Goal: Transaction & Acquisition: Purchase product/service

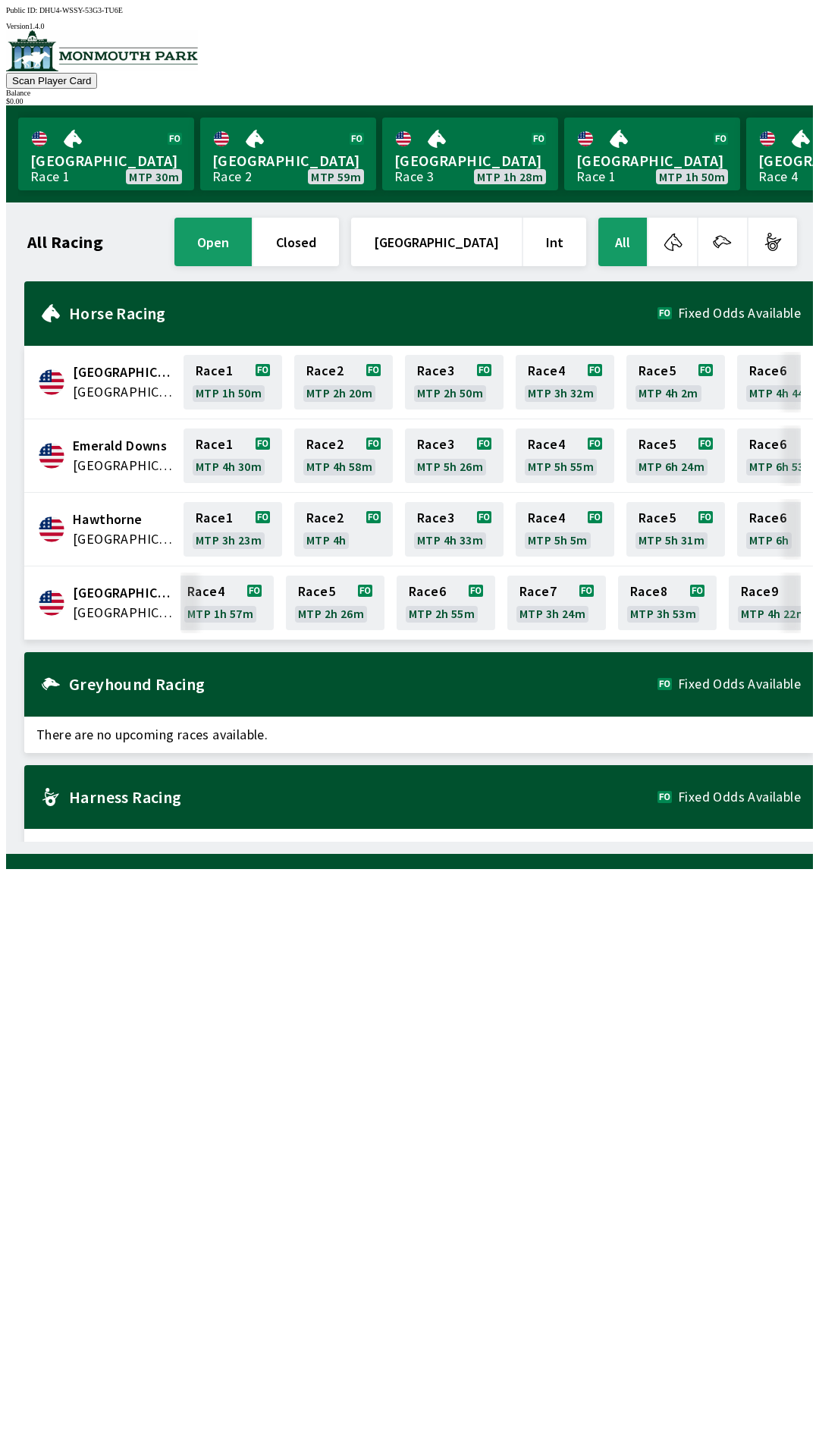
scroll to position [0, 345]
click at [555, 599] on link "Race 7 MTP 3h 24m" at bounding box center [552, 603] width 98 height 54
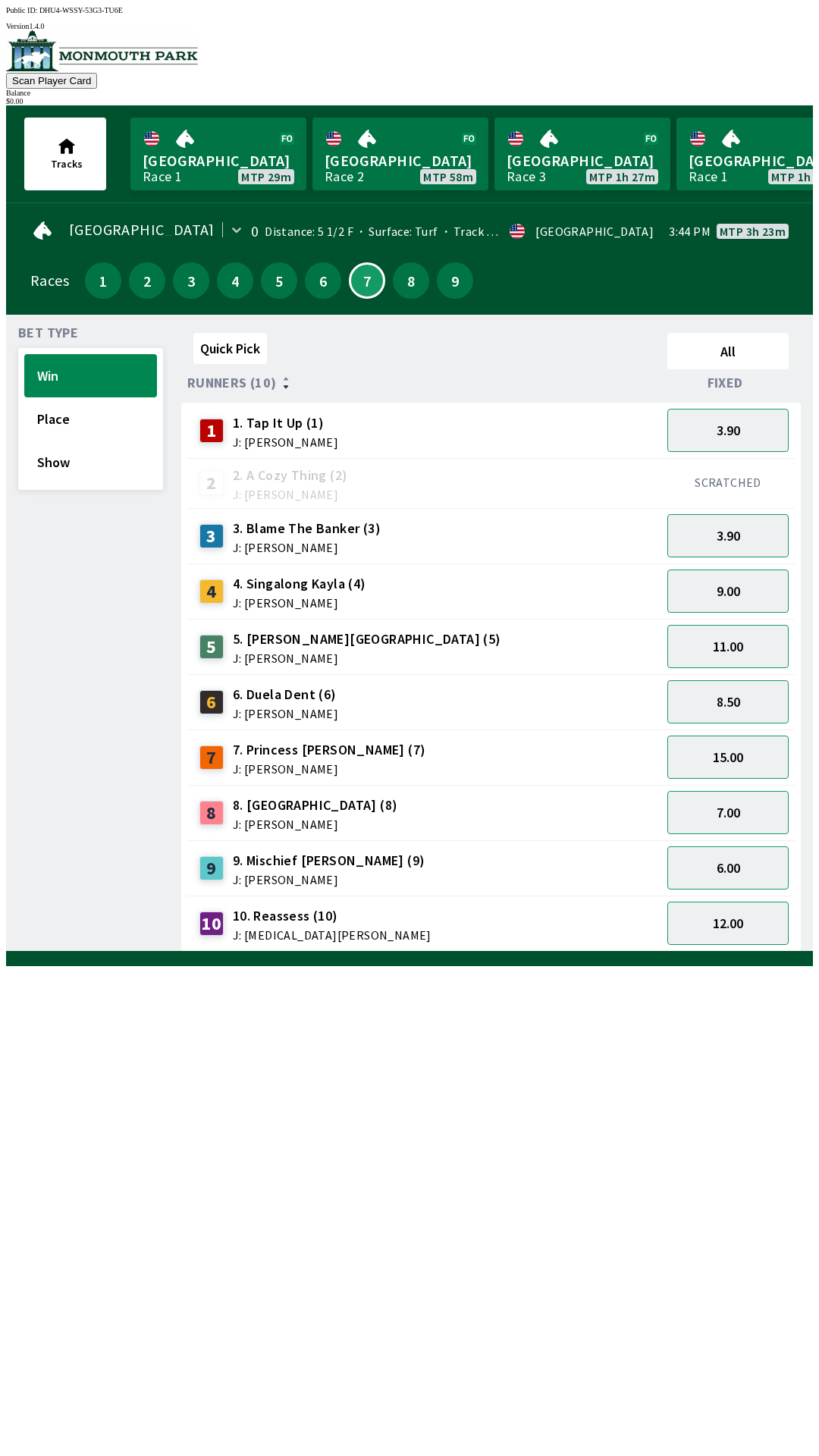
click at [413, 643] on div "5 5. [PERSON_NAME] (5) J: [PERSON_NAME]" at bounding box center [424, 646] width 462 height 38
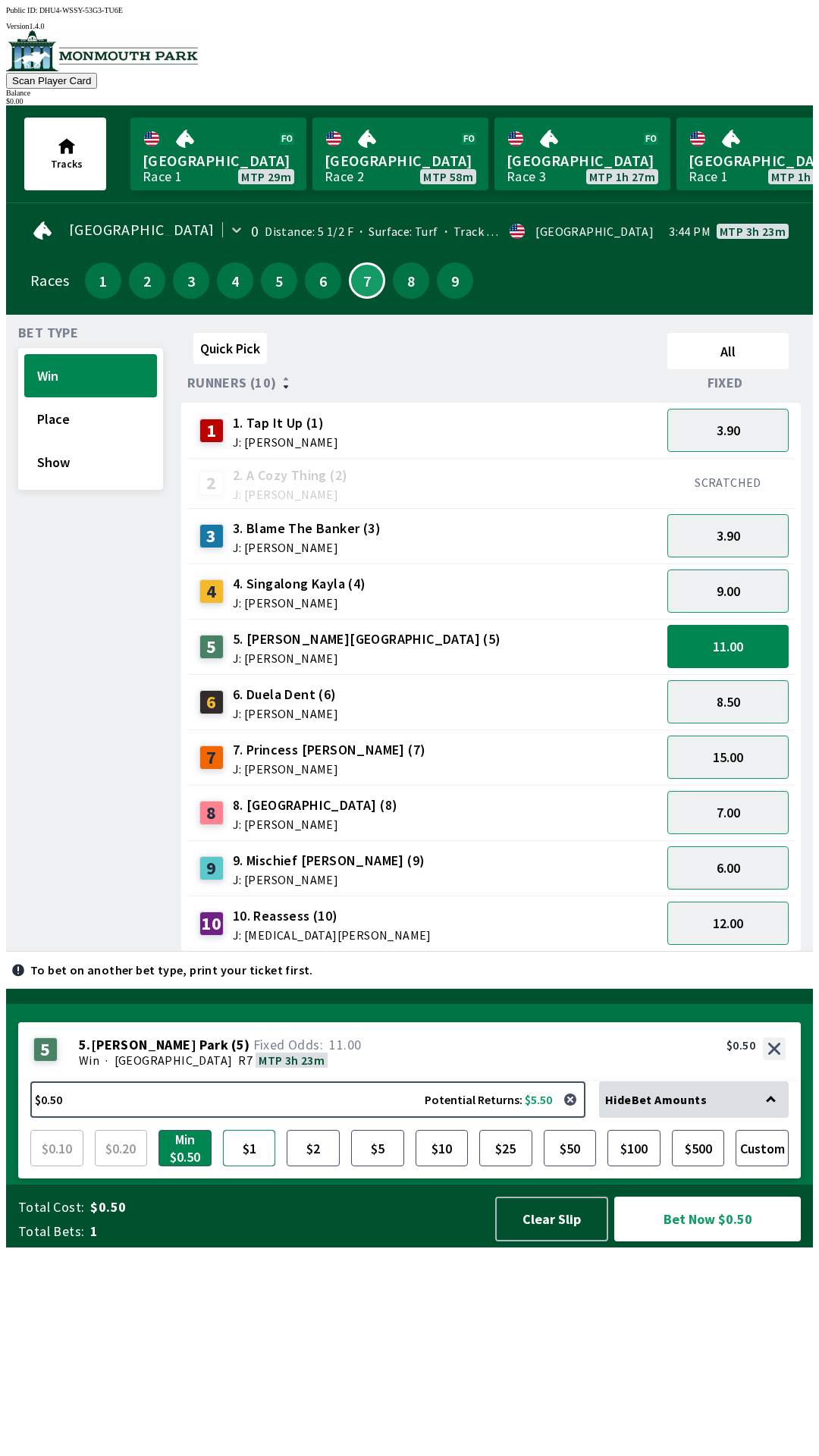
click at [251, 1167] on button "$1" at bounding box center [249, 1148] width 53 height 37
click at [714, 1241] on button "Bet Now $1.00" at bounding box center [708, 1218] width 187 height 45
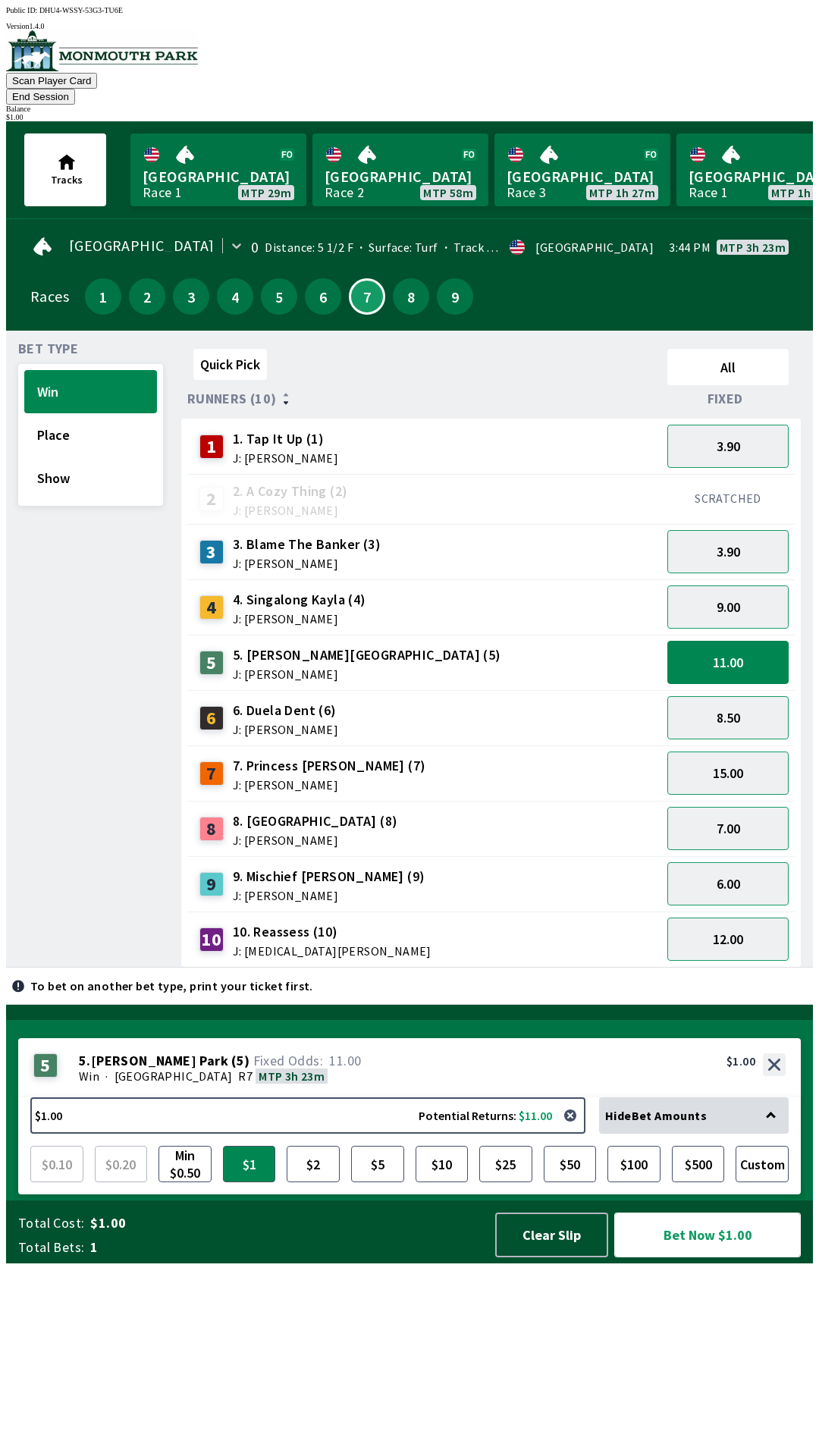
click at [720, 1257] on button "Bet Now $1.00" at bounding box center [708, 1234] width 187 height 45
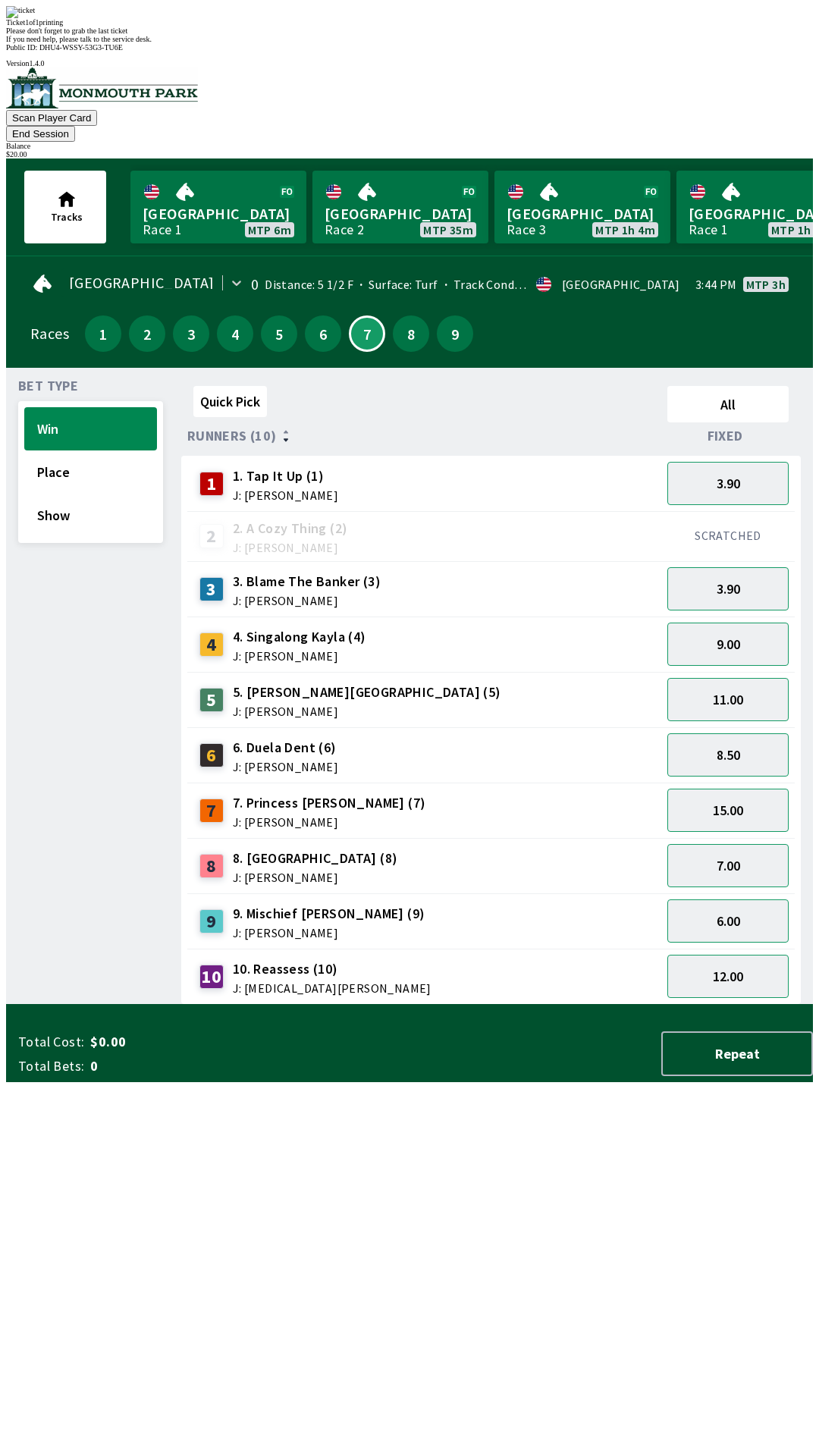
click at [543, 35] on div "Please don't forget to grab the last ticket" at bounding box center [410, 31] width 807 height 9
click at [488, 43] on div "Ticket 1 of 1 printing Please don't forget to grab the last ticket If you need …" at bounding box center [410, 25] width 807 height 37
click at [508, 26] on div "Ticket 1 of 1 printing" at bounding box center [410, 23] width 807 height 9
click at [485, 35] on div "Please don't forget to grab the last ticket" at bounding box center [410, 31] width 807 height 9
click at [459, 26] on div "Ticket 1 of 1 printing" at bounding box center [410, 23] width 807 height 9
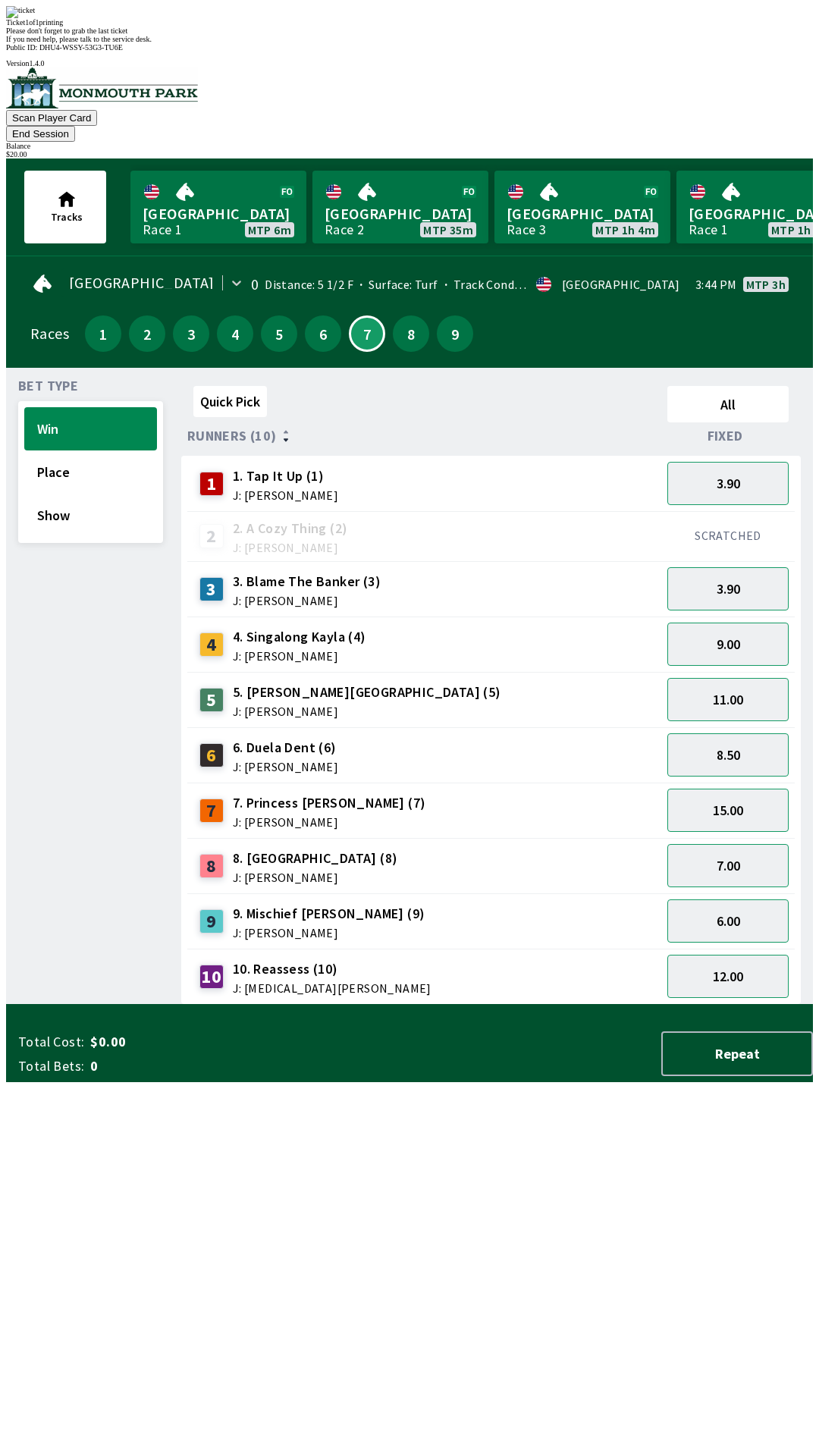
click at [444, 43] on div "Ticket 1 of 1 printing Please don't forget to grab the last ticket If you need …" at bounding box center [410, 25] width 807 height 37
click at [490, 35] on div "Please don't forget to grab the last ticket" at bounding box center [410, 31] width 807 height 9
click at [152, 43] on span "If you need help, please talk to the service desk." at bounding box center [79, 39] width 146 height 9
click at [755, 87] on div "Scan Player Card End Session Balance $ 20.00" at bounding box center [410, 113] width 807 height 91
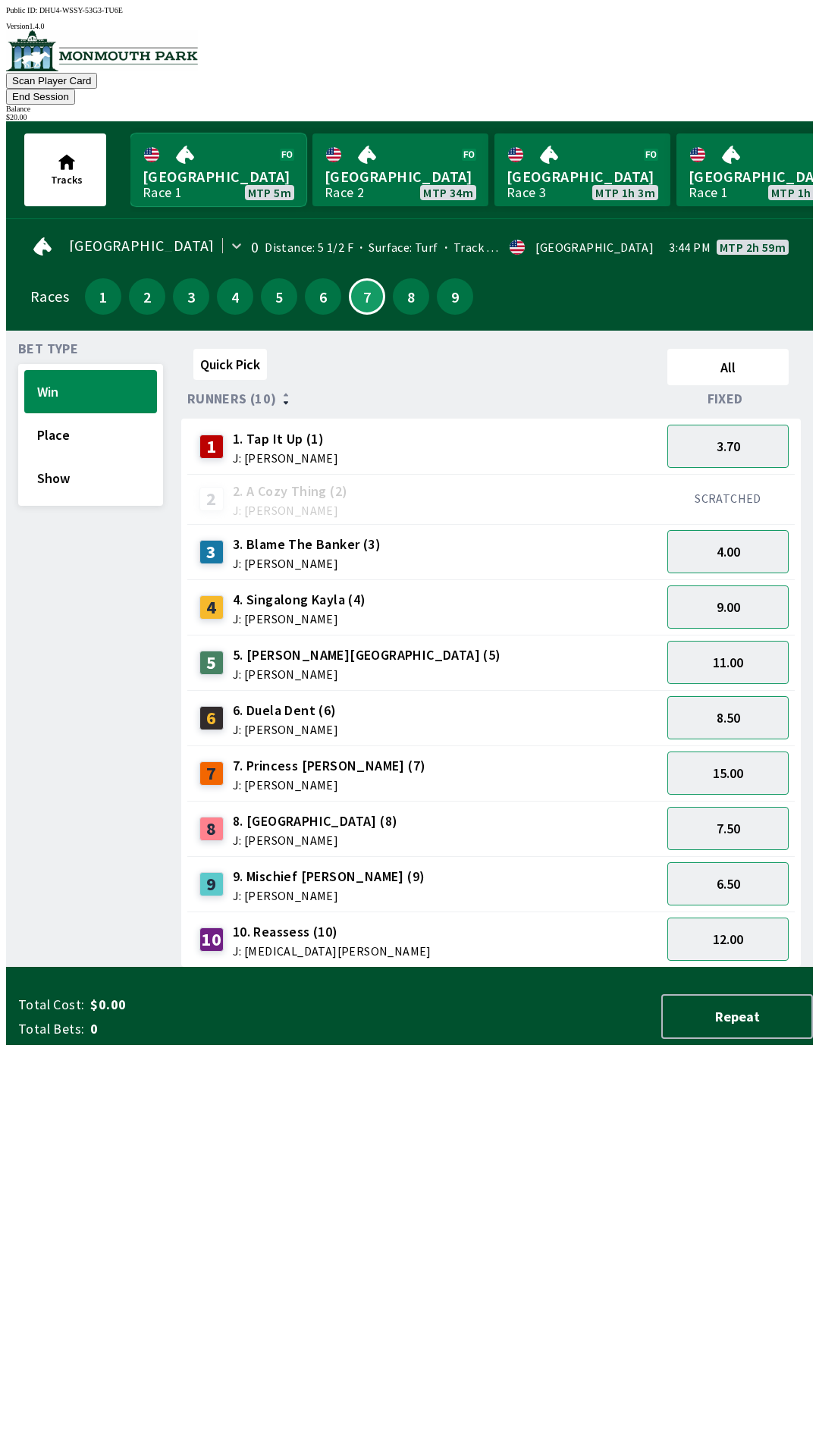
click at [197, 156] on link "Monmouth Park Race 1 MTP 5m" at bounding box center [218, 169] width 176 height 73
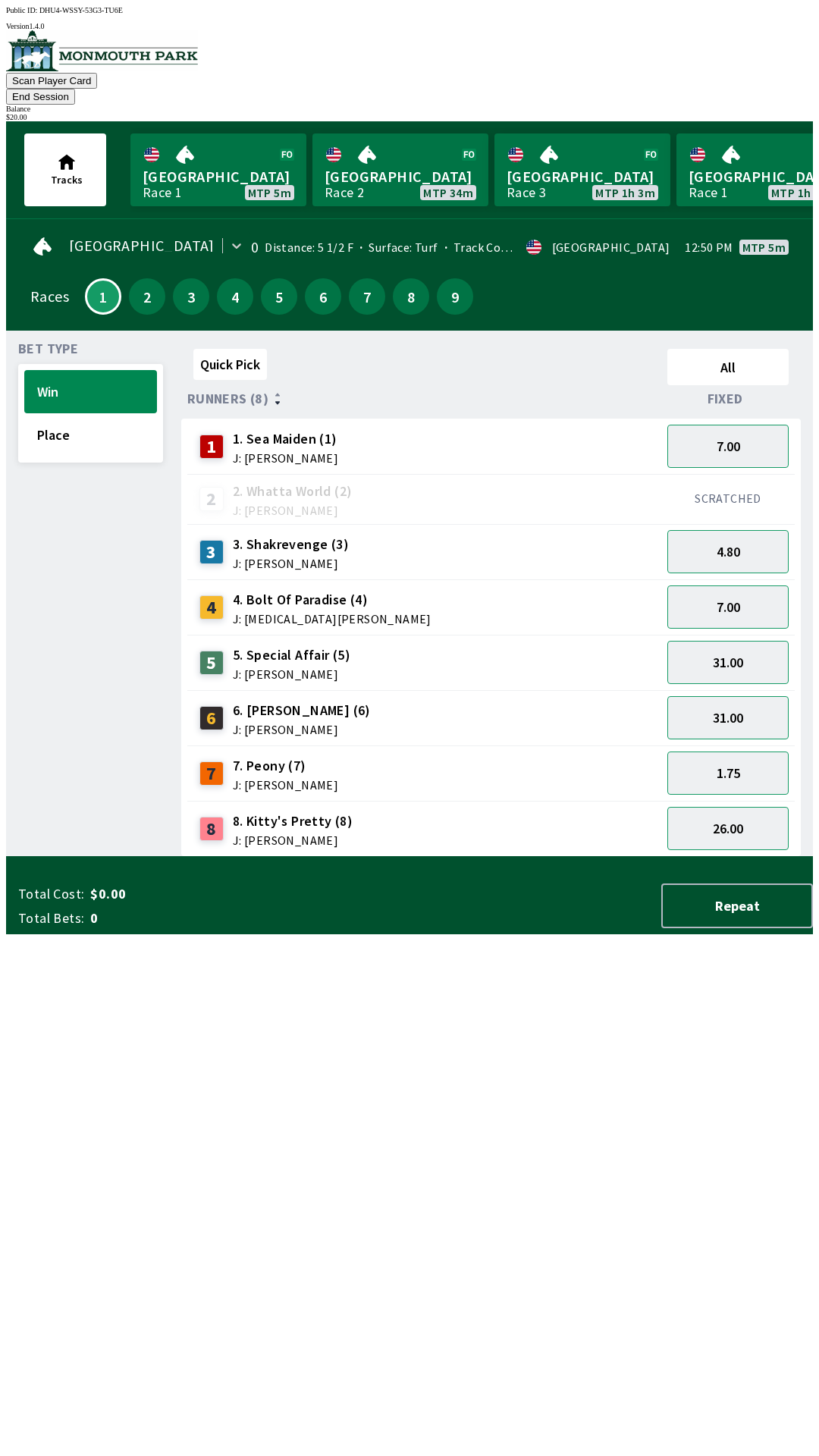
click at [262, 590] on span "4. Bolt Of Paradise (4)" at bounding box center [332, 600] width 199 height 19
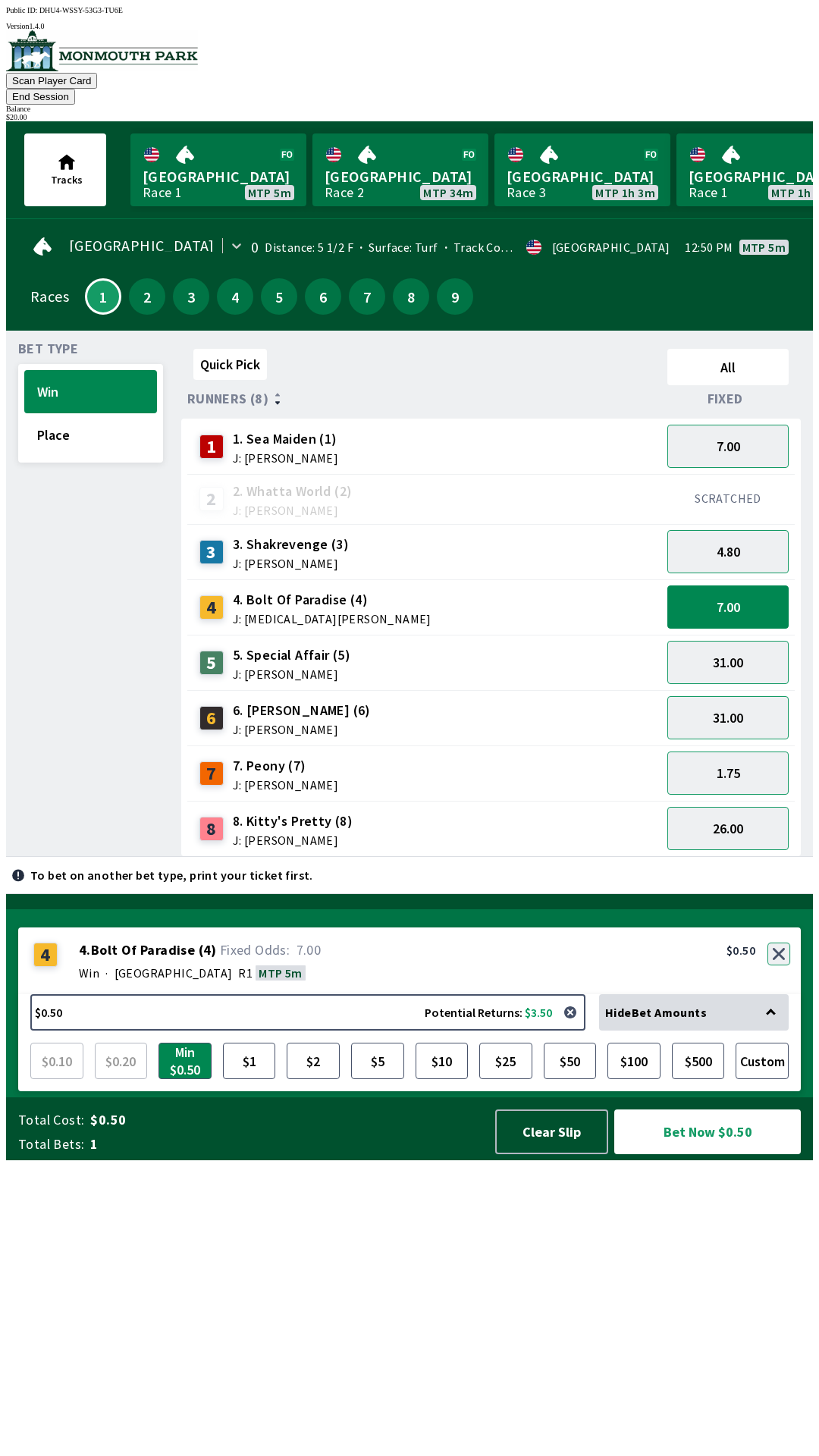
click at [776, 965] on button "button" at bounding box center [780, 954] width 23 height 23
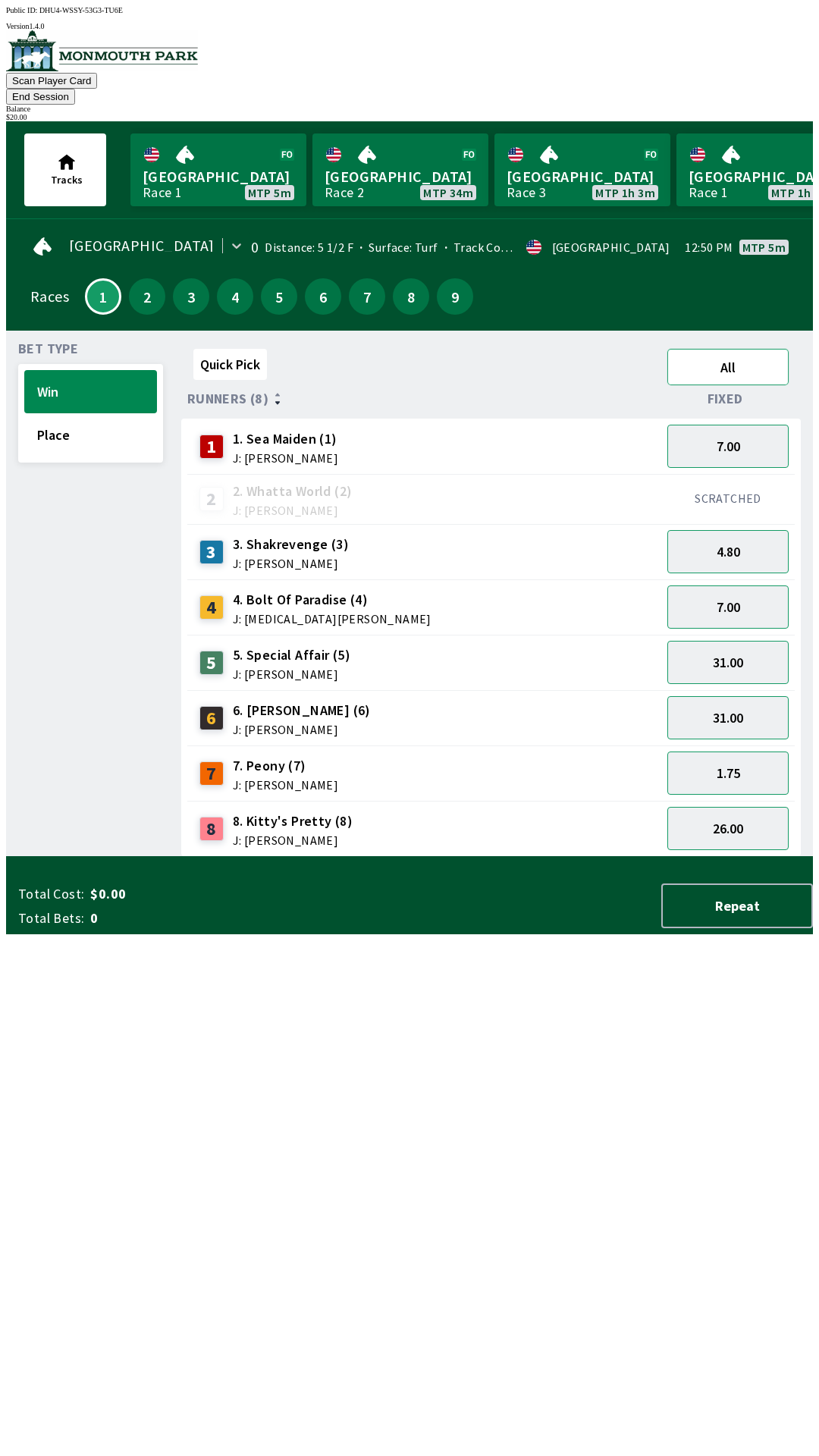
click at [749, 349] on button "All" at bounding box center [728, 367] width 121 height 37
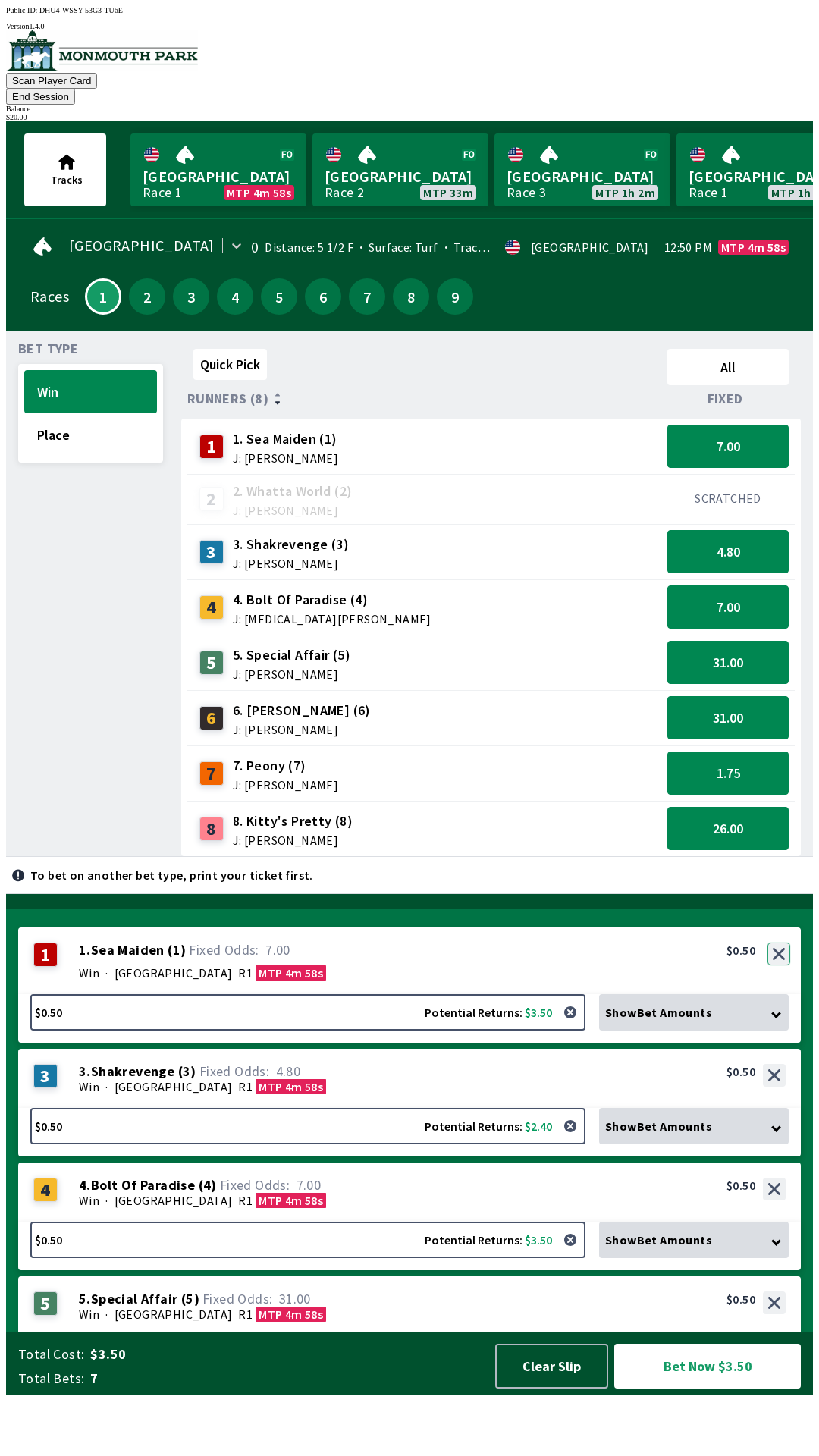
click at [774, 965] on button "button" at bounding box center [780, 954] width 23 height 23
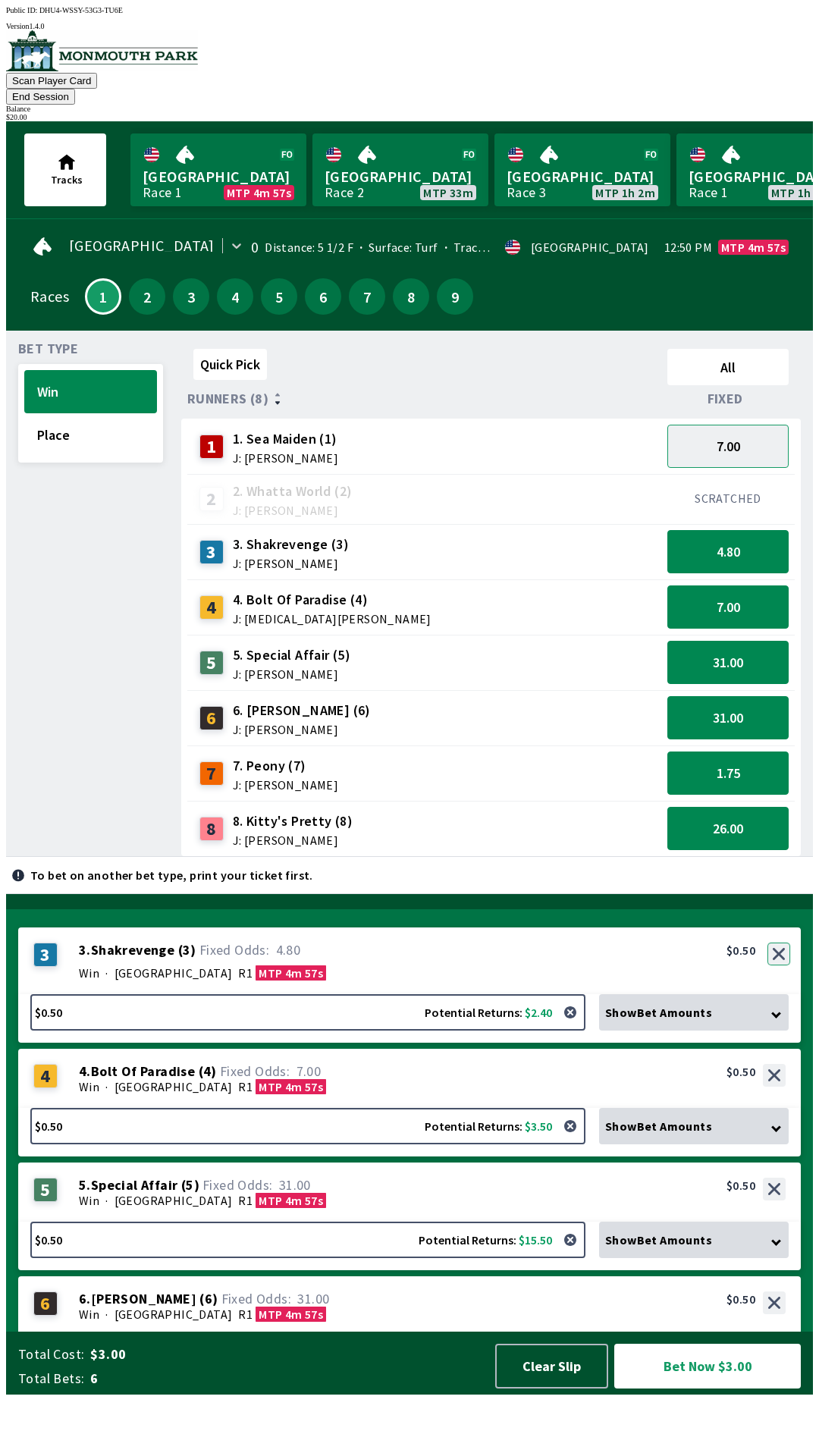
click at [780, 965] on button "button" at bounding box center [780, 954] width 23 height 23
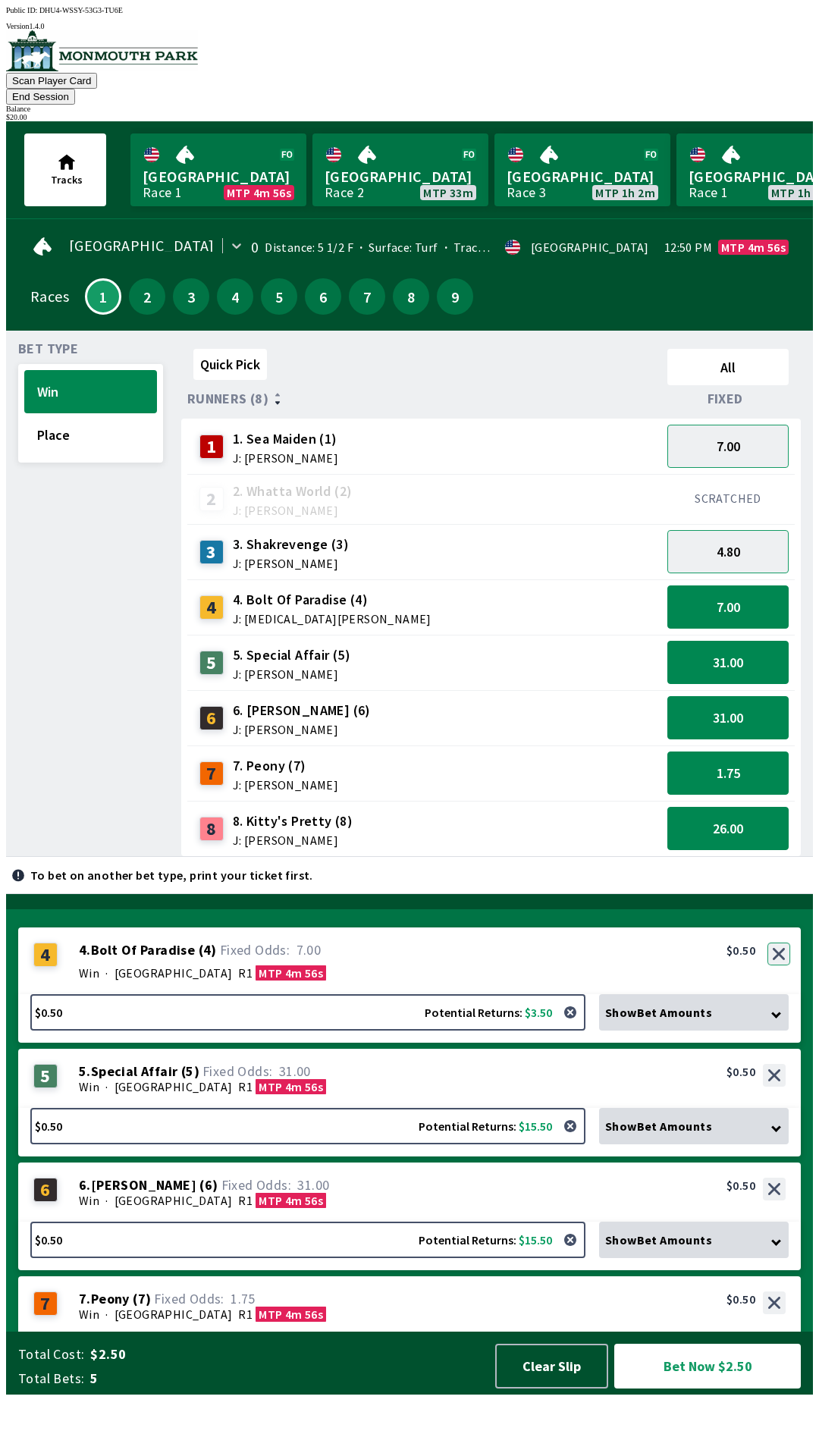
click at [778, 965] on button "button" at bounding box center [780, 954] width 23 height 23
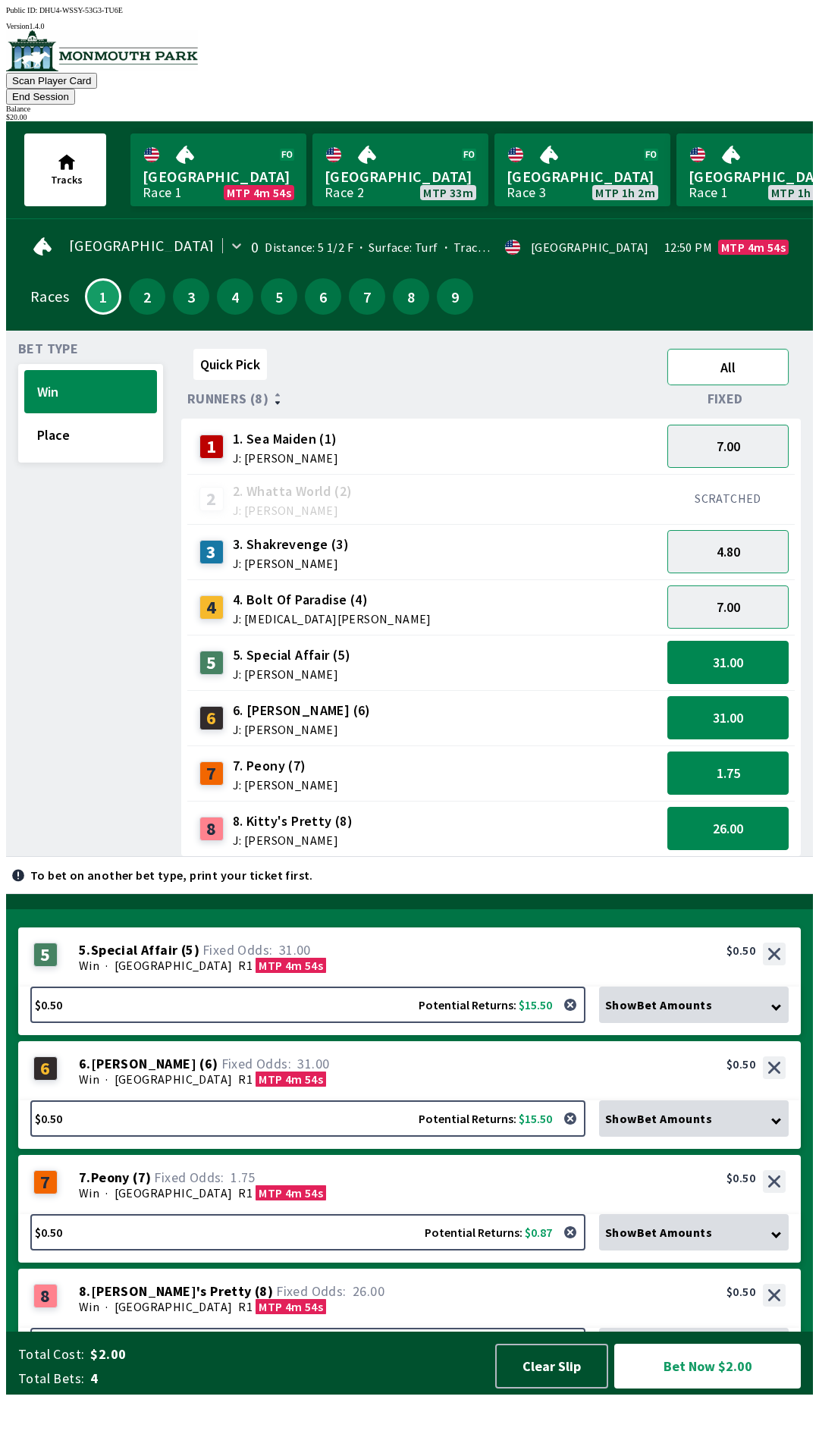
click at [731, 359] on button "All" at bounding box center [728, 367] width 121 height 37
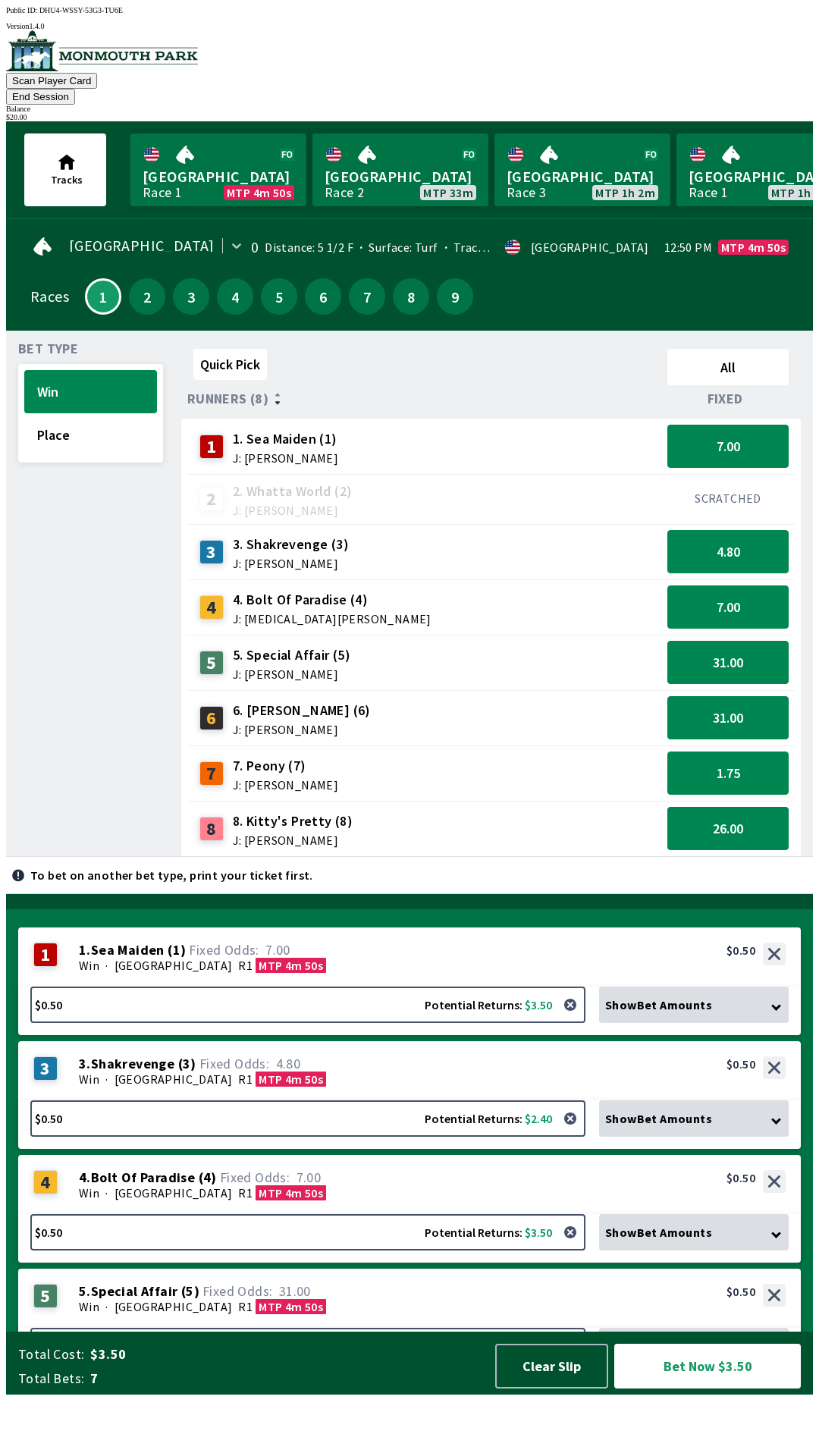
click at [741, 393] on span "Fixed" at bounding box center [725, 399] width 36 height 12
click at [566, 1389] on button "Clear Slip" at bounding box center [552, 1366] width 113 height 45
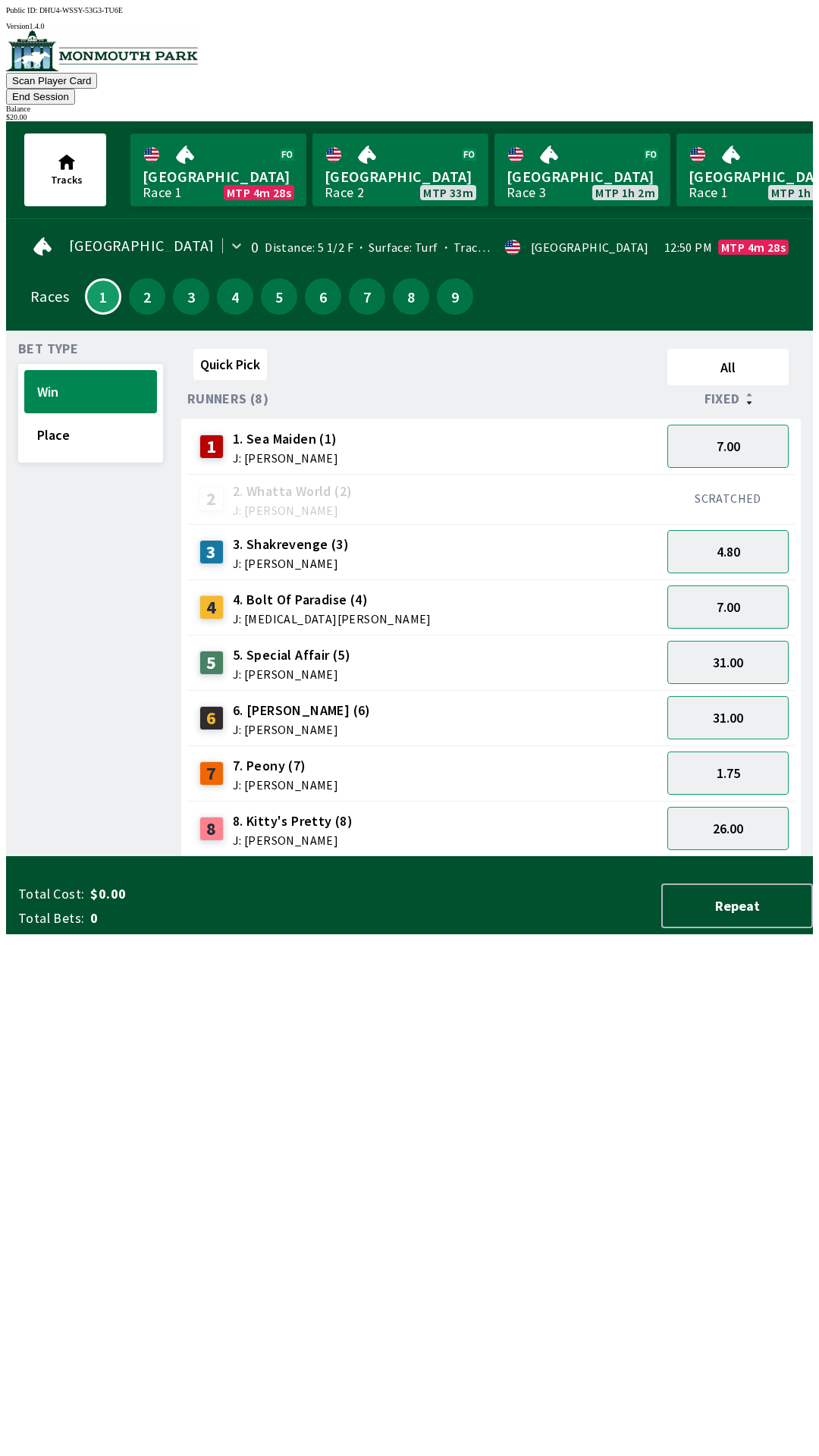
click at [259, 613] on span "J: [MEDICAL_DATA][PERSON_NAME]" at bounding box center [332, 619] width 199 height 12
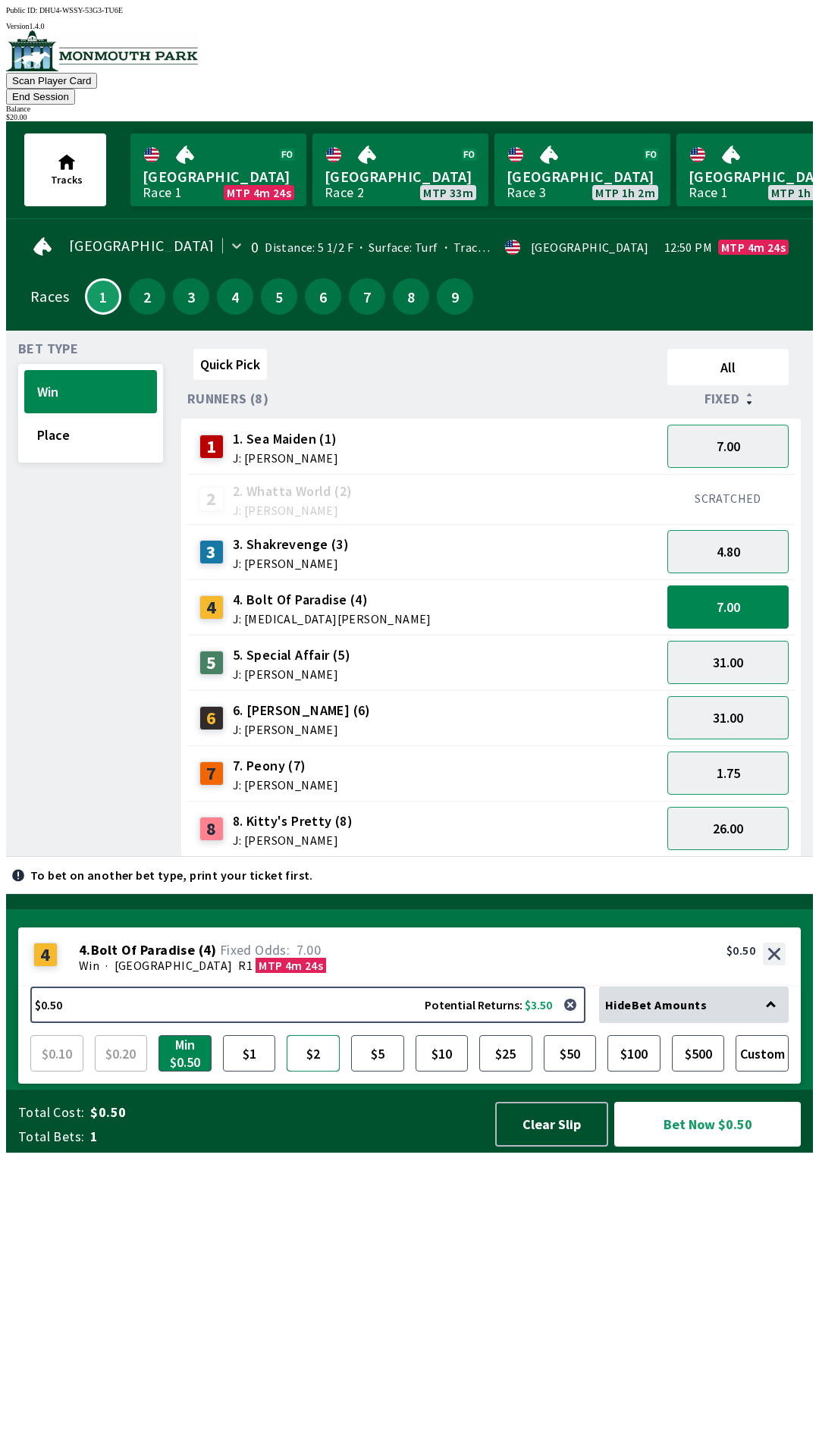
click at [317, 1071] on button "$2" at bounding box center [313, 1054] width 53 height 37
click at [713, 1147] on button "Bet Now $2.00" at bounding box center [708, 1124] width 187 height 45
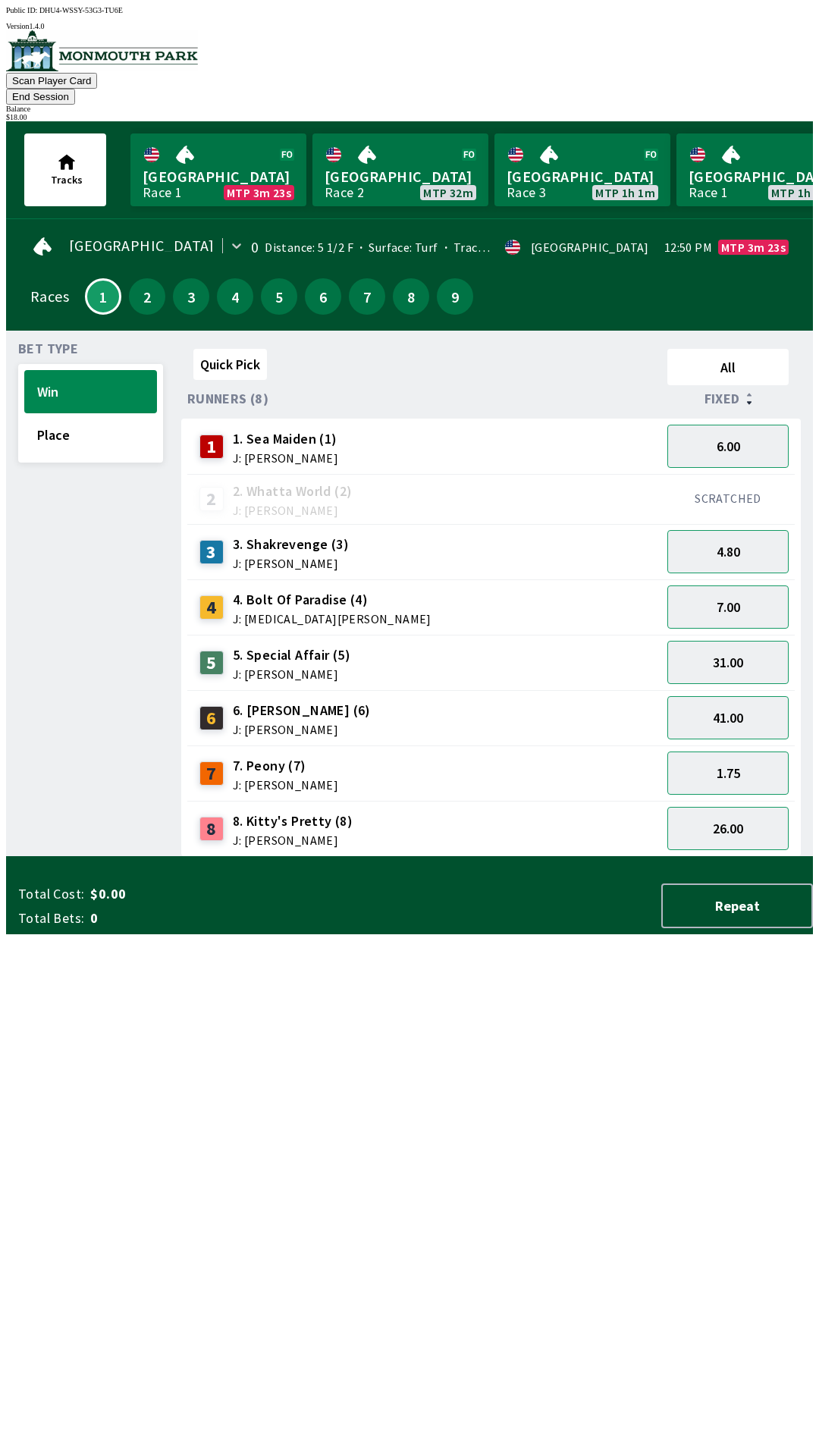
click at [75, 89] on button "End Session" at bounding box center [40, 96] width 69 height 16
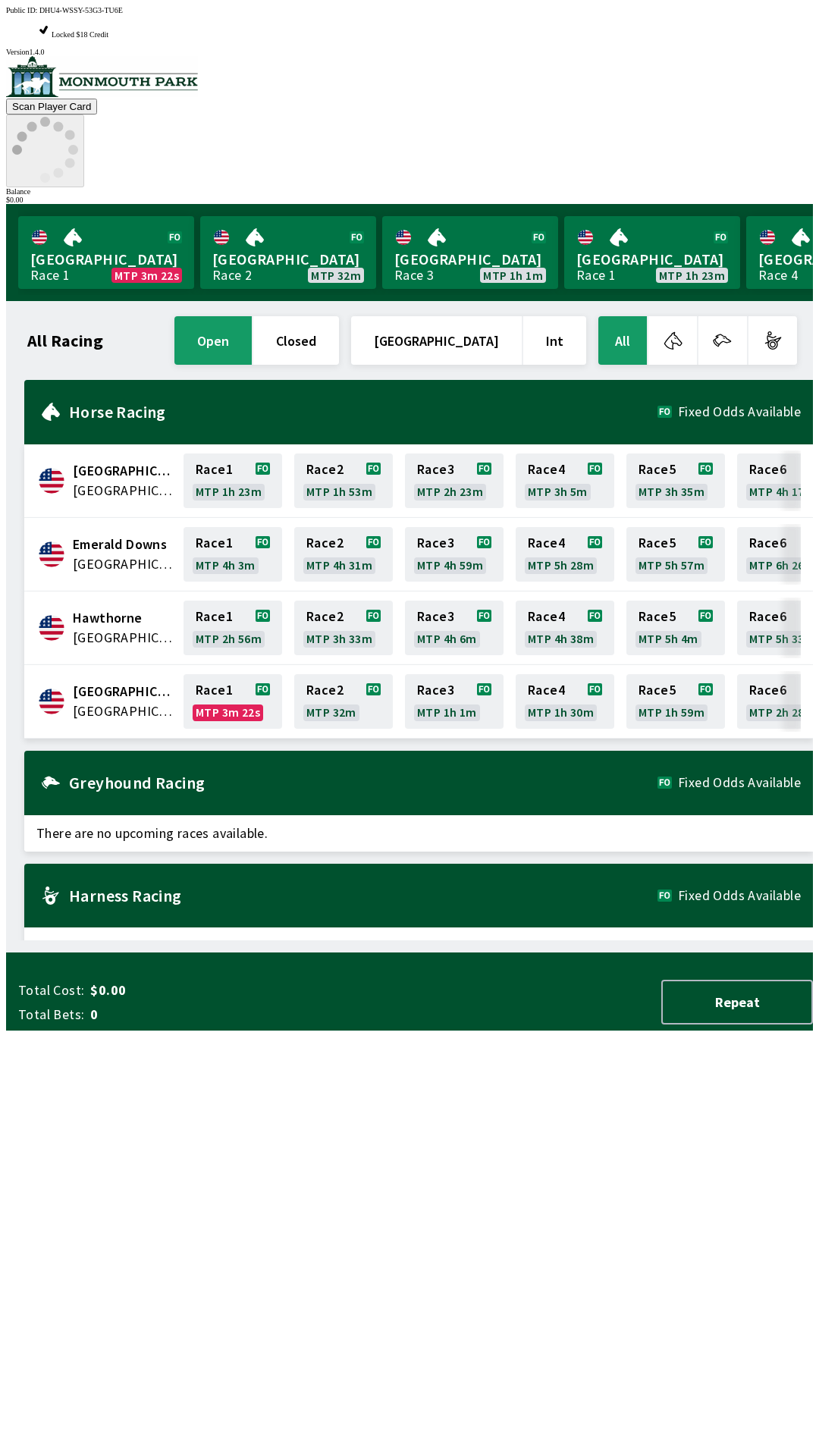
click at [78, 117] on icon at bounding box center [45, 149] width 66 height 66
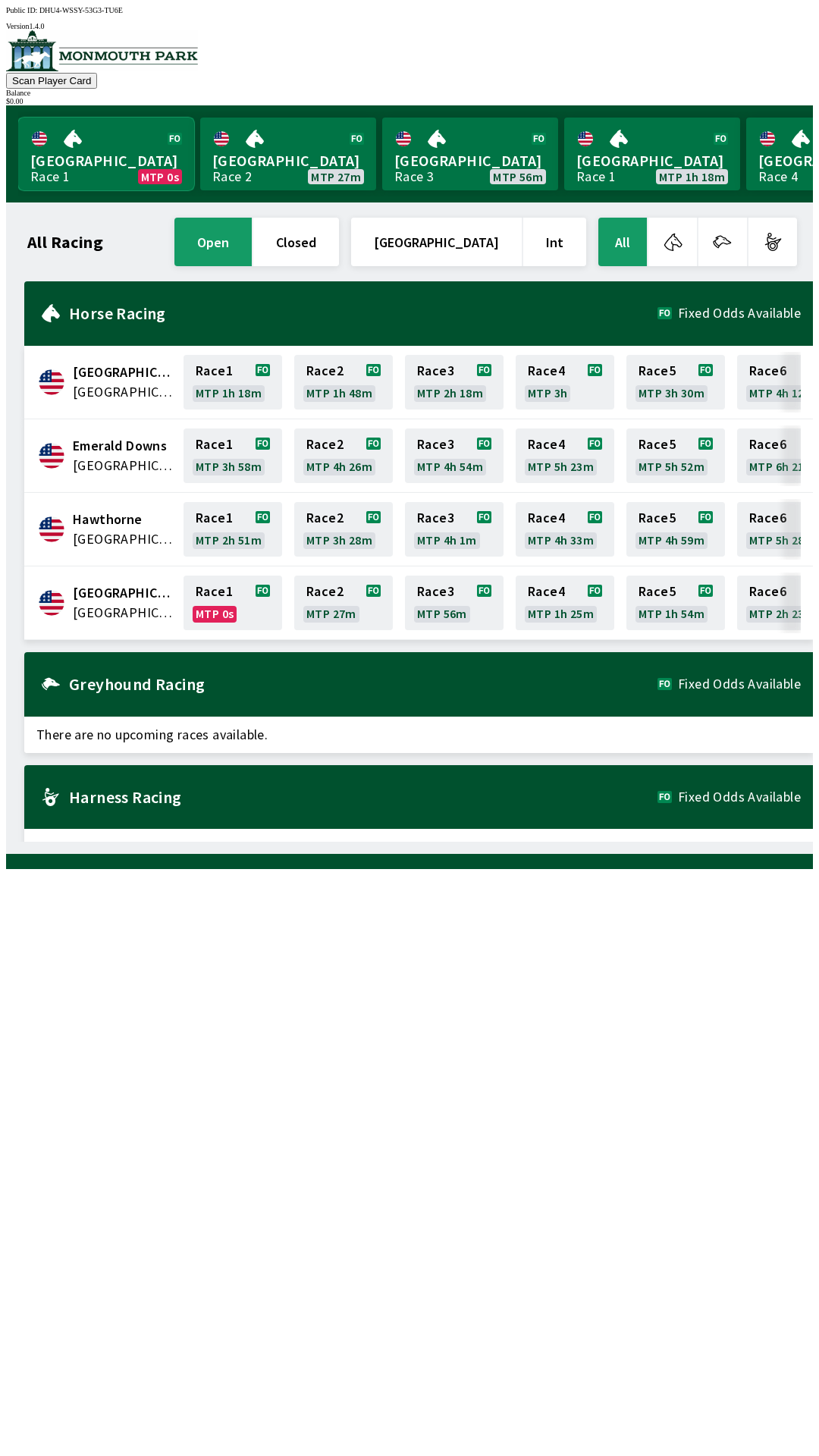
click at [93, 156] on link "Monmouth Park Race 1 MTP 0s" at bounding box center [106, 153] width 176 height 73
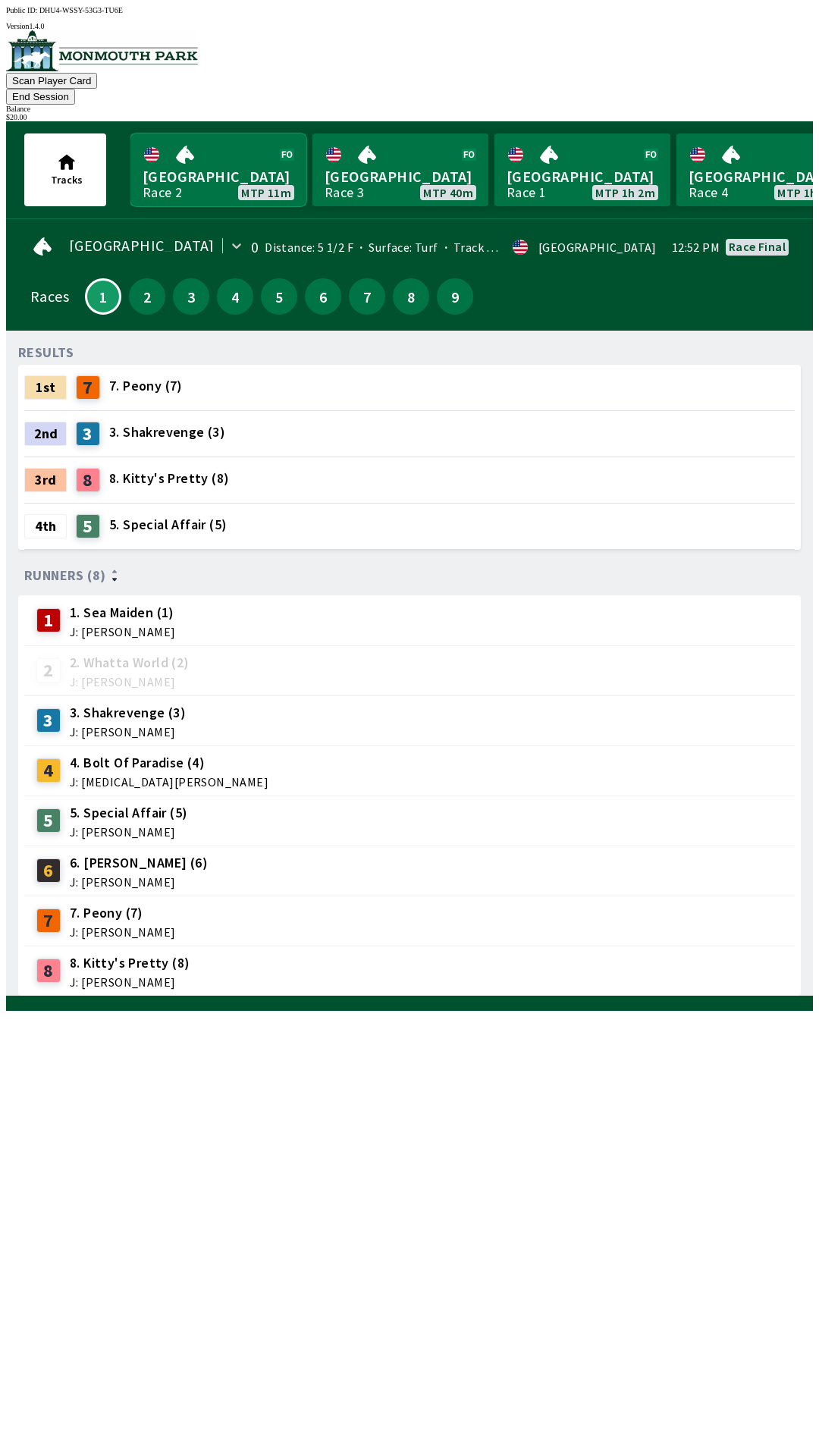
click at [209, 158] on link "[GEOGRAPHIC_DATA] Race 2 MTP 11m" at bounding box center [218, 169] width 176 height 73
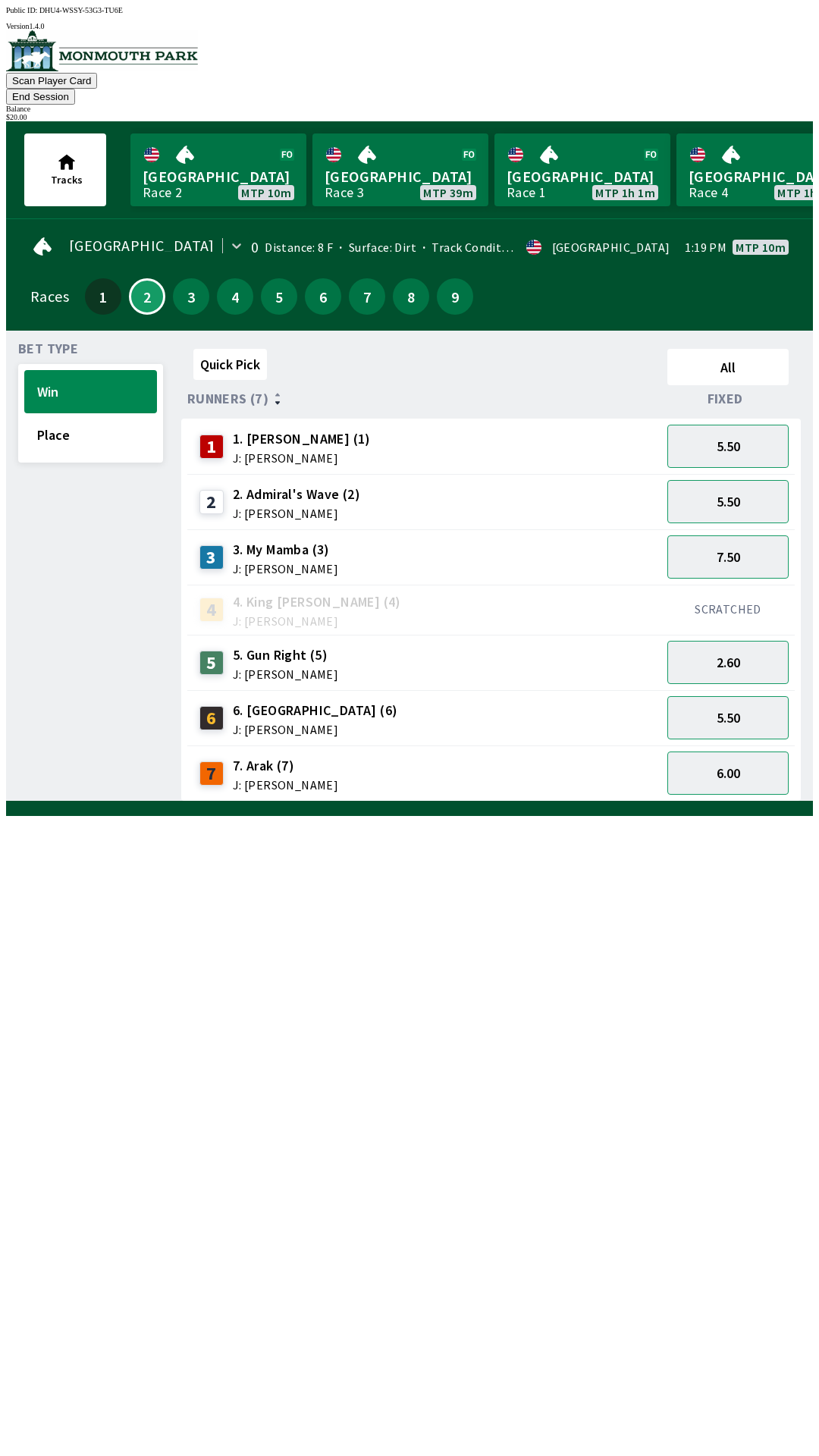
click at [75, 89] on button "End Session" at bounding box center [40, 96] width 69 height 16
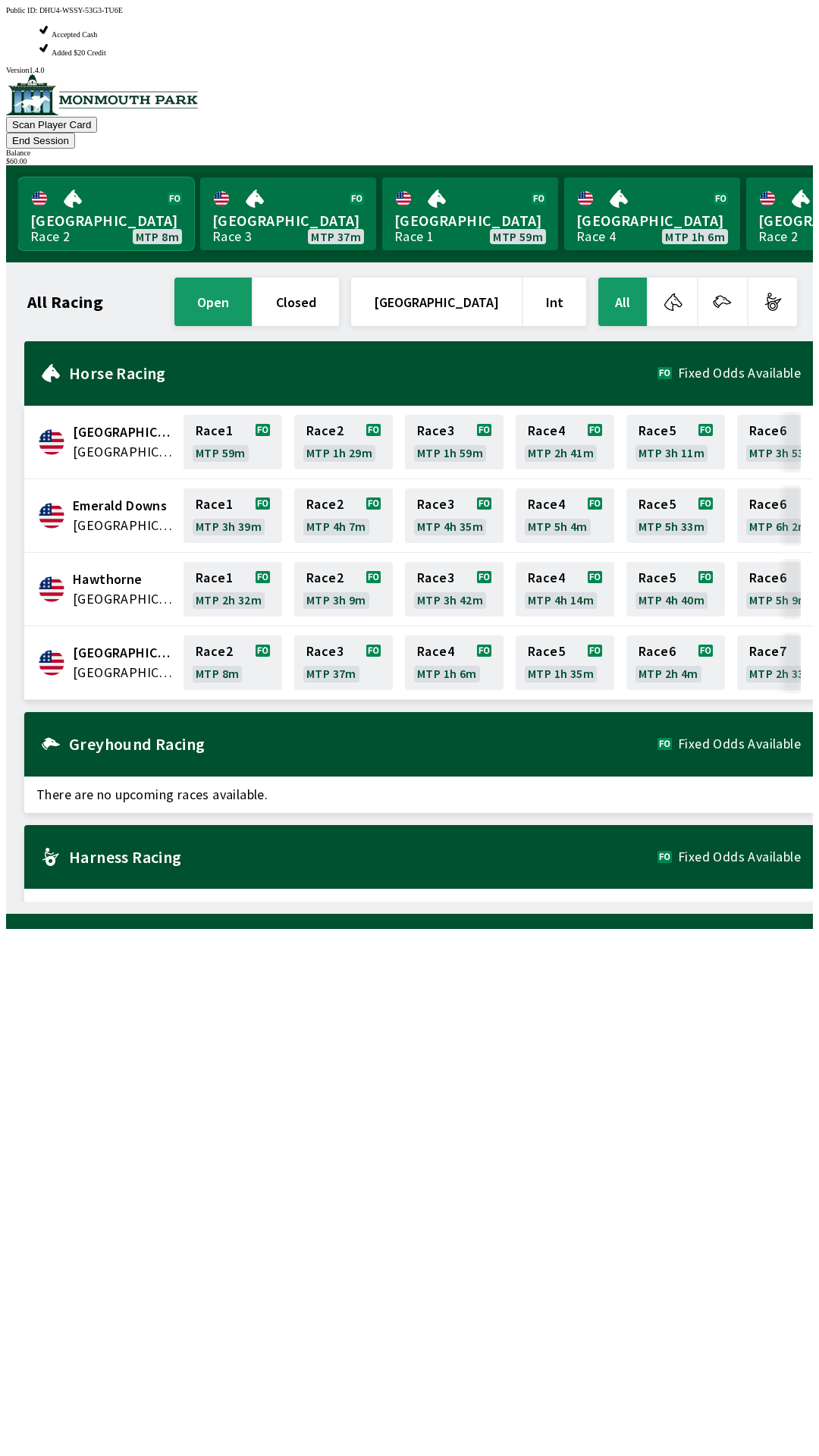
click at [82, 177] on link "[GEOGRAPHIC_DATA] Race 2 MTP 8m" at bounding box center [106, 213] width 176 height 73
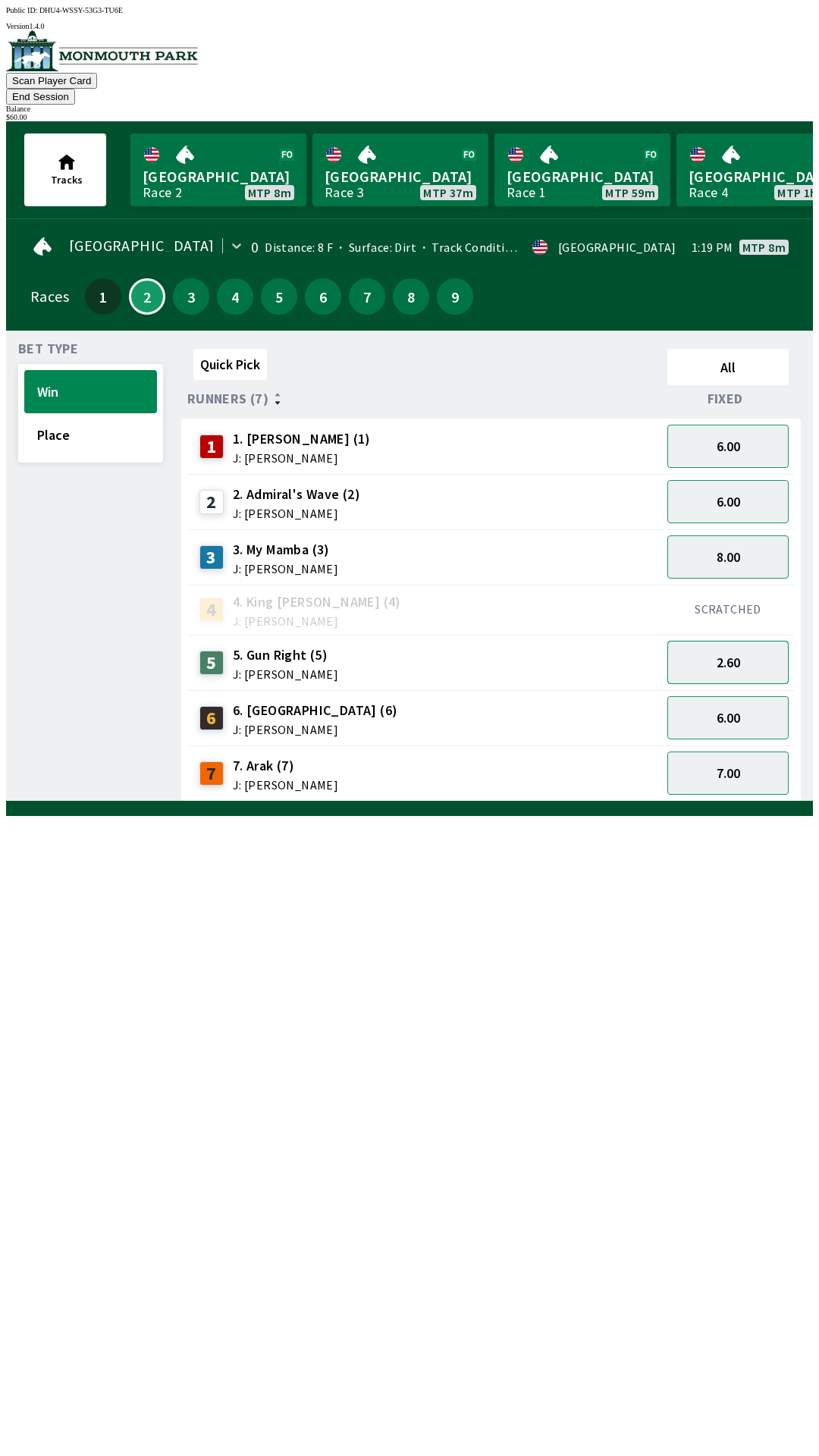
click at [723, 643] on button "2.60" at bounding box center [728, 662] width 121 height 43
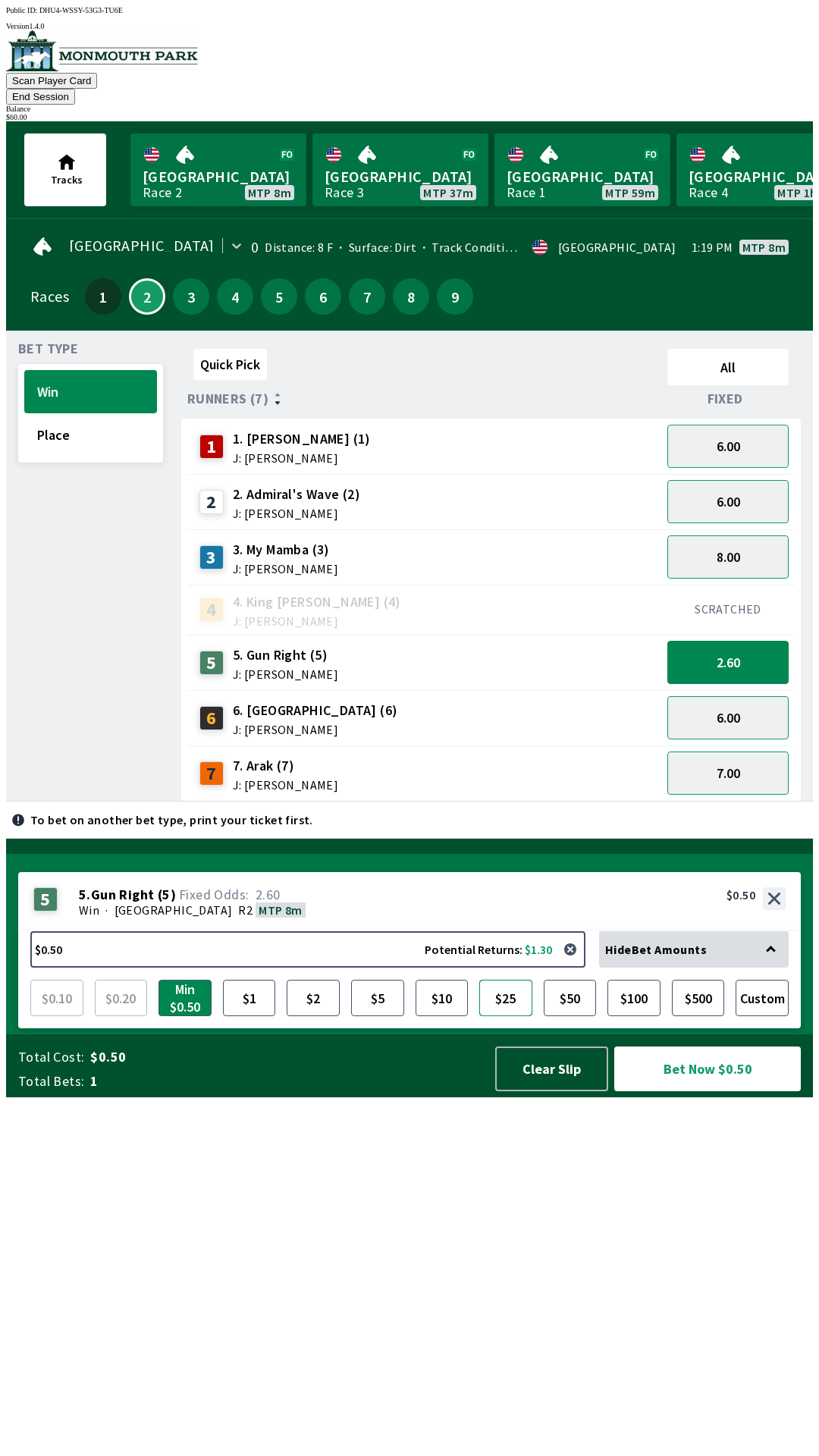
click at [507, 1016] on button "$25" at bounding box center [506, 998] width 53 height 37
click at [714, 1091] on button "Bet Now $25.00" at bounding box center [708, 1069] width 187 height 45
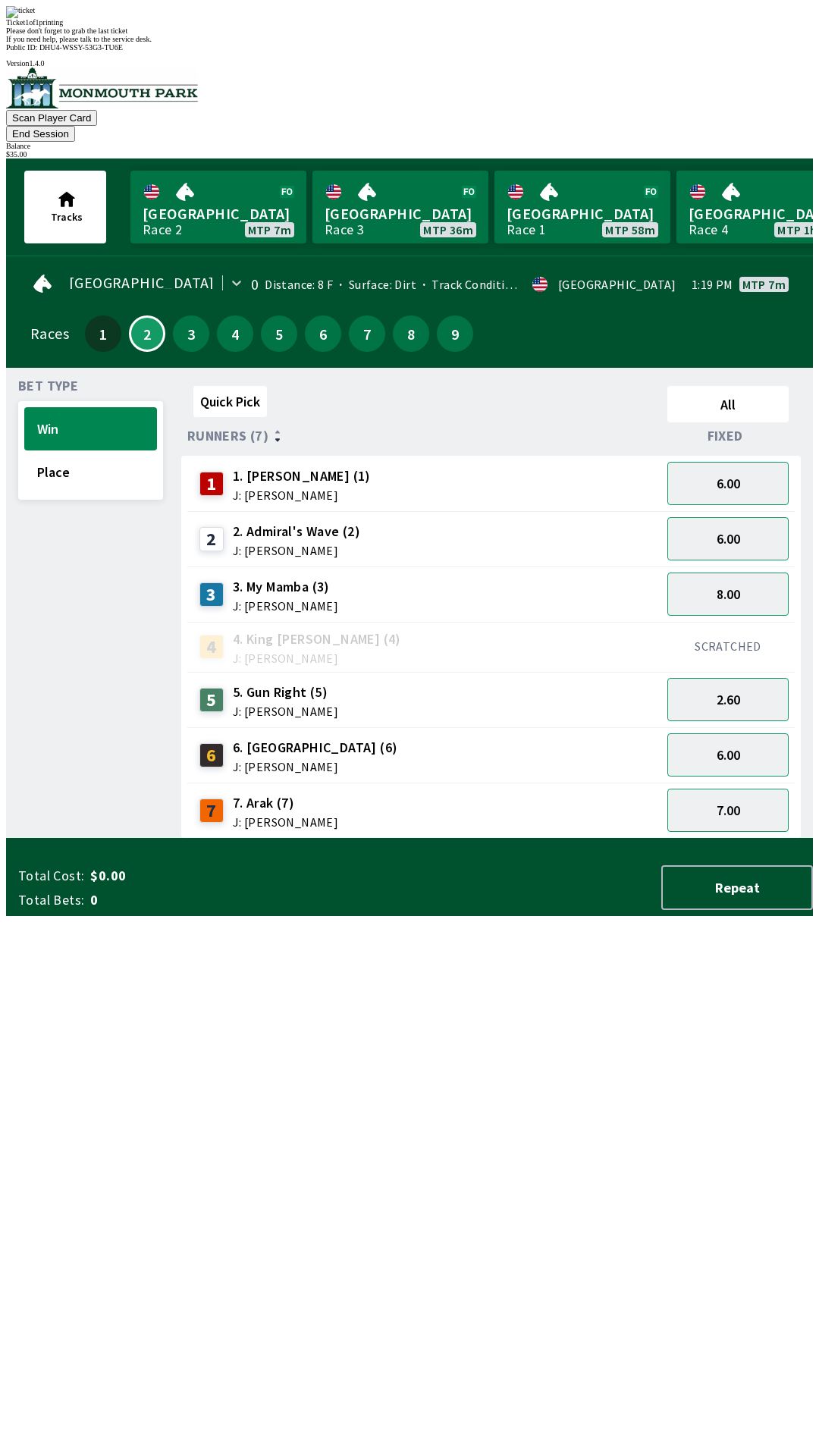
click at [462, 839] on div "Quick Pick All Runners (7) Fixed 1 1. [PERSON_NAME] (1) J: [PERSON_NAME] 6.00 2…" at bounding box center [497, 608] width 632 height 458
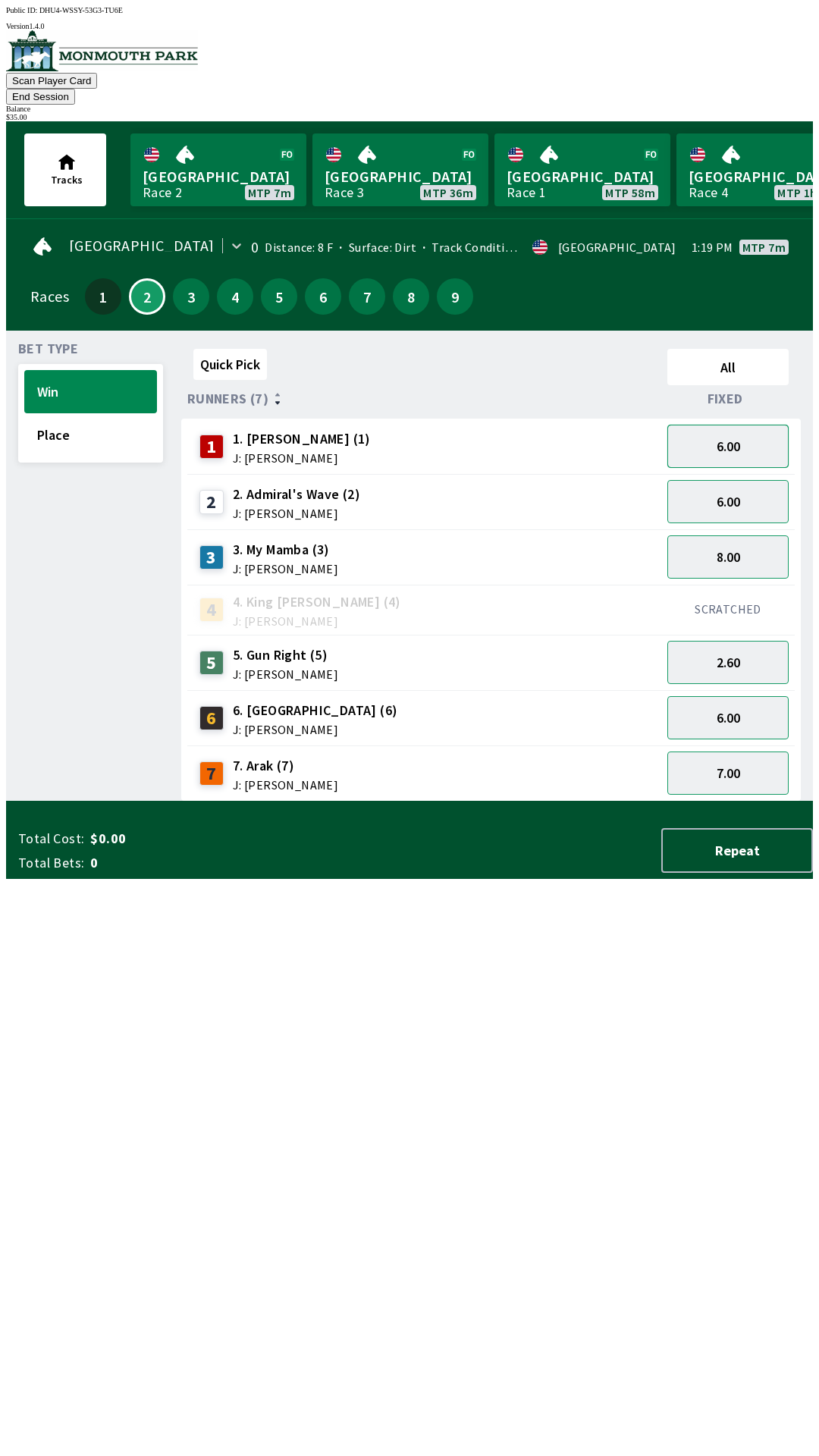
click at [740, 432] on button "6.00" at bounding box center [728, 445] width 121 height 43
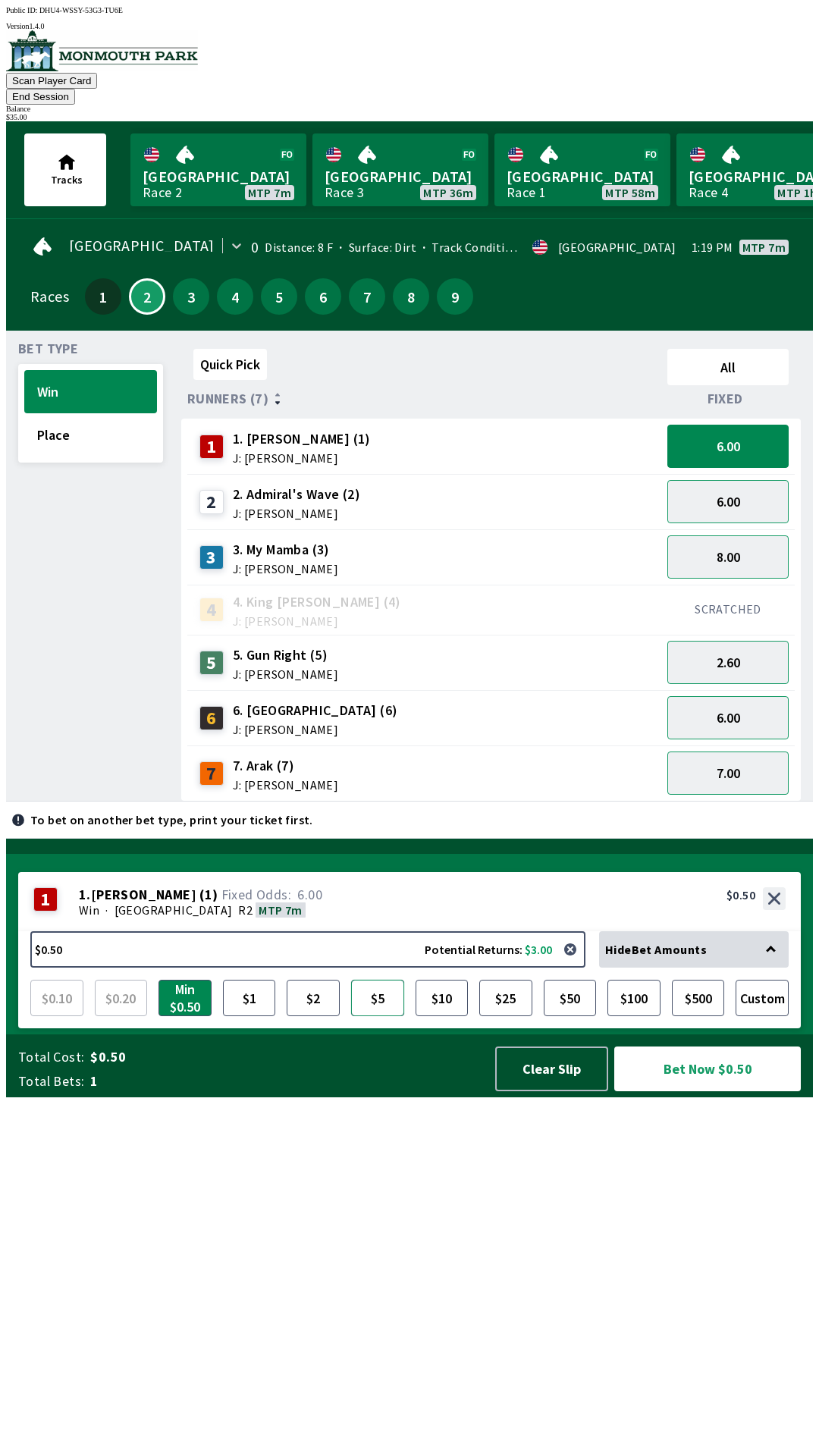
click at [374, 1016] on button "$5" at bounding box center [378, 998] width 53 height 37
click at [723, 1091] on button "Bet Now $5.00" at bounding box center [708, 1069] width 187 height 45
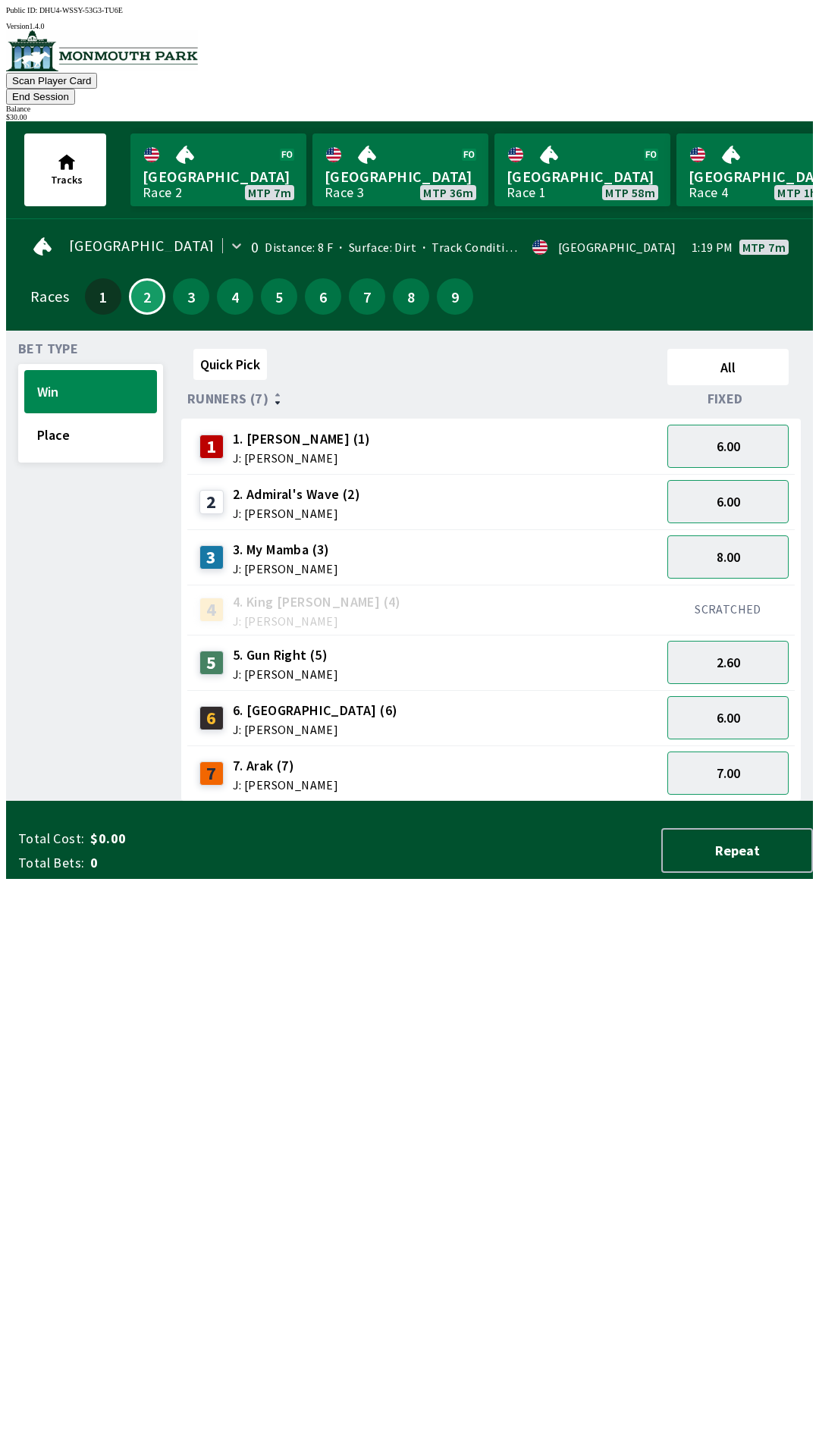
click at [525, 801] on div "Quick Pick All Runners (7) Fixed 1 1. [PERSON_NAME] (1) J: [PERSON_NAME] 6.00 2…" at bounding box center [497, 572] width 632 height 458
click at [61, 343] on div "Bet Type Win Place" at bounding box center [90, 572] width 145 height 458
click at [224, 353] on button "Quick Pick" at bounding box center [231, 364] width 74 height 31
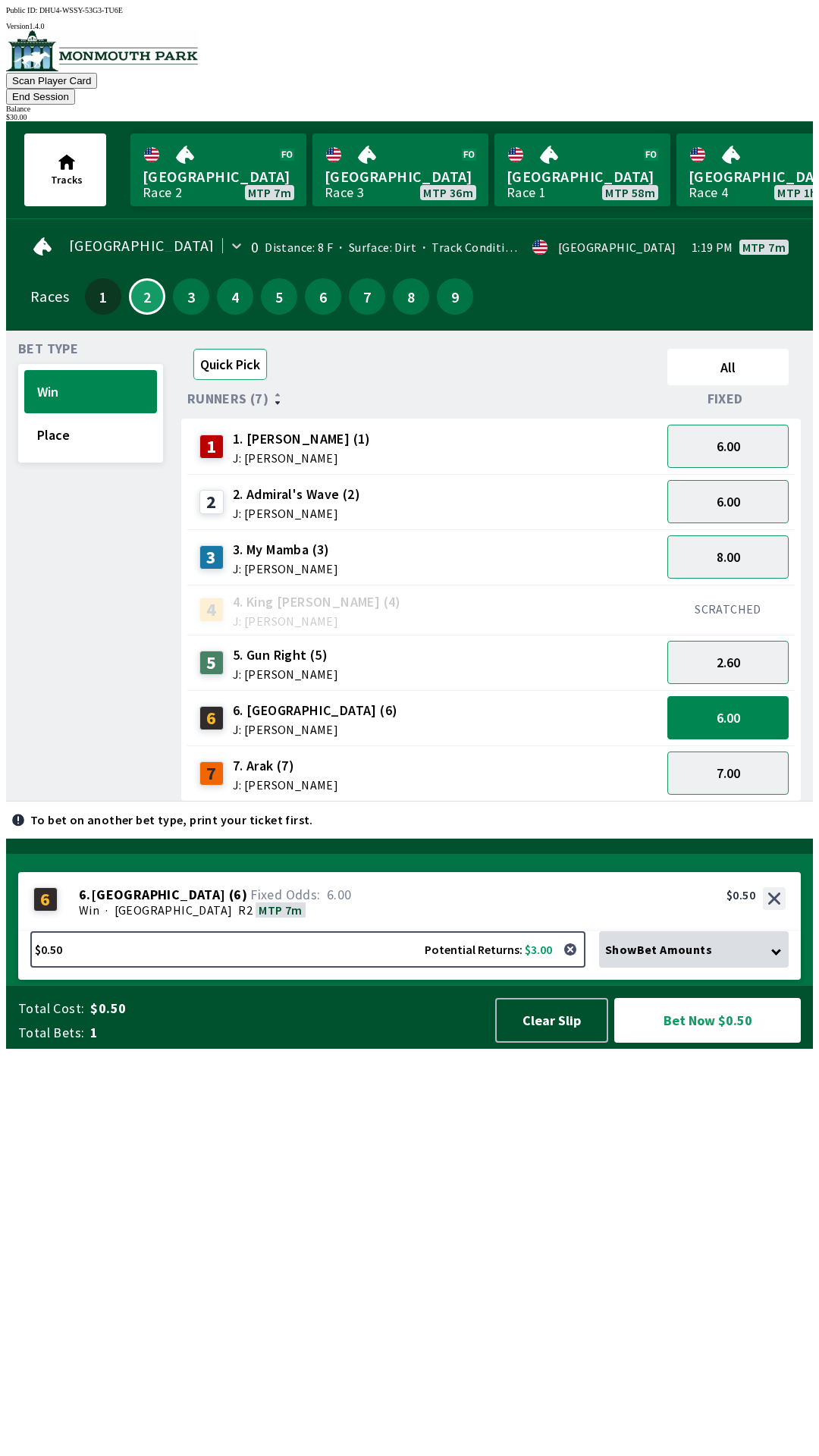
click at [226, 349] on button "Quick Pick" at bounding box center [231, 364] width 74 height 31
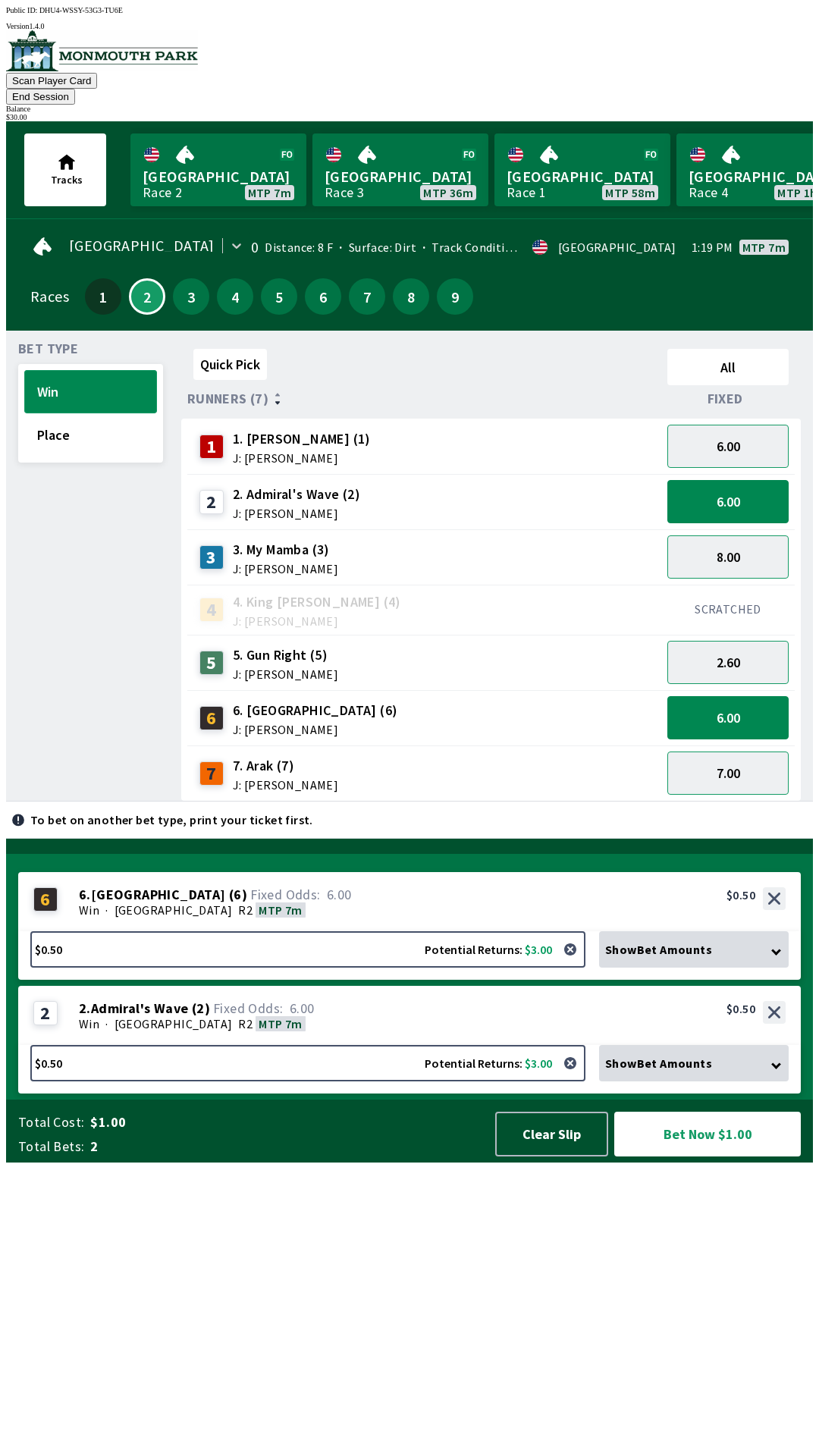
click at [49, 370] on button "Win" at bounding box center [90, 391] width 132 height 43
click at [77, 419] on button "Place" at bounding box center [90, 434] width 132 height 43
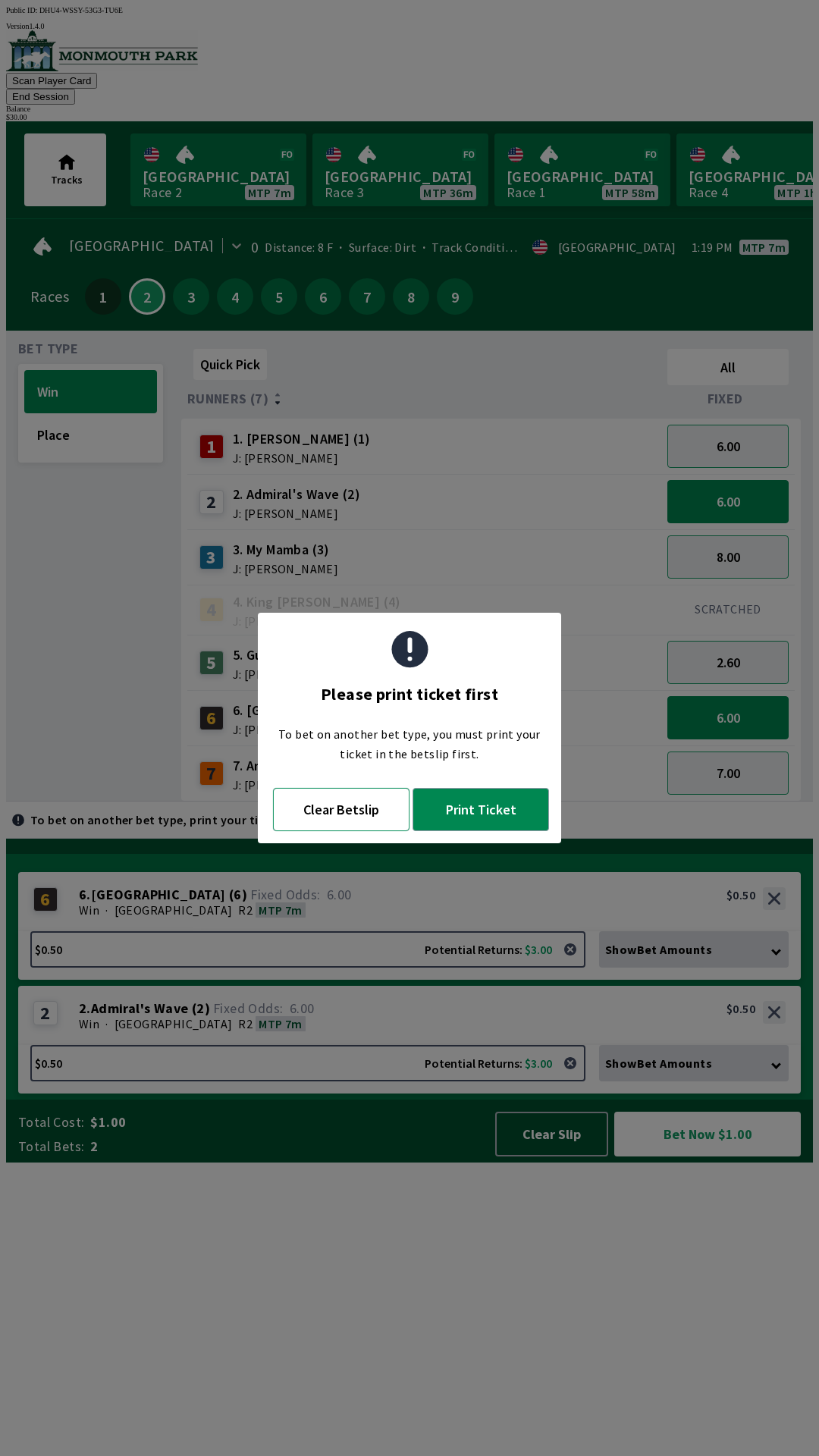
click at [335, 814] on button "Clear Betslip" at bounding box center [341, 809] width 137 height 43
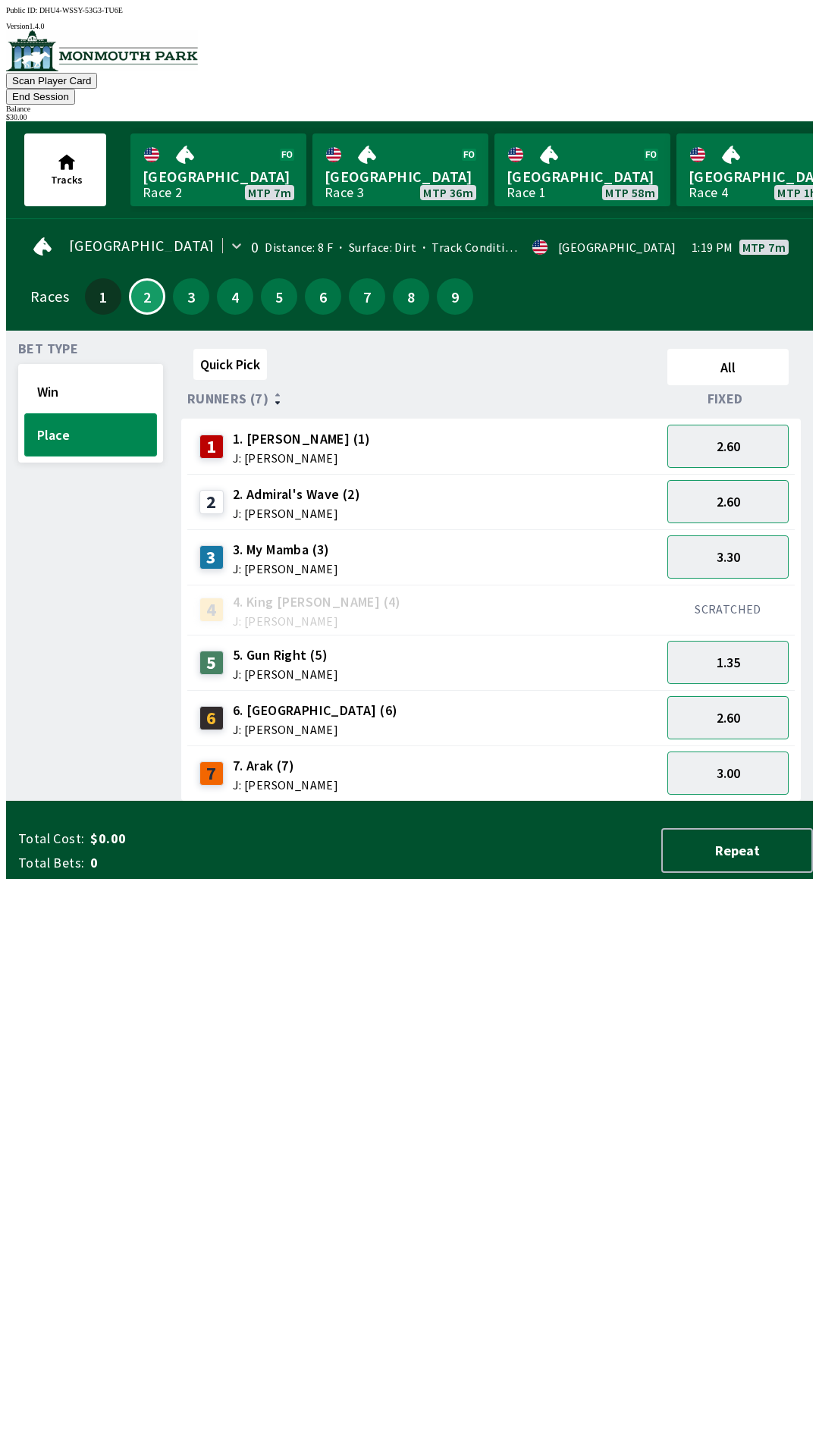
click at [67, 424] on button "Place" at bounding box center [90, 434] width 132 height 43
click at [53, 370] on button "Win" at bounding box center [90, 391] width 132 height 43
click at [751, 113] on div "$ 30.00" at bounding box center [410, 117] width 807 height 9
click at [75, 89] on button "End Session" at bounding box center [40, 96] width 69 height 16
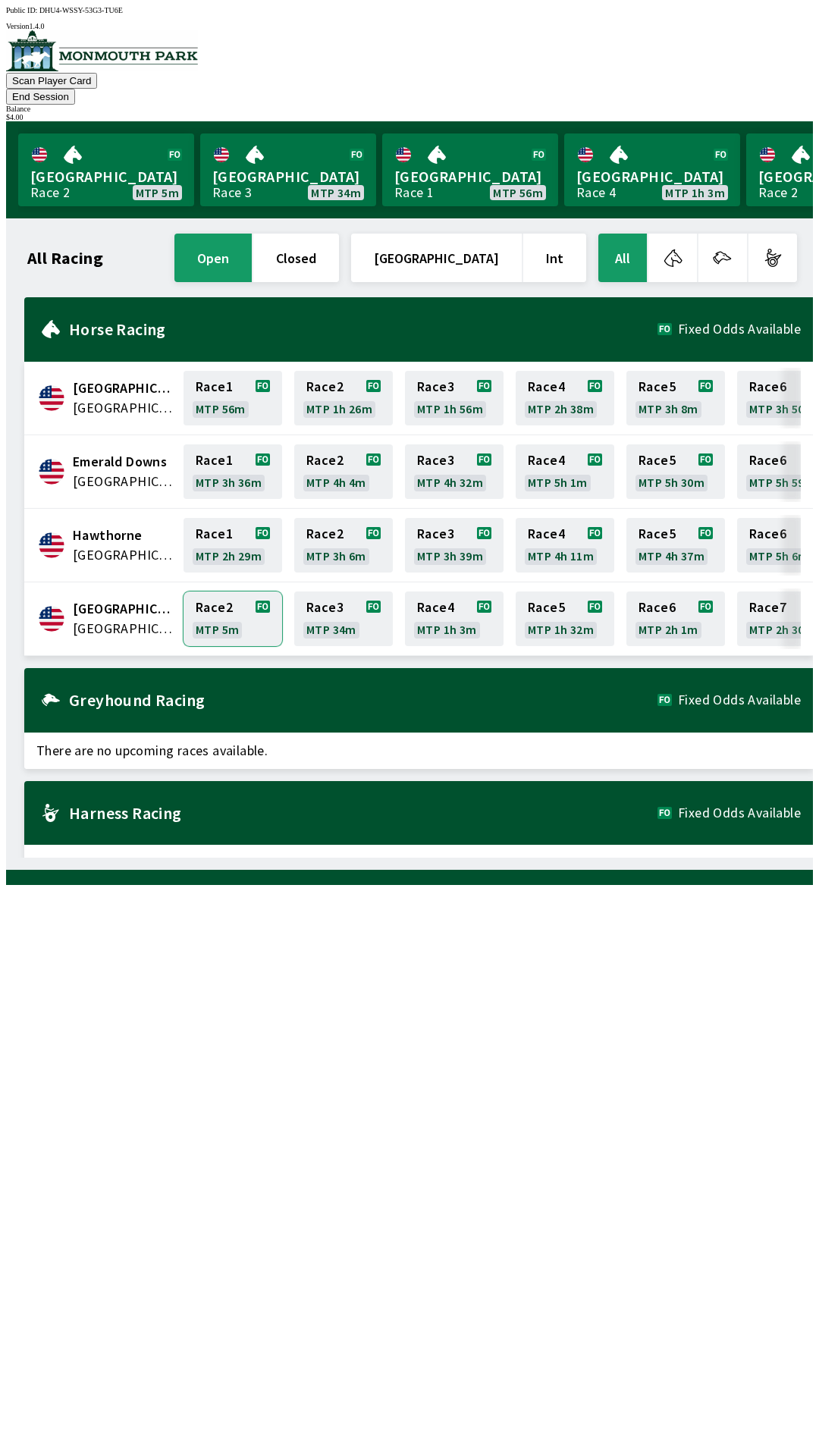
click at [223, 592] on link "Race 2 MTP 5m" at bounding box center [232, 619] width 98 height 54
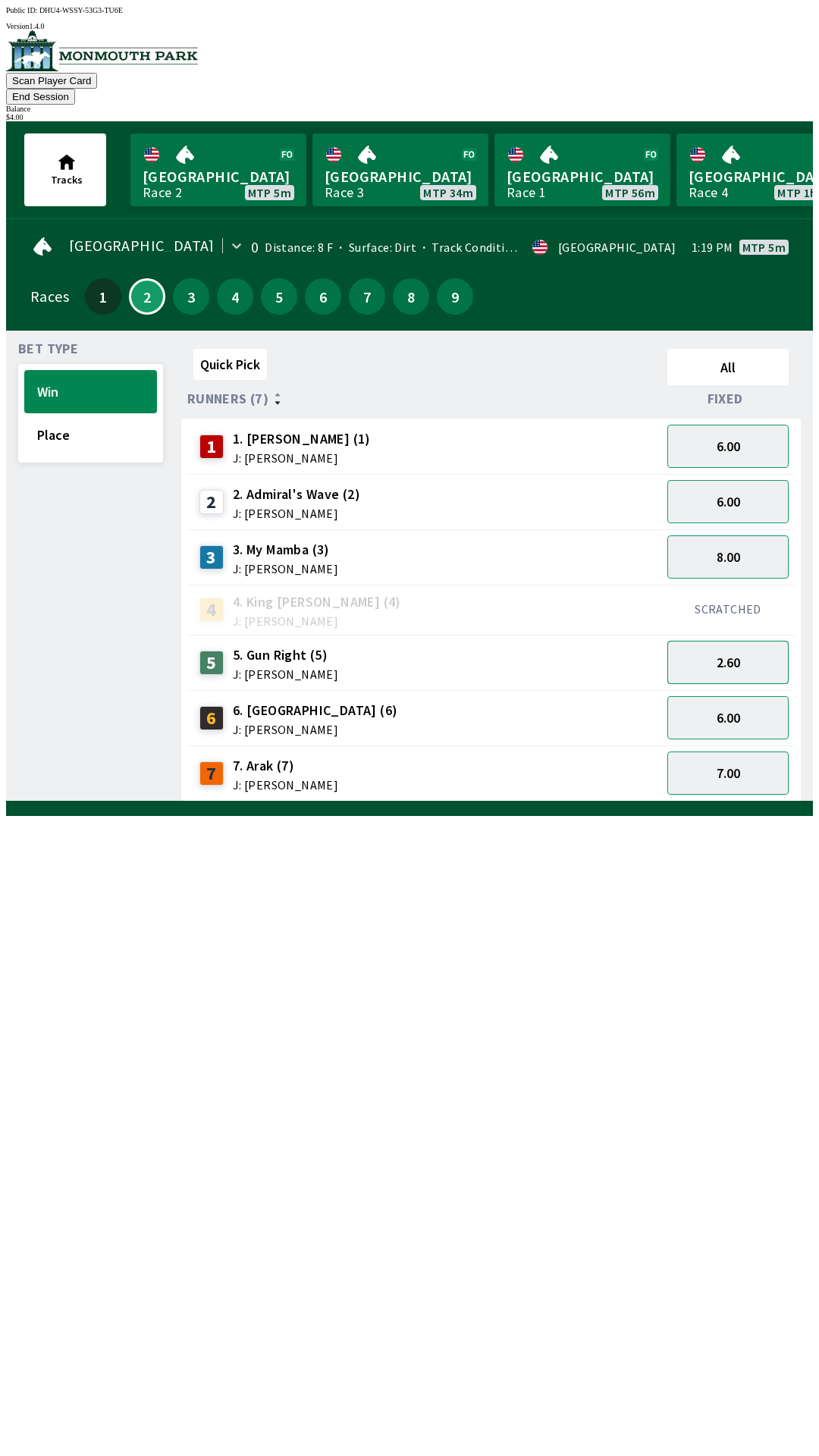
click at [744, 641] on button "2.60" at bounding box center [728, 662] width 121 height 43
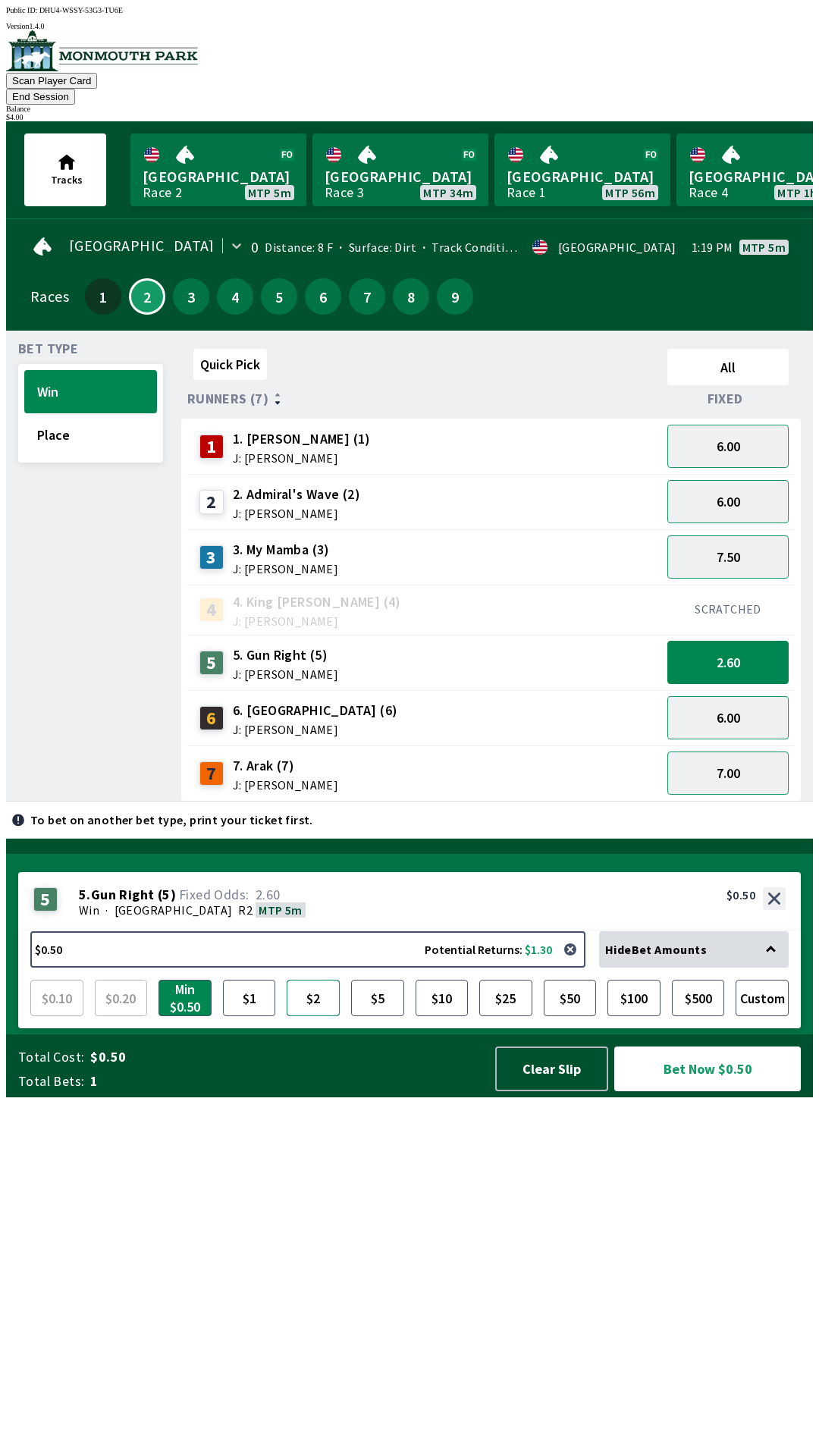
click at [317, 1016] on button "$2" at bounding box center [313, 998] width 53 height 37
click at [724, 1091] on button "Bet Now $2.00" at bounding box center [708, 1069] width 187 height 45
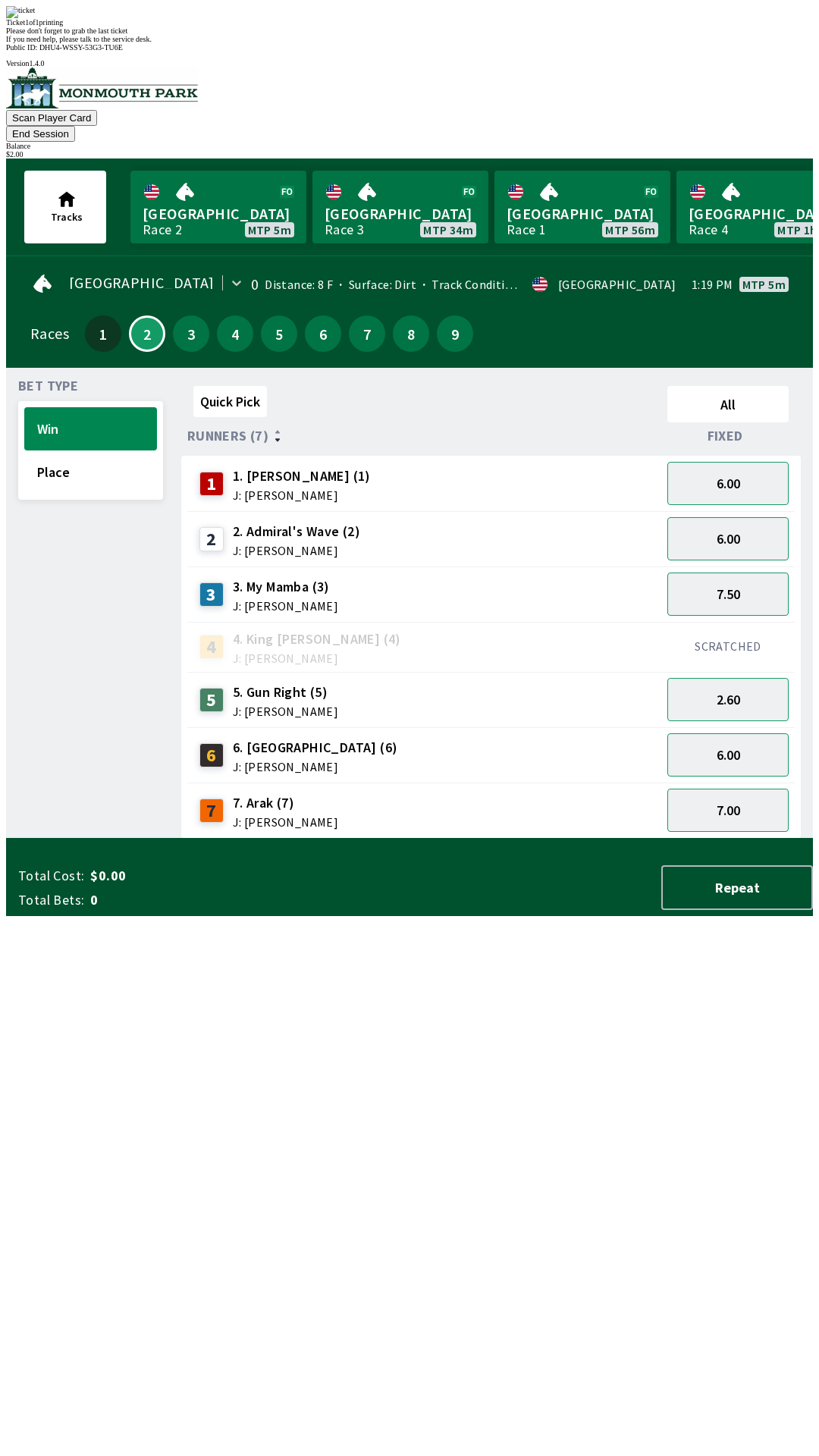
click at [484, 839] on div "Quick Pick All Runners (7) Fixed 1 1. [PERSON_NAME] (1) J: [PERSON_NAME] 6.00 2…" at bounding box center [497, 608] width 632 height 458
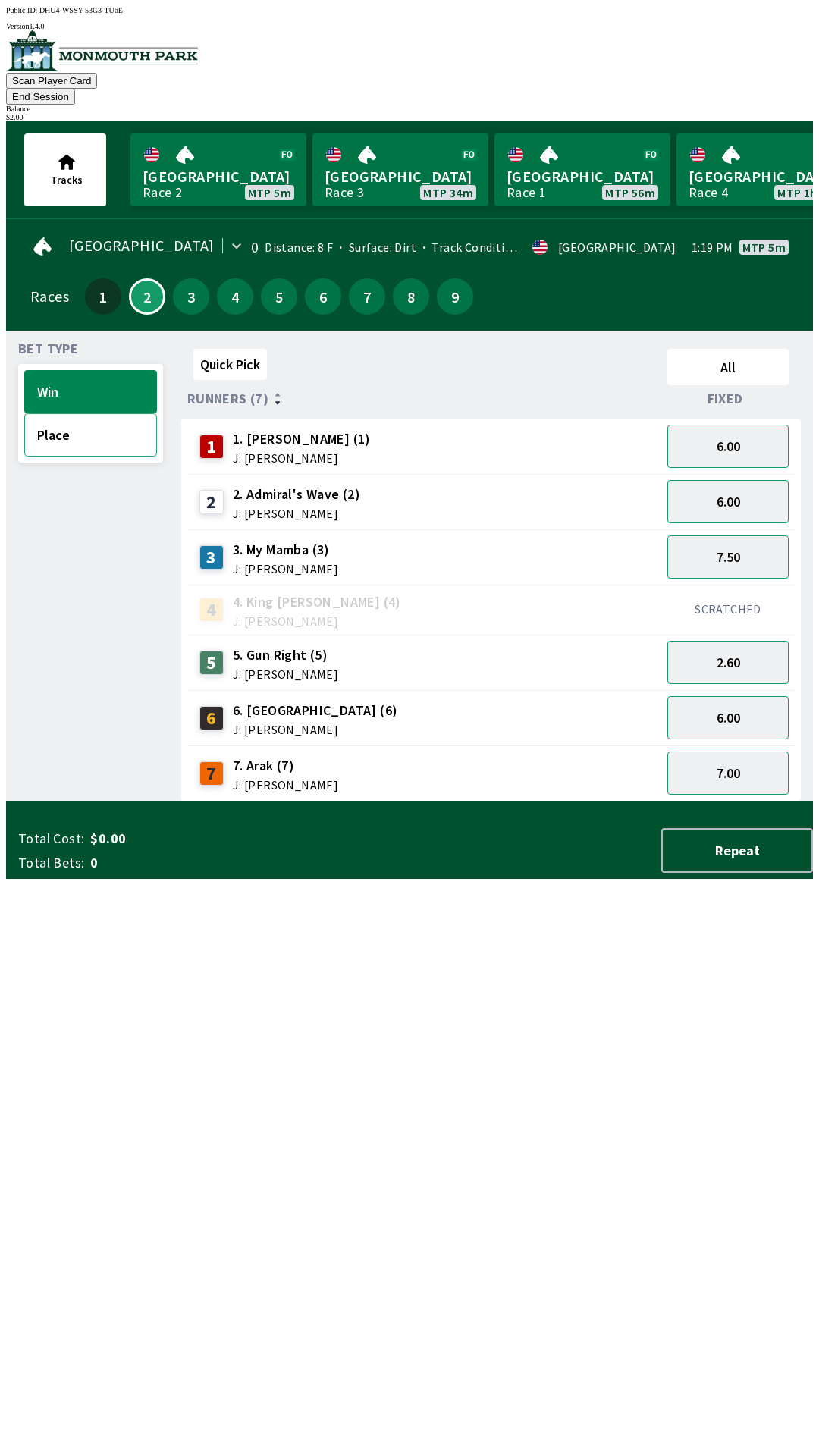
click at [74, 422] on button "Place" at bounding box center [90, 434] width 132 height 43
click at [751, 641] on button "1.45" at bounding box center [728, 662] width 121 height 43
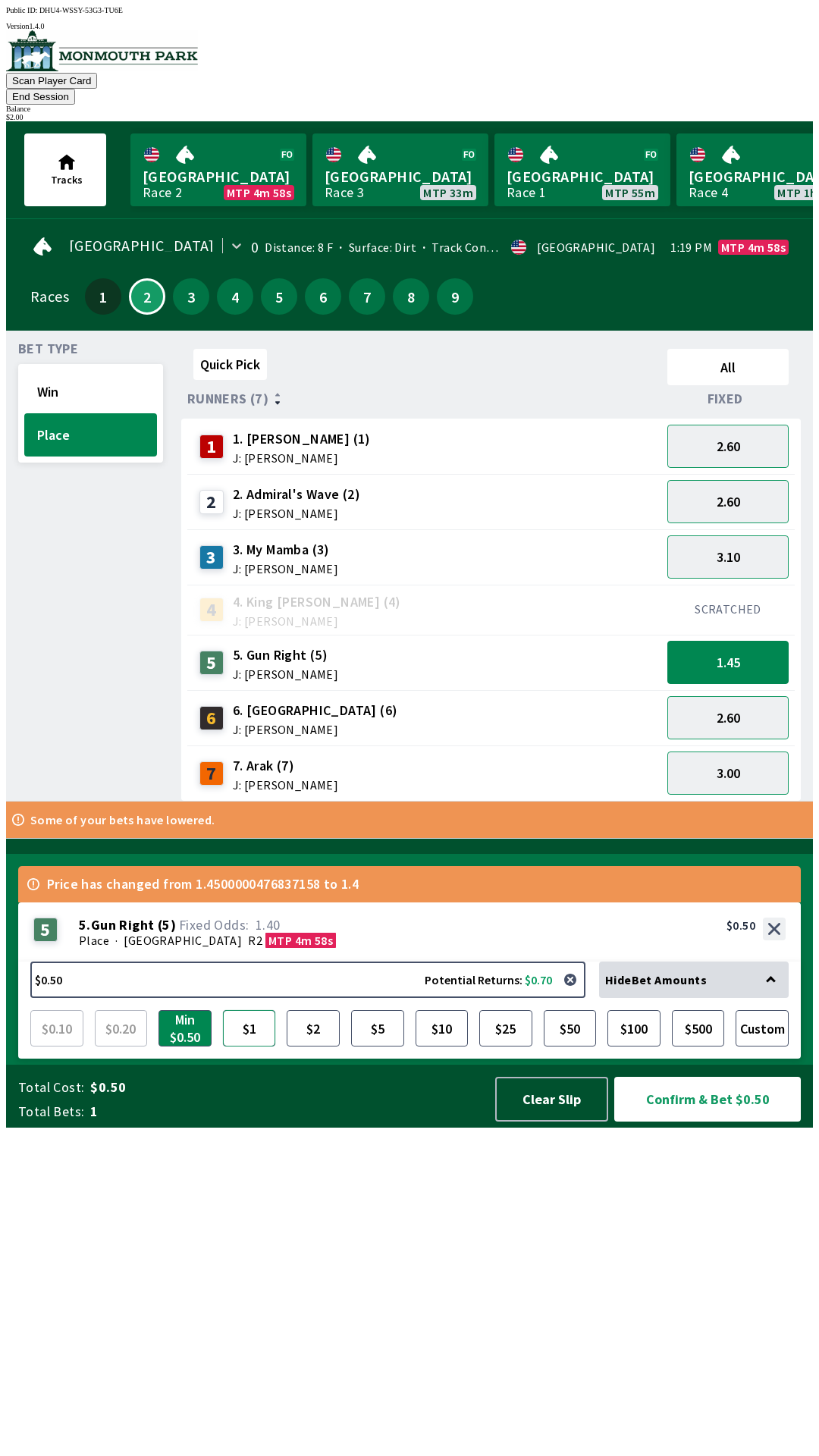
click at [248, 1047] on button "$1" at bounding box center [249, 1028] width 53 height 37
click at [310, 1047] on button "$2" at bounding box center [313, 1028] width 53 height 37
click at [719, 1122] on button "Confirm & Bet $2.00" at bounding box center [708, 1098] width 187 height 45
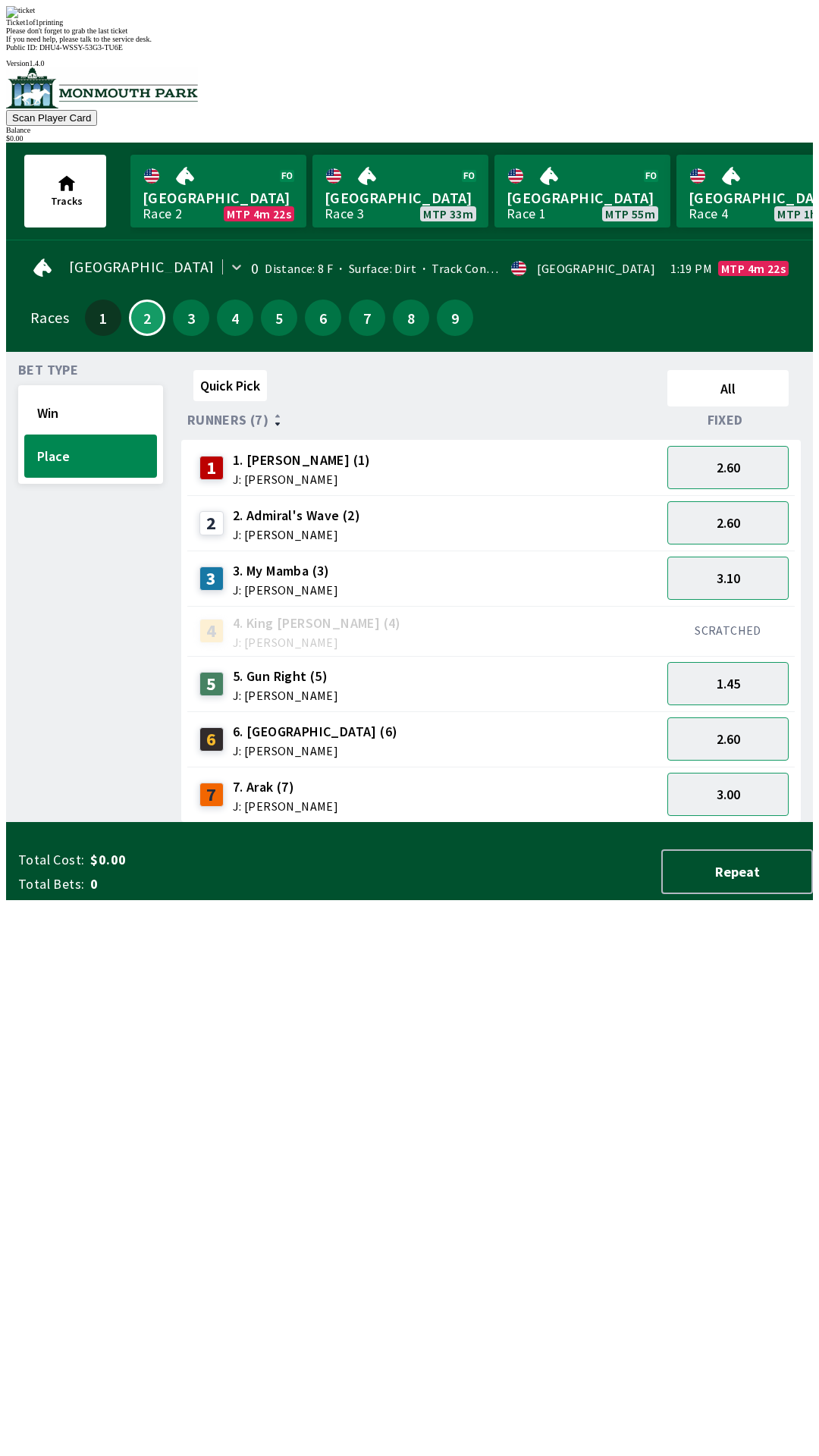
click at [419, 823] on div "Quick Pick All Runners (7) Fixed 1 1. [PERSON_NAME] (1) J: [PERSON_NAME] 2.60 2…" at bounding box center [497, 593] width 632 height 458
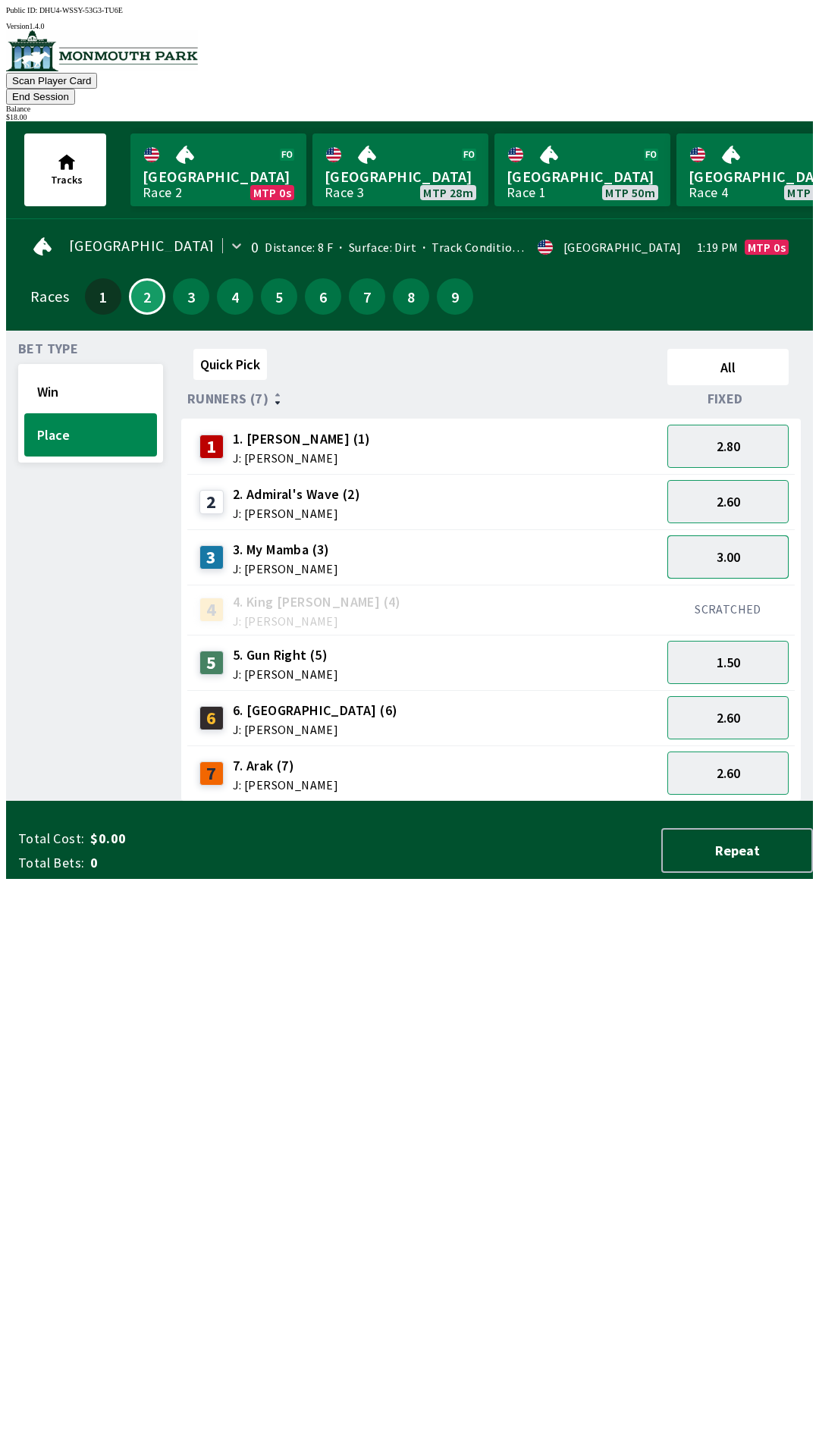
click at [739, 538] on button "3.00" at bounding box center [728, 557] width 121 height 43
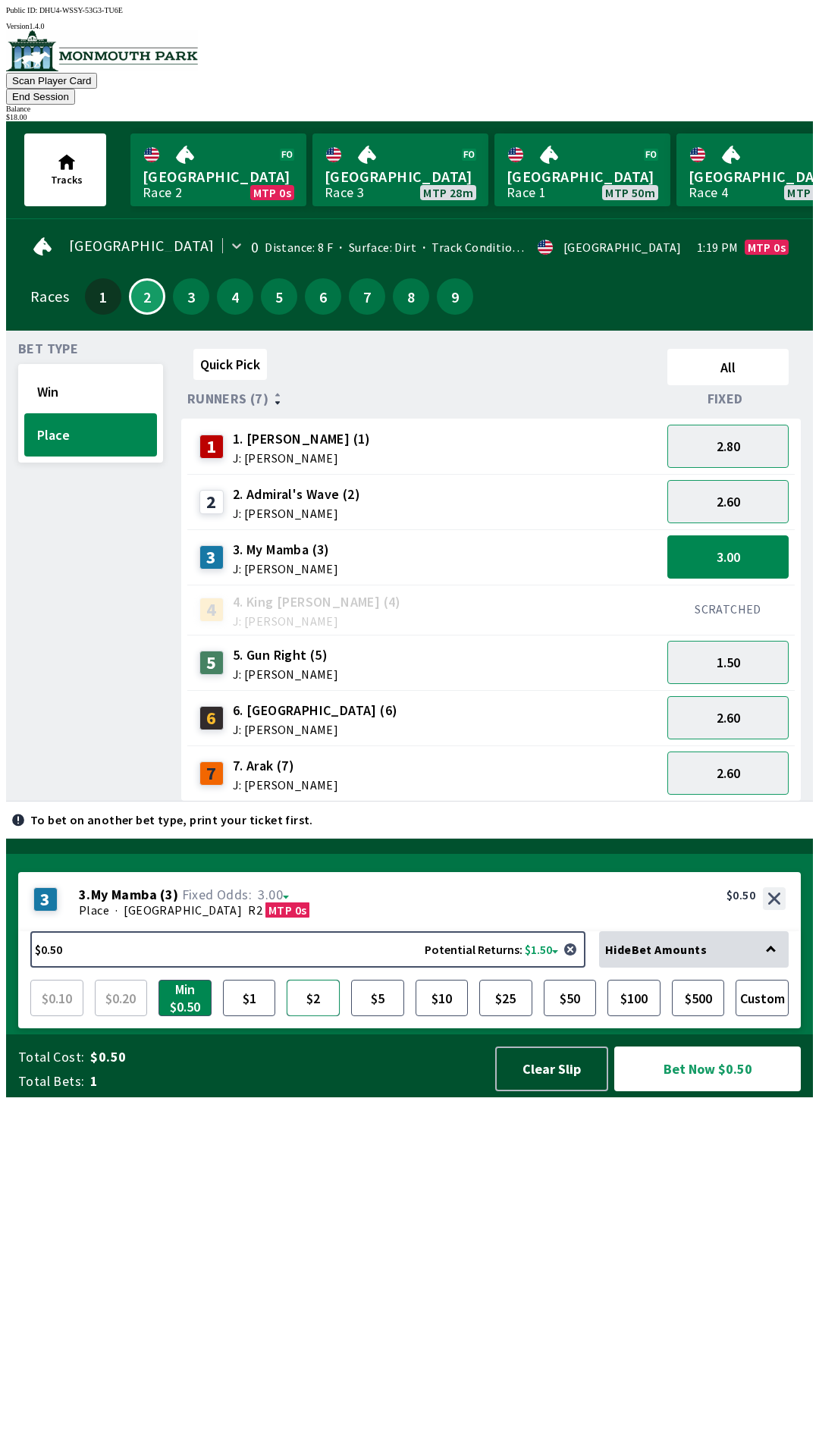
click at [315, 1016] on button "$2" at bounding box center [313, 998] width 53 height 37
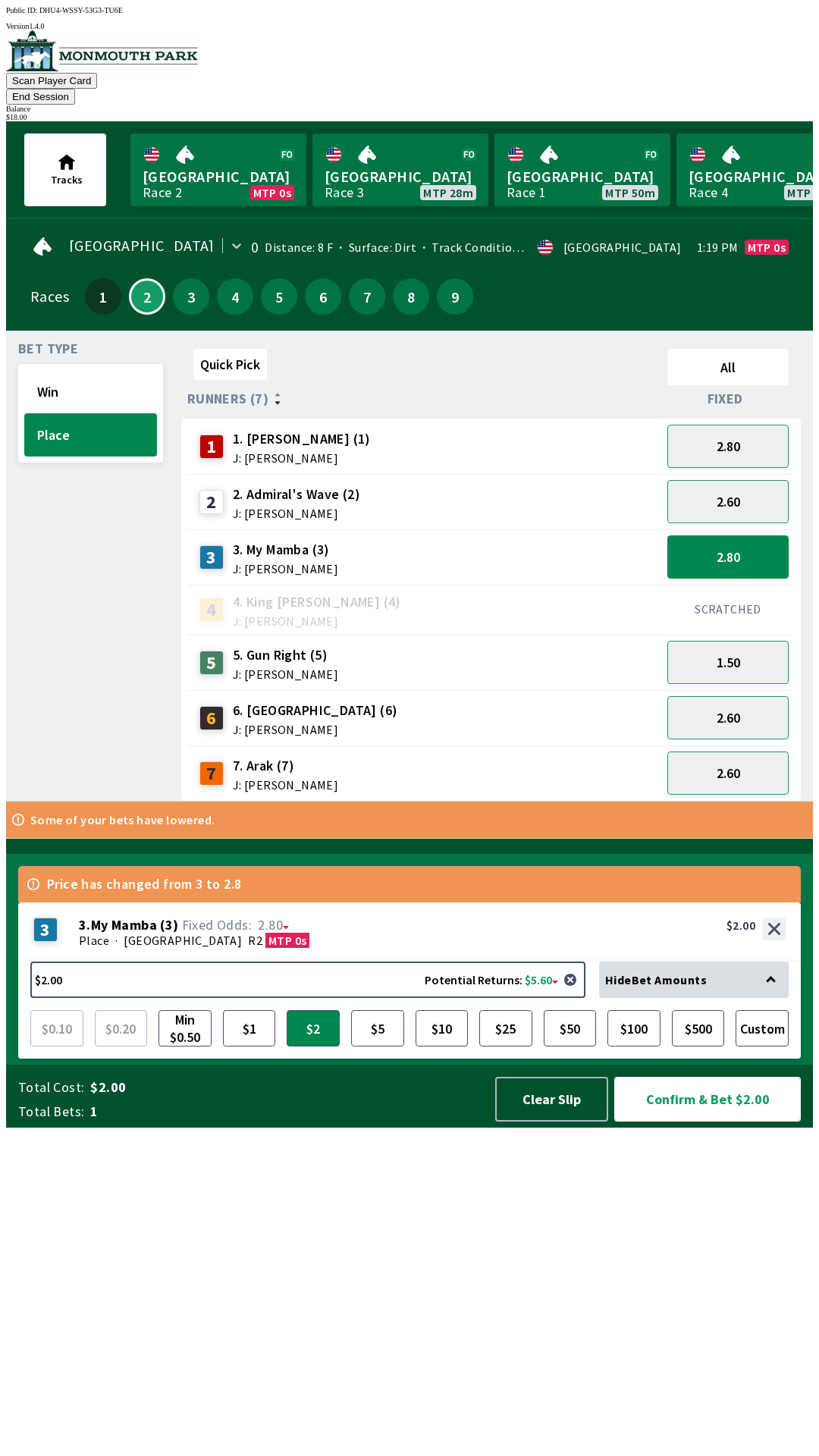
click at [721, 1122] on button "Confirm & Bet $2.00" at bounding box center [708, 1098] width 187 height 45
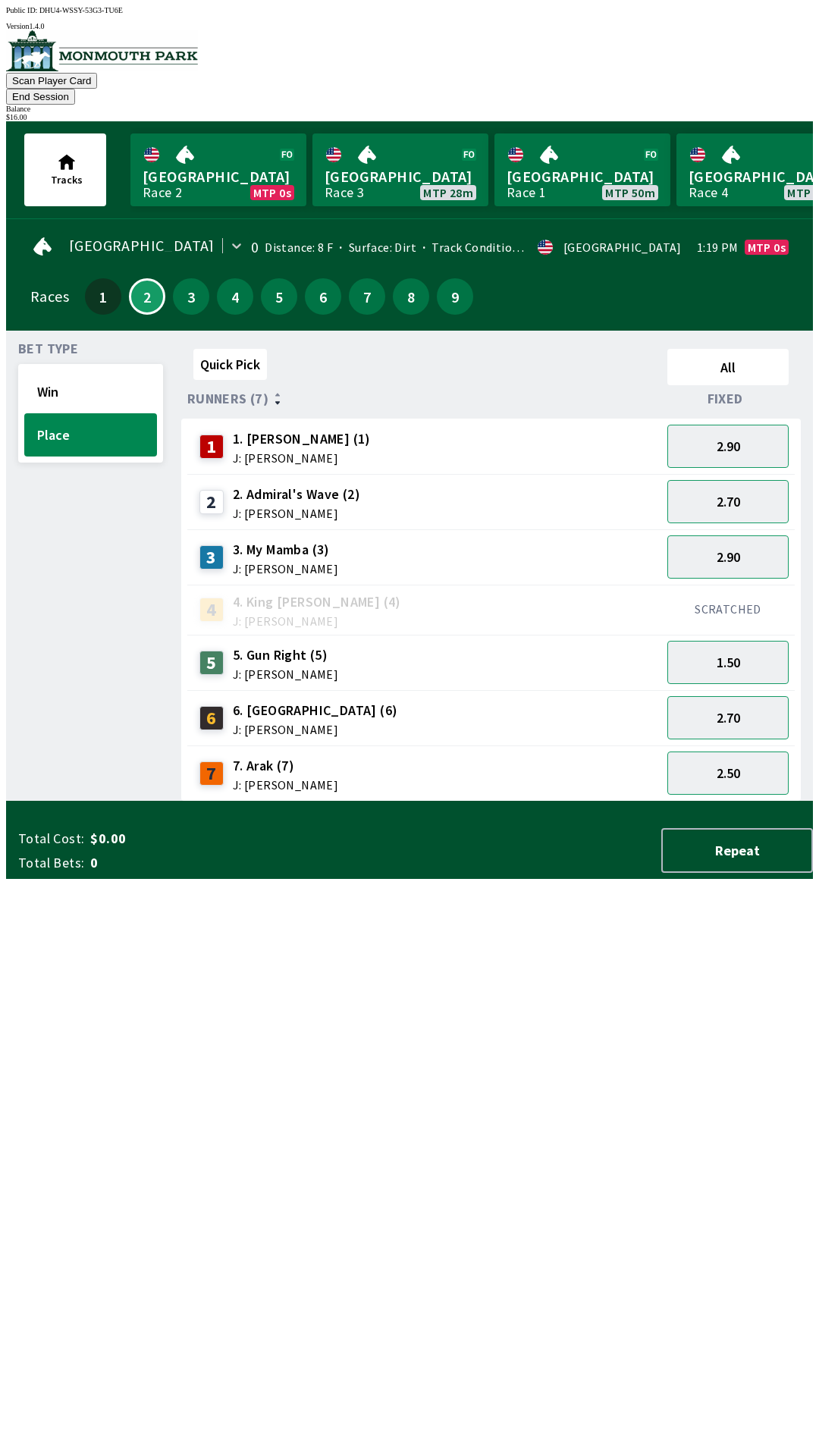
click at [75, 89] on button "End Session" at bounding box center [40, 96] width 69 height 16
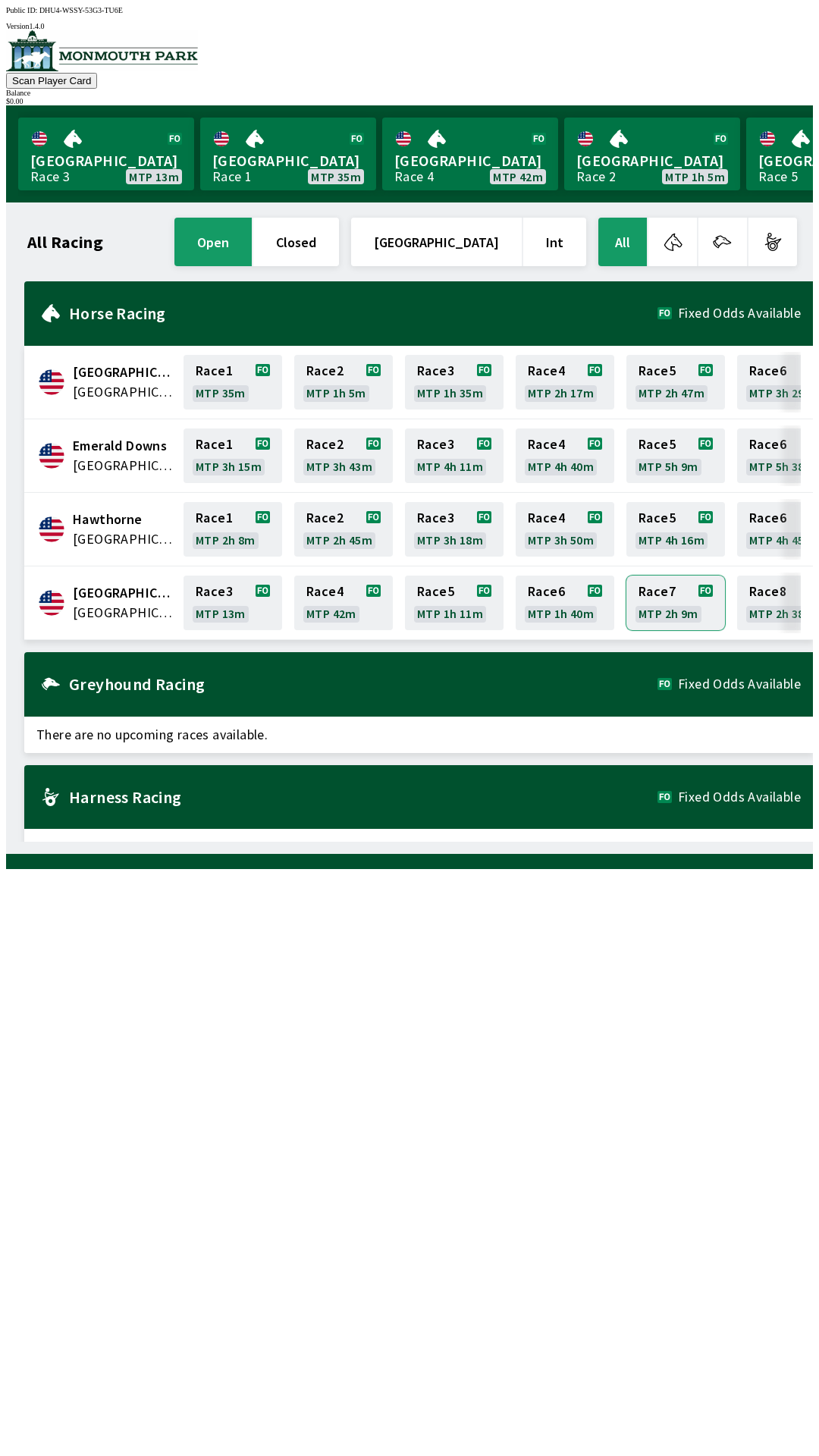
click at [656, 590] on link "Race 7 MTP 2h 9m" at bounding box center [676, 603] width 98 height 54
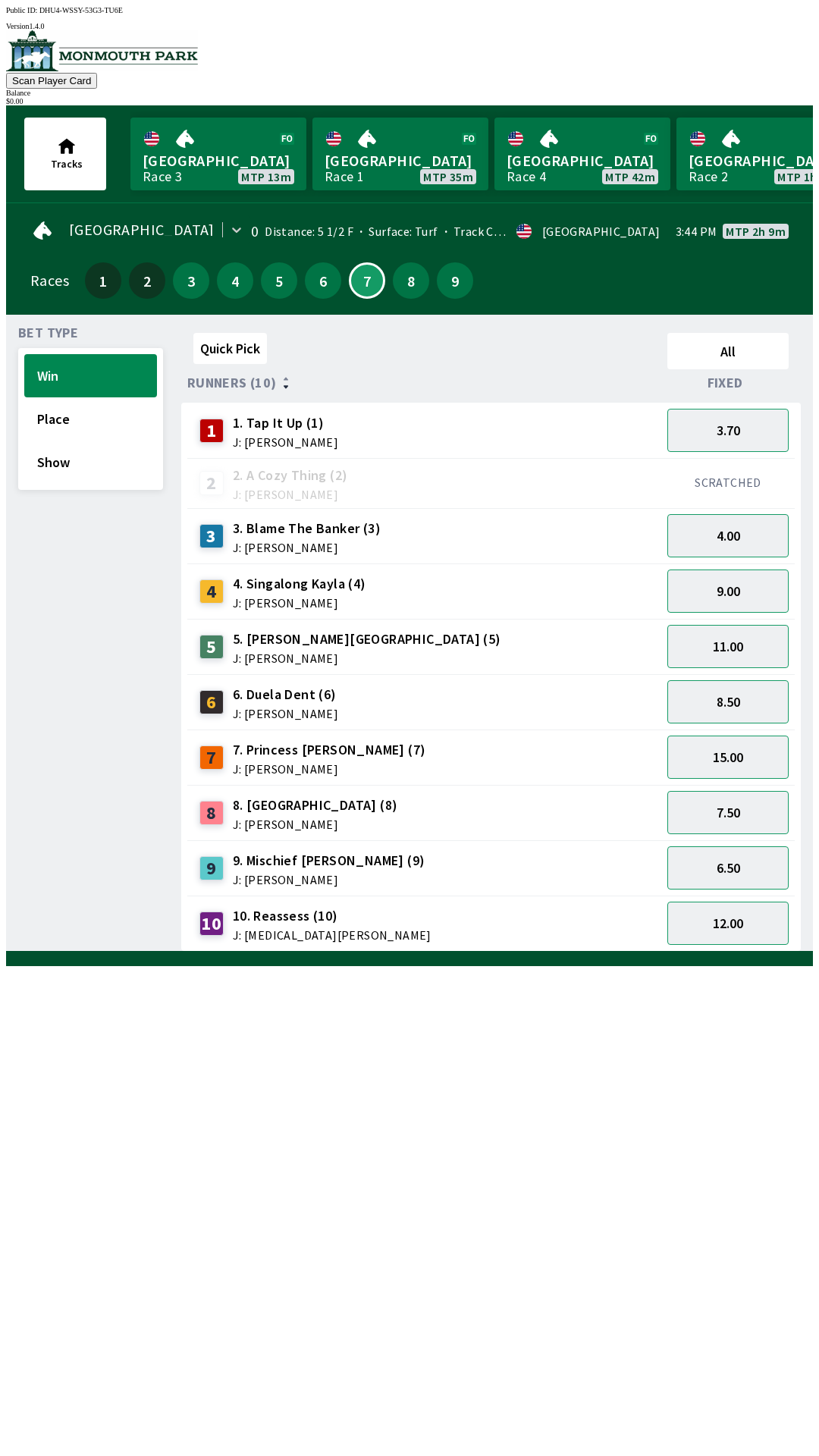
click at [313, 952] on div "Quick Pick All Runners (10) Fixed 1 1. Tap It Up (1) J: [PERSON_NAME] 3.70 2 2.…" at bounding box center [497, 639] width 632 height 625
click at [196, 273] on button "3" at bounding box center [191, 281] width 37 height 37
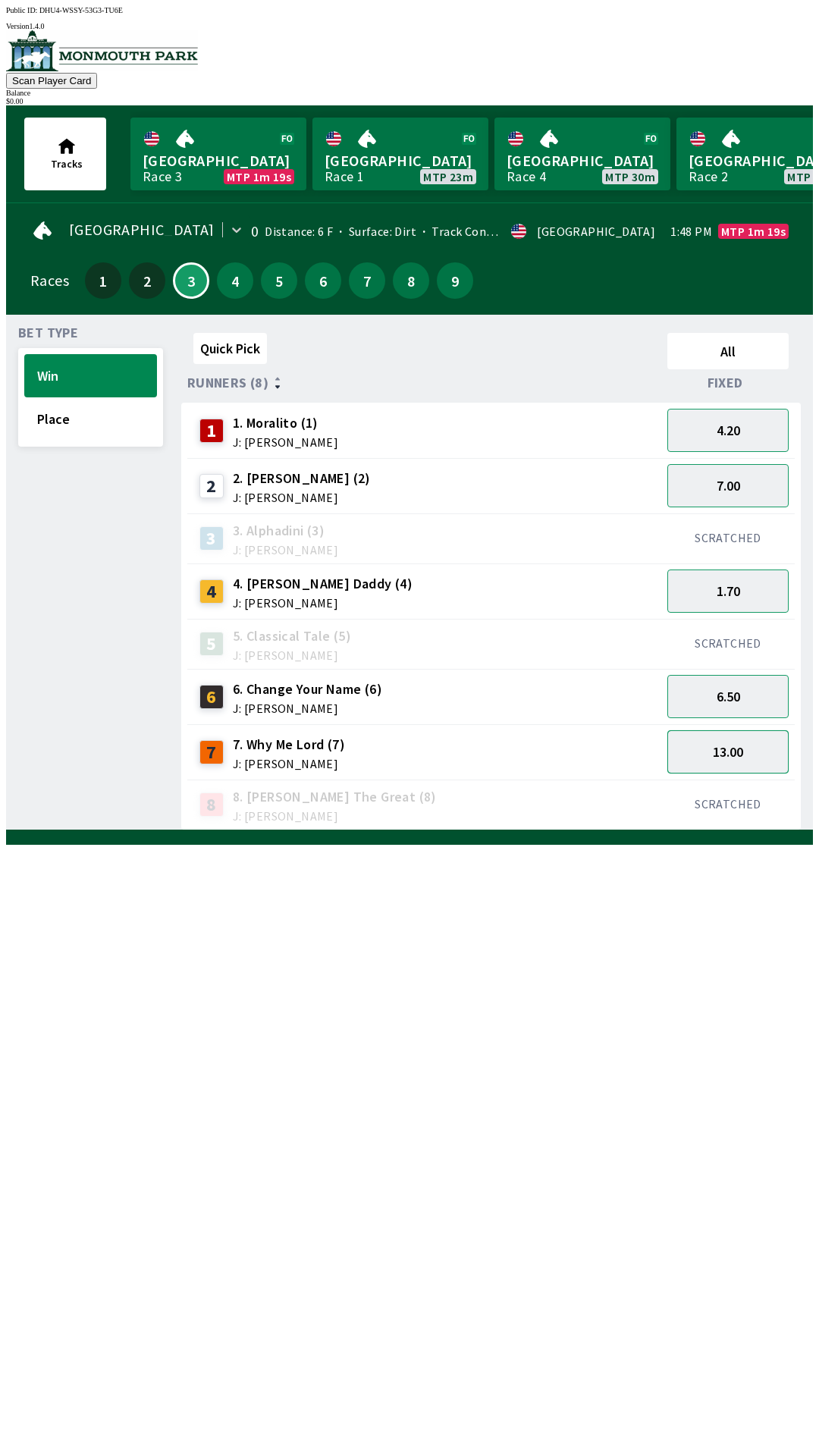
click at [722, 745] on button "13.00" at bounding box center [728, 751] width 121 height 43
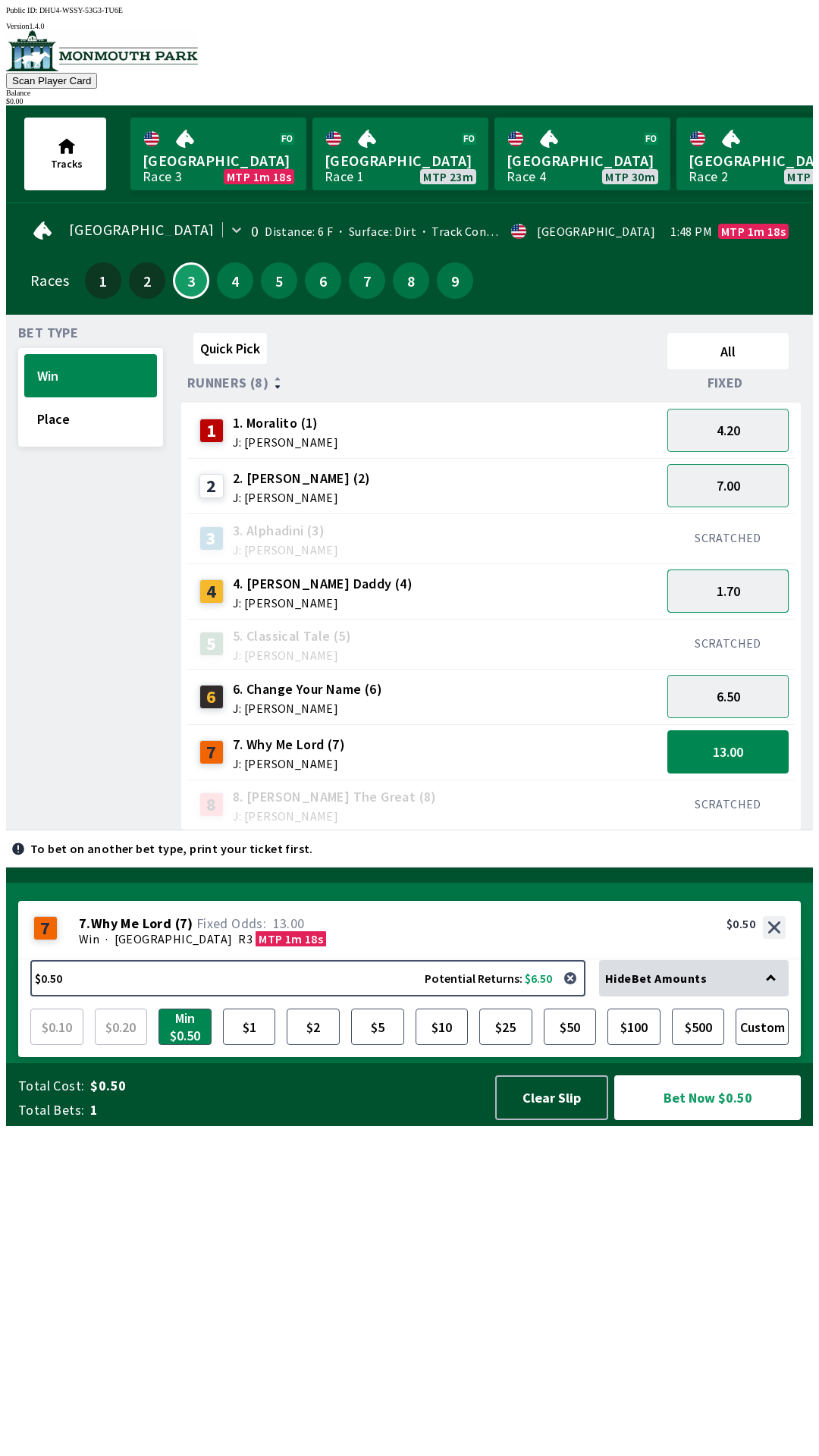
click at [704, 583] on button "1.70" at bounding box center [728, 591] width 121 height 43
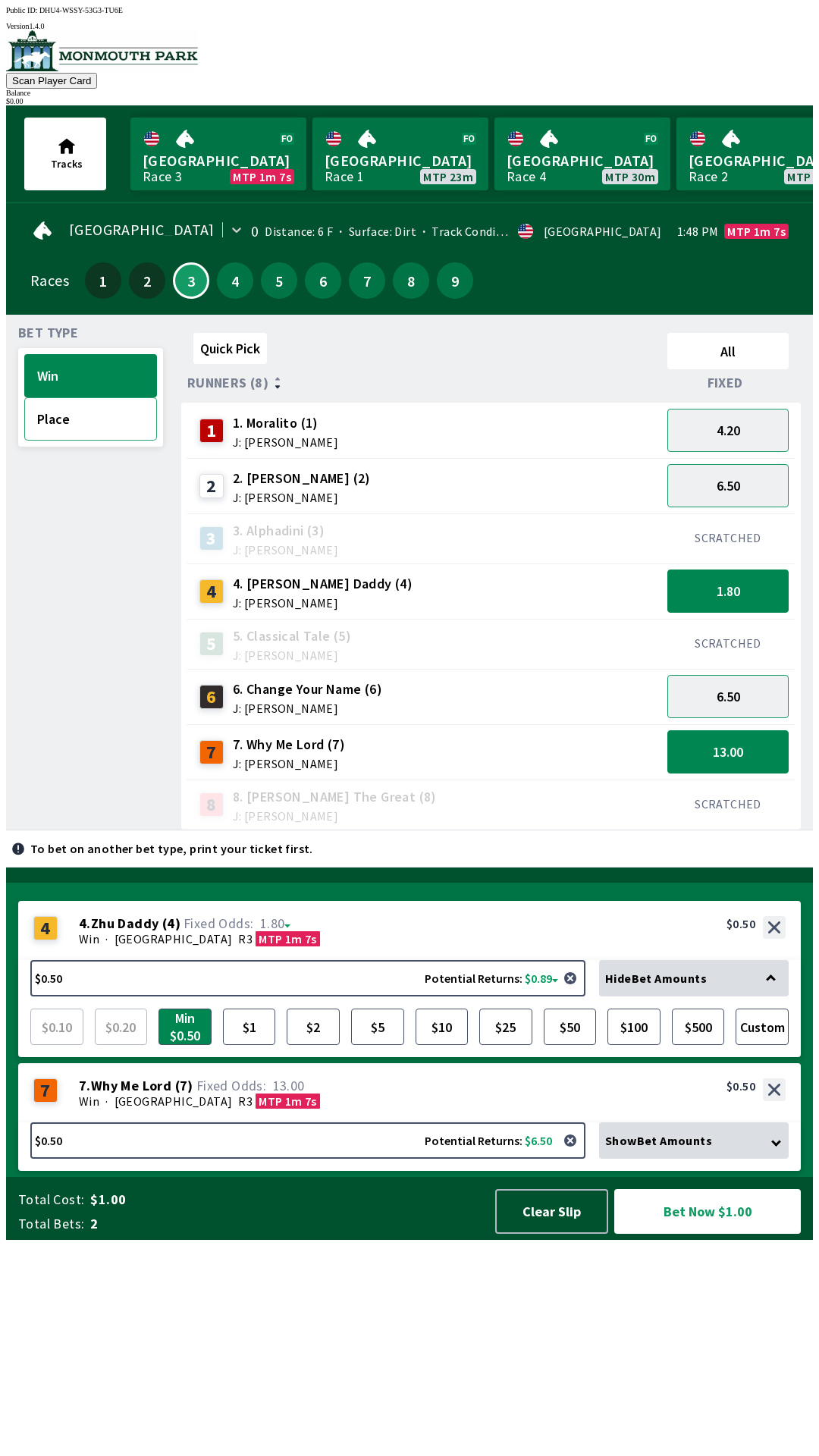
click at [82, 423] on button "Place" at bounding box center [90, 418] width 132 height 43
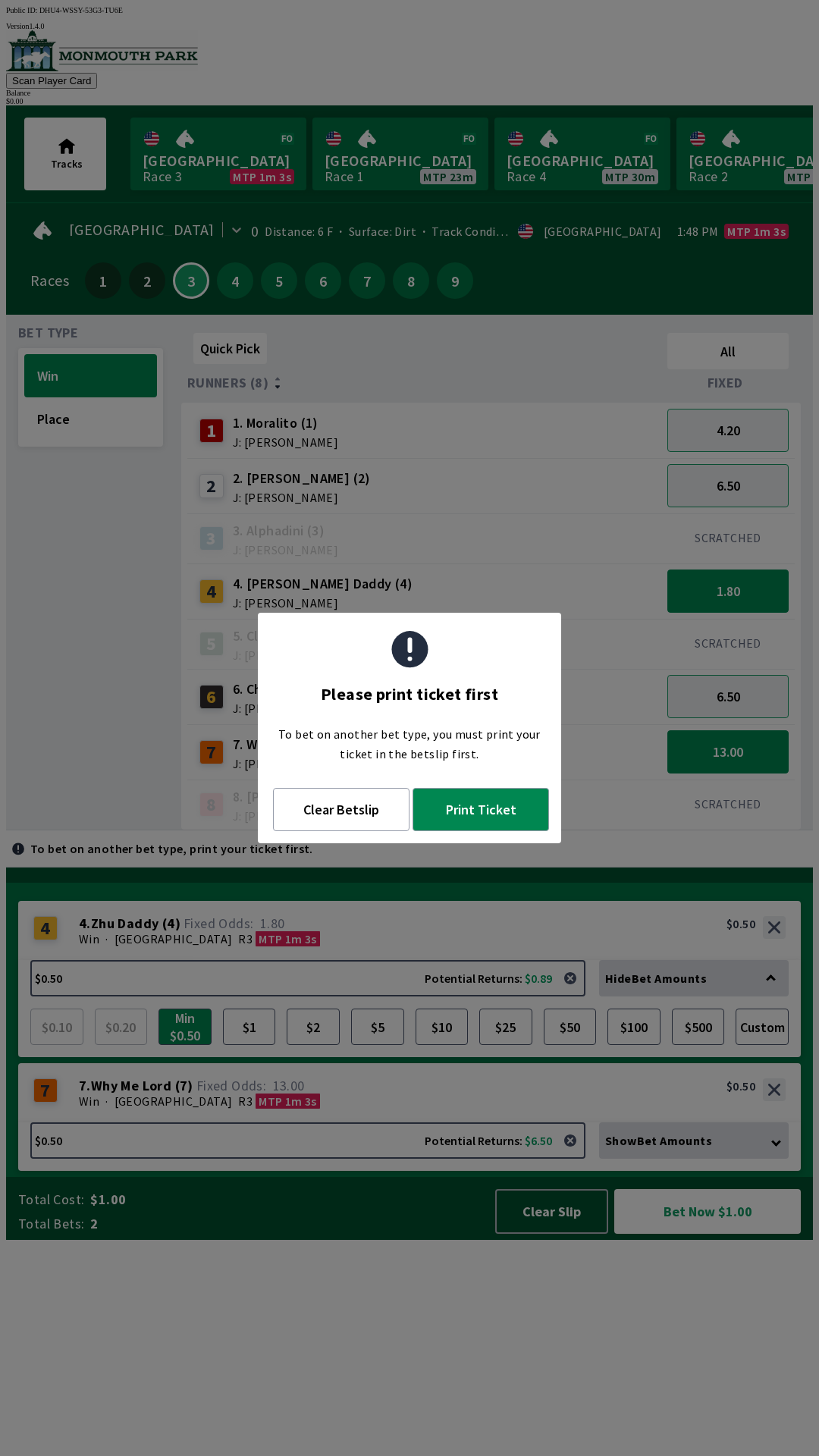
click at [580, 669] on div "6 6. Change Your Name (6) J: [PERSON_NAME]" at bounding box center [424, 696] width 474 height 55
click at [498, 801] on div "8 8. [PERSON_NAME] The Great (8) J: [PERSON_NAME]" at bounding box center [424, 804] width 462 height 38
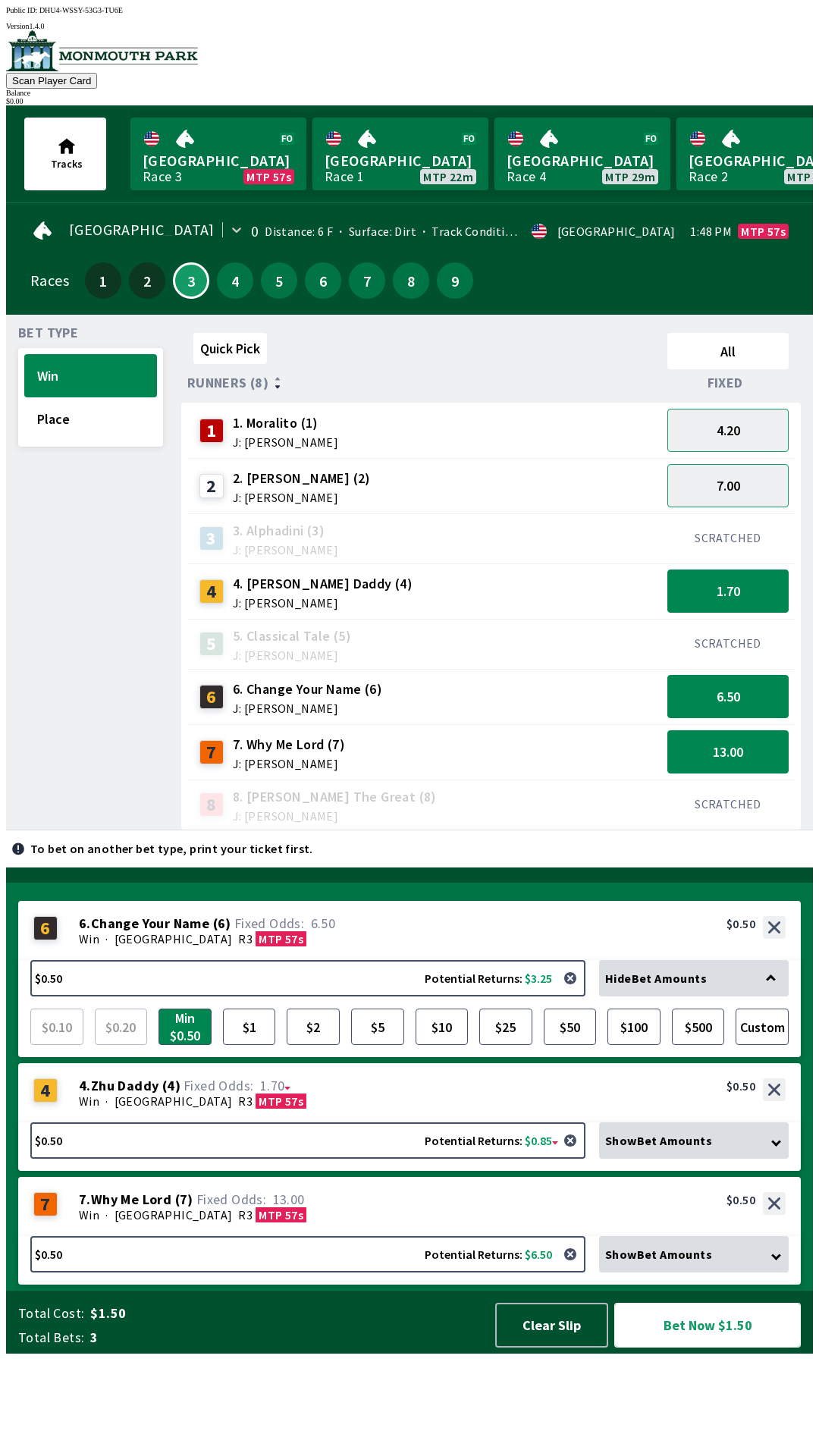
click at [739, 1347] on button "Bet Now $1.50" at bounding box center [708, 1325] width 187 height 45
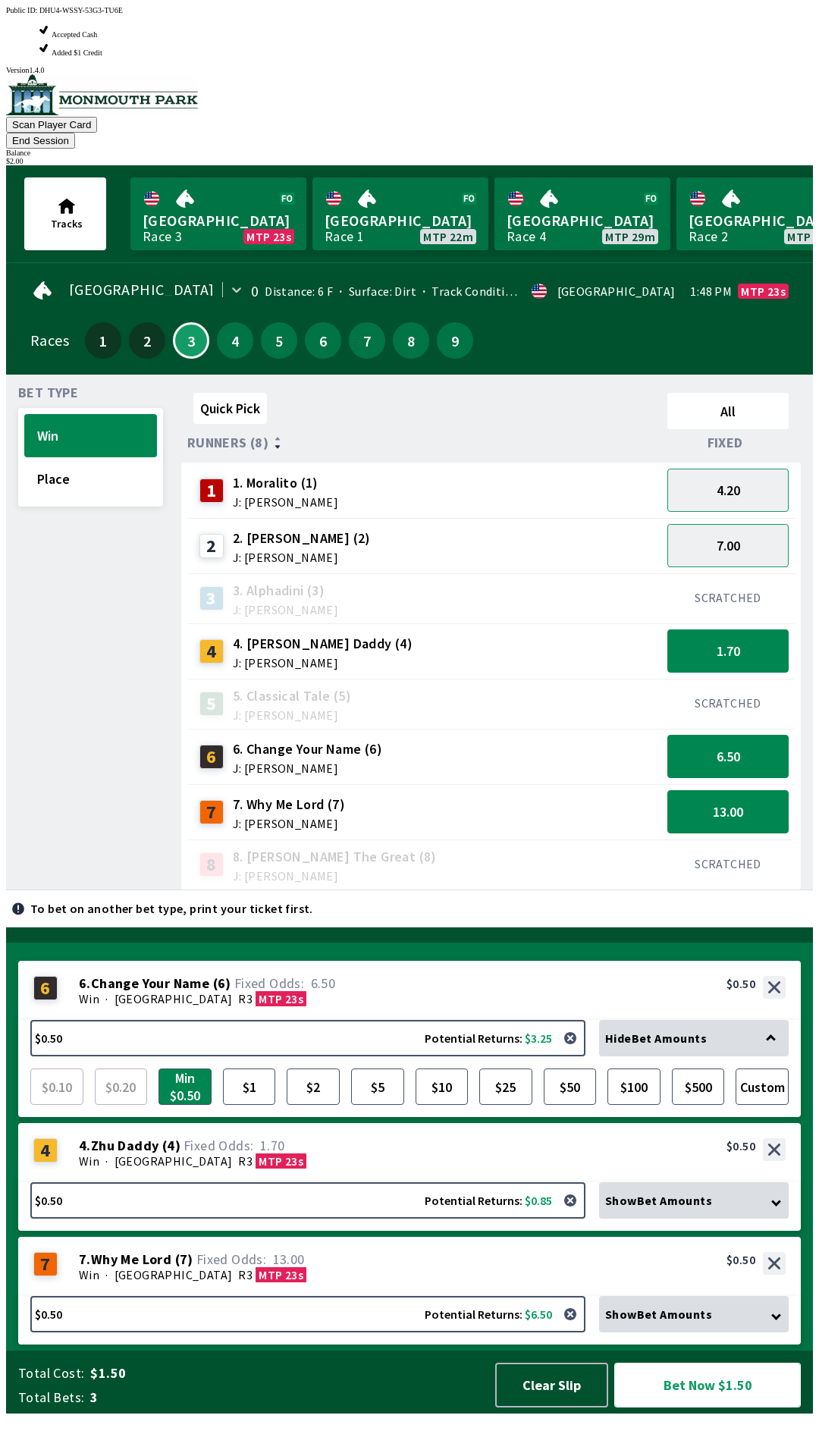
click at [779, 1408] on button "Bet Now $1.50" at bounding box center [708, 1385] width 187 height 45
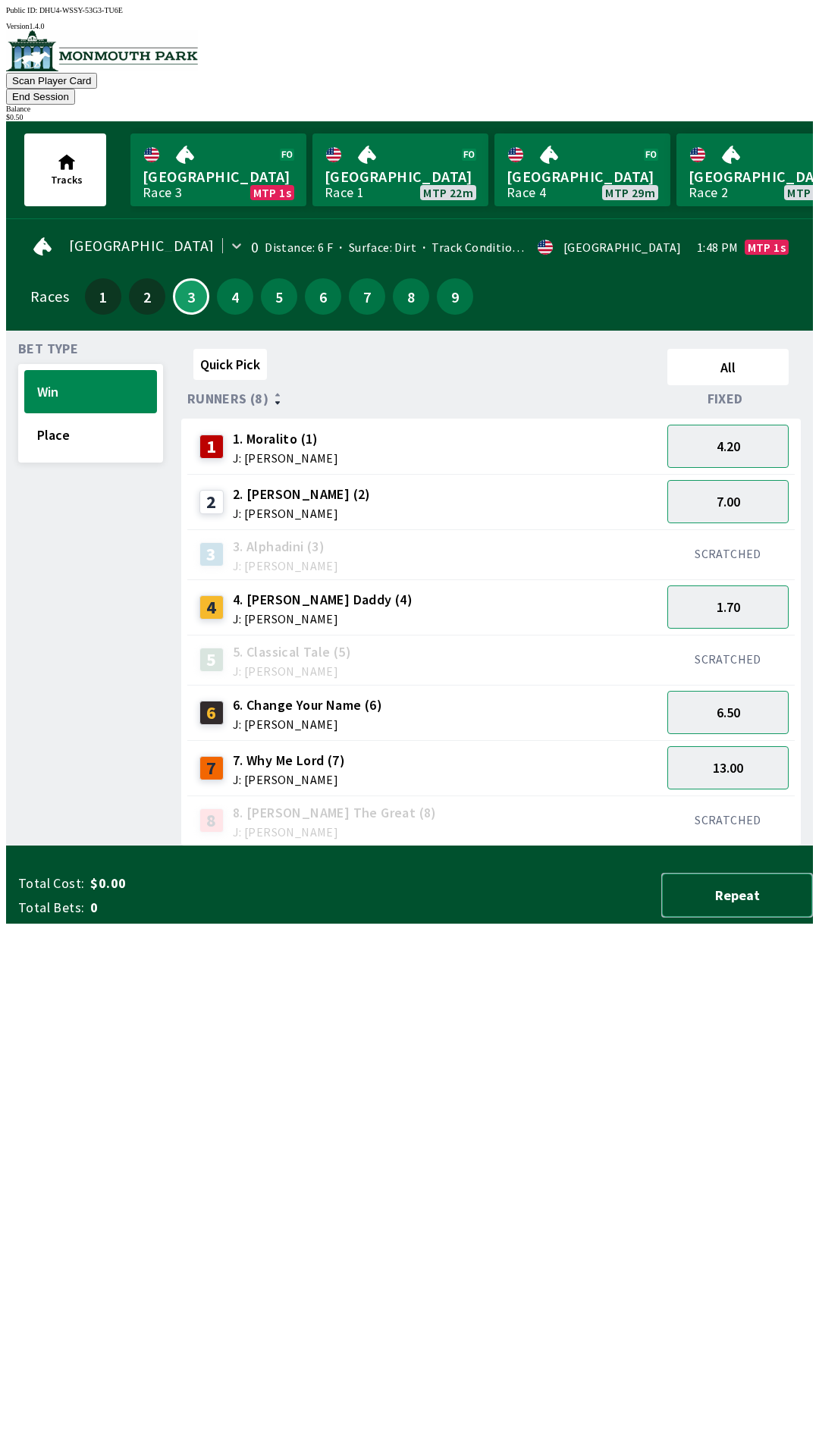
click at [789, 918] on button "Repeat" at bounding box center [737, 895] width 152 height 45
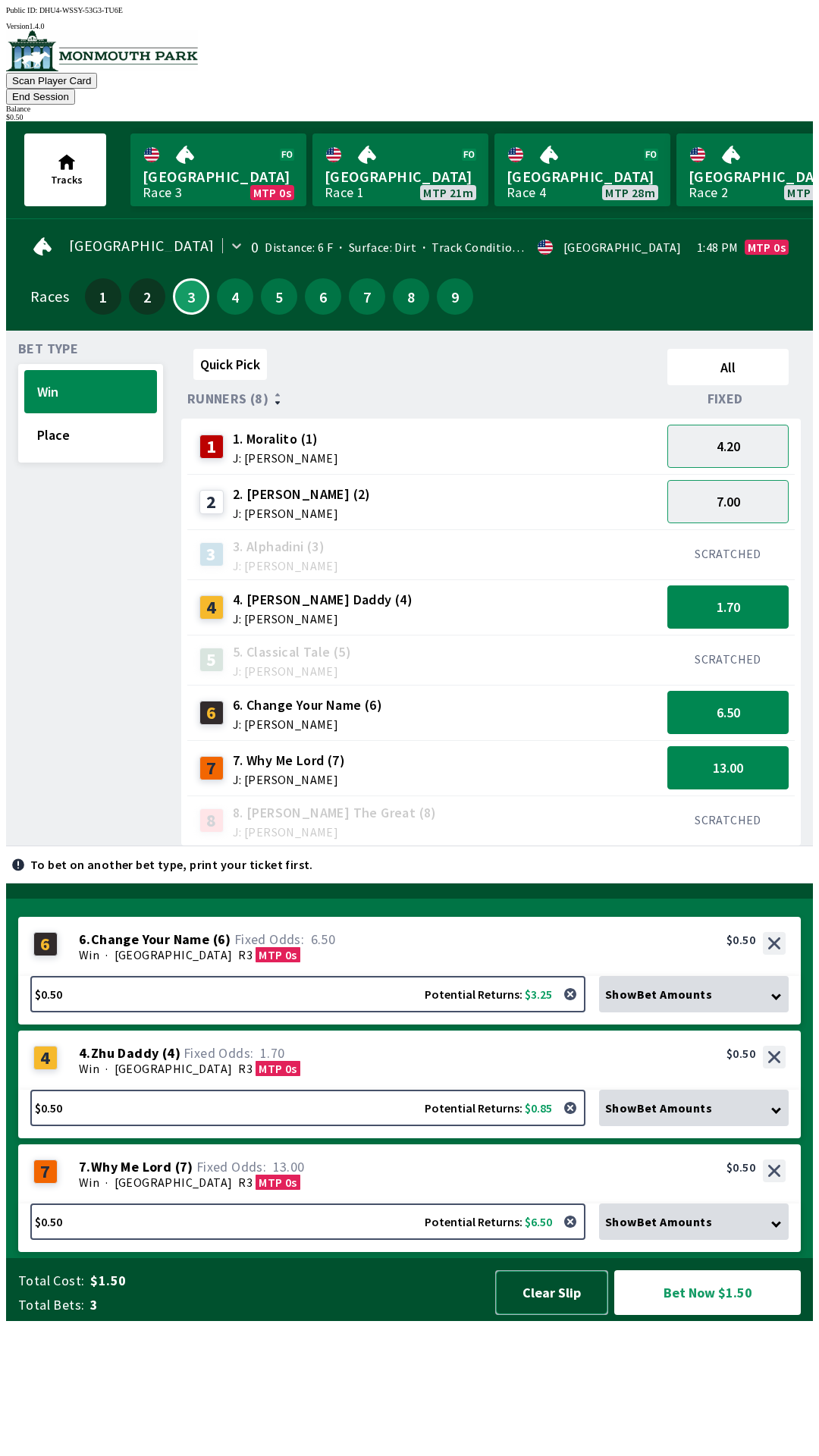
click at [582, 1315] on button "Clear Slip" at bounding box center [552, 1292] width 113 height 45
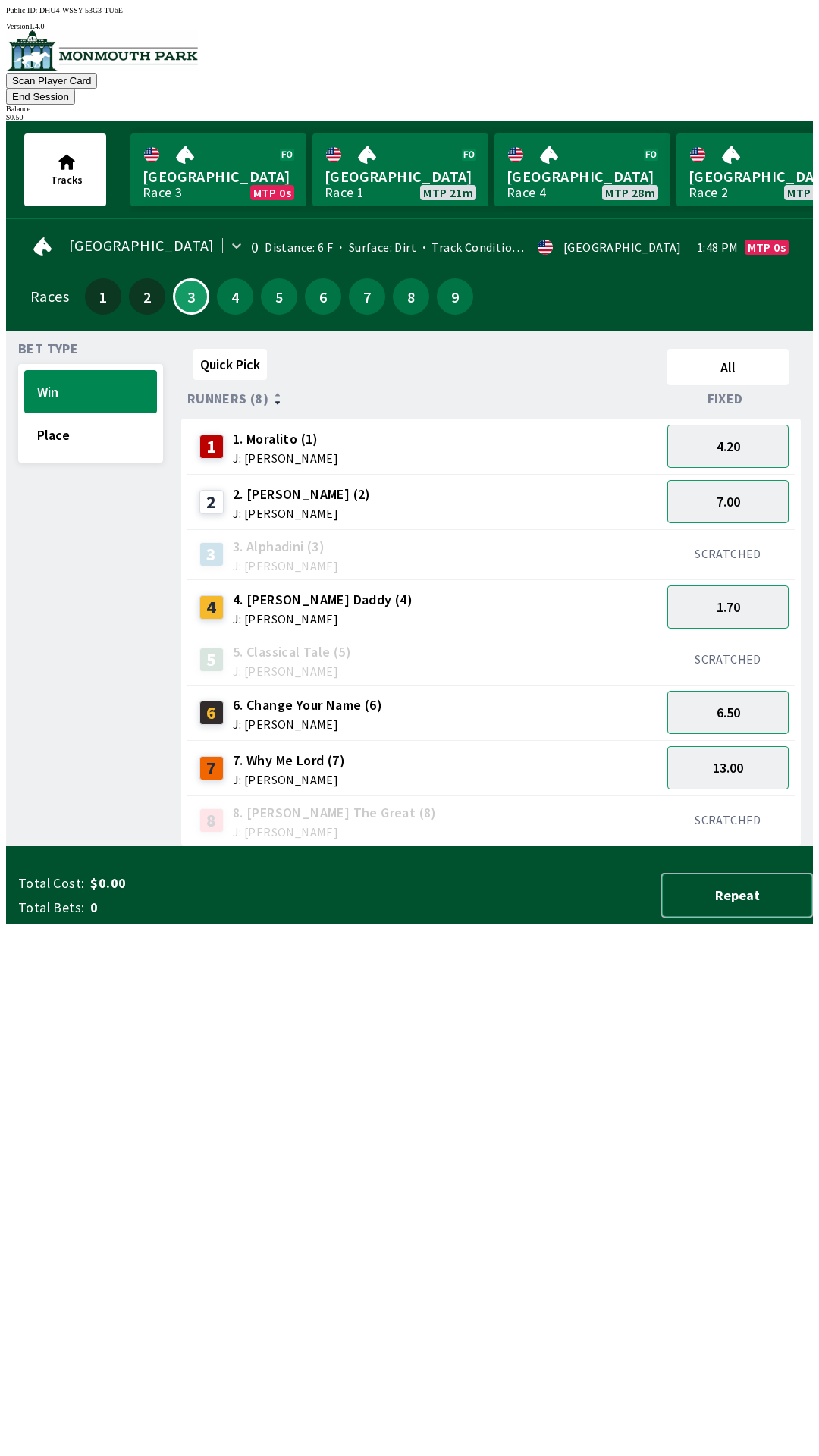
click at [751, 918] on button "Repeat" at bounding box center [737, 895] width 152 height 45
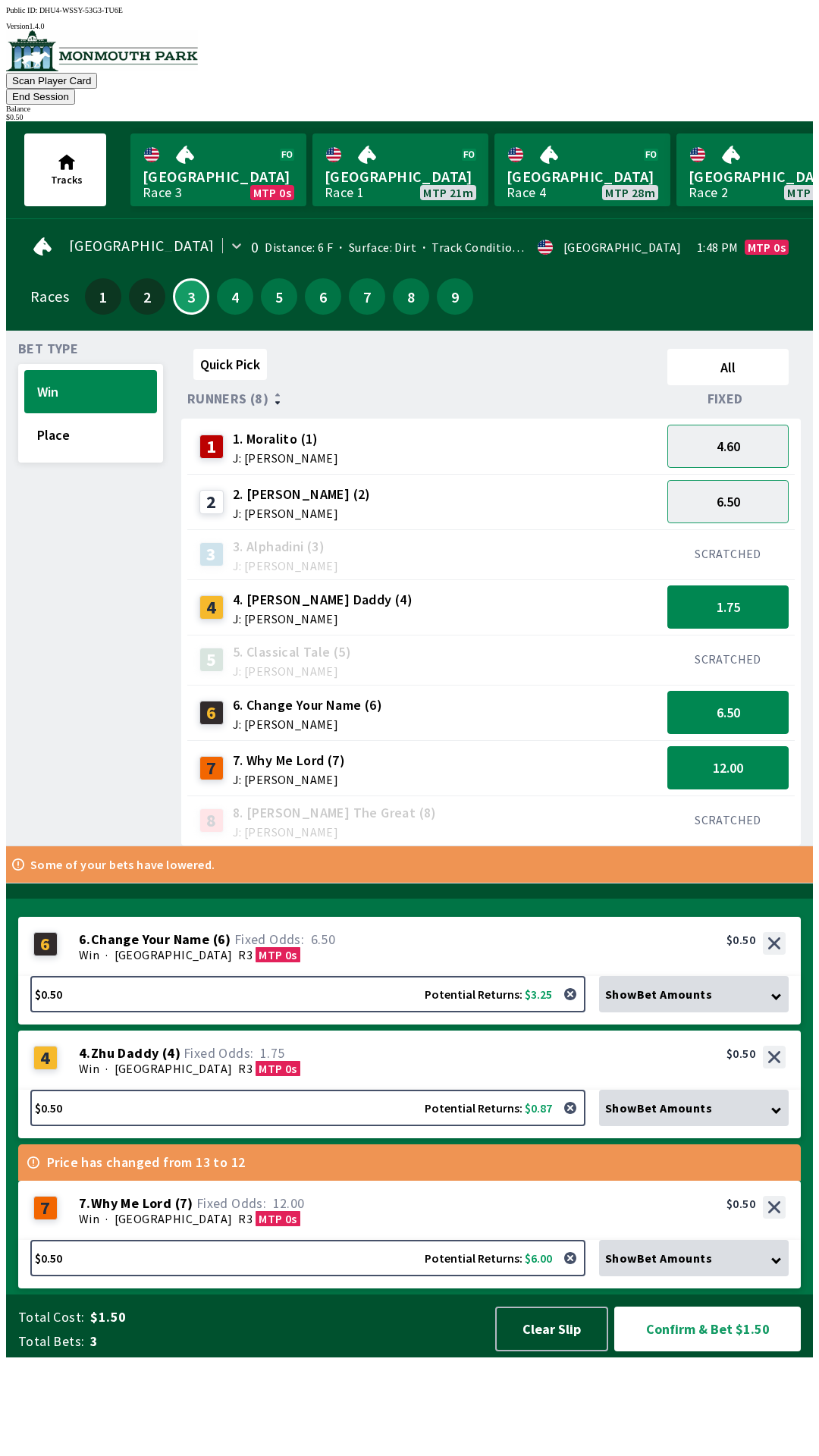
click at [796, 67] on div "Scan Player Card End Session Balance $ 0.50" at bounding box center [410, 76] width 807 height 91
click at [785, 104] on div "Balance" at bounding box center [410, 109] width 807 height 9
click at [789, 42] on div "Scan Player Card End Session Balance $ 0.50" at bounding box center [410, 76] width 807 height 91
click at [545, 1352] on button "Clear Slip" at bounding box center [552, 1329] width 113 height 45
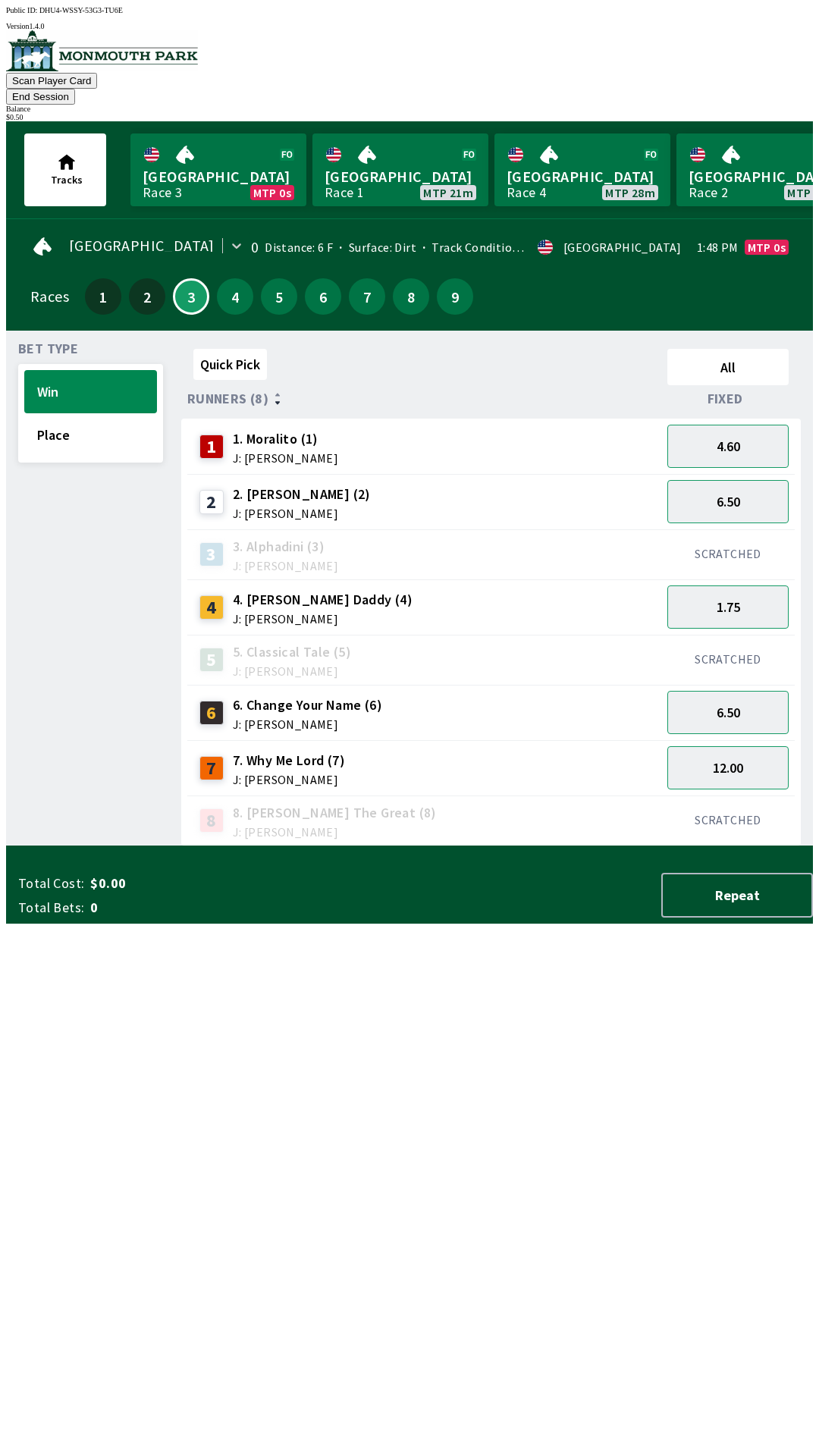
click at [736, 113] on div "$ 0.50" at bounding box center [410, 117] width 807 height 9
click at [717, 746] on button "12.00" at bounding box center [728, 767] width 121 height 43
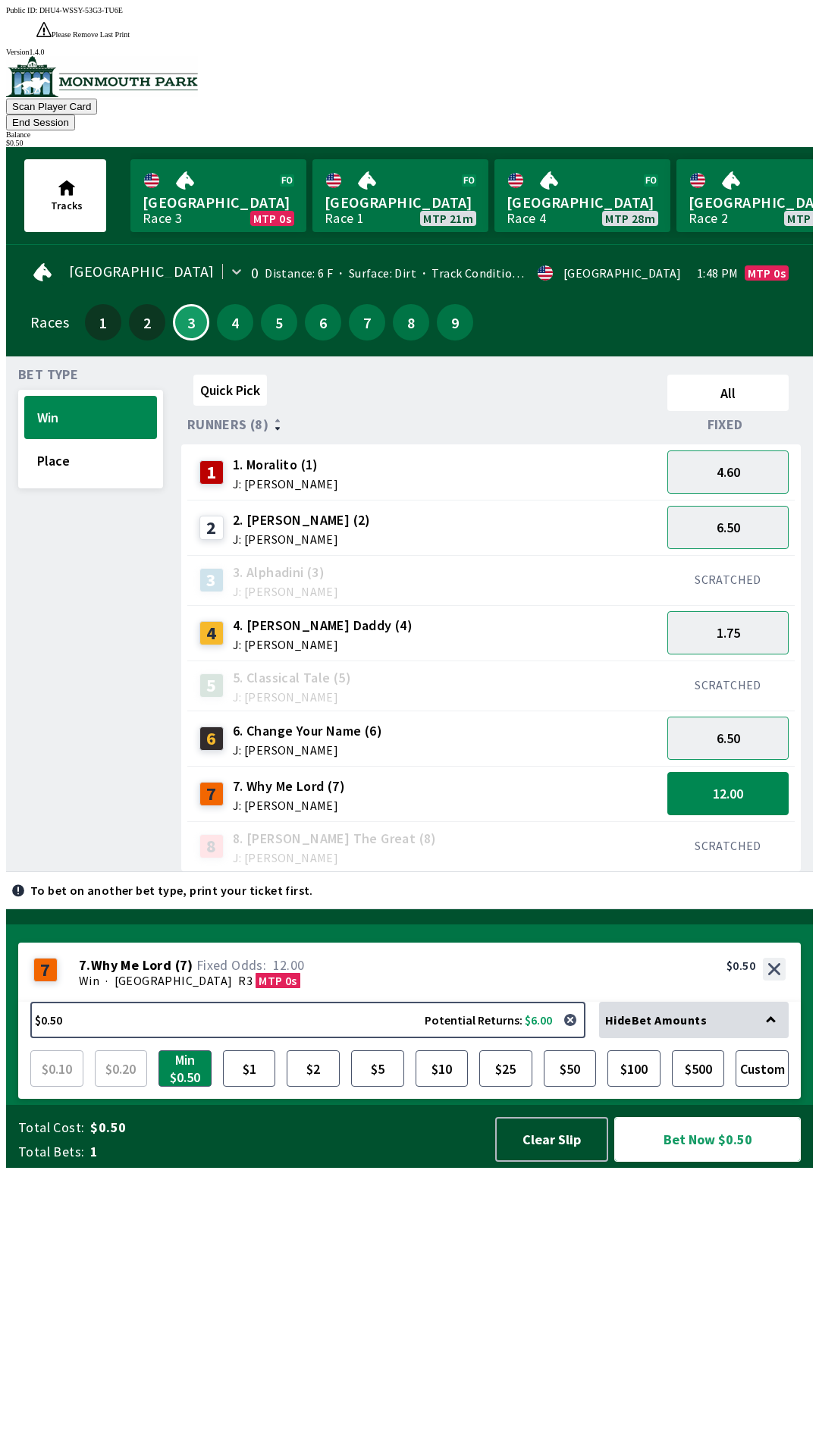
click at [771, 1161] on button "Bet Now $0.50" at bounding box center [708, 1139] width 187 height 45
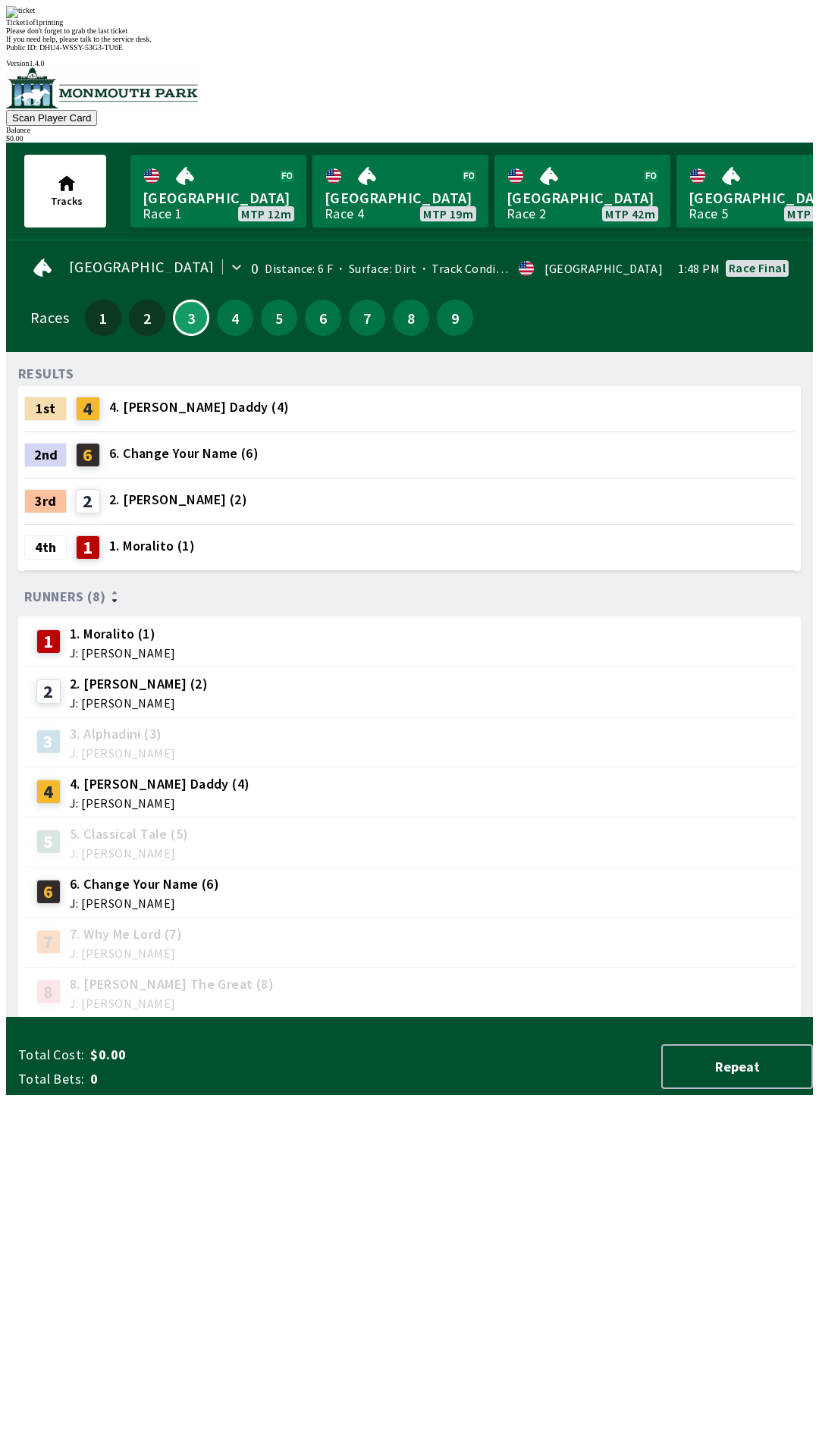
click at [451, 1018] on div "RESULTS 1st 4 4. [PERSON_NAME] Daddy (4) 2nd 6 6. Change Your Name (6) 3rd 2 2.…" at bounding box center [416, 691] width 795 height 654
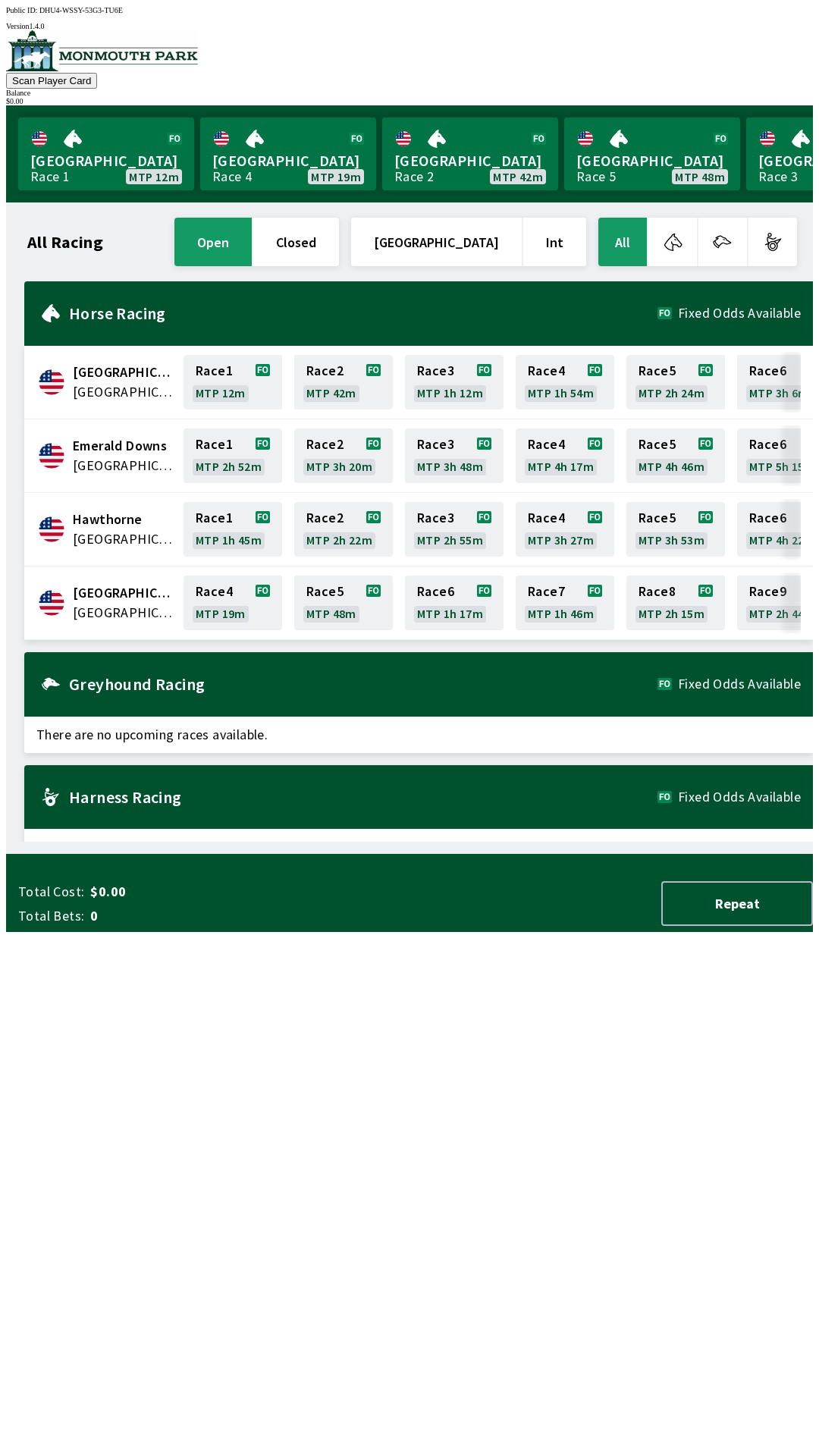
click at [97, 73] on button "Scan Player Card" at bounding box center [52, 81] width 91 height 16
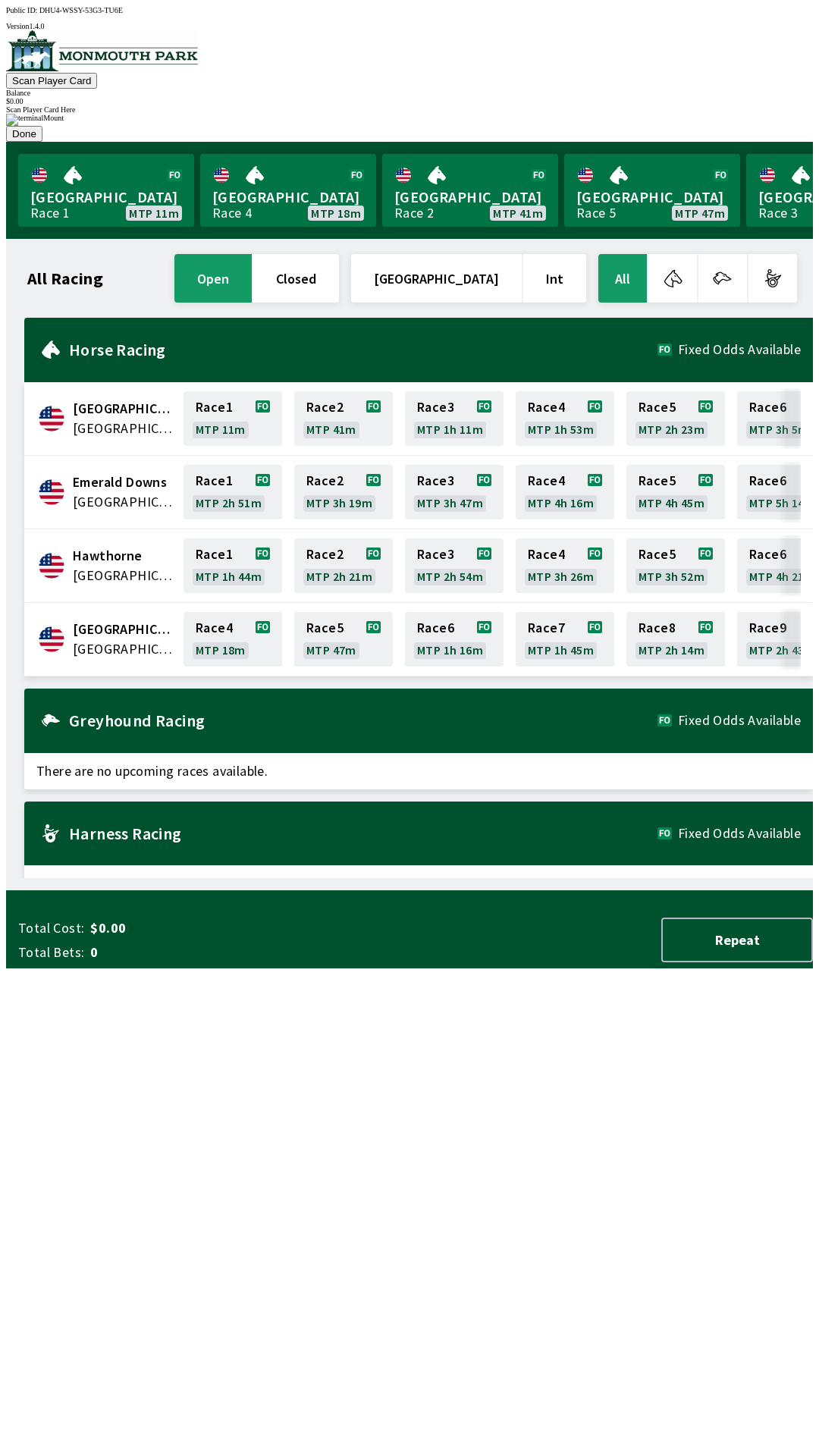
click at [231, 878] on div "All Racing open closed [GEOGRAPHIC_DATA] Int All [GEOGRAPHIC_DATA] [GEOGRAPHIC_…" at bounding box center [416, 564] width 795 height 627
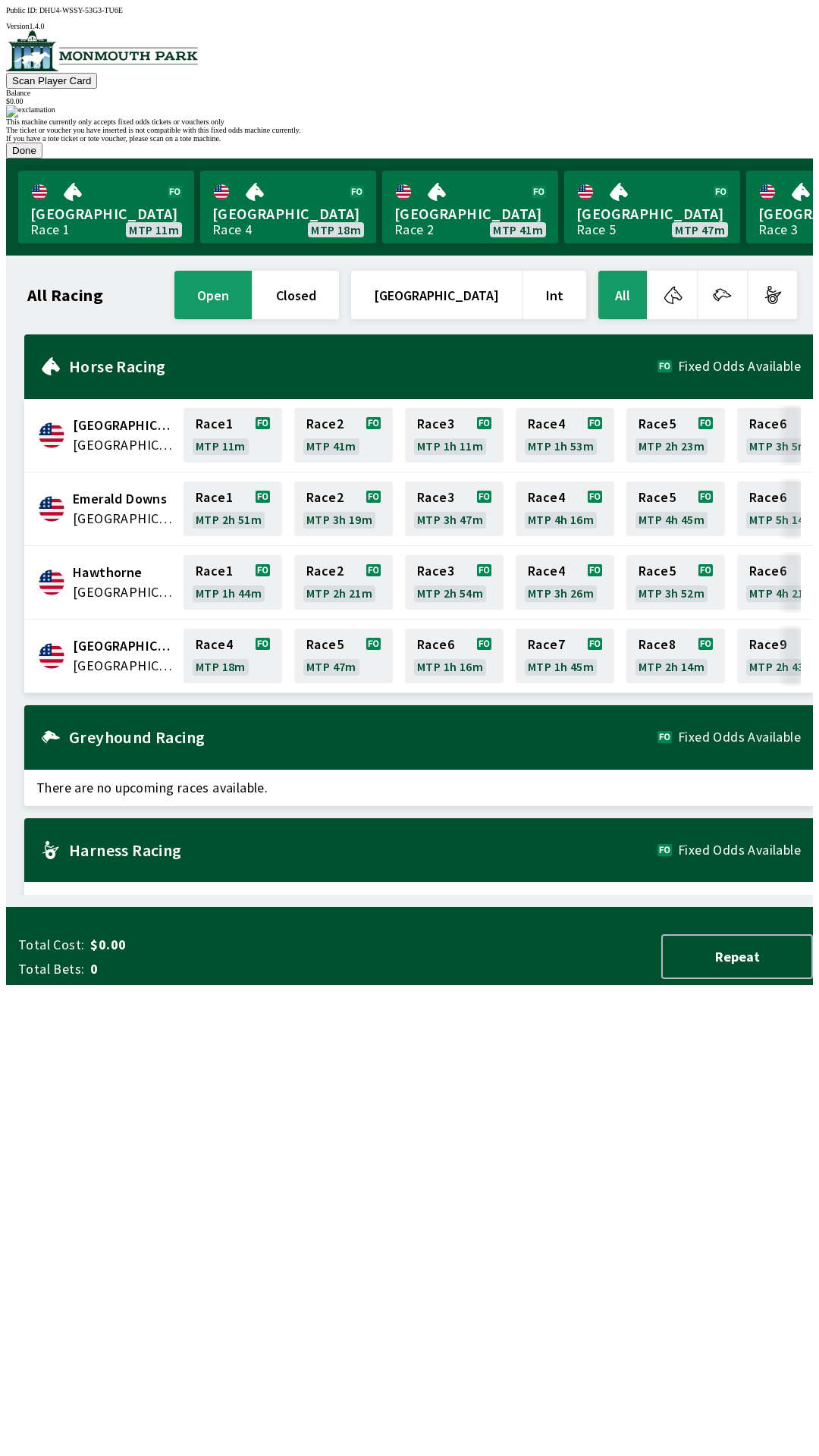
click at [42, 159] on button "Done" at bounding box center [25, 151] width 37 height 16
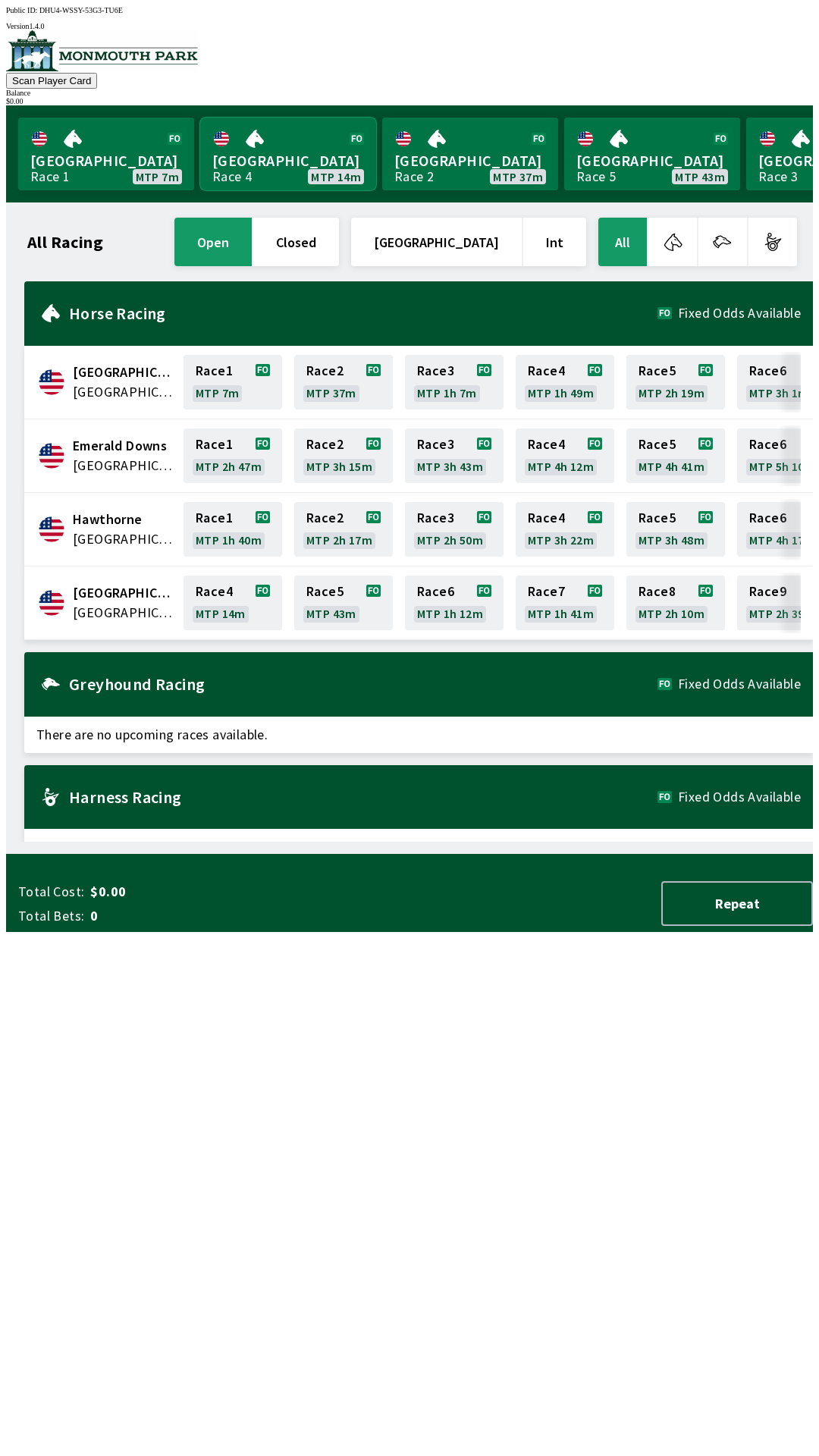
click at [276, 155] on link "Monmouth Park Race 4 MTP 14m" at bounding box center [288, 153] width 176 height 73
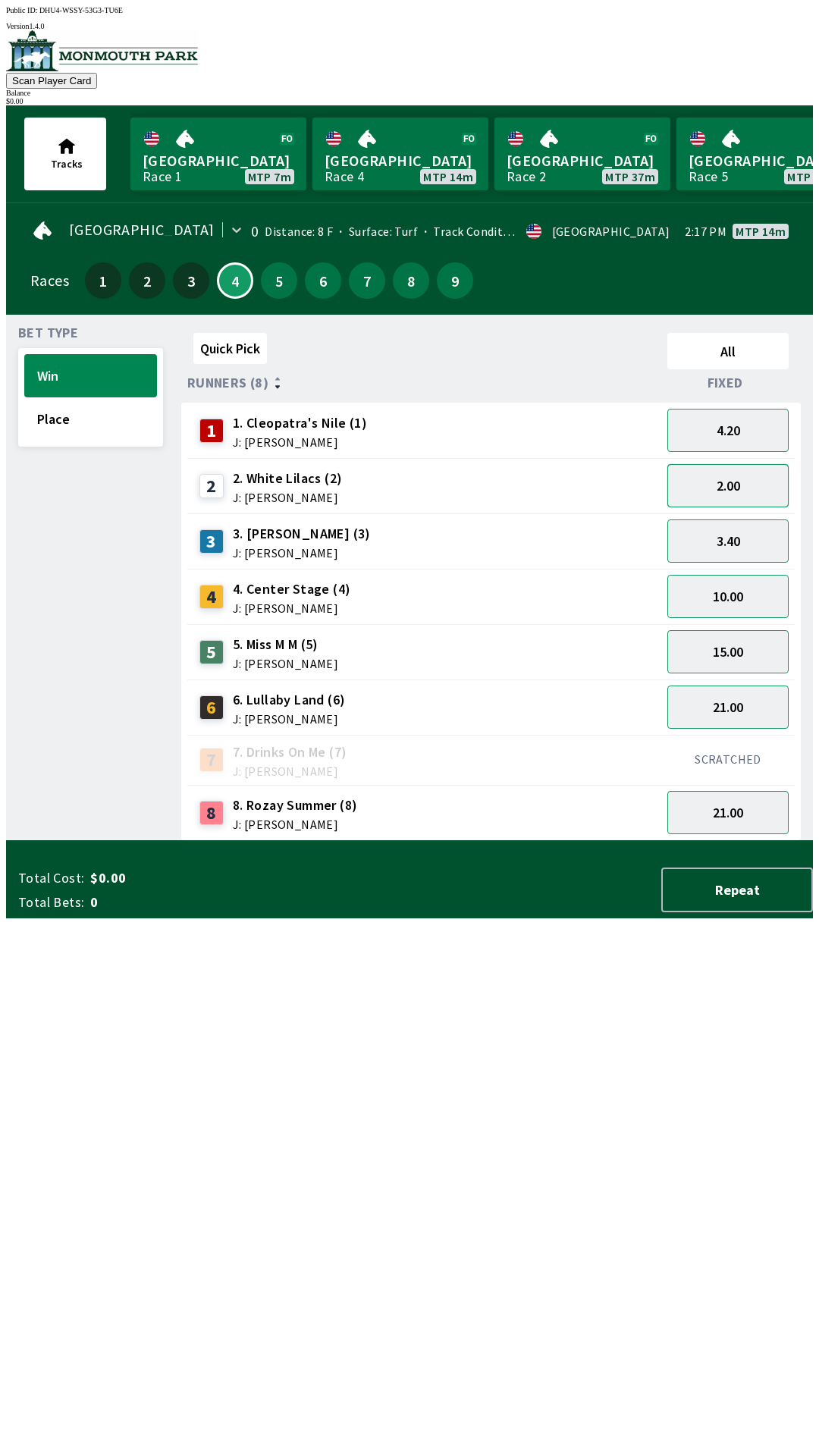
click at [724, 465] on button "2.00" at bounding box center [728, 485] width 121 height 43
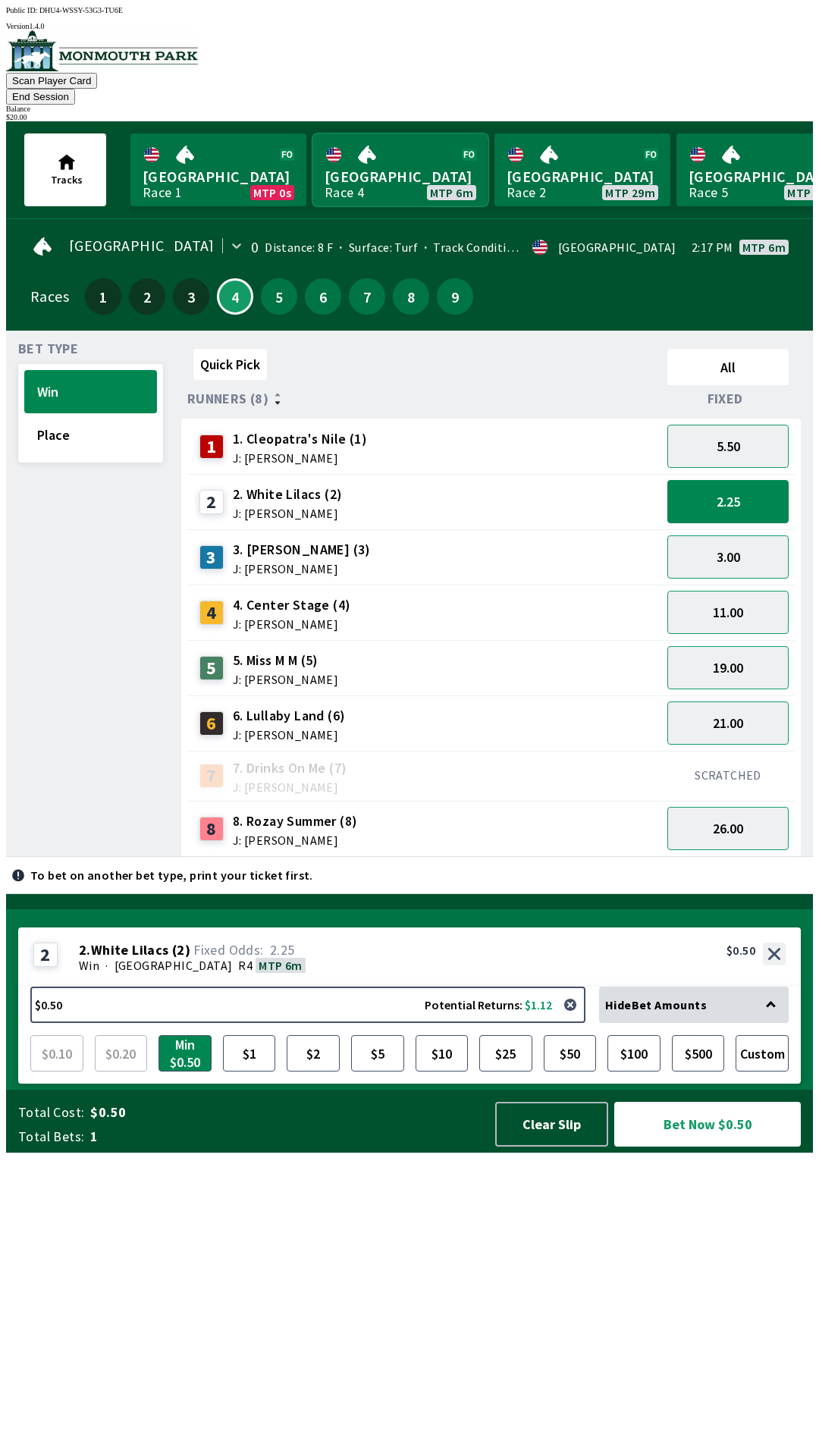
click at [394, 160] on link "[GEOGRAPHIC_DATA] Race 4 MTP 6m" at bounding box center [400, 169] width 176 height 73
click at [396, 161] on link "[GEOGRAPHIC_DATA] Race 4 MTP 6m" at bounding box center [400, 169] width 176 height 73
click at [392, 166] on link "[GEOGRAPHIC_DATA] Race 4 MTP 6m" at bounding box center [400, 169] width 176 height 73
click at [394, 154] on link "[GEOGRAPHIC_DATA] Race 4 MTP 6m" at bounding box center [400, 169] width 176 height 73
click at [405, 153] on link "[GEOGRAPHIC_DATA] Race 4 MTP 6m" at bounding box center [400, 169] width 176 height 73
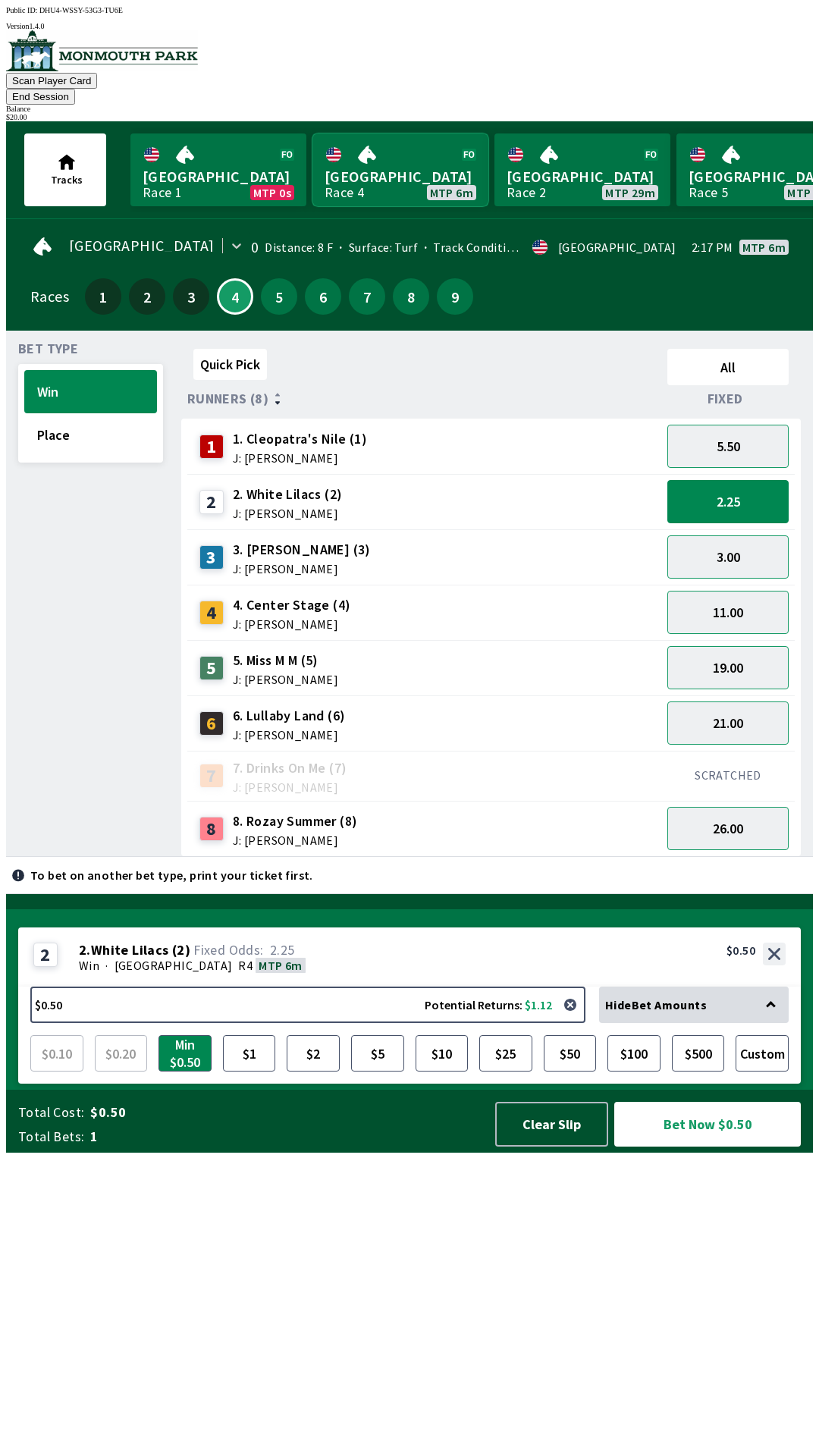
click at [410, 154] on link "[GEOGRAPHIC_DATA] Race 4 MTP 6m" at bounding box center [400, 169] width 176 height 73
click at [403, 141] on link "[GEOGRAPHIC_DATA] Race 4 MTP 6m" at bounding box center [400, 169] width 176 height 73
click at [57, 419] on button "Place" at bounding box center [90, 434] width 132 height 43
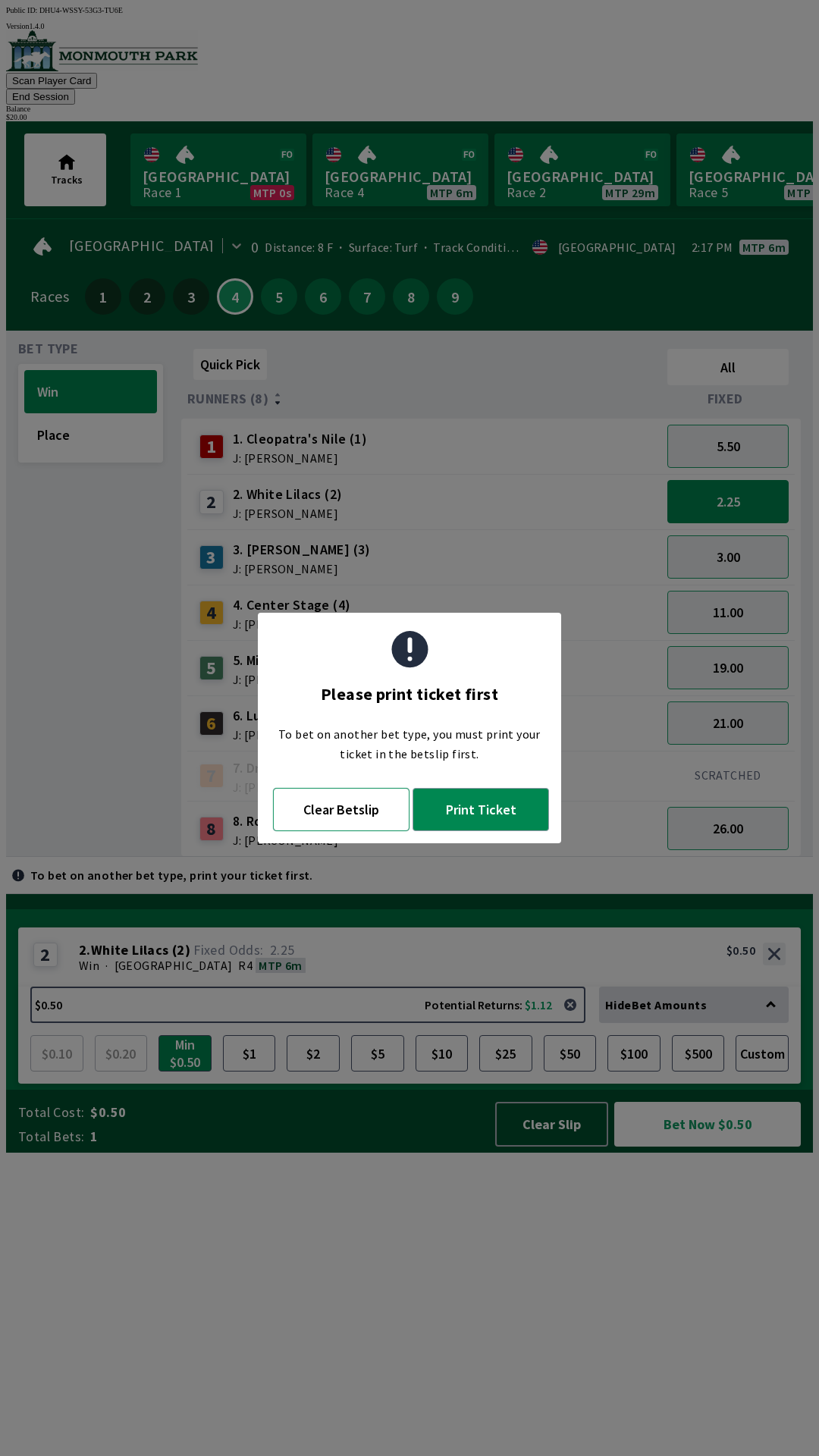
click at [354, 809] on button "Clear Betslip" at bounding box center [341, 809] width 137 height 43
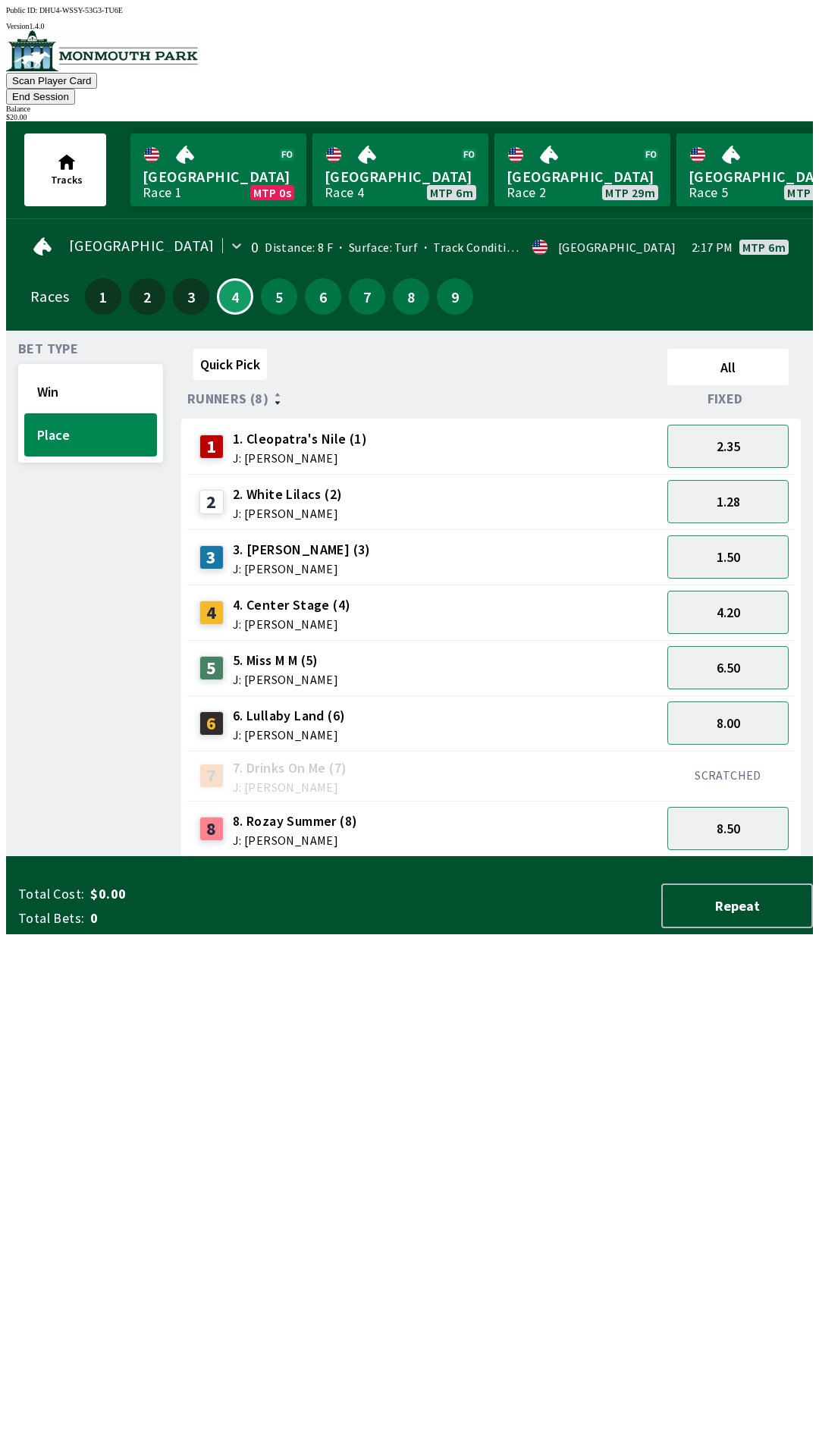
click at [75, 89] on button "End Session" at bounding box center [40, 96] width 69 height 16
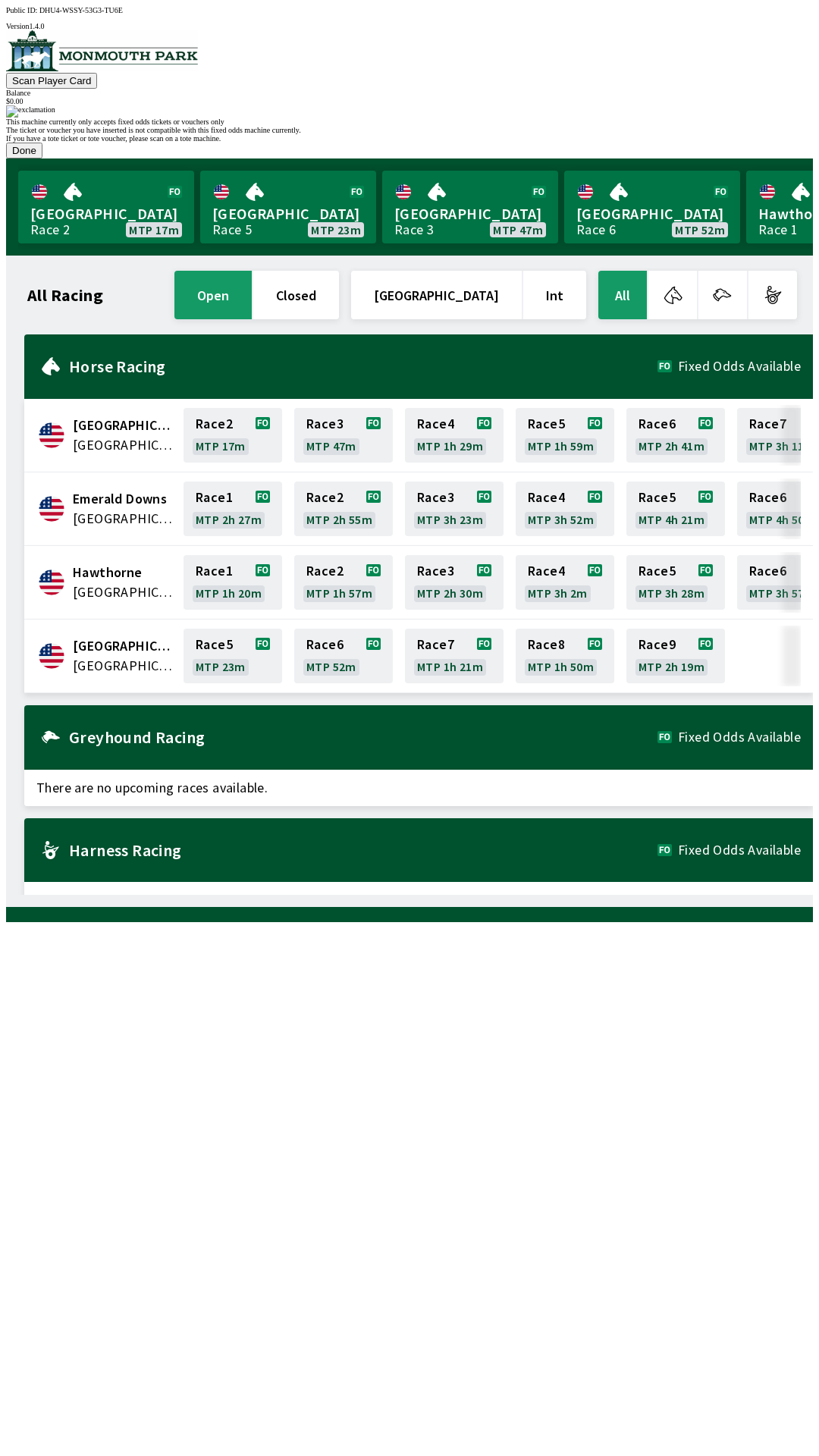
click at [42, 159] on button "Done" at bounding box center [25, 151] width 37 height 16
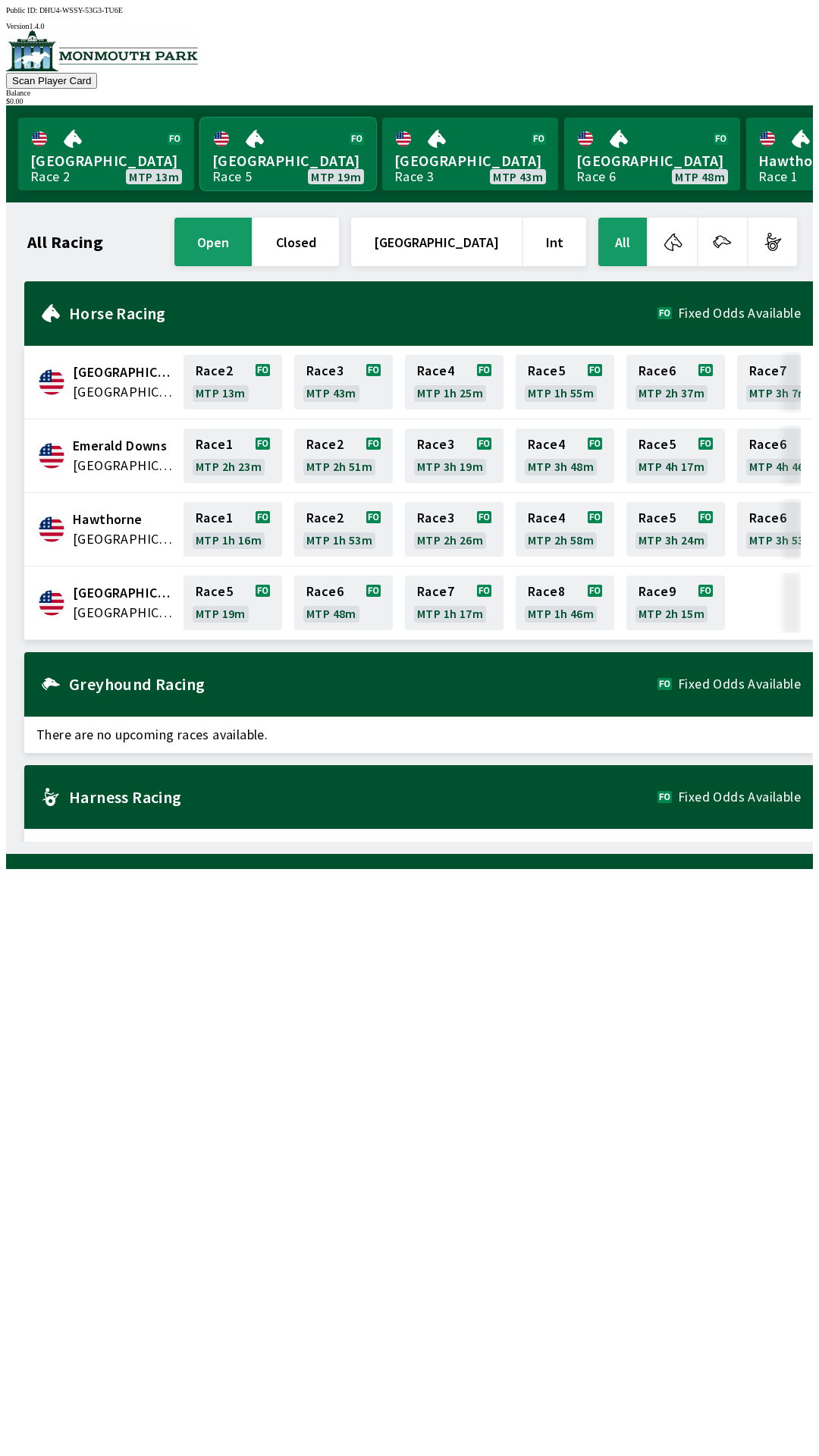
click at [267, 160] on link "[GEOGRAPHIC_DATA] Race 5 MTP 19m" at bounding box center [288, 153] width 176 height 73
click at [286, 156] on link "[GEOGRAPHIC_DATA] Race 5 MTP 14m" at bounding box center [288, 153] width 176 height 73
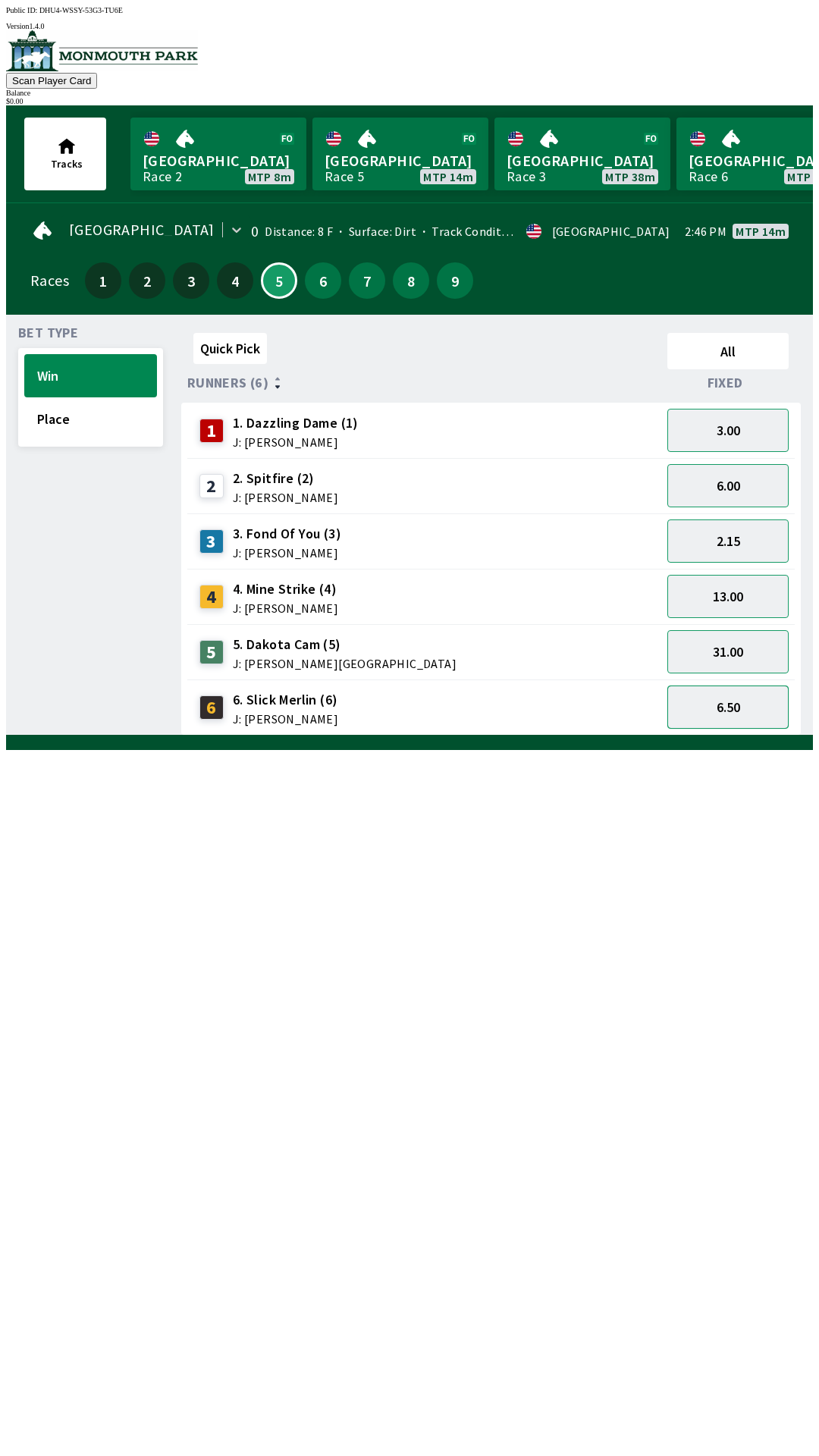
click at [738, 697] on button "6.50" at bounding box center [728, 707] width 121 height 43
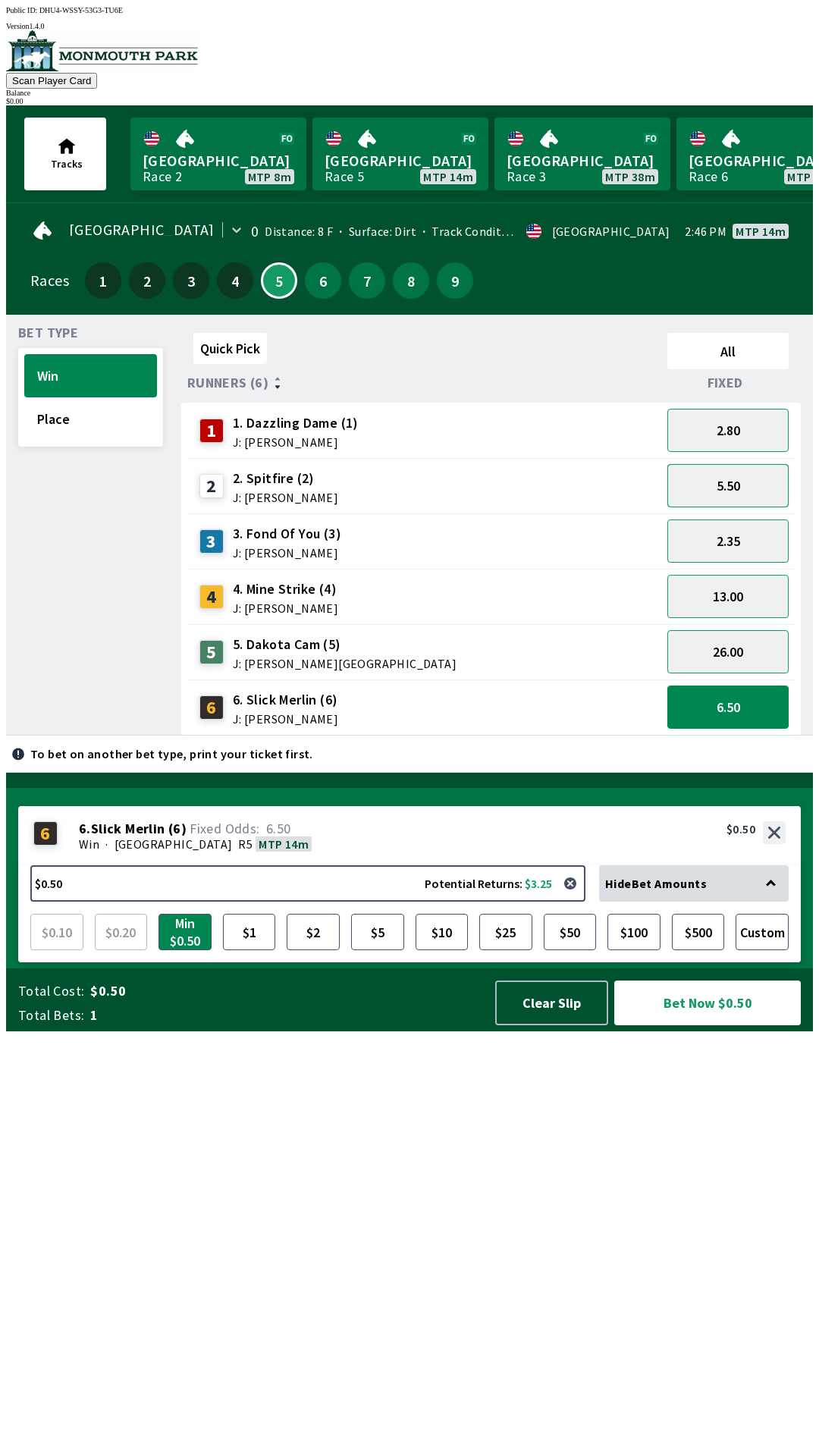
click at [768, 487] on button "5.50" at bounding box center [728, 485] width 121 height 43
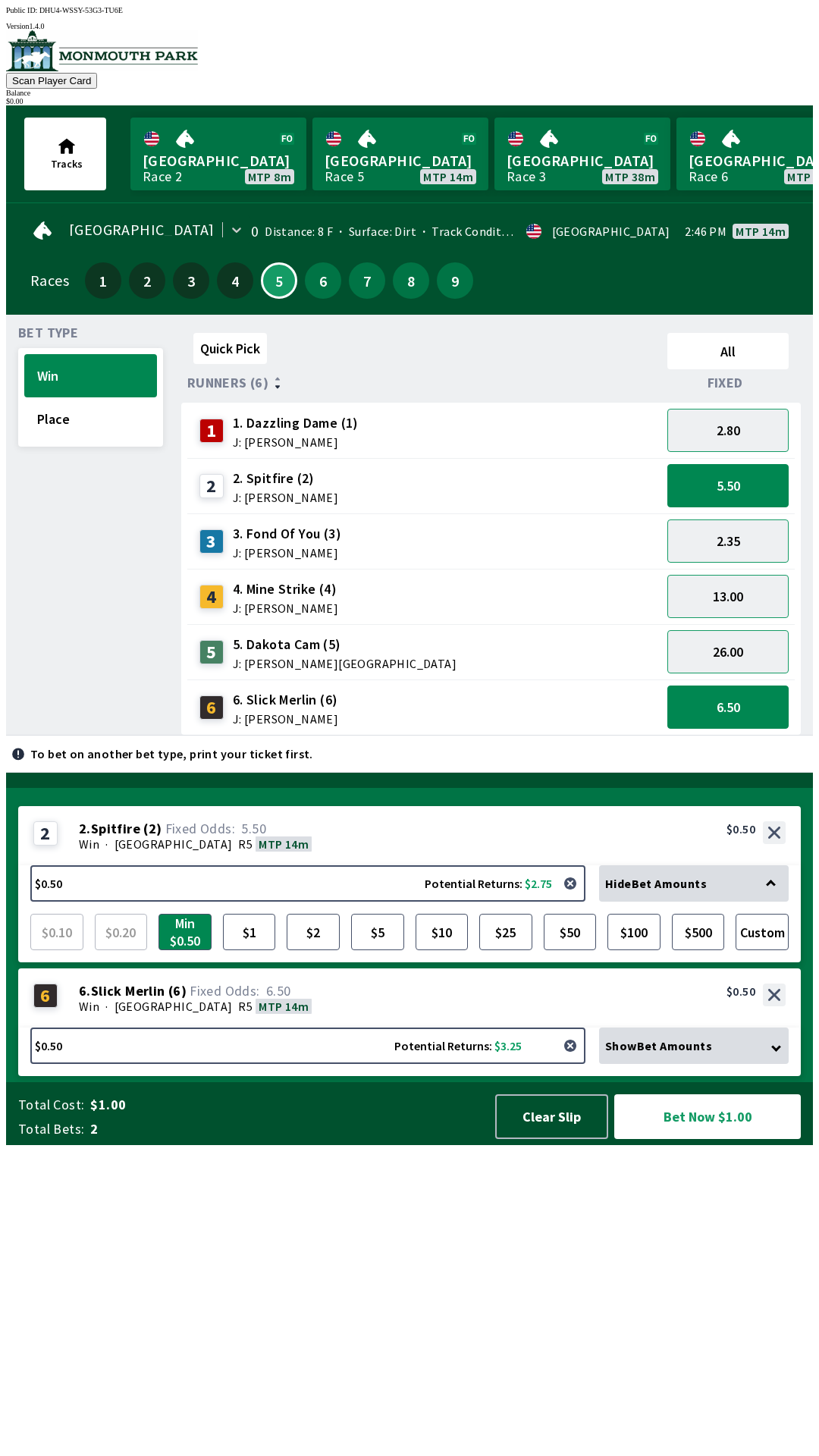
click at [577, 1061] on button "button" at bounding box center [570, 1046] width 31 height 31
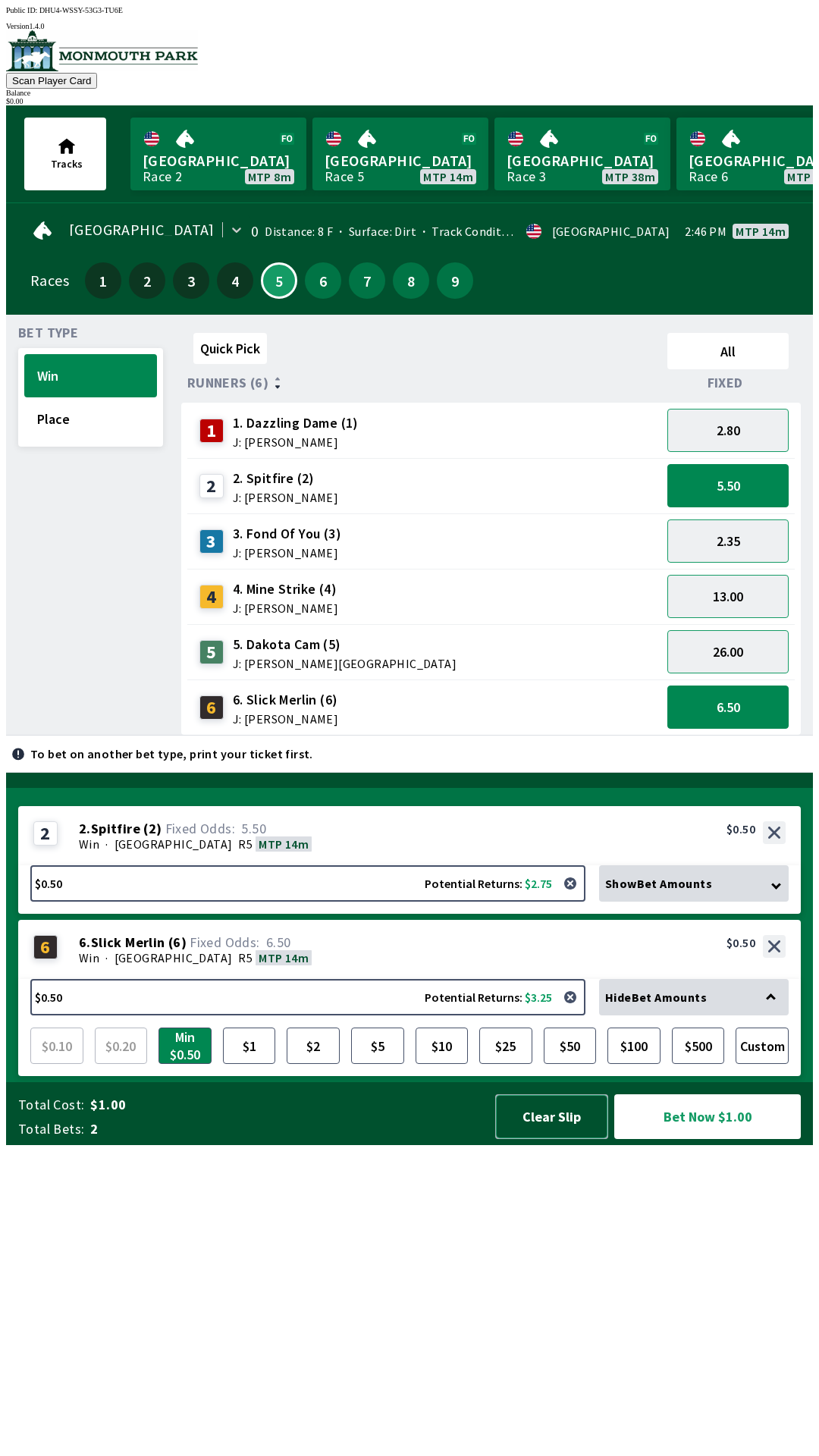
click at [565, 1139] on button "Clear Slip" at bounding box center [552, 1116] width 113 height 45
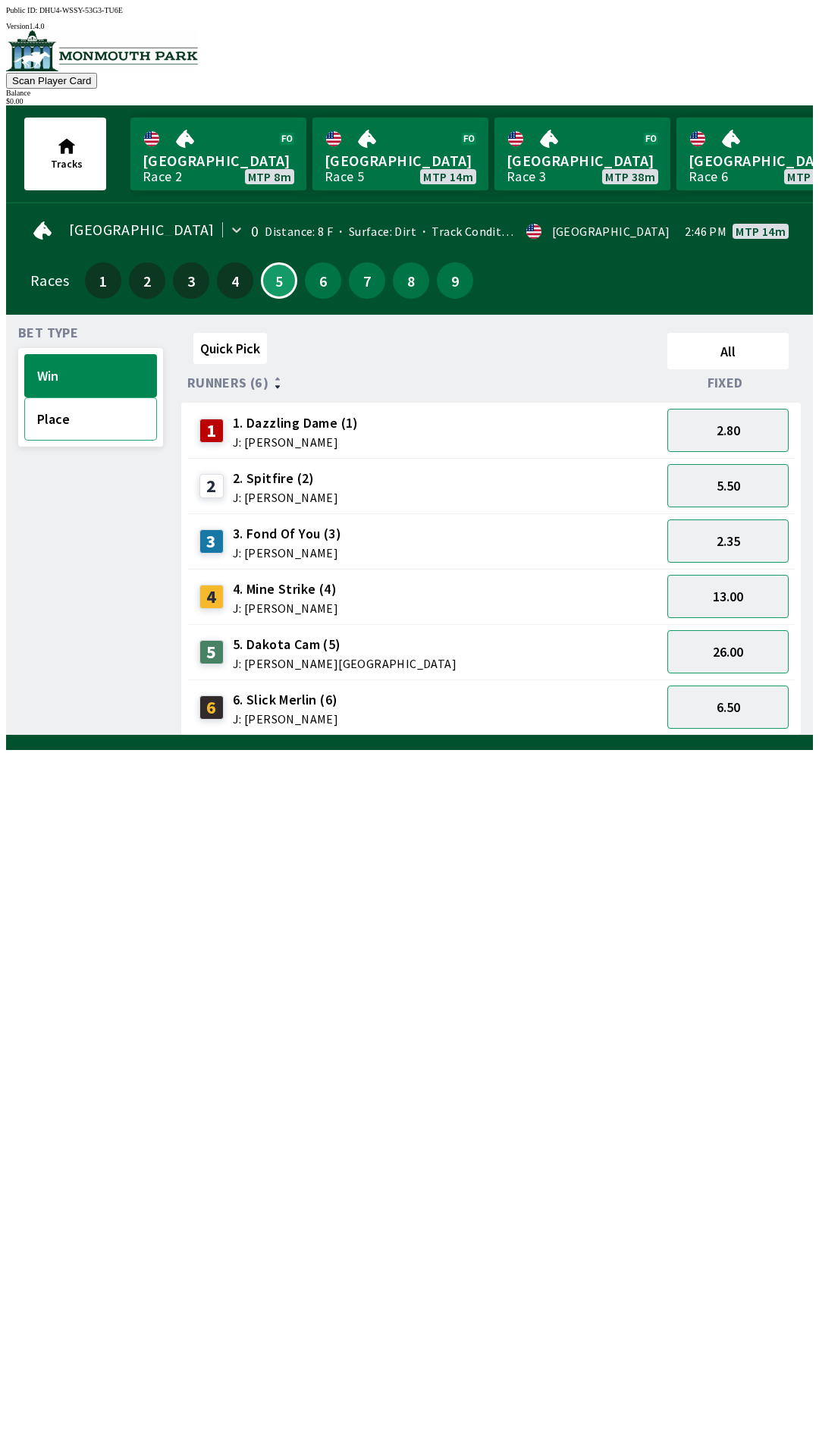
click at [100, 424] on button "Place" at bounding box center [90, 418] width 132 height 43
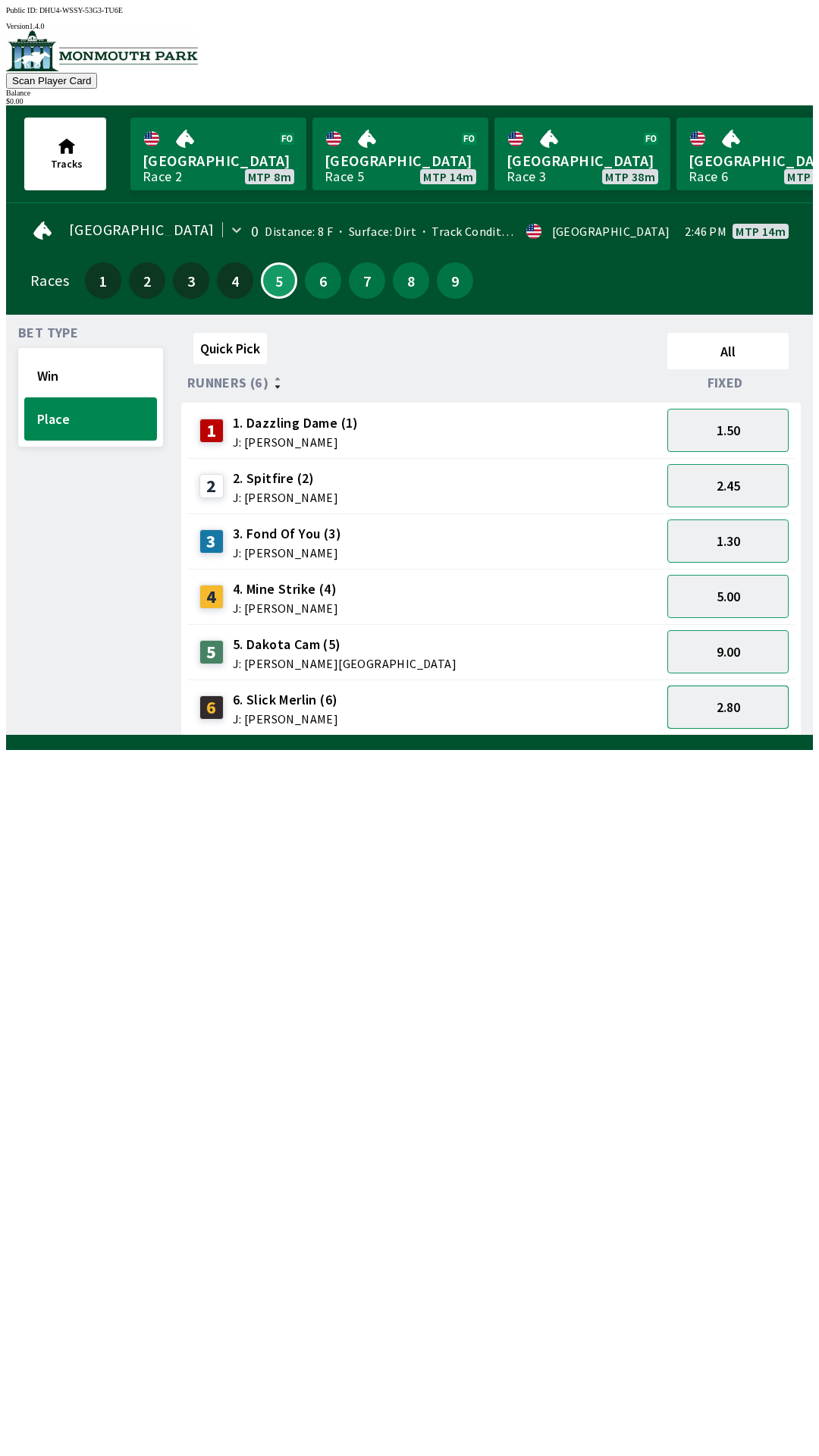
click at [742, 694] on button "2.80" at bounding box center [728, 707] width 121 height 43
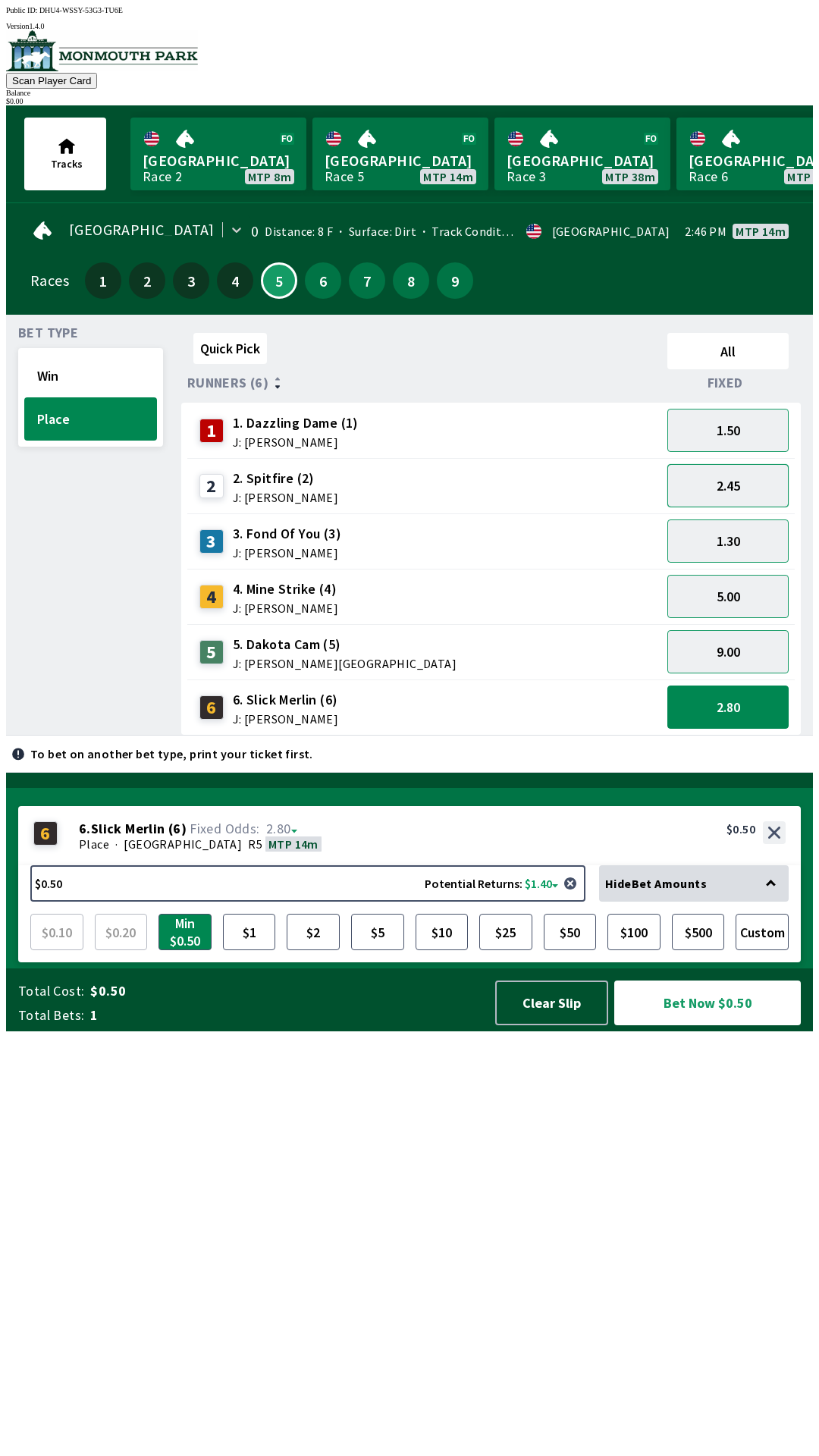
click at [744, 476] on button "2.45" at bounding box center [728, 485] width 121 height 43
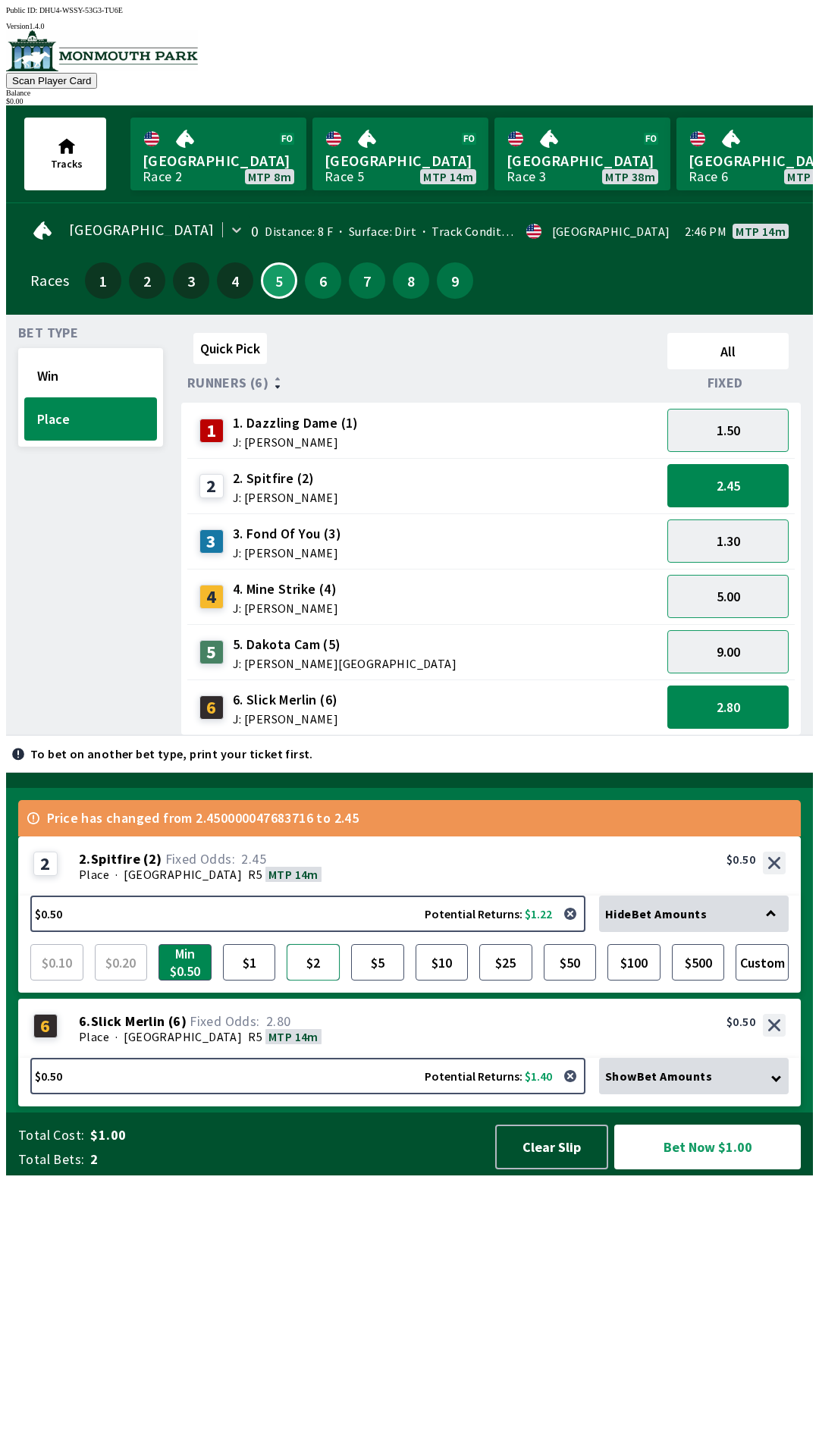
click at [320, 981] on button "$2" at bounding box center [313, 962] width 53 height 37
click at [387, 981] on button "$5" at bounding box center [378, 962] width 53 height 37
click at [312, 981] on button "$2" at bounding box center [313, 962] width 53 height 37
click at [258, 981] on button "$1" at bounding box center [249, 962] width 53 height 37
click at [573, 1091] on button "button" at bounding box center [570, 1076] width 31 height 31
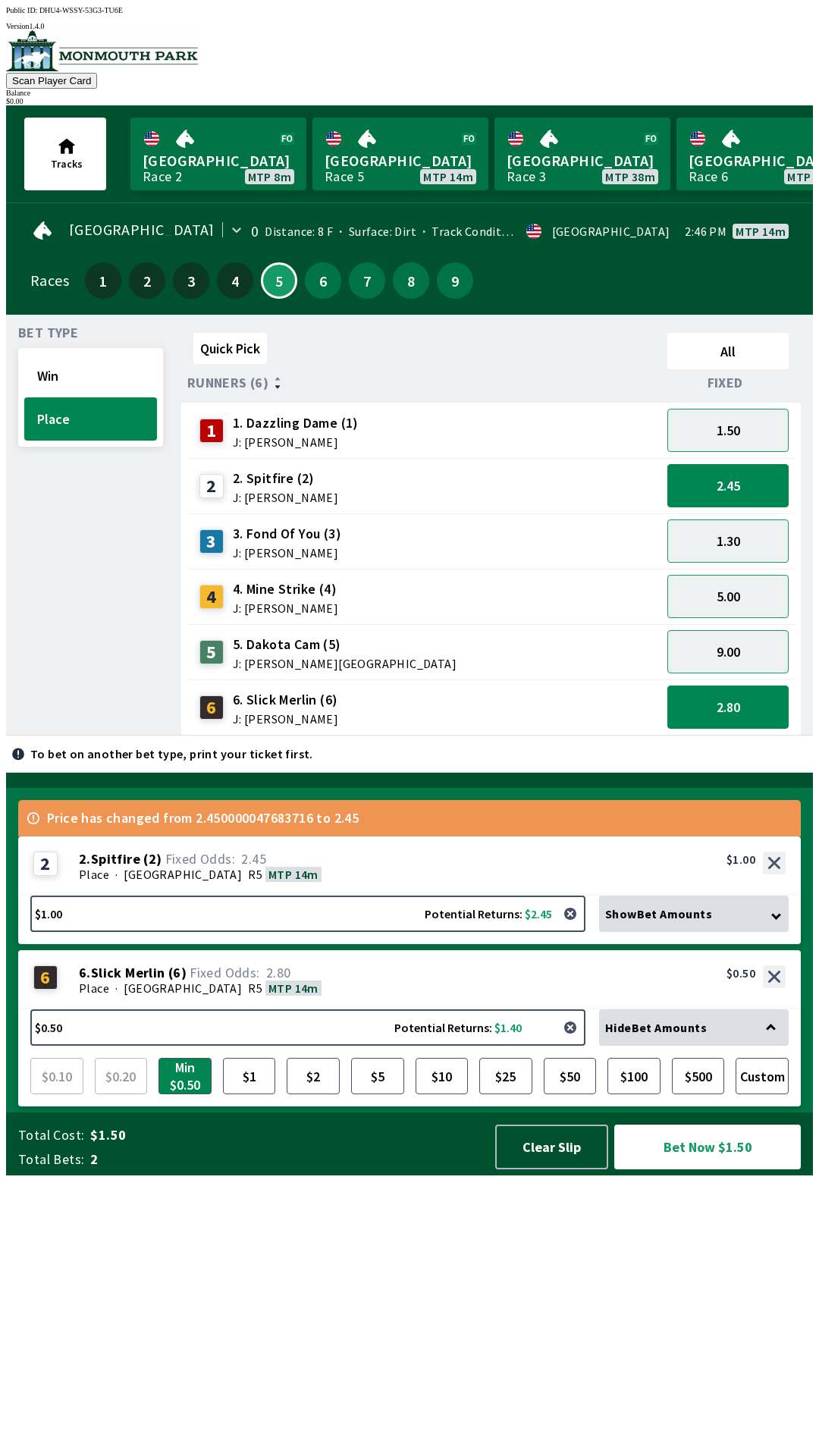
click at [571, 1043] on button "button" at bounding box center [570, 1027] width 31 height 31
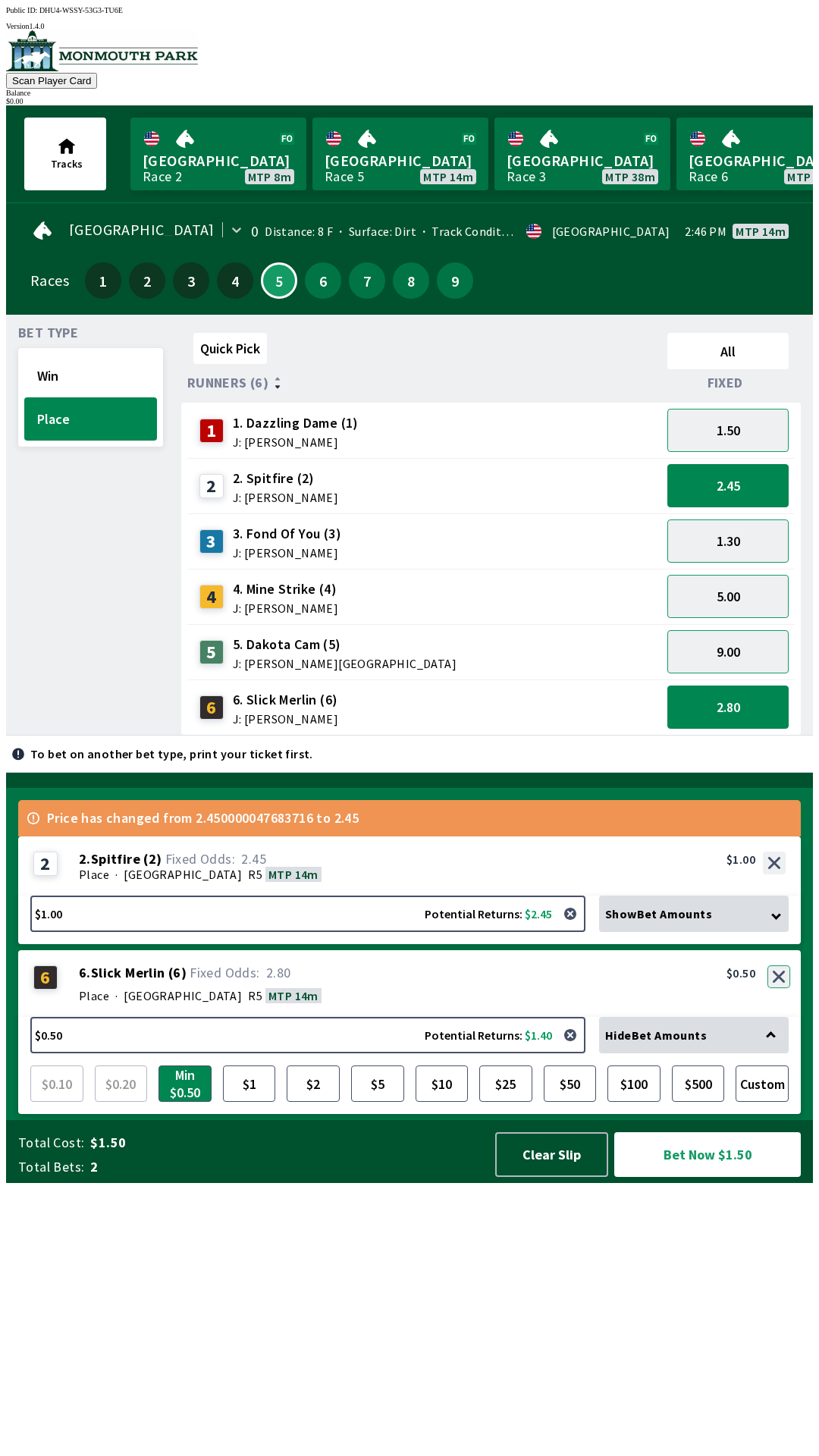
click at [779, 988] on button "button" at bounding box center [780, 977] width 23 height 23
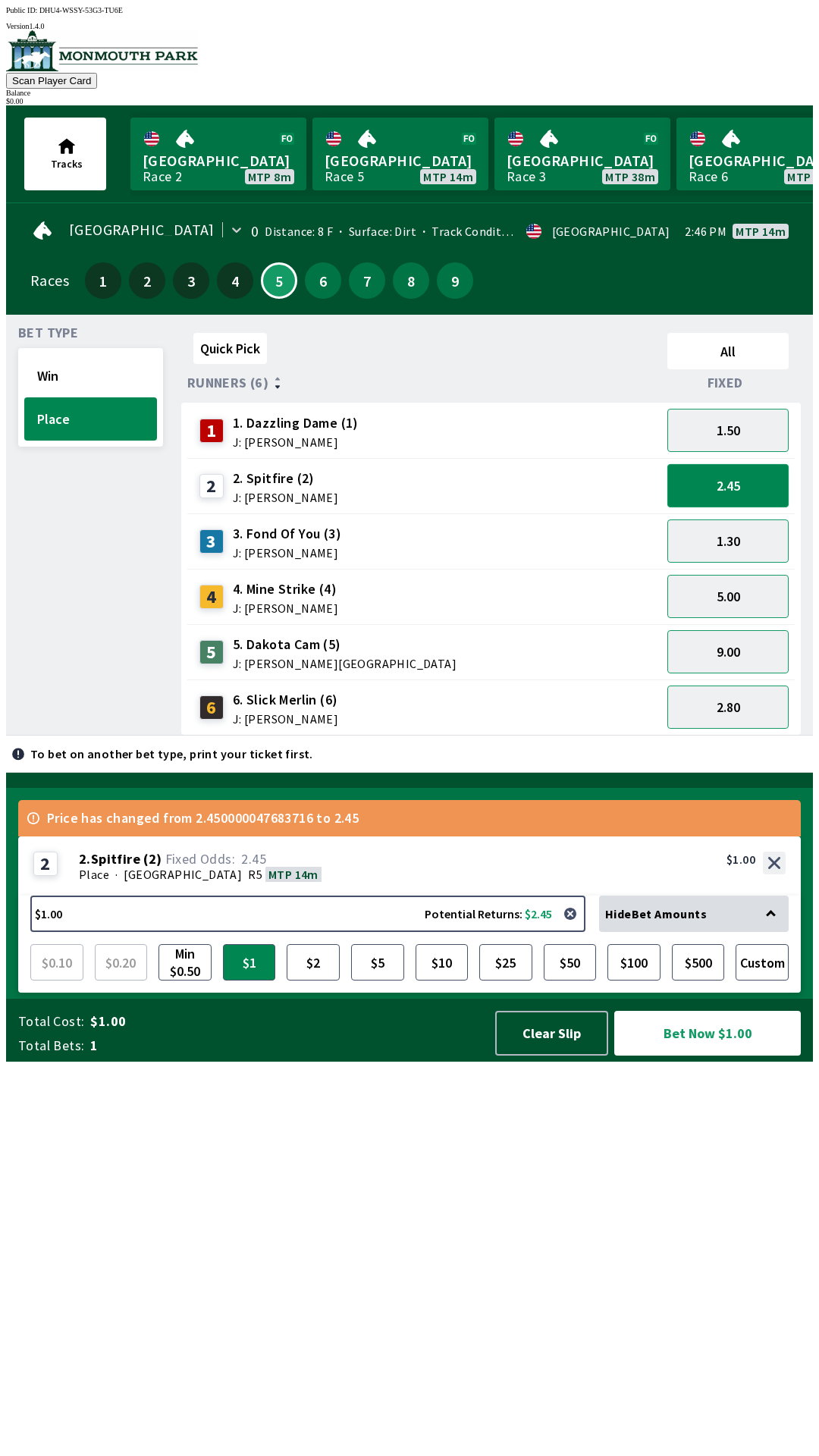
click at [731, 489] on button "2.45" at bounding box center [728, 485] width 121 height 43
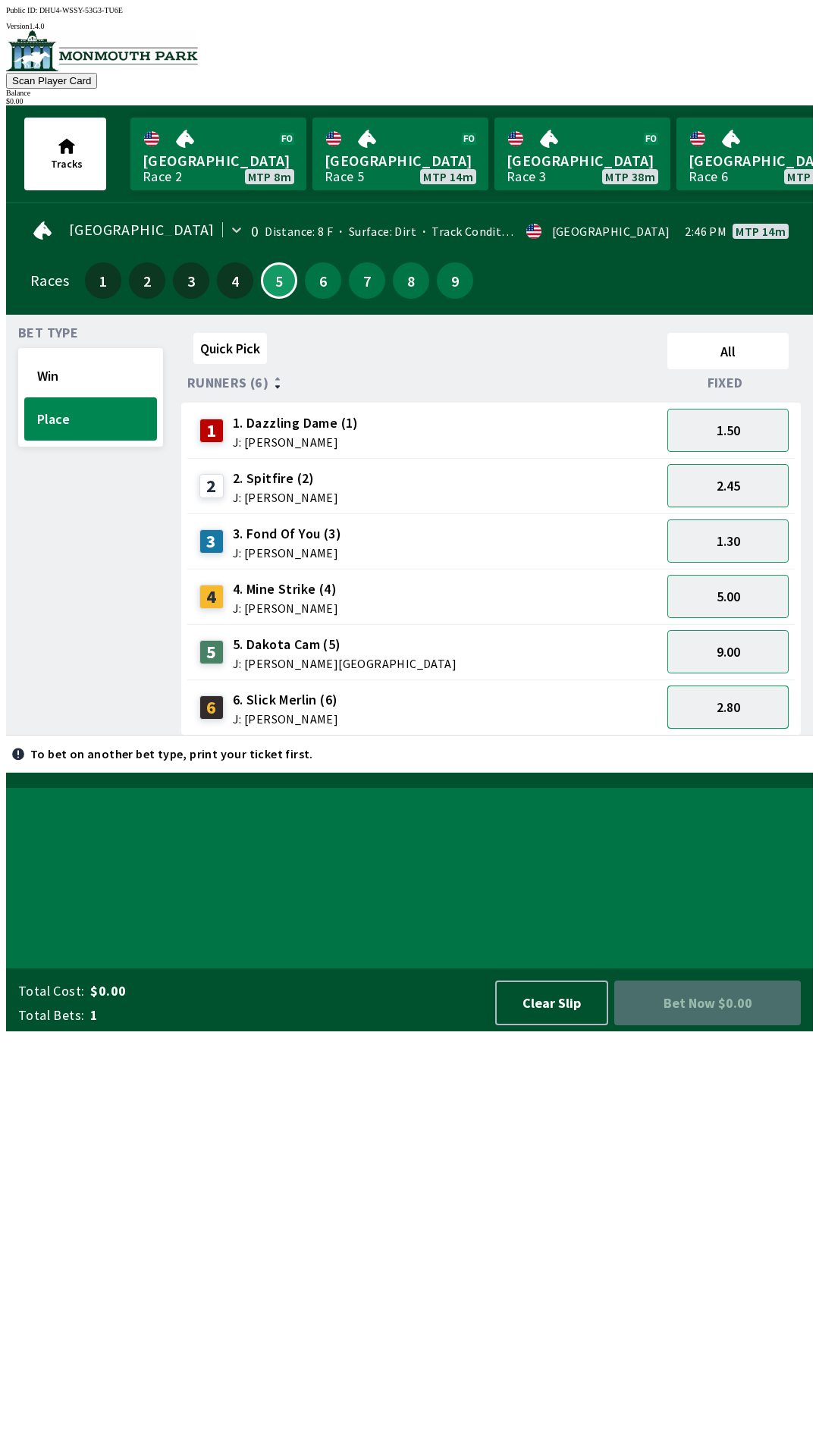
click at [757, 700] on button "2.80" at bounding box center [728, 707] width 121 height 43
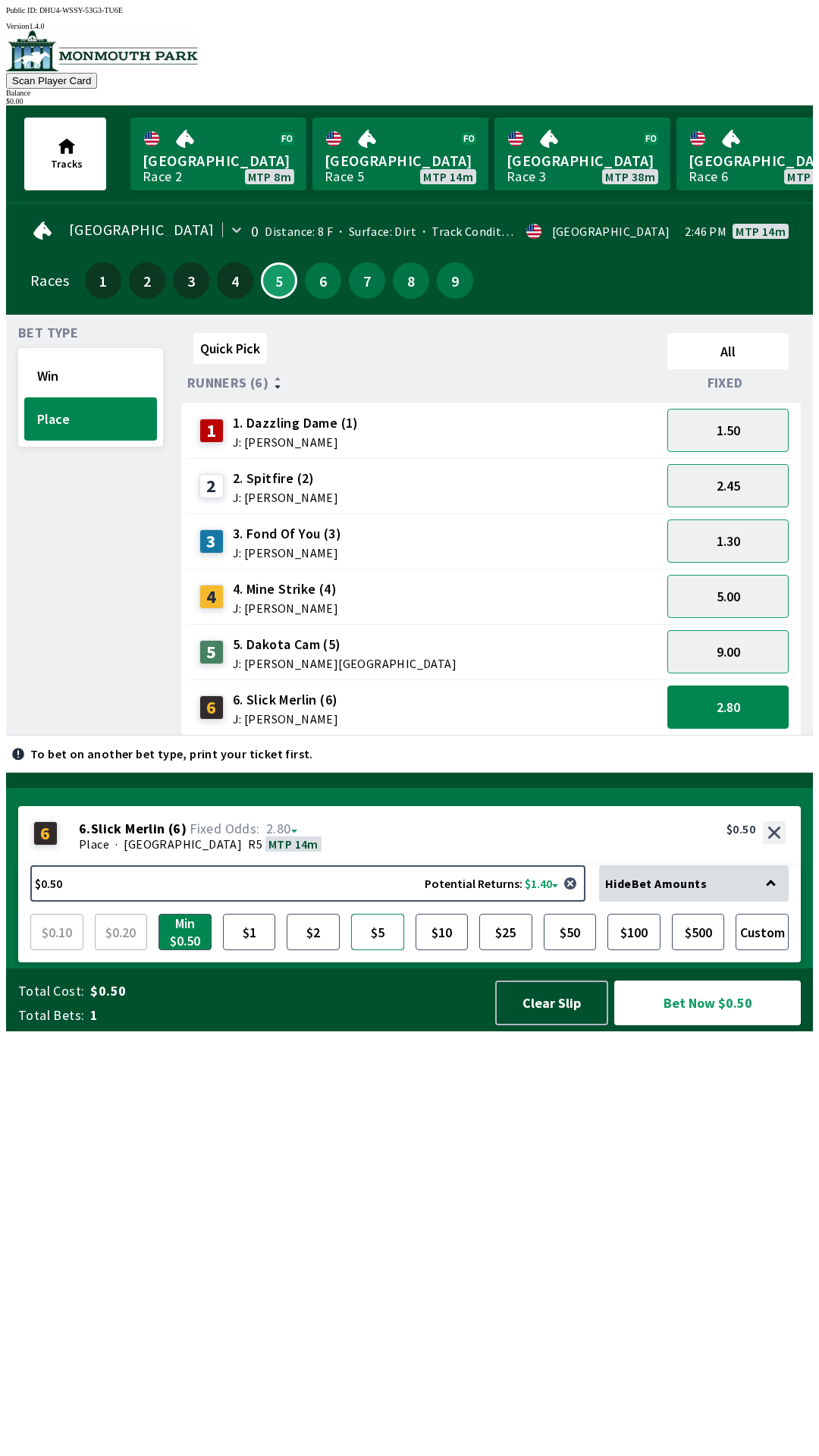
click at [382, 950] on button "$5" at bounding box center [378, 932] width 53 height 37
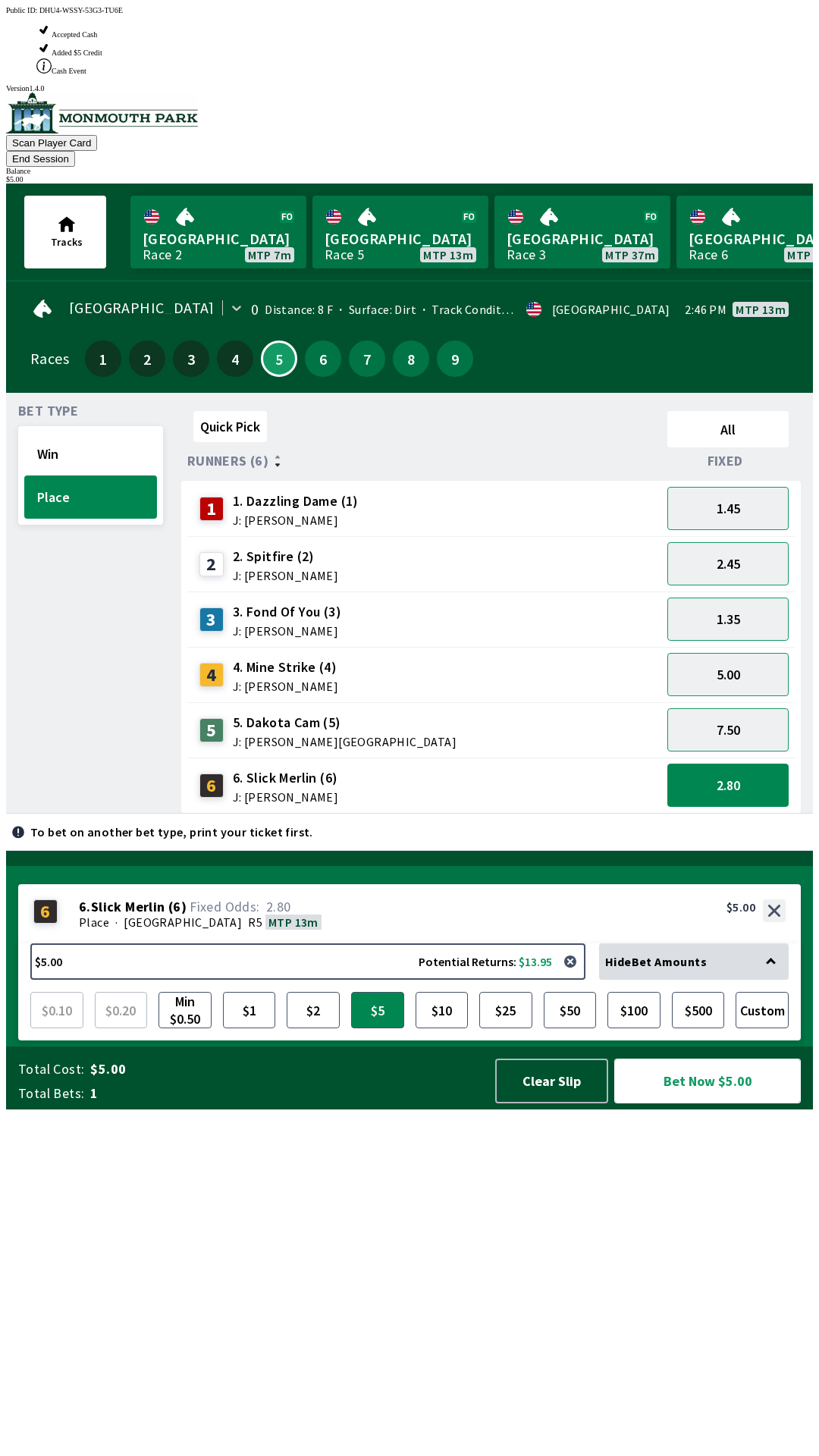
click at [723, 1104] on button "Bet Now $5.00" at bounding box center [708, 1081] width 187 height 45
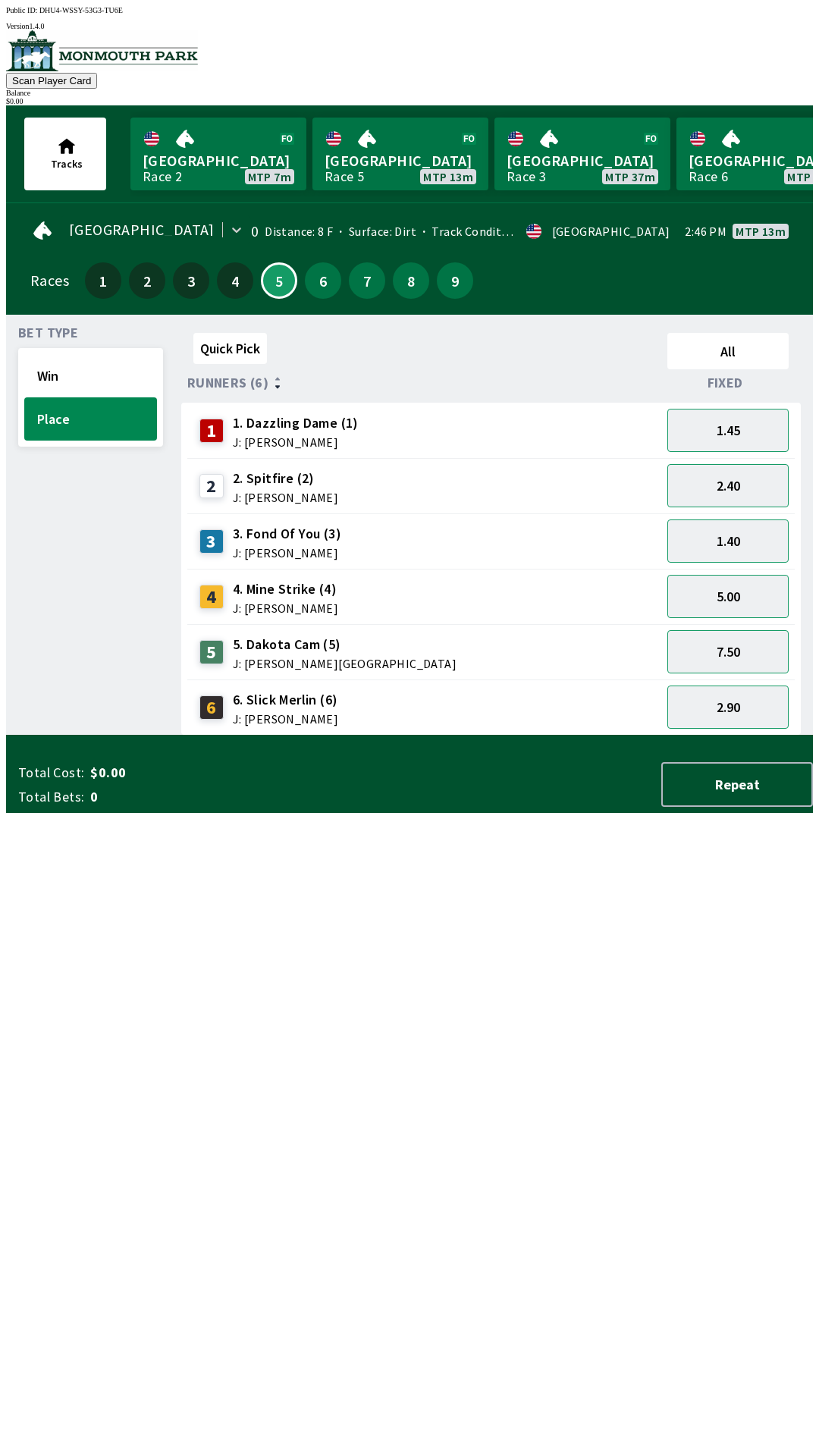
click at [583, 735] on div "Quick Pick All Runners (6) Fixed 1 1. Dazzling Dame (1) J: [PERSON_NAME] 1.45 2…" at bounding box center [497, 531] width 632 height 408
click at [734, 158] on link "[GEOGRAPHIC_DATA] Race 6 MTP 42m" at bounding box center [765, 153] width 176 height 73
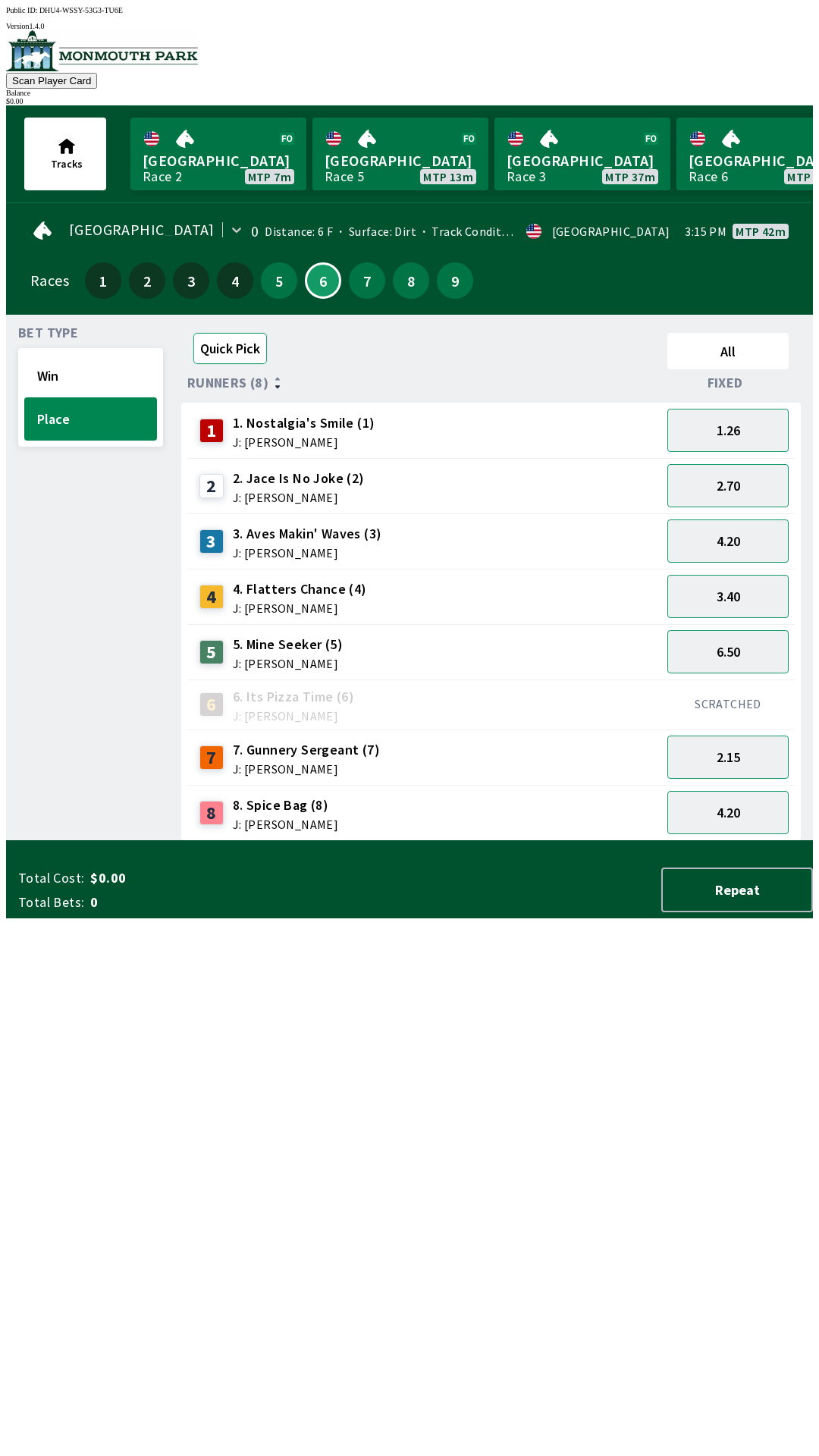
click at [237, 353] on button "Quick Pick" at bounding box center [231, 348] width 74 height 31
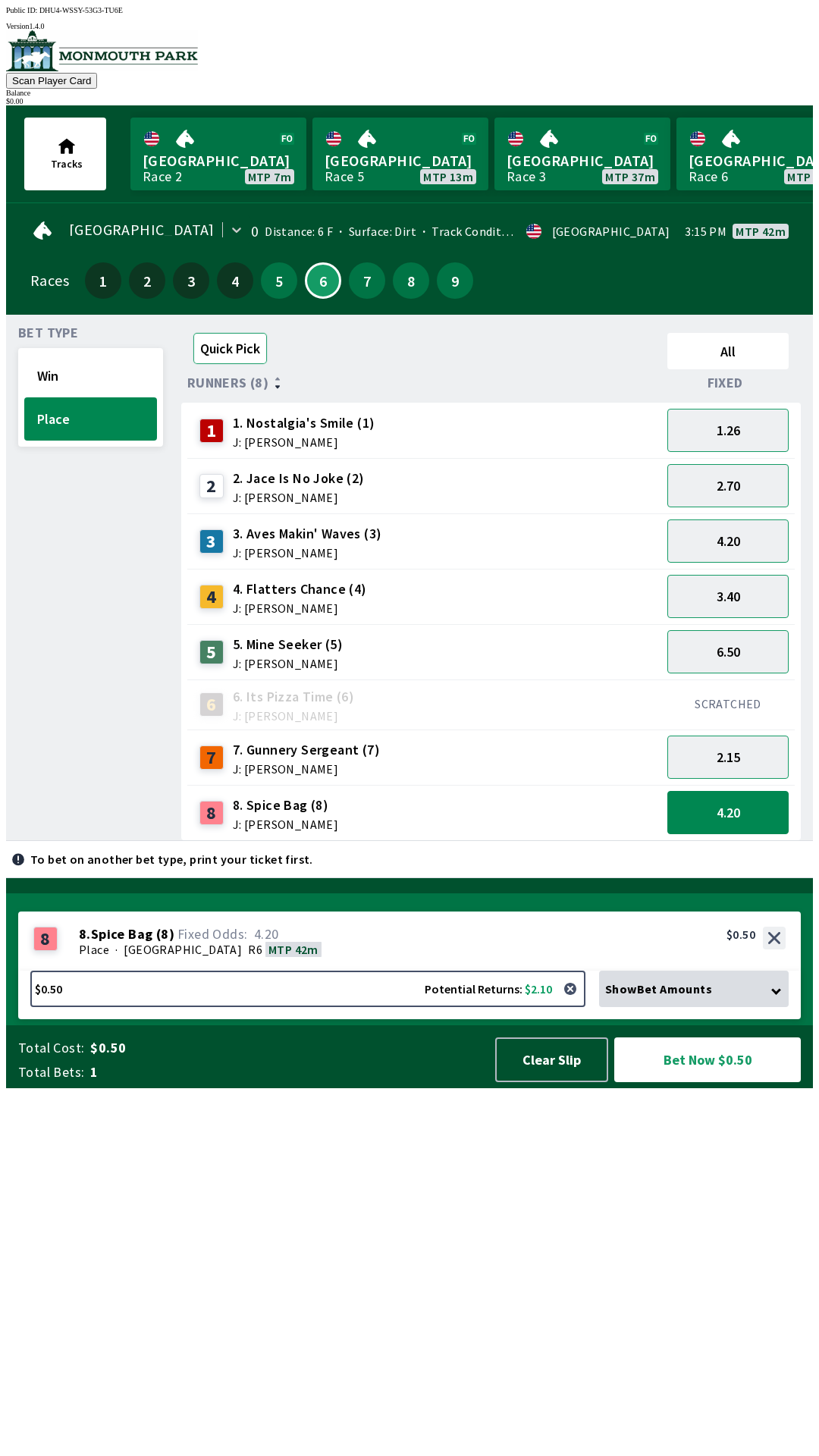
click at [239, 348] on button "Quick Pick" at bounding box center [231, 348] width 74 height 31
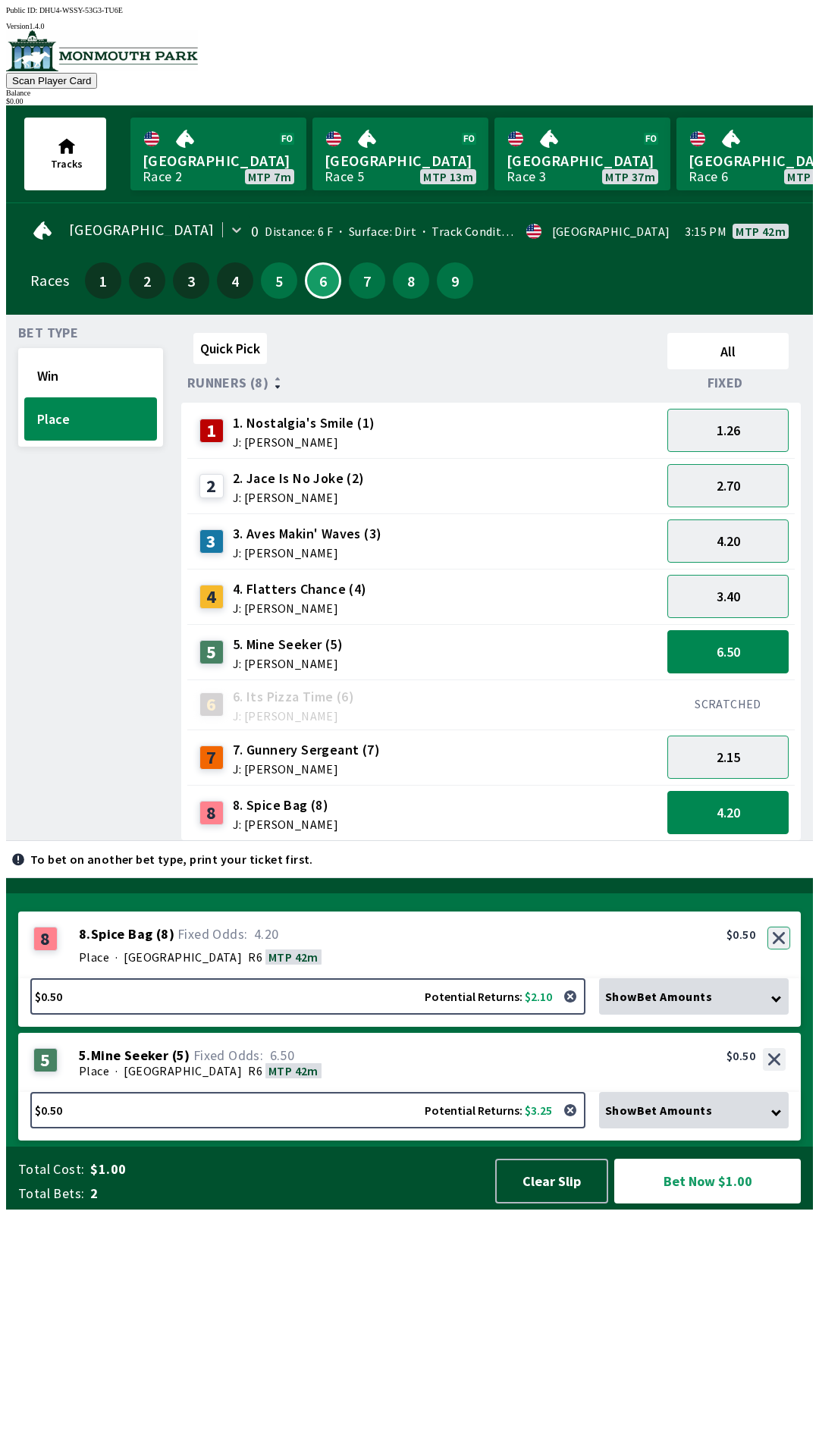
click at [779, 949] on button "button" at bounding box center [780, 938] width 23 height 23
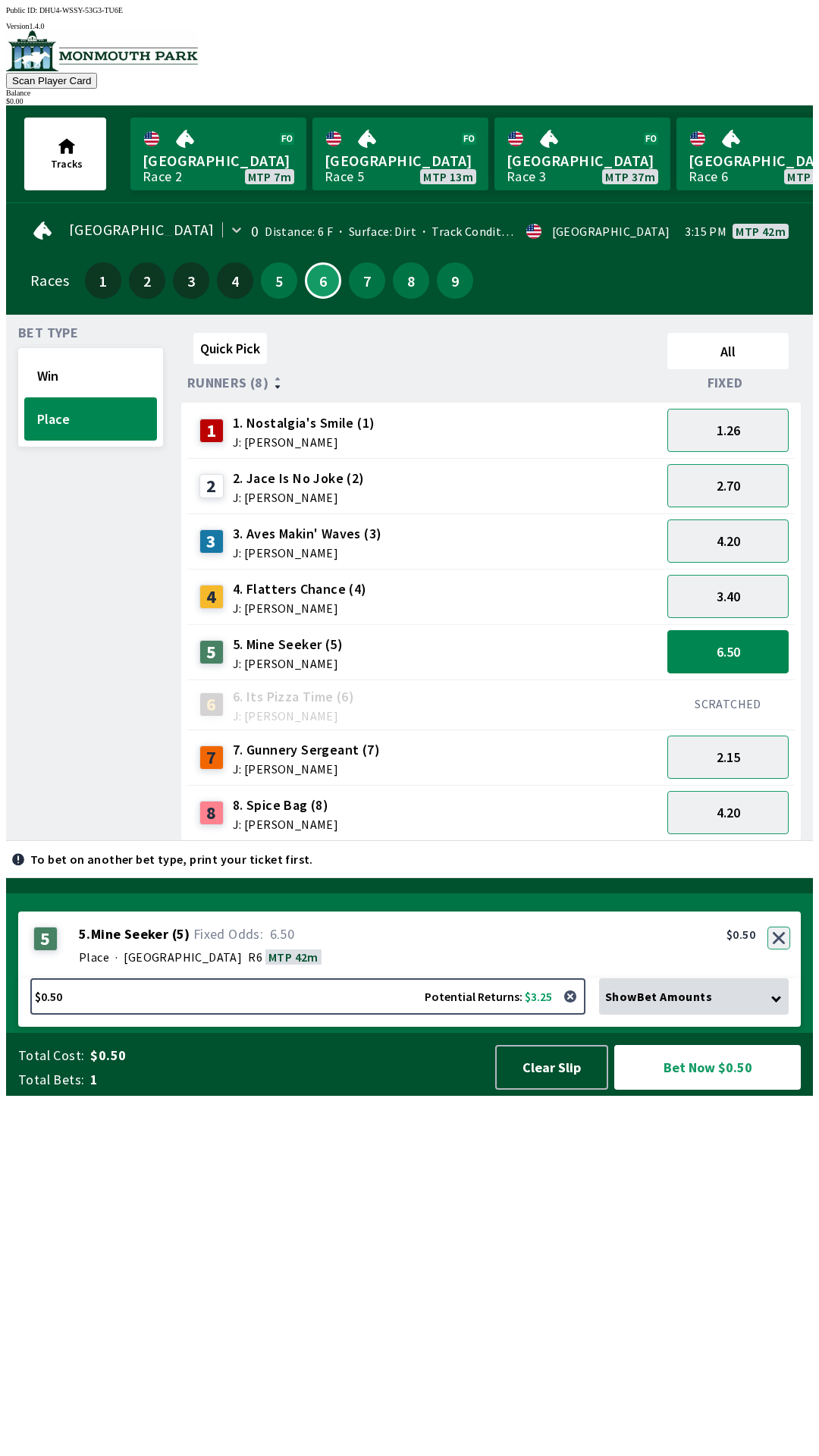
click at [779, 949] on button "button" at bounding box center [780, 938] width 23 height 23
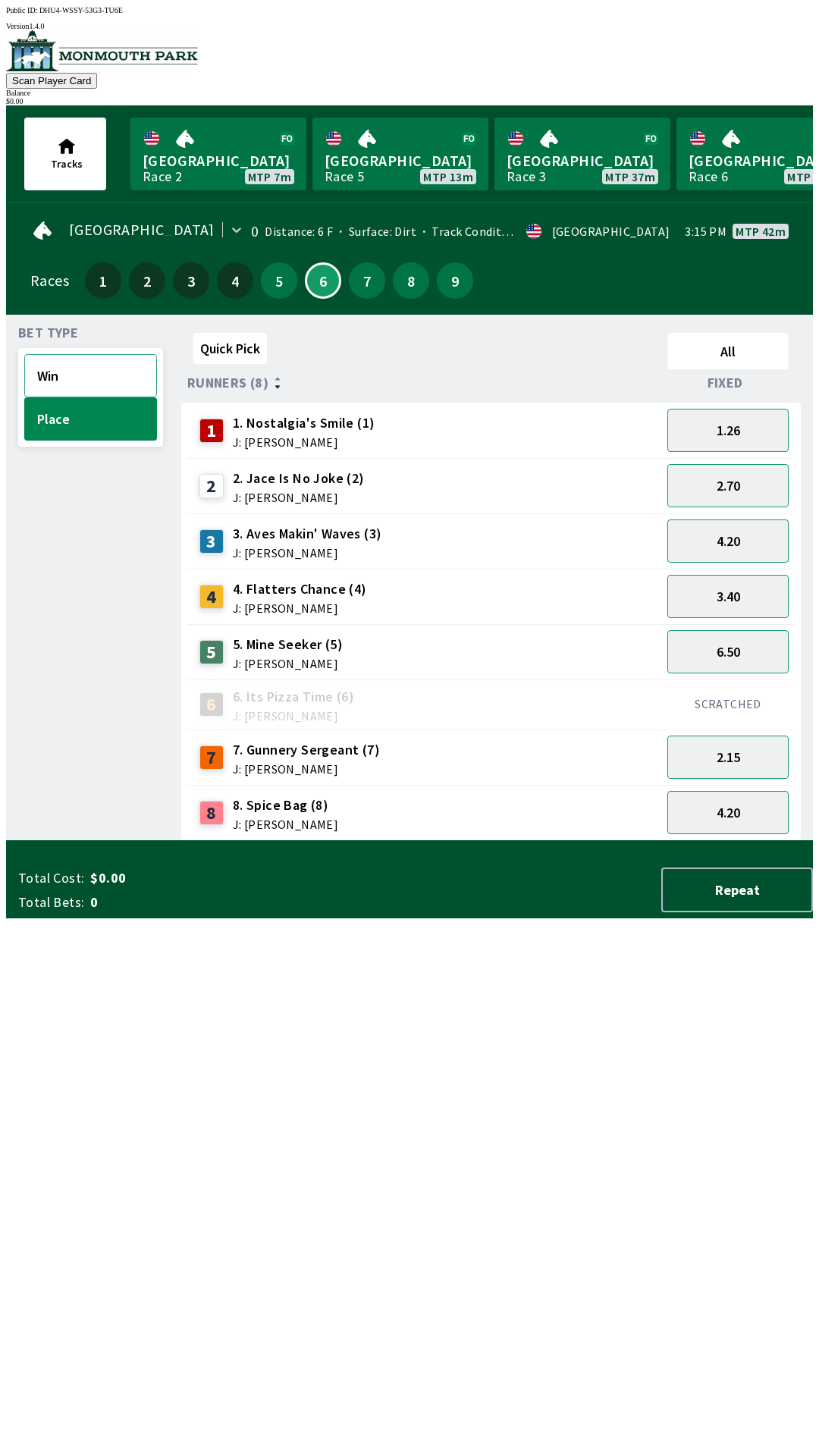
click at [98, 365] on button "Win" at bounding box center [90, 375] width 132 height 43
click at [386, 154] on link "[GEOGRAPHIC_DATA] Race 5 MTP 13m" at bounding box center [400, 153] width 176 height 73
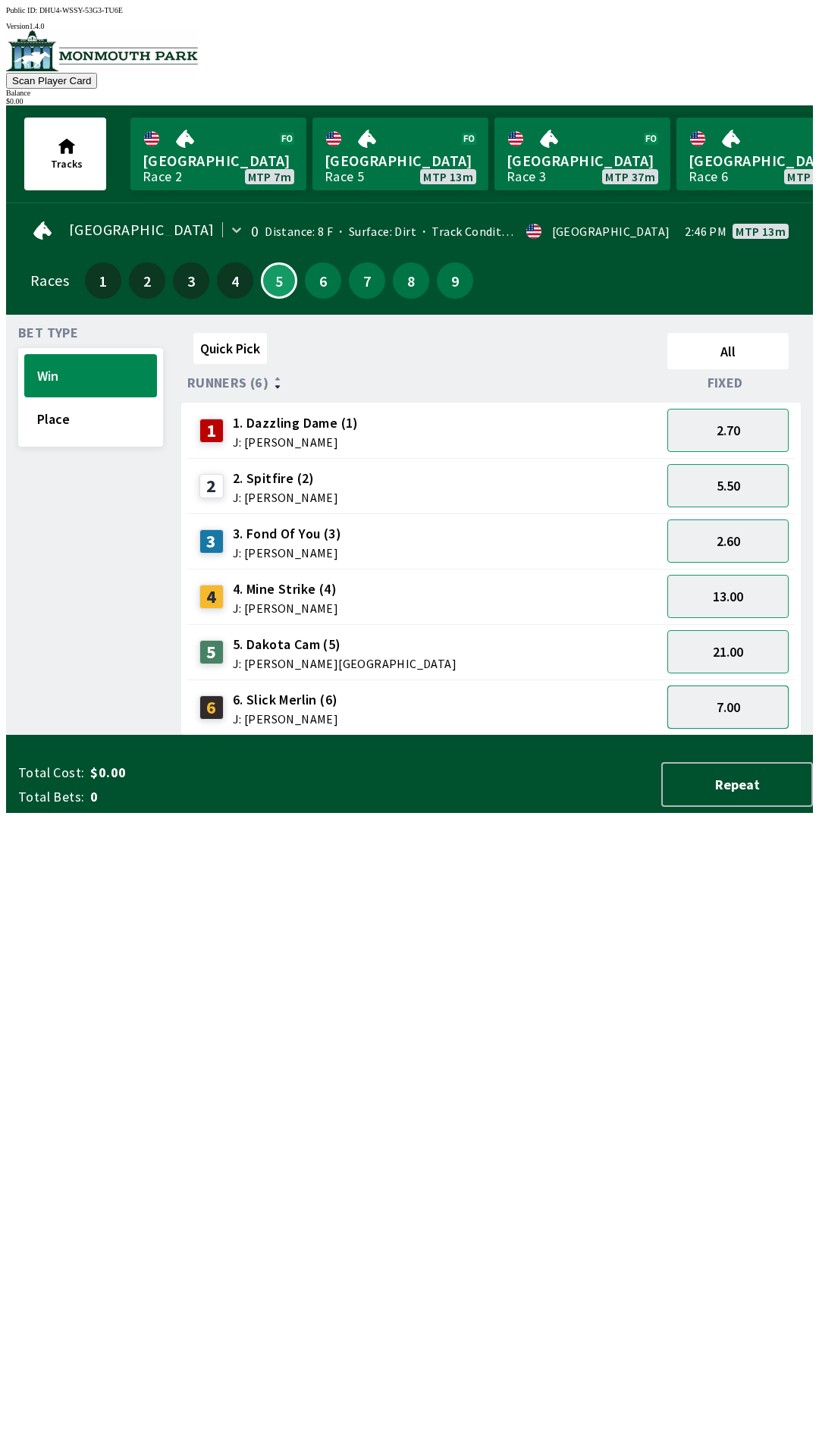
click at [732, 690] on button "7.00" at bounding box center [728, 707] width 121 height 43
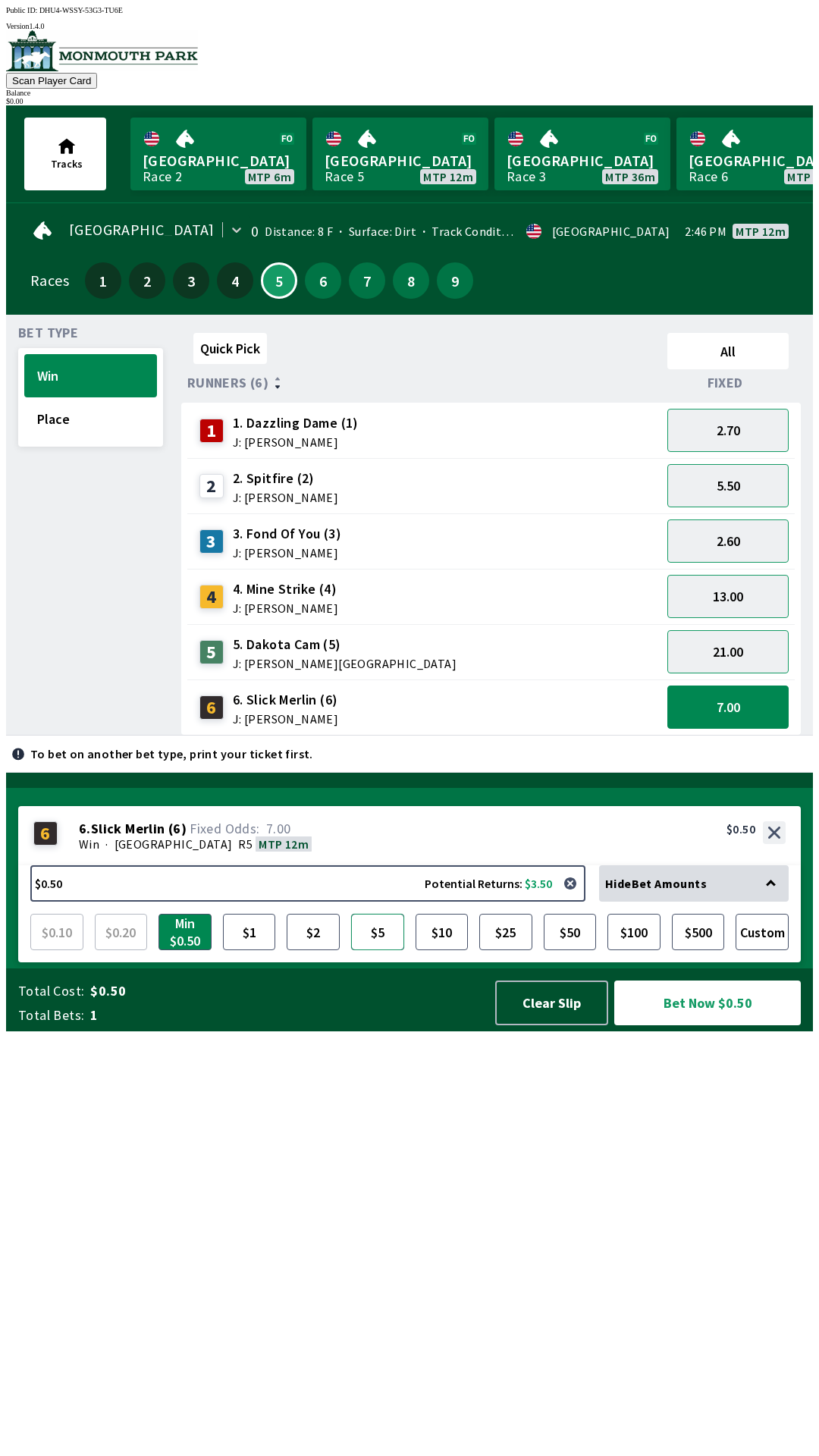
click at [381, 950] on button "$5" at bounding box center [378, 932] width 53 height 37
click at [374, 950] on button "$5" at bounding box center [378, 932] width 53 height 37
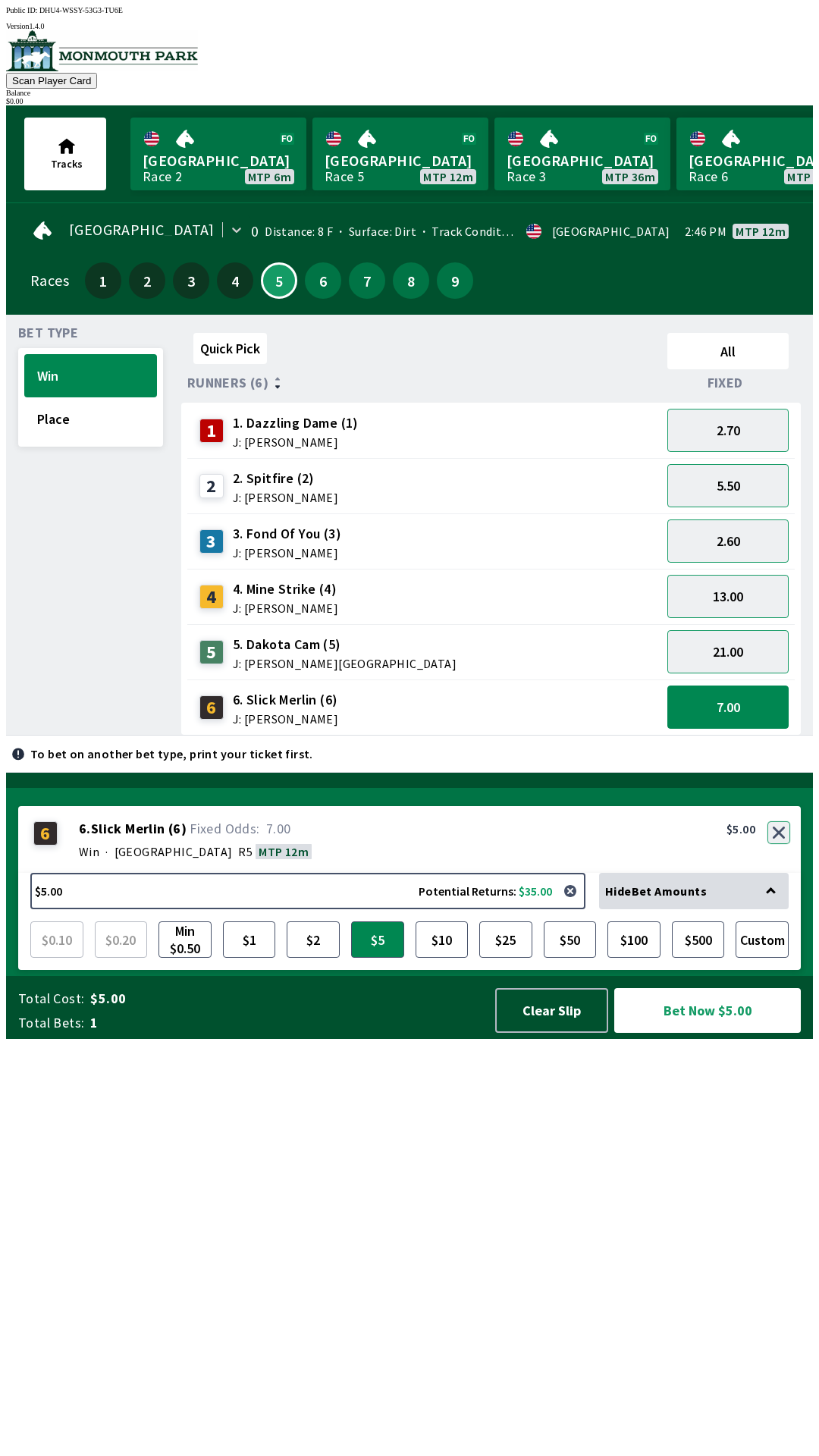
click at [779, 844] on button "button" at bounding box center [780, 833] width 23 height 23
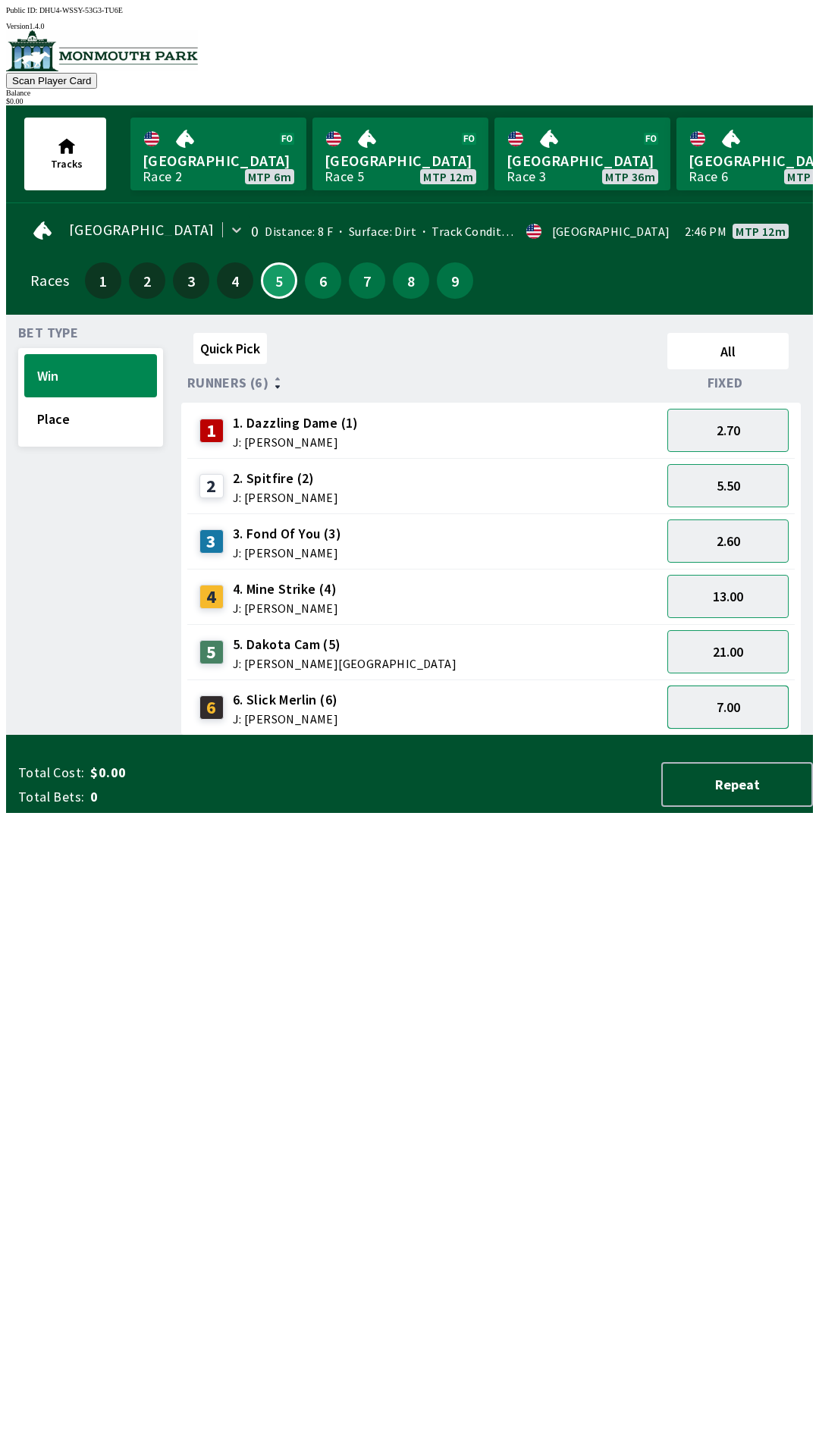
click at [741, 692] on button "7.00" at bounding box center [728, 707] width 121 height 43
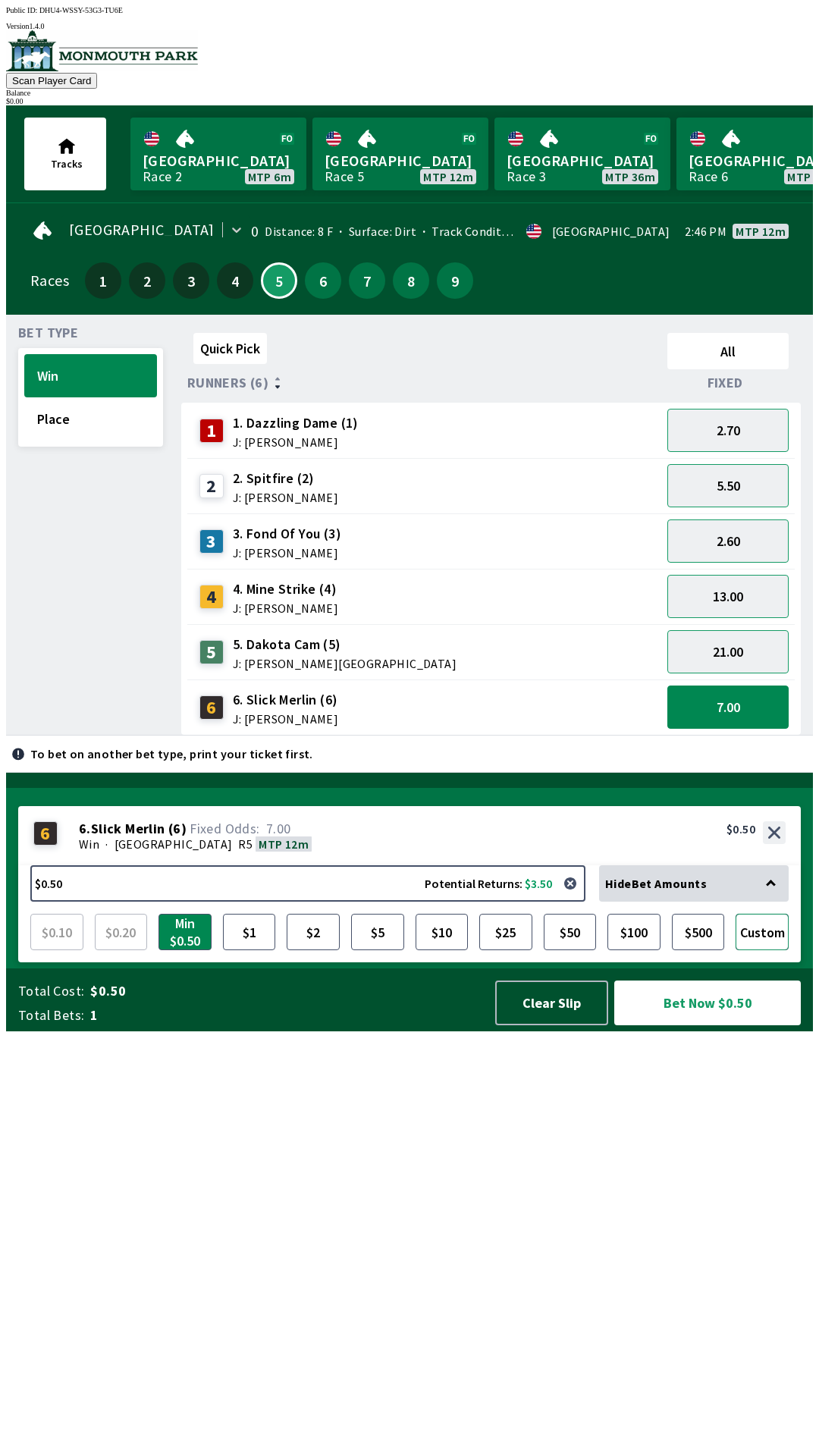
click at [752, 950] on button "Custom" at bounding box center [762, 932] width 53 height 37
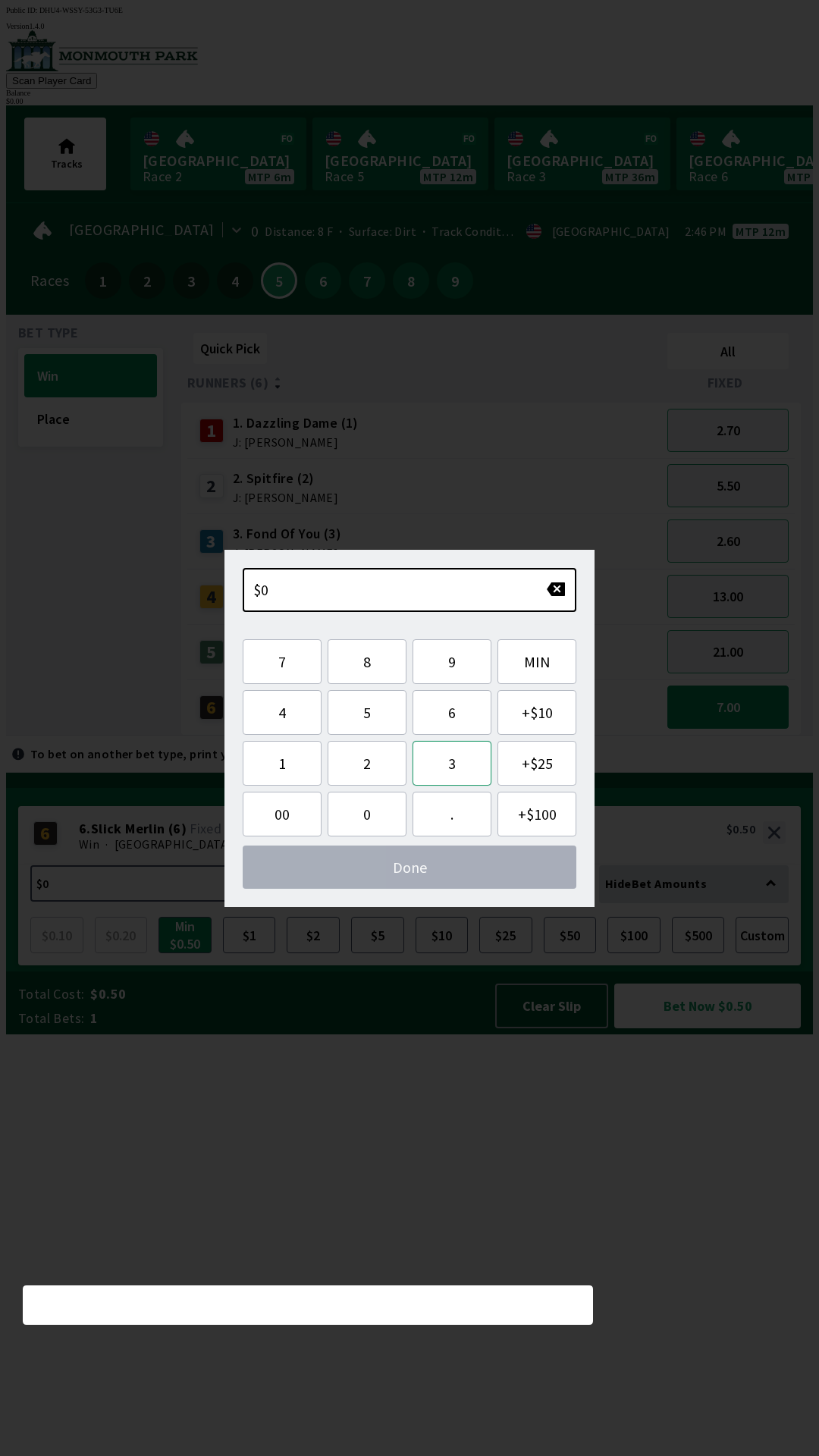
click at [448, 765] on button "3" at bounding box center [452, 763] width 79 height 45
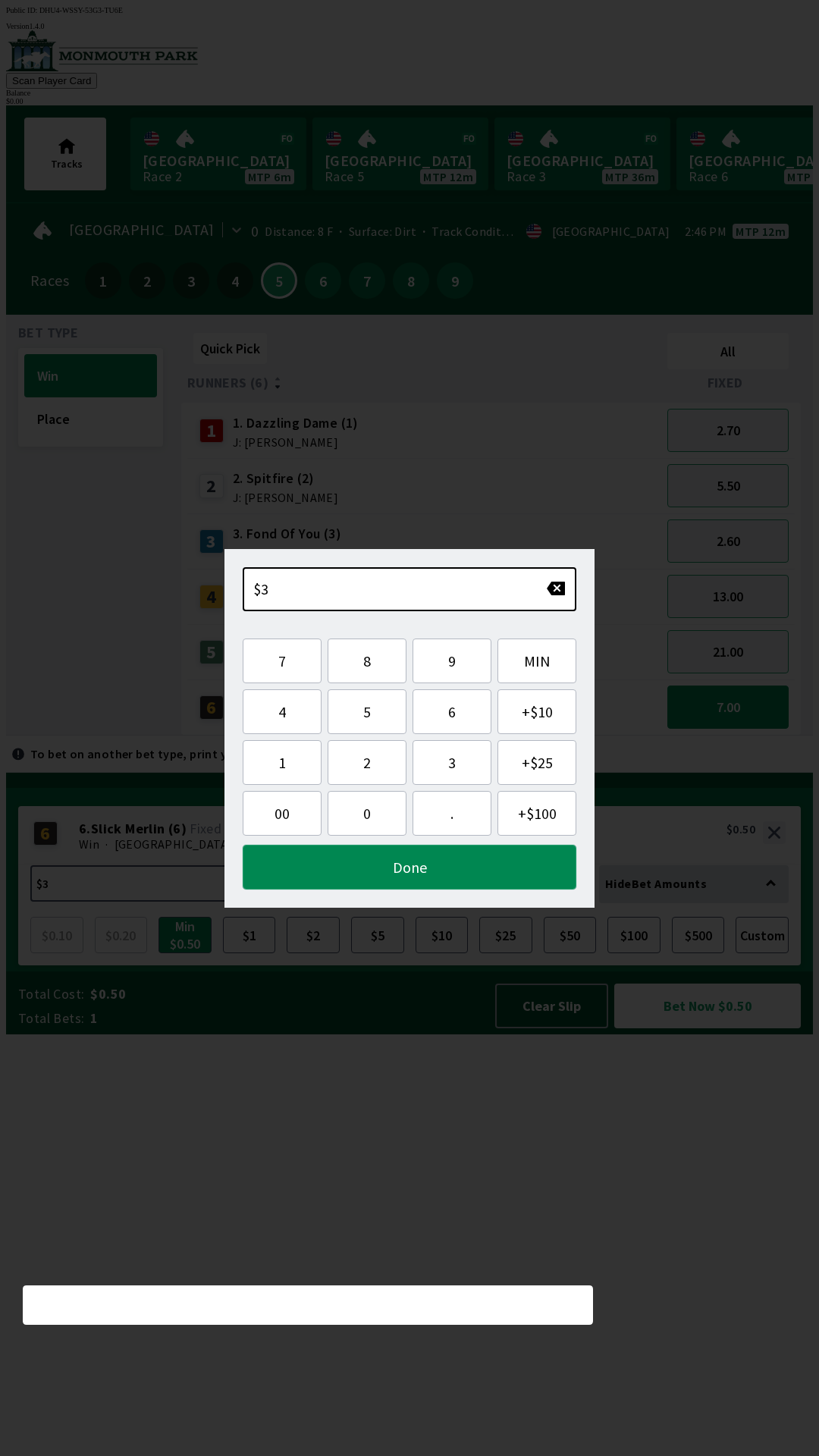
click at [487, 866] on button "Done" at bounding box center [410, 867] width 334 height 45
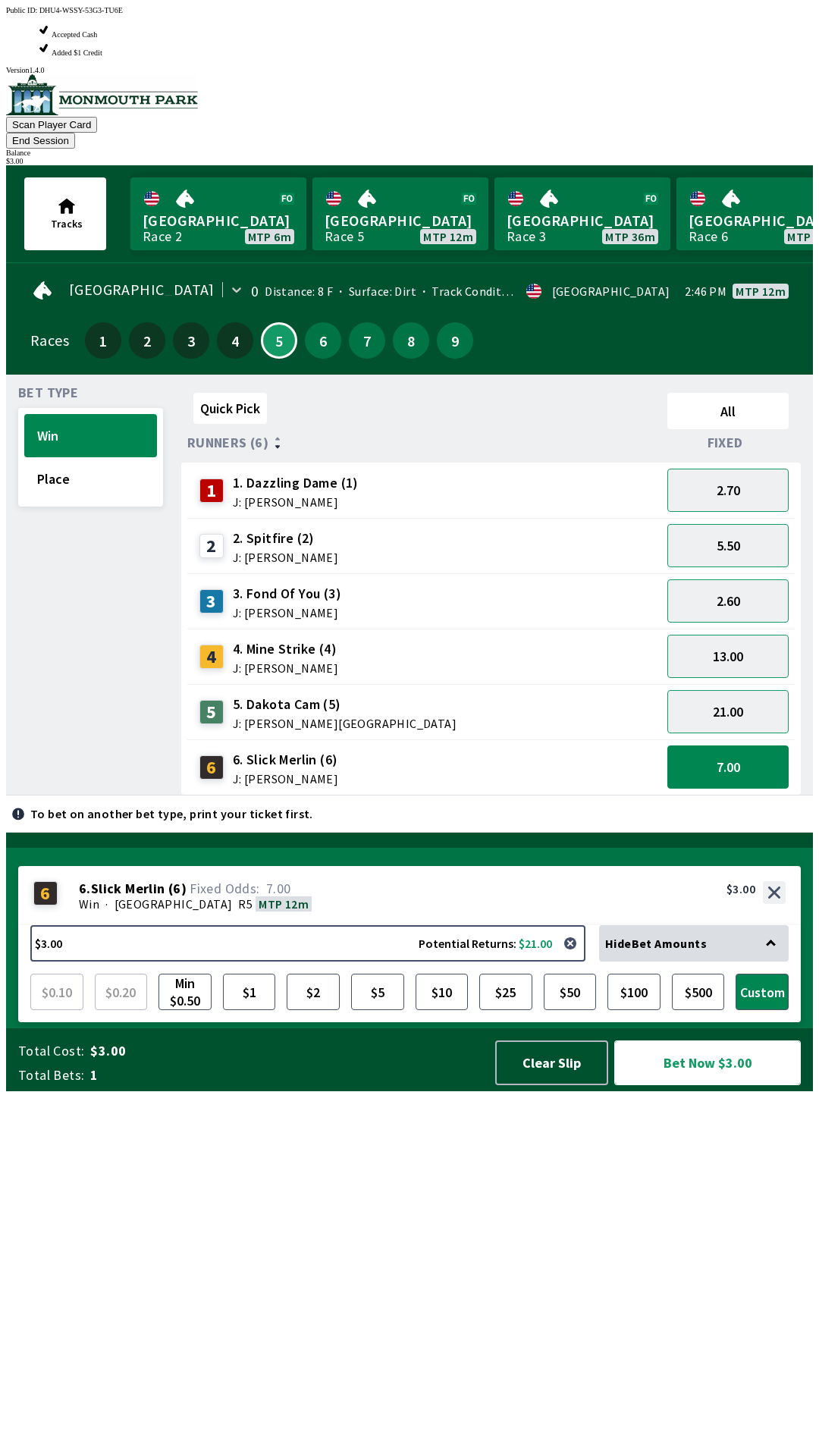
click at [720, 1085] on button "Bet Now $3.00" at bounding box center [708, 1062] width 187 height 45
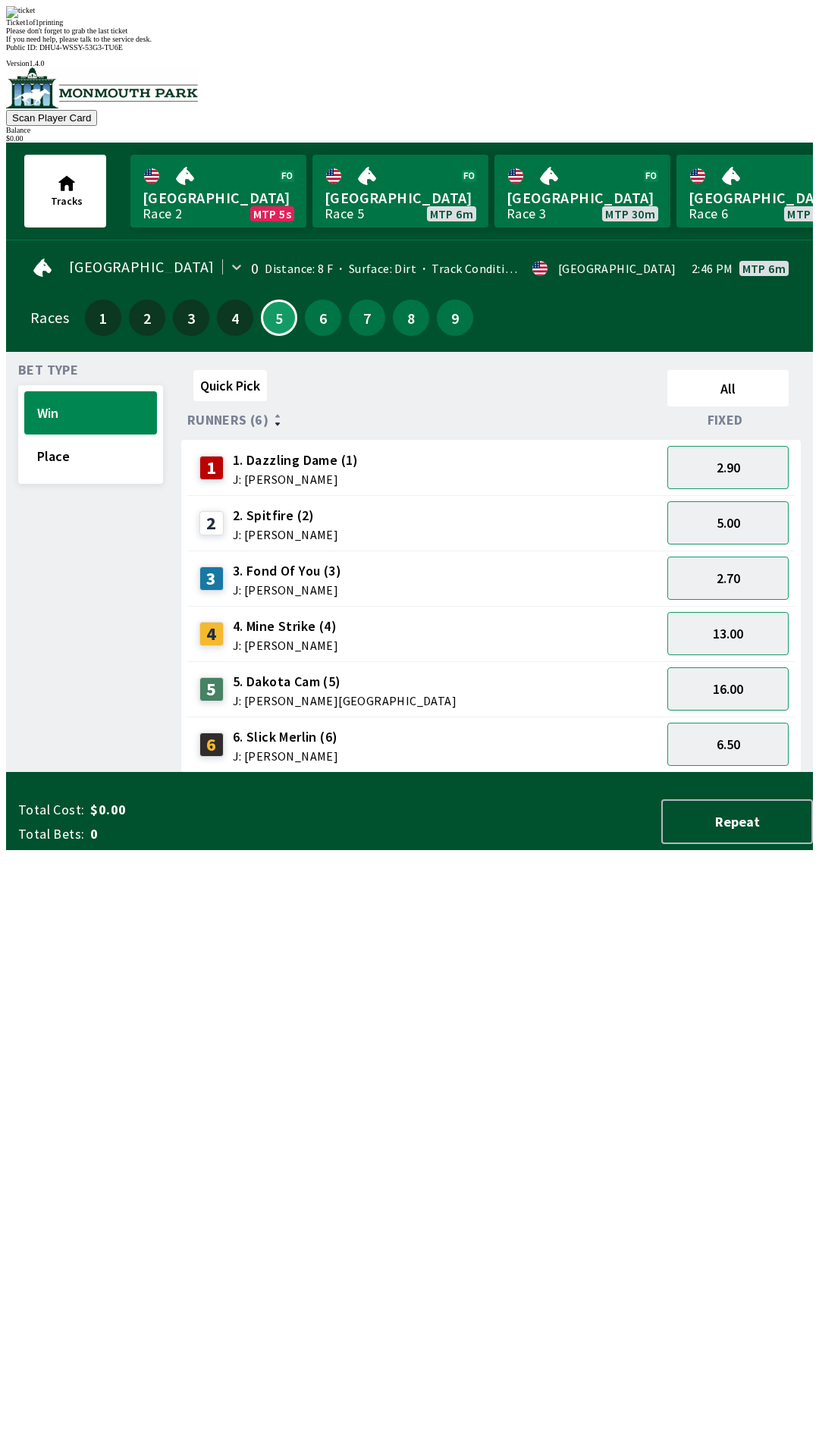
click at [152, 43] on span "If you need help, please talk to the service desk." at bounding box center [79, 39] width 146 height 9
click at [383, 43] on div "Ticket 1 of 1 printing Please don't forget to grab the last ticket If you need …" at bounding box center [410, 25] width 807 height 37
click at [385, 43] on div "Ticket 1 of 1 printing Please don't forget to grab the last ticket If you need …" at bounding box center [410, 25] width 807 height 37
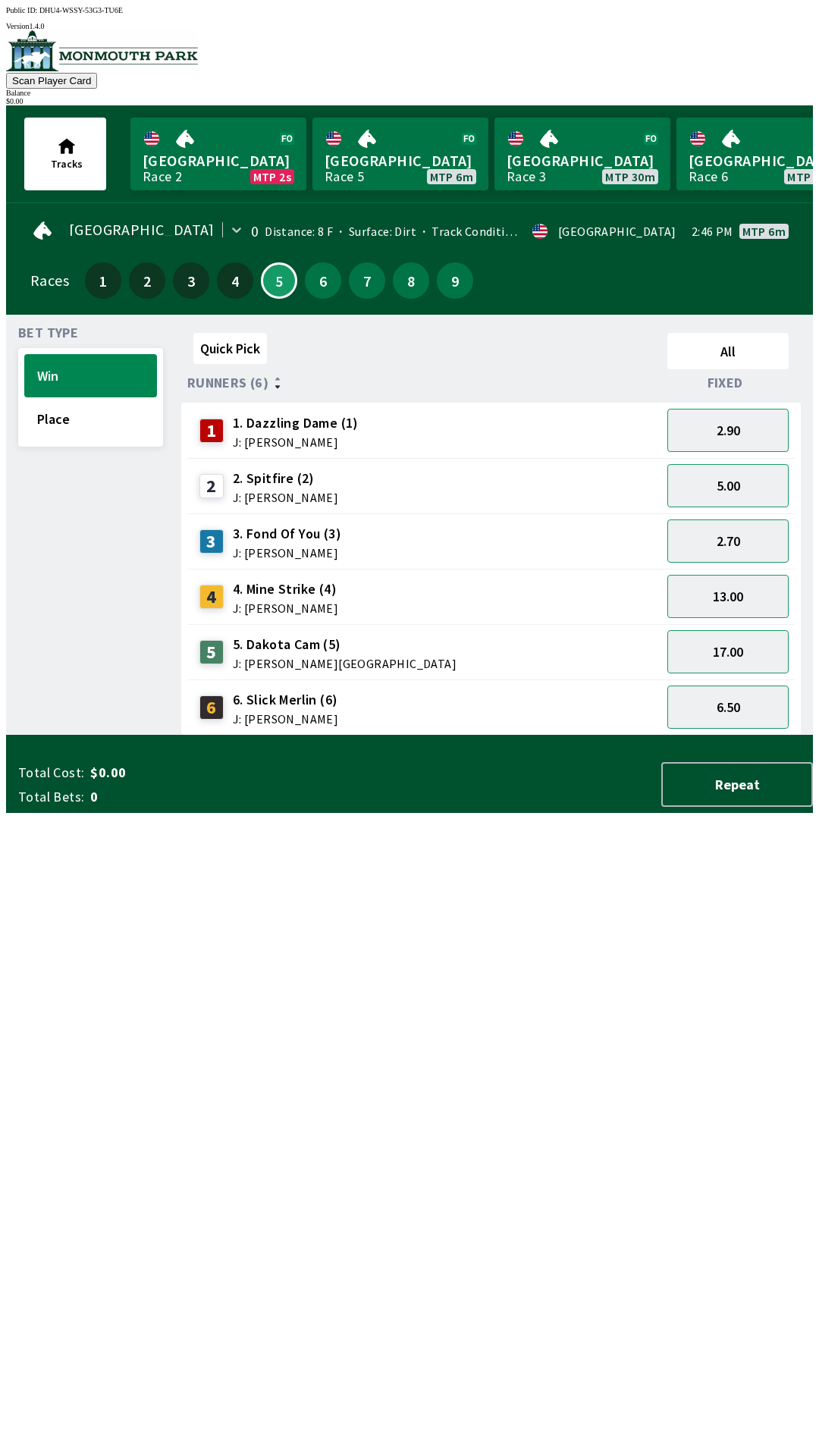
click at [734, 813] on div "Total Cost: $0.00 Total Bets: 0 Repeat" at bounding box center [416, 782] width 795 height 63
click at [52, 413] on button "Place" at bounding box center [90, 418] width 132 height 43
click at [49, 371] on button "Win" at bounding box center [90, 375] width 132 height 43
click at [388, 160] on link "Monmouth Park Race 5 MTP 5m" at bounding box center [400, 153] width 176 height 73
click at [279, 547] on span "J: [PERSON_NAME]" at bounding box center [288, 553] width 109 height 12
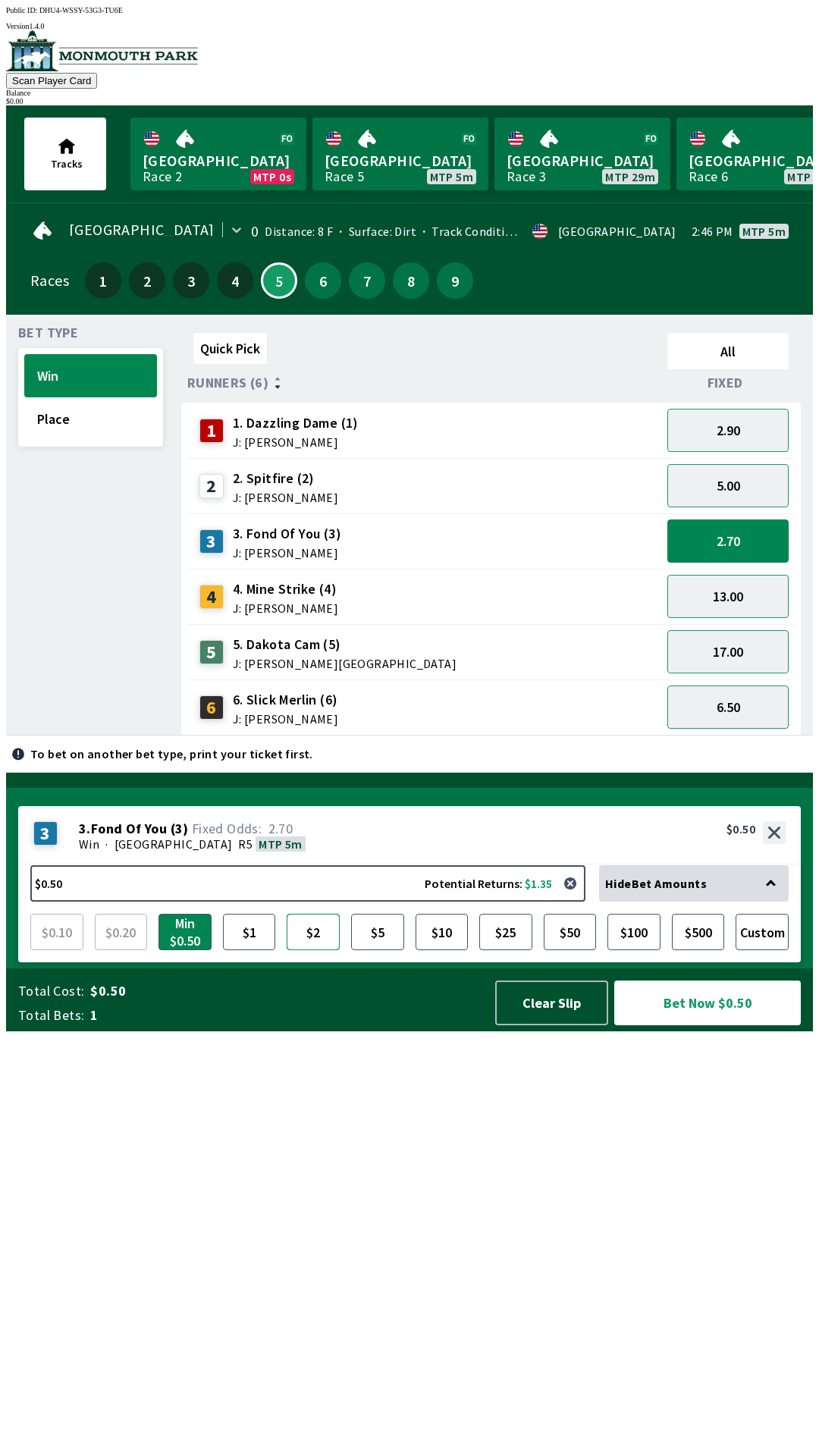
click at [312, 950] on button "$2" at bounding box center [313, 932] width 53 height 37
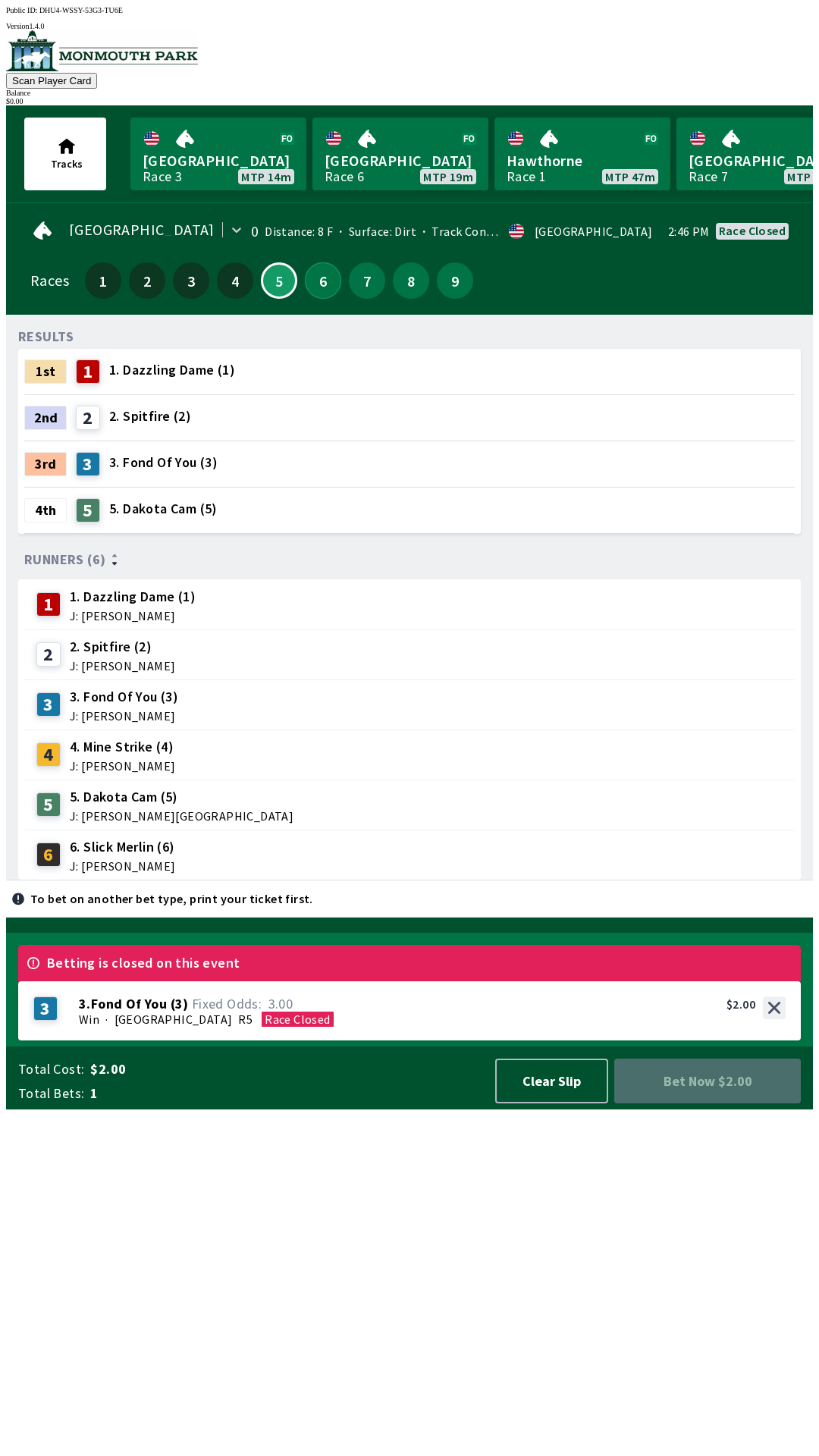
click at [317, 273] on button "6" at bounding box center [324, 281] width 37 height 37
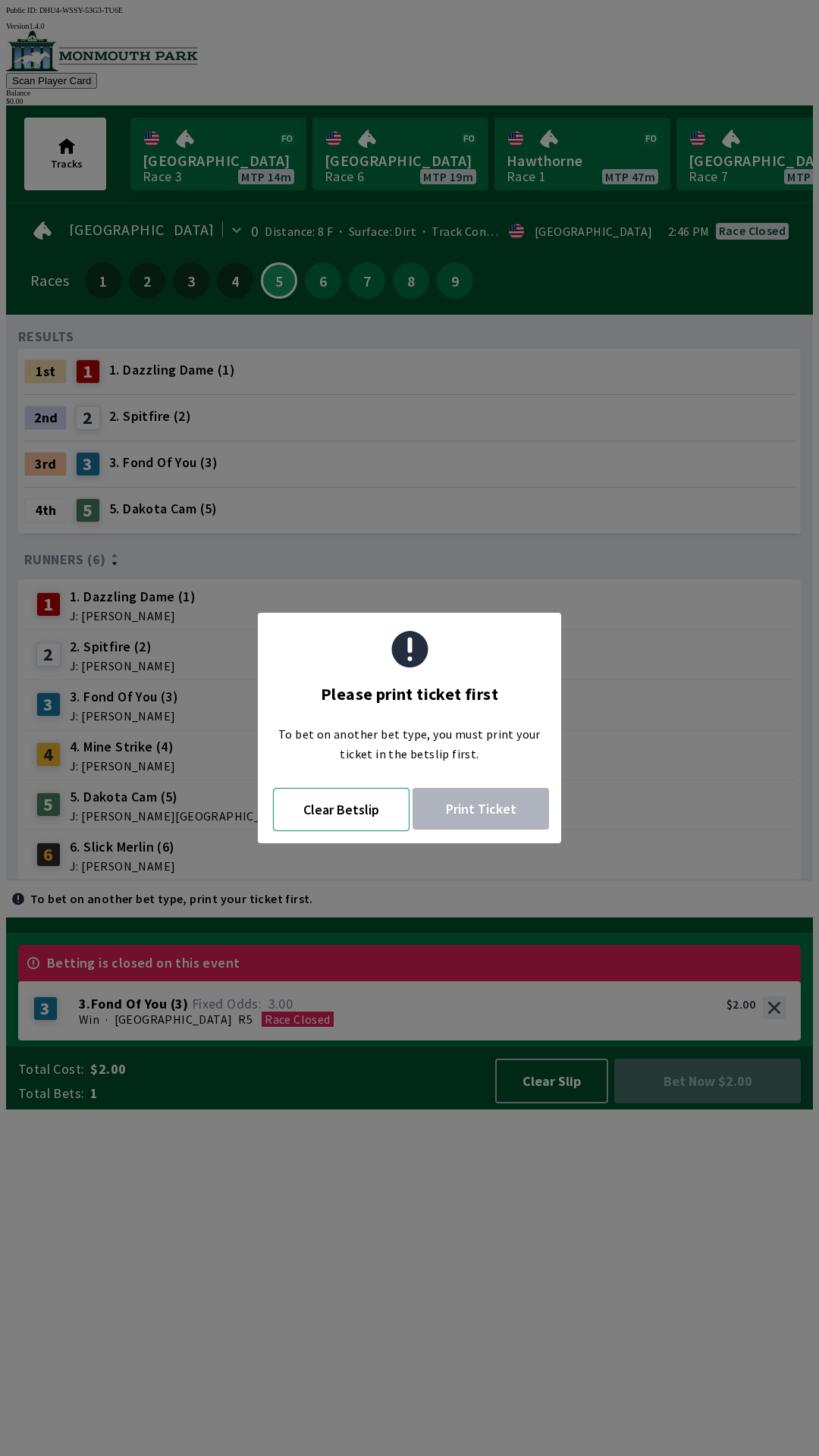
click at [323, 810] on button "Clear Betslip" at bounding box center [341, 809] width 137 height 43
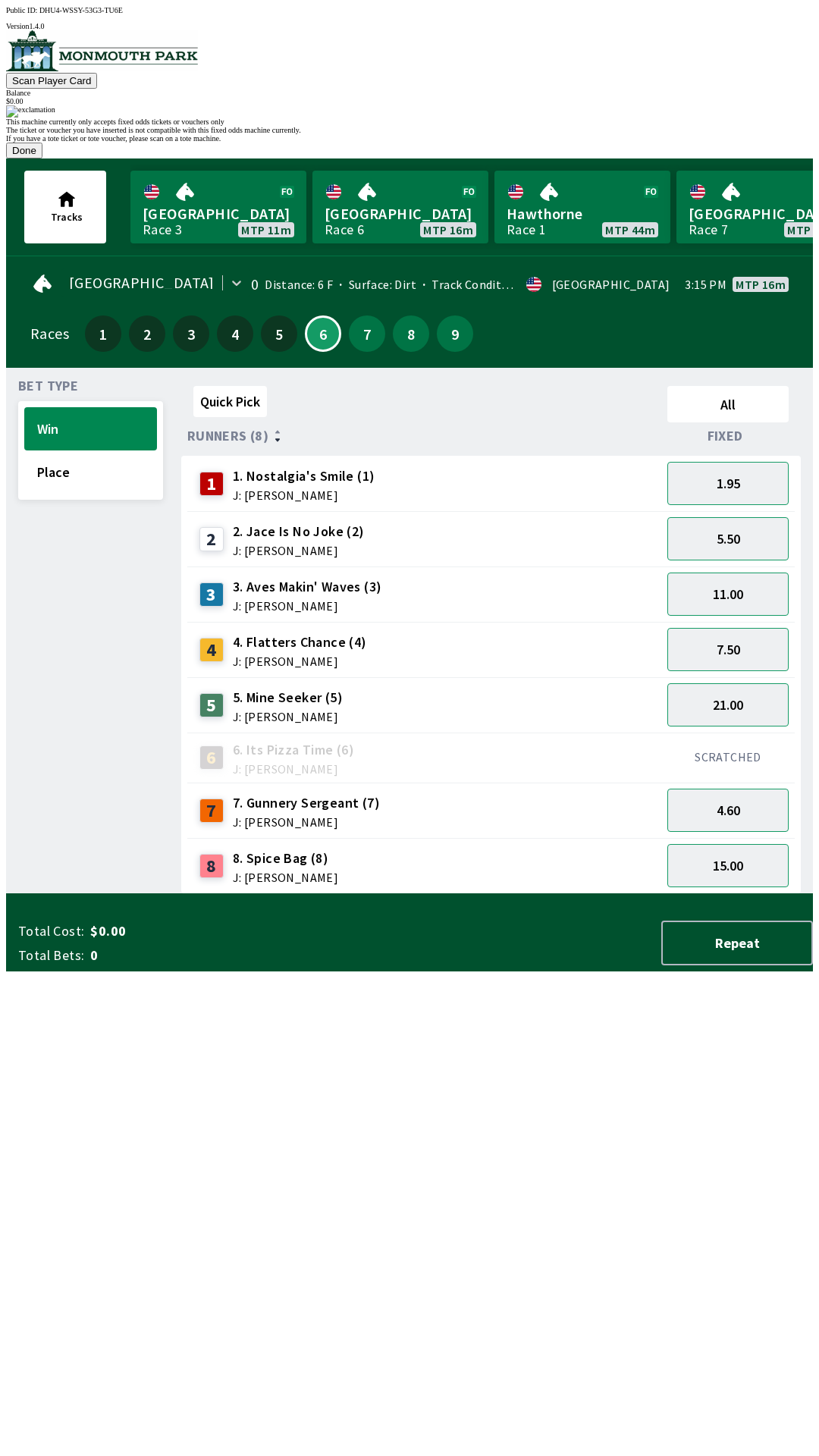
click at [42, 159] on button "Done" at bounding box center [25, 151] width 37 height 16
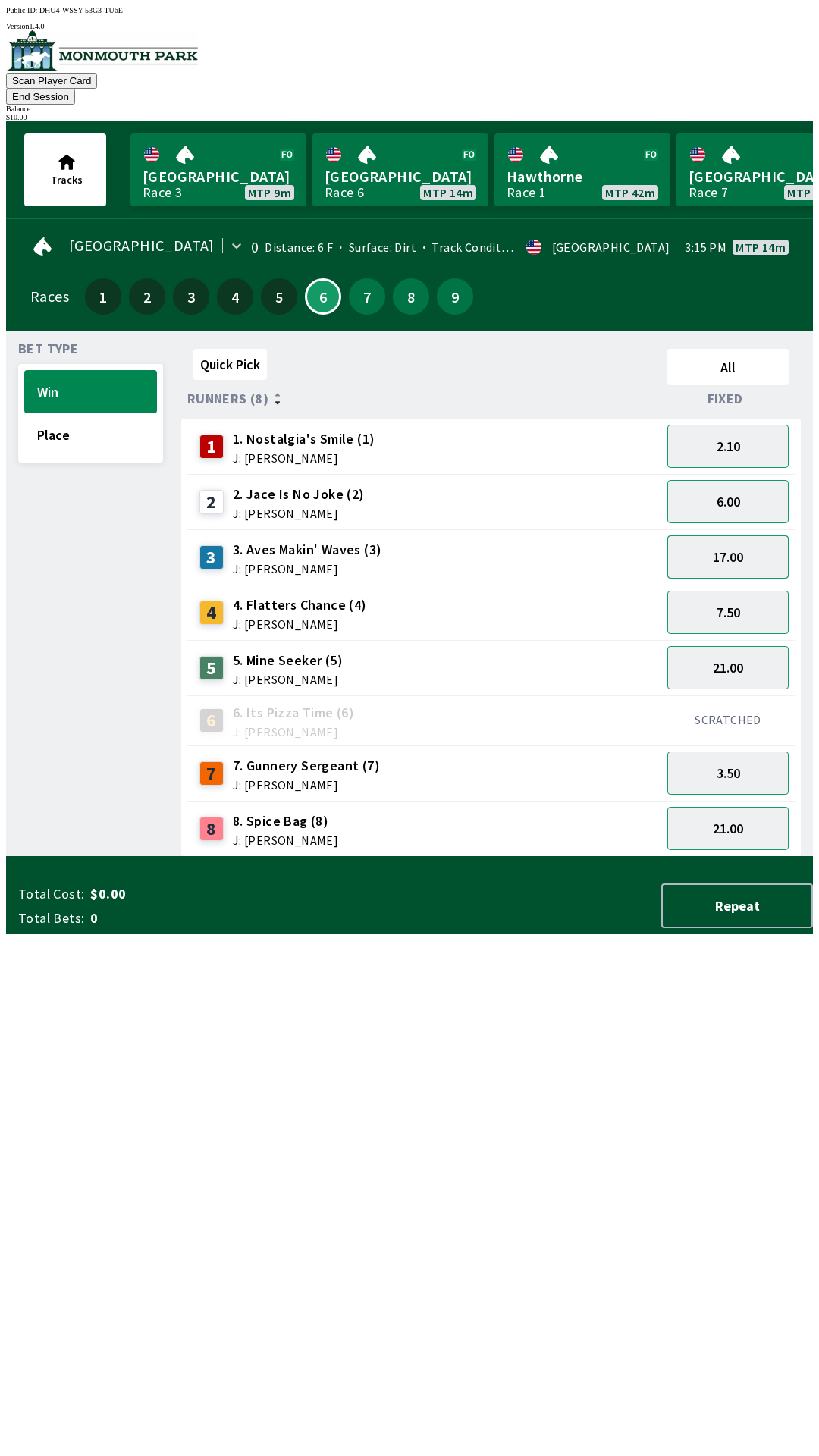
click at [743, 536] on button "17.00" at bounding box center [728, 557] width 121 height 43
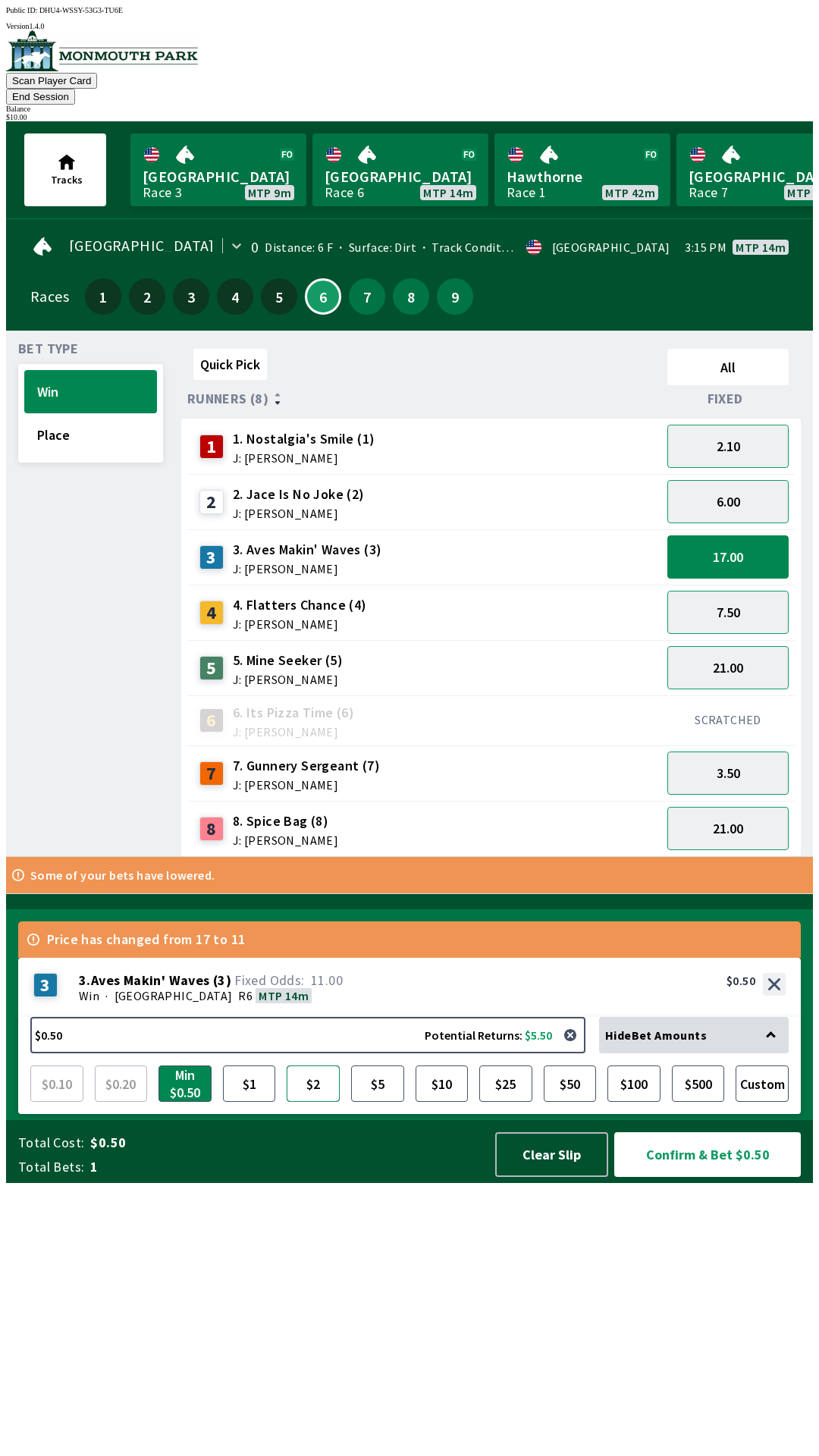
click at [311, 1102] on button "$2" at bounding box center [313, 1084] width 53 height 37
click at [694, 1177] on button "Confirm & Bet $2.00" at bounding box center [708, 1154] width 187 height 45
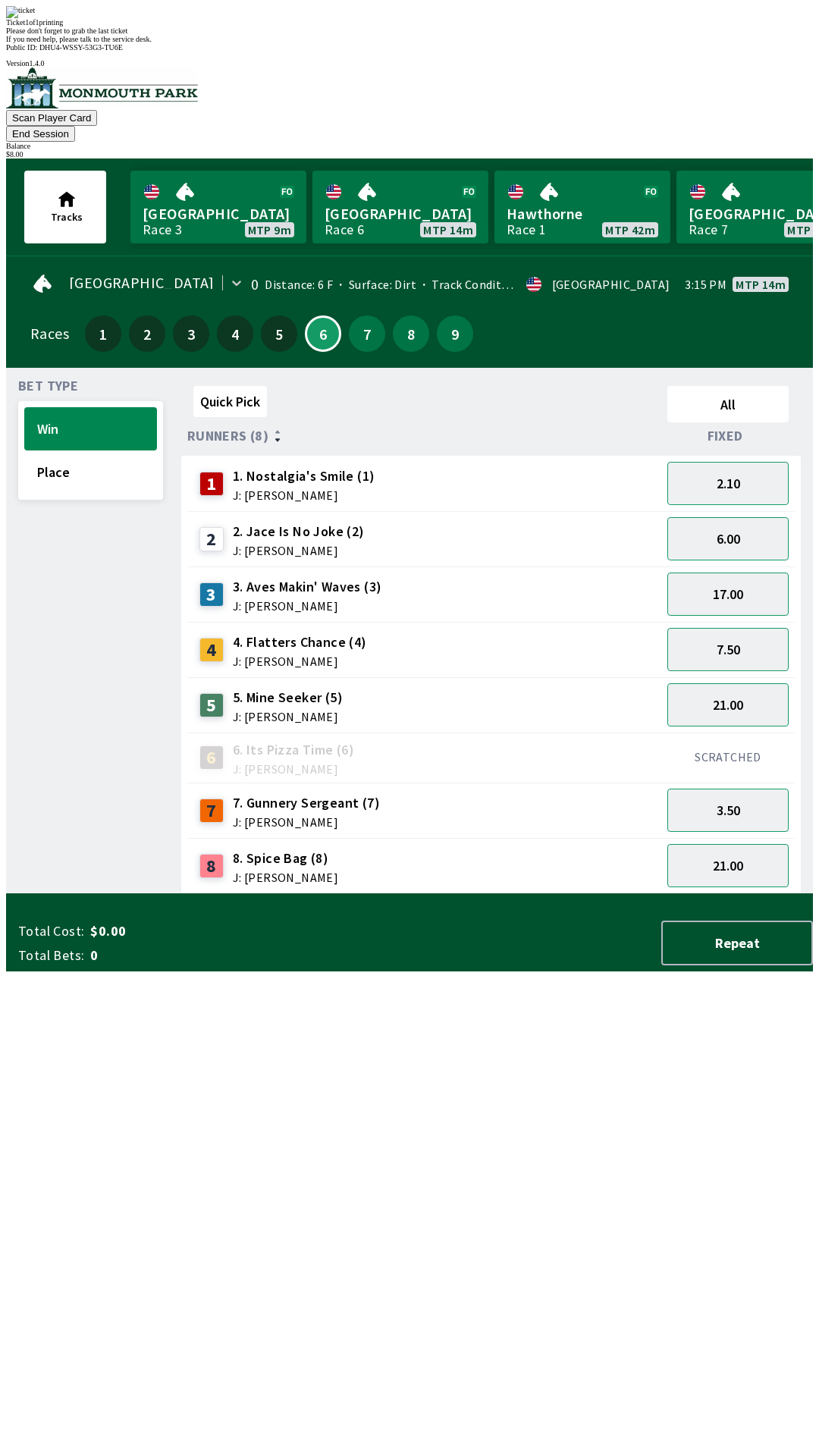
click at [747, 894] on div "Quick Pick All Runners (8) Fixed 1 1. Nostalgia's Smile (1) J: [PERSON_NAME] 2.…" at bounding box center [497, 636] width 632 height 515
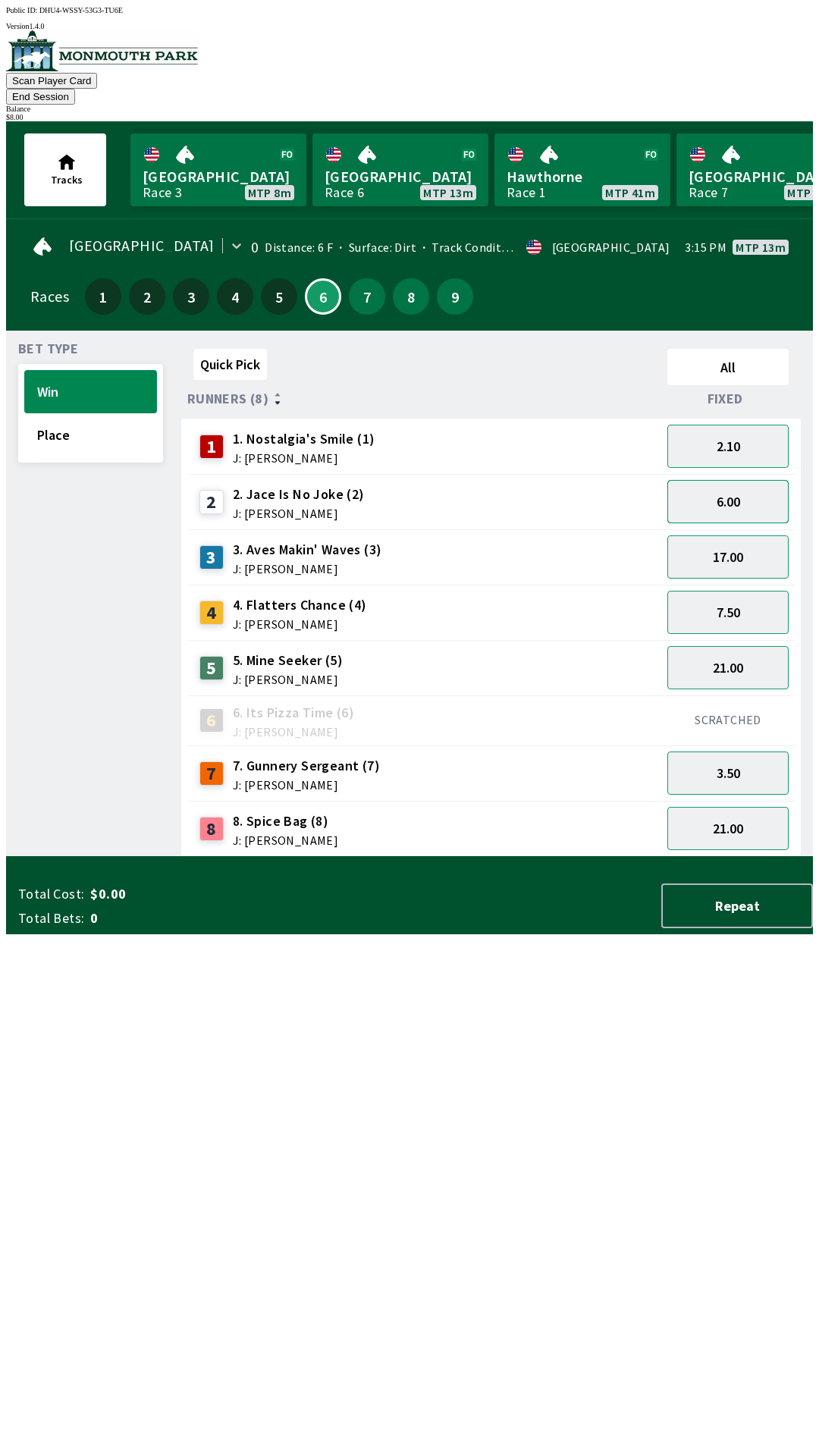
click at [717, 486] on button "6.00" at bounding box center [728, 501] width 121 height 43
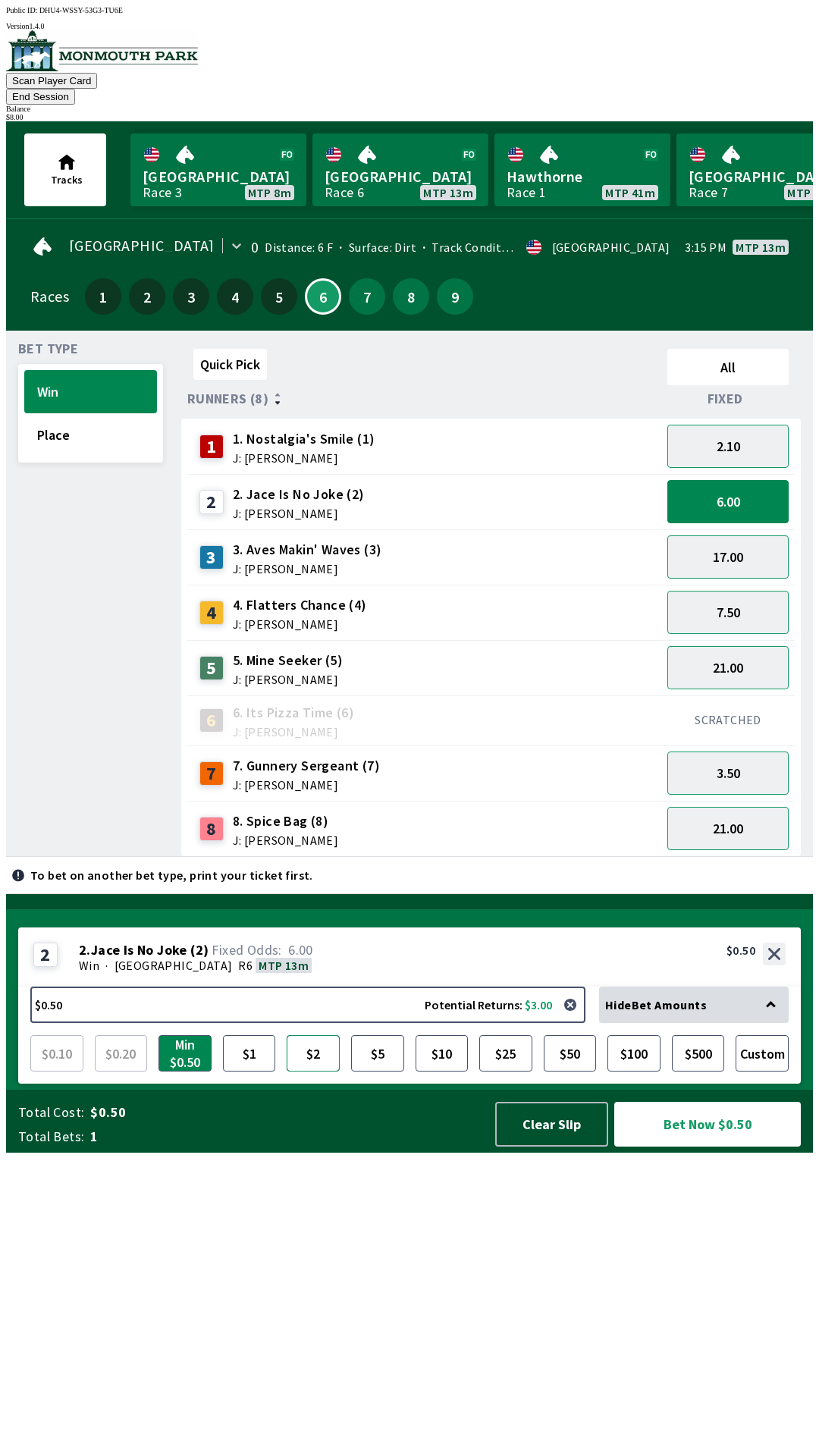
click at [306, 1071] on button "$2" at bounding box center [313, 1054] width 53 height 37
click at [716, 1147] on button "Bet Now $2.00" at bounding box center [708, 1124] width 187 height 45
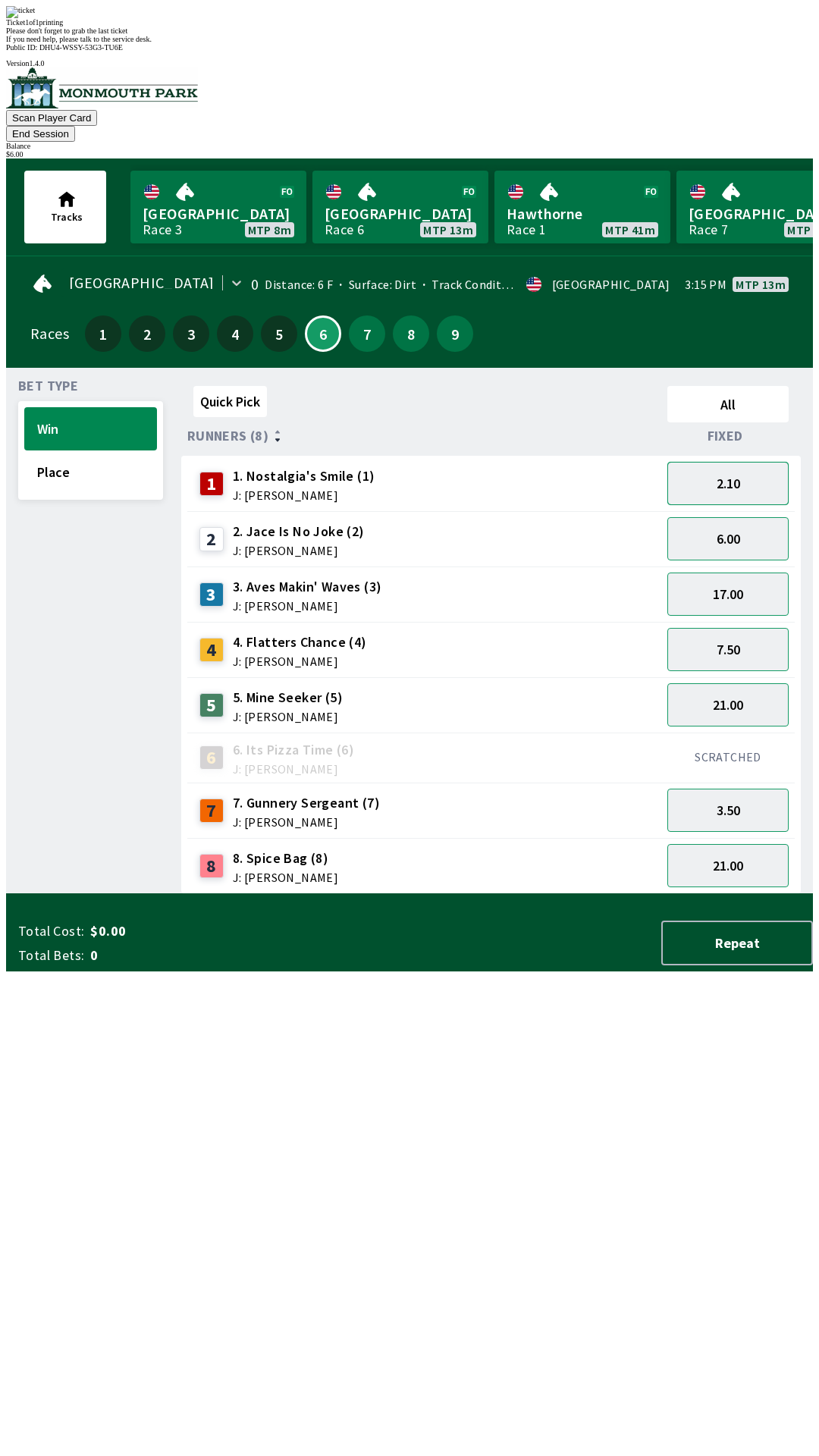
click at [740, 462] on button "2.10" at bounding box center [728, 483] width 121 height 43
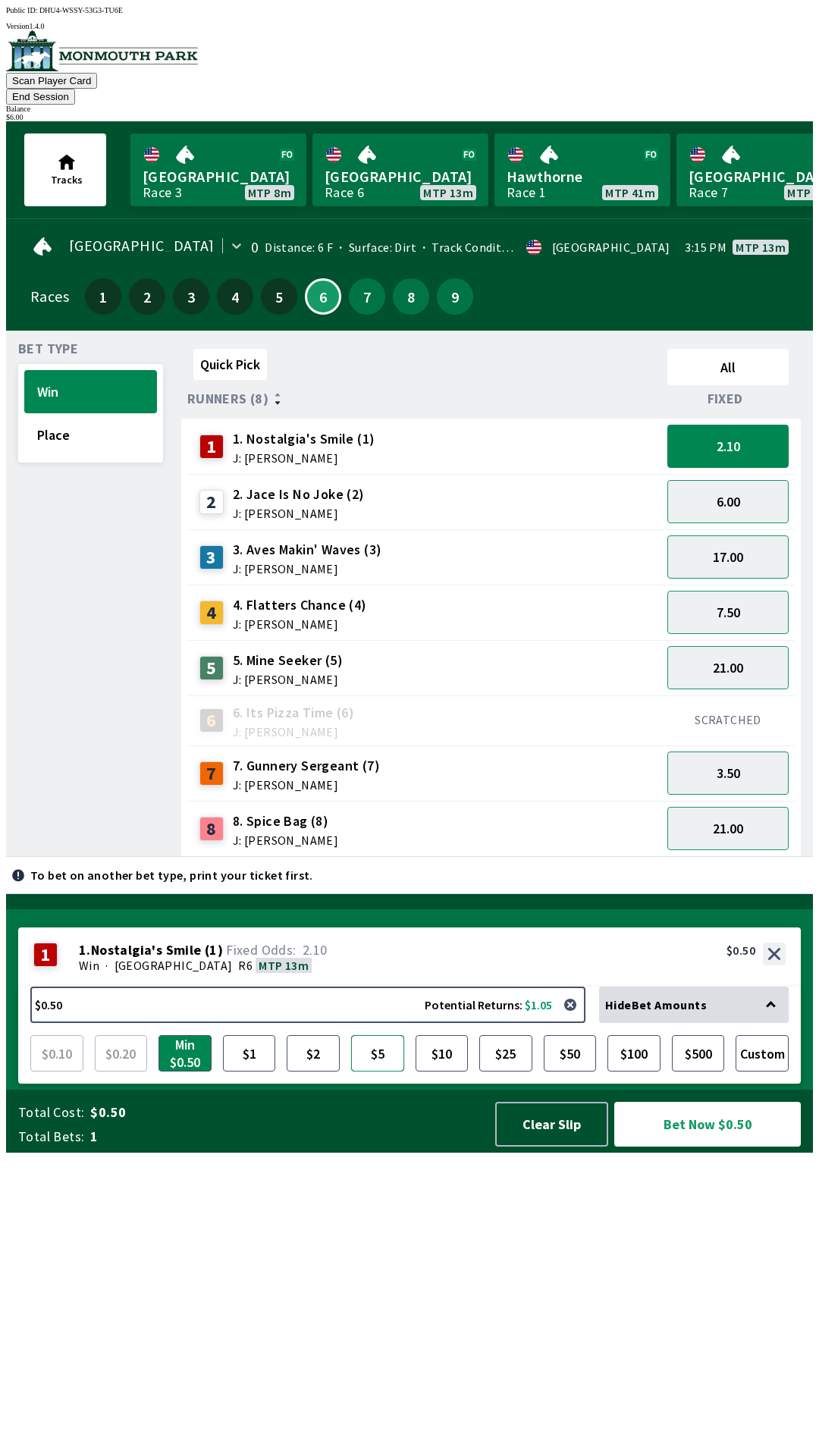
click at [374, 1071] on button "$5" at bounding box center [378, 1054] width 53 height 37
click at [544, 1147] on button "Clear Slip" at bounding box center [552, 1124] width 113 height 45
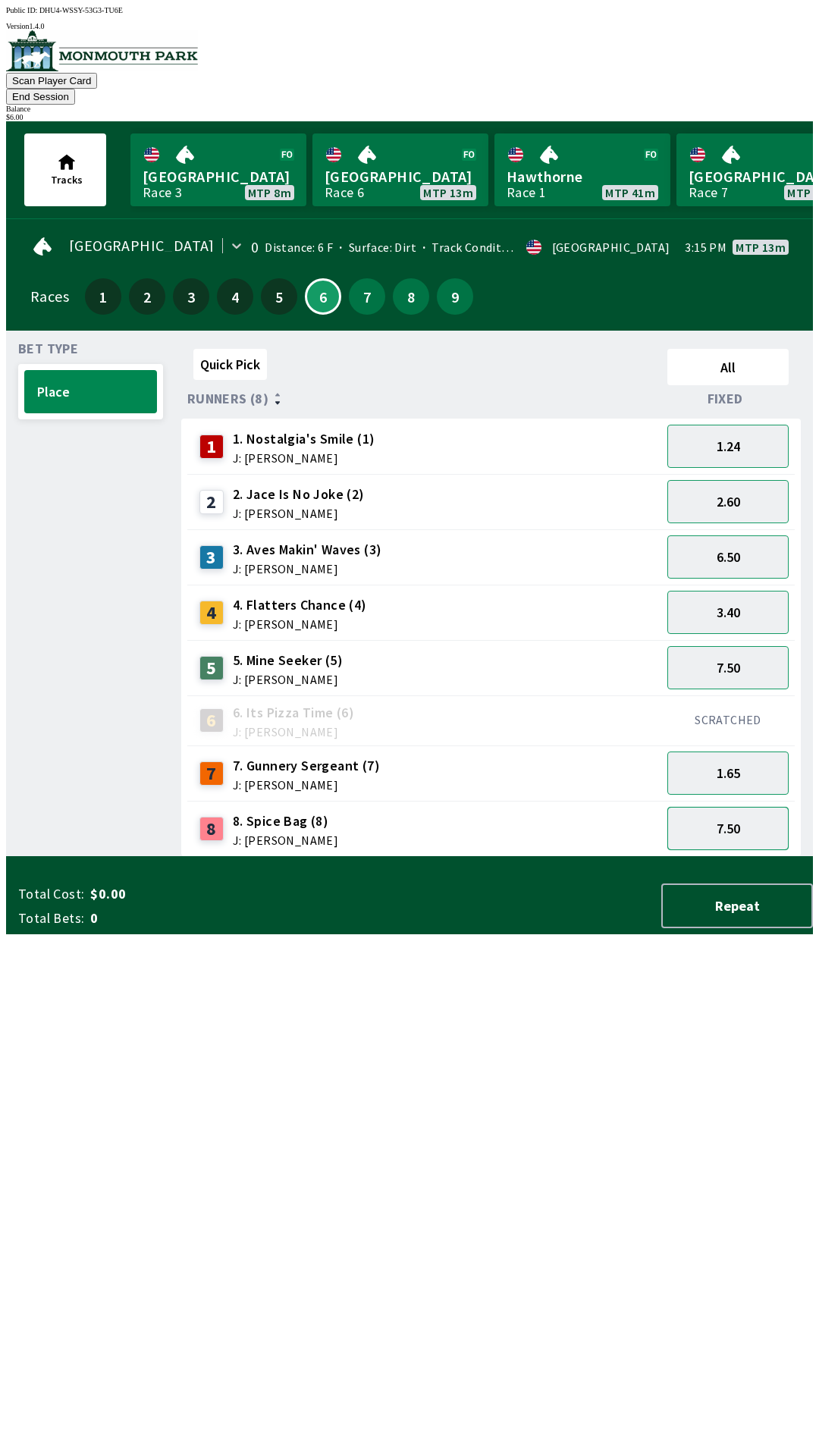
click at [734, 806] on button "7.50" at bounding box center [728, 827] width 121 height 43
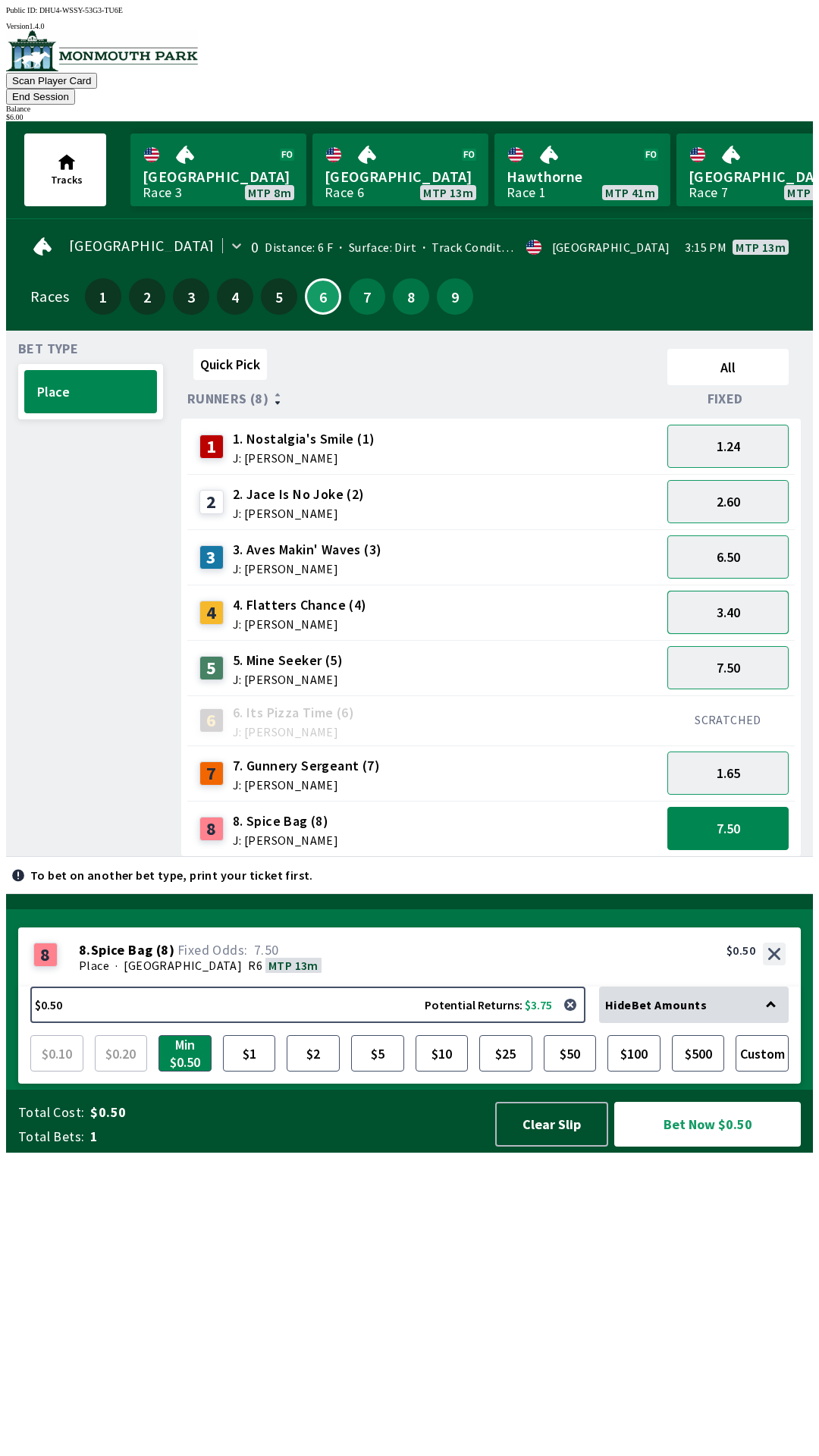
click at [747, 595] on button "3.40" at bounding box center [728, 612] width 121 height 43
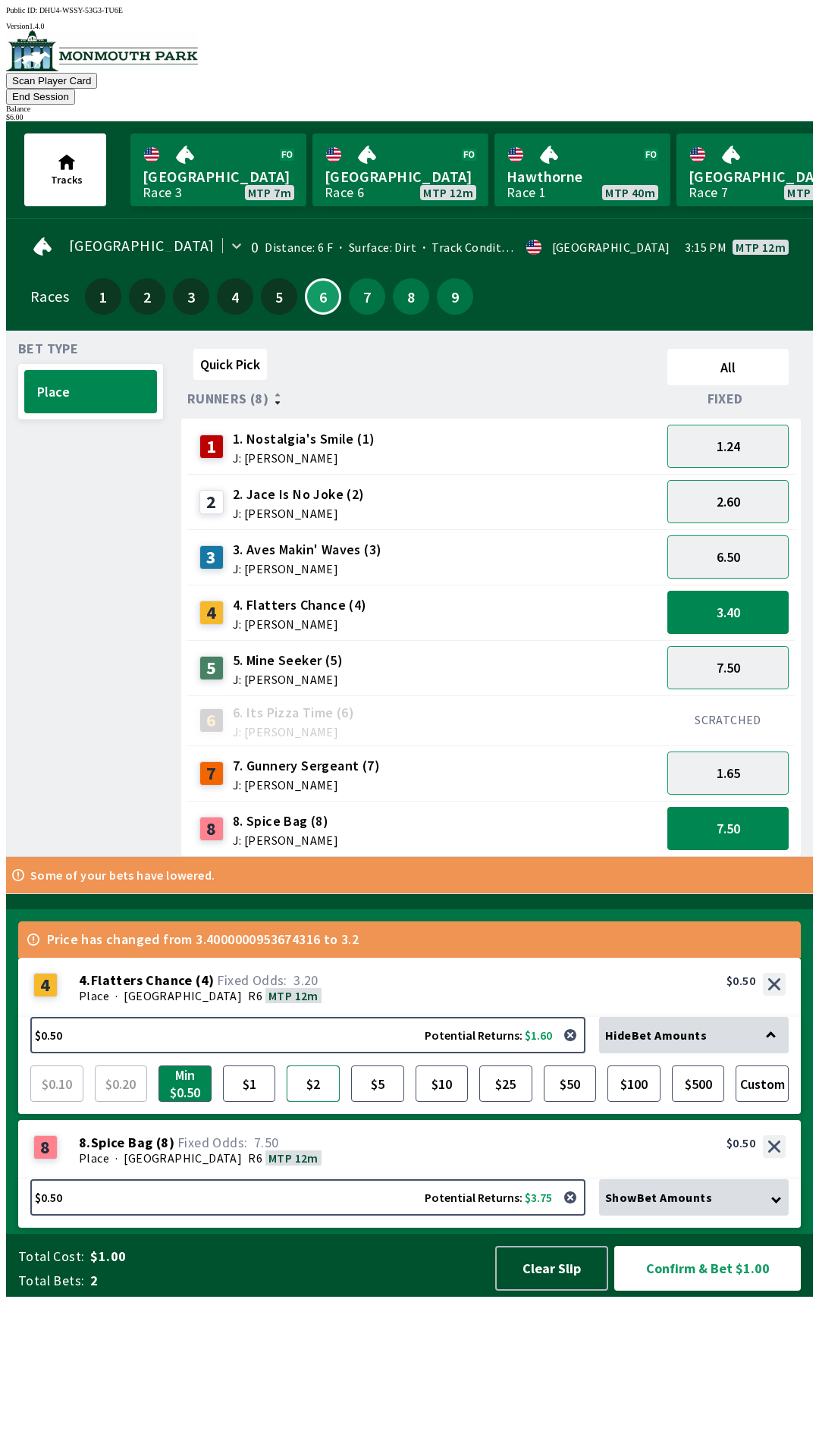
click at [312, 1102] on button "$2" at bounding box center [313, 1084] width 53 height 37
click at [750, 424] on button "1.24" at bounding box center [728, 445] width 121 height 43
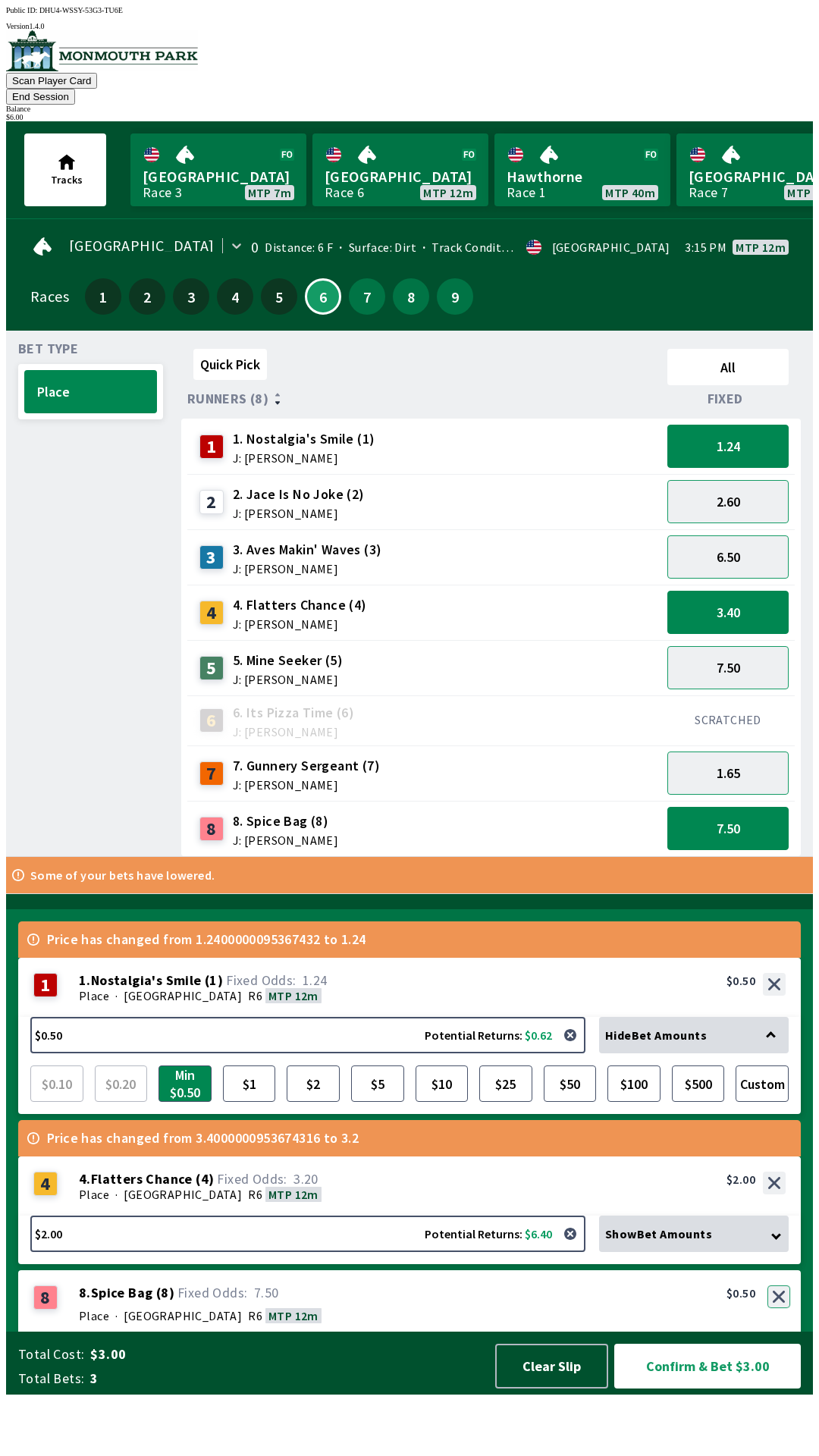
click at [784, 1308] on button "button" at bounding box center [780, 1296] width 23 height 23
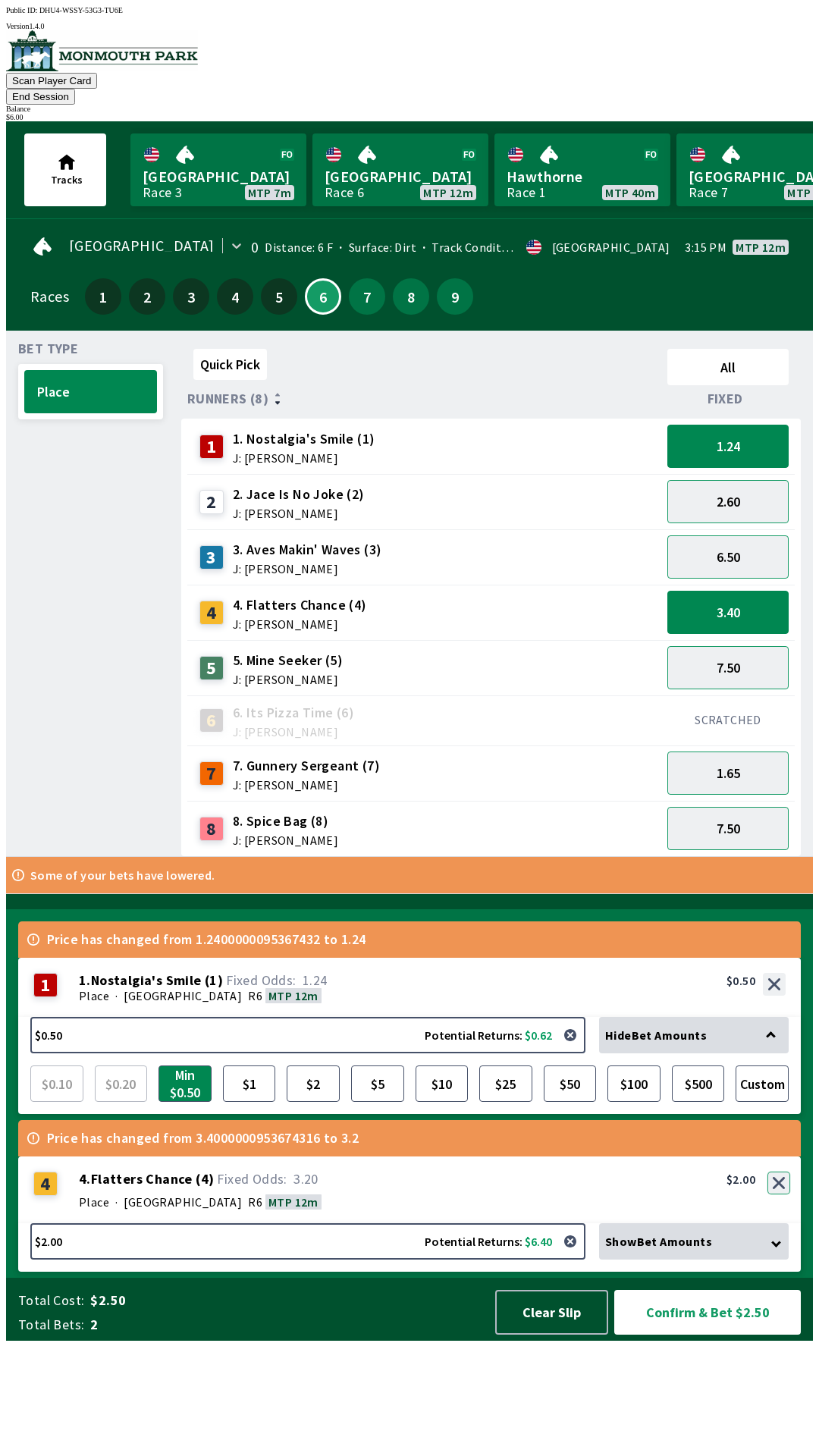
click at [779, 1195] on button "button" at bounding box center [780, 1183] width 23 height 23
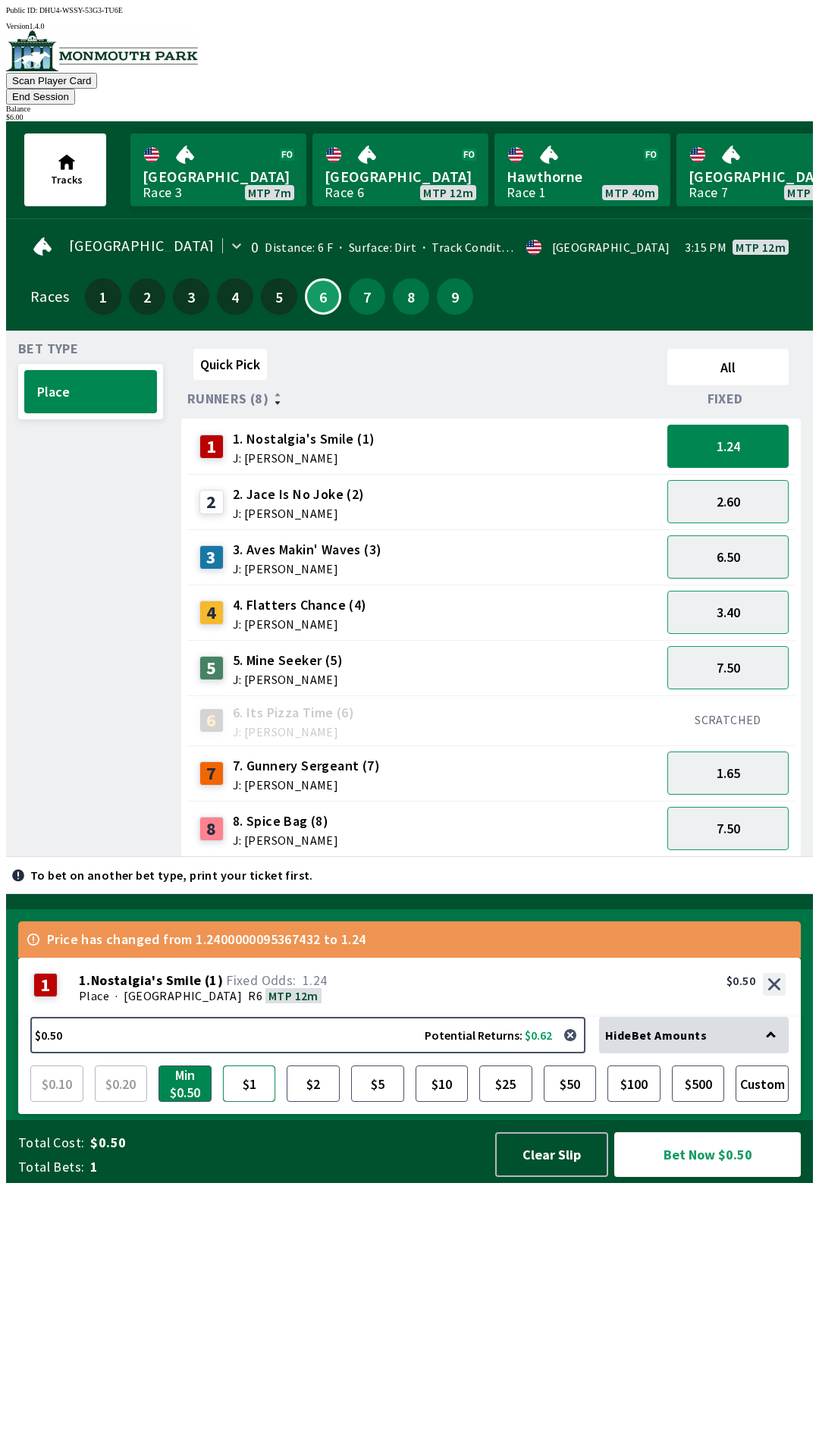
click at [238, 1102] on button "$1" at bounding box center [249, 1084] width 53 height 37
click at [738, 480] on button "2.60" at bounding box center [728, 501] width 121 height 43
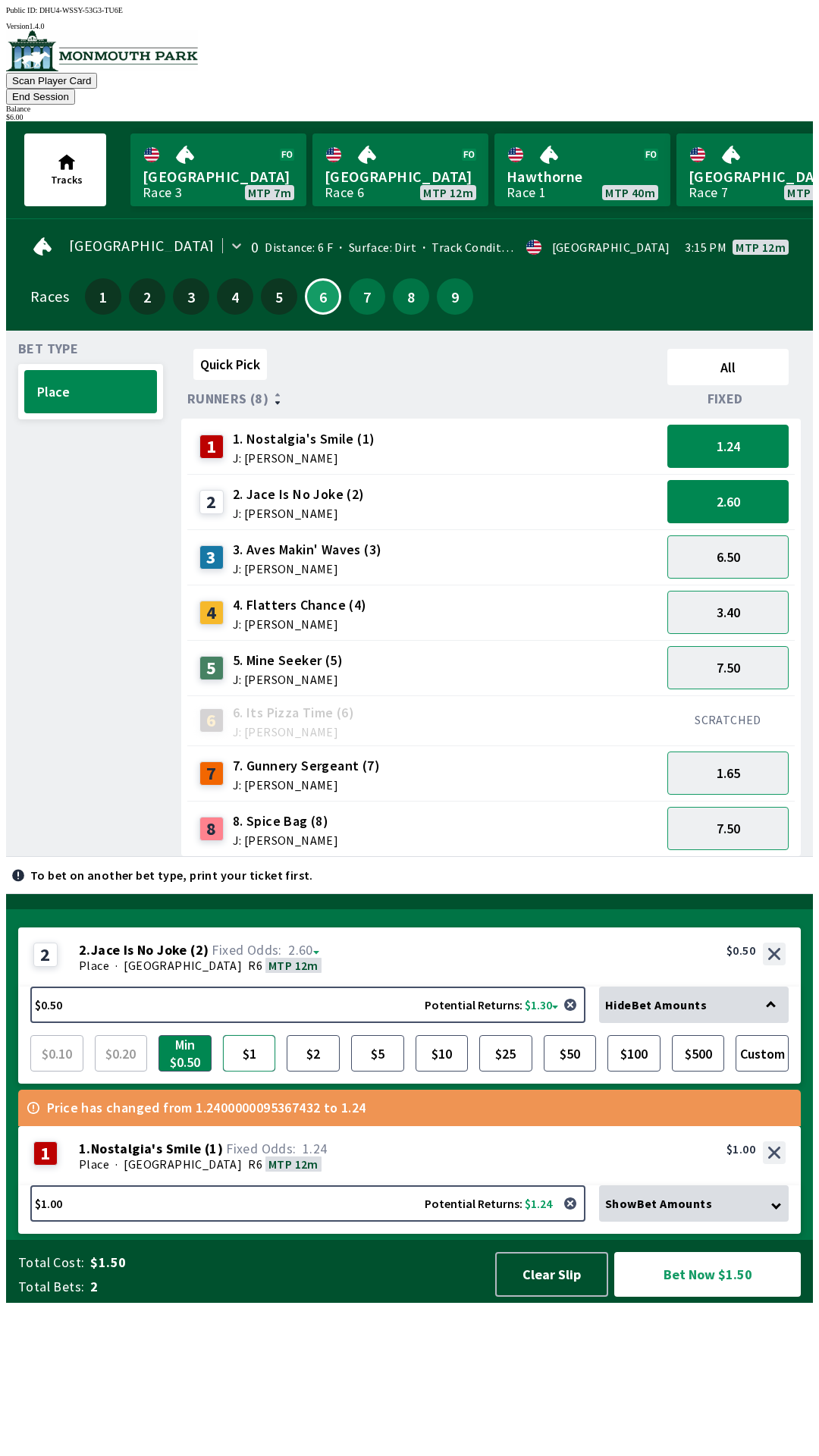
click at [251, 1071] on button "$1" at bounding box center [249, 1054] width 53 height 37
click at [746, 427] on button "1.24" at bounding box center [728, 445] width 121 height 43
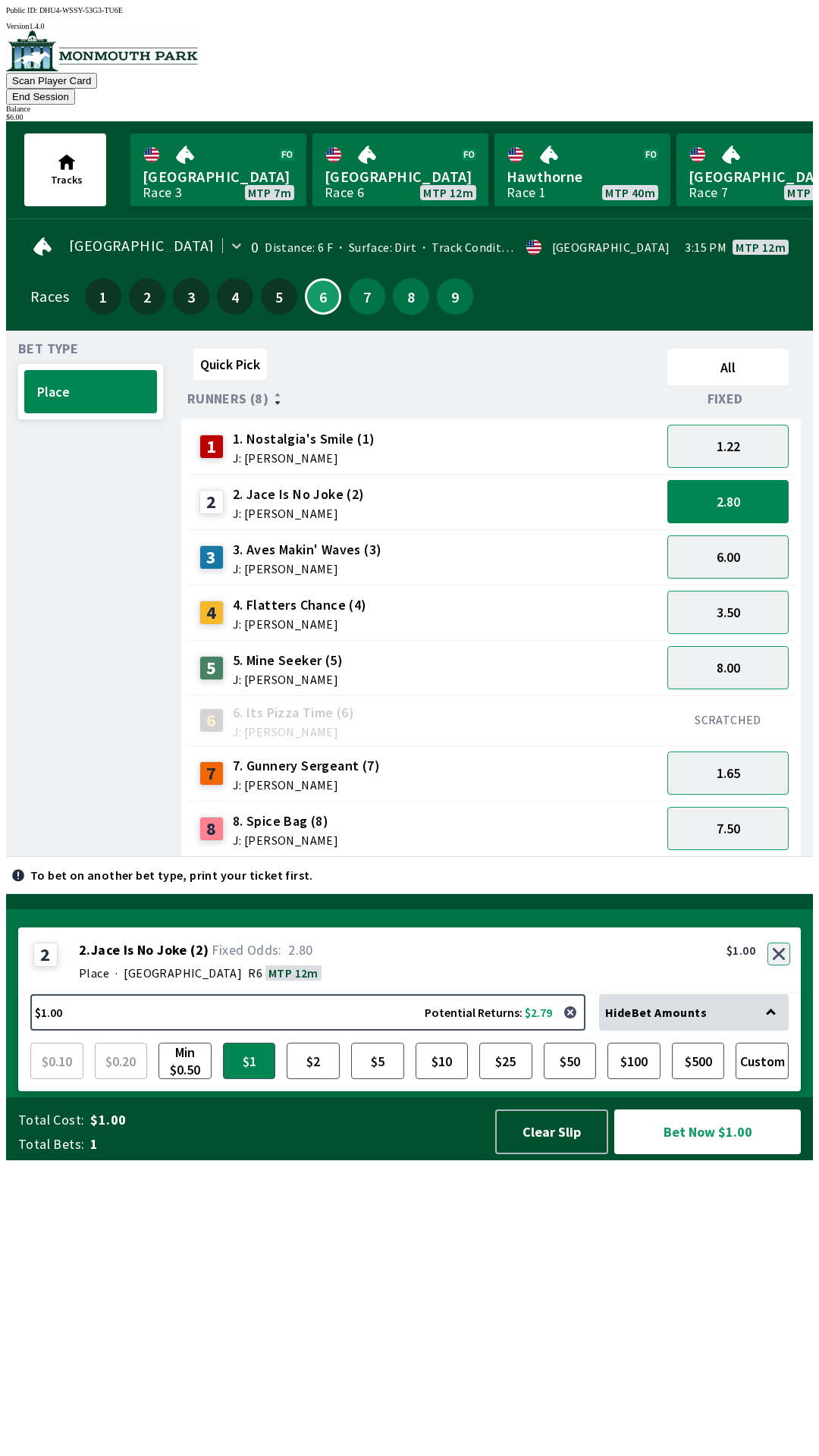
click at [779, 965] on button "button" at bounding box center [780, 954] width 23 height 23
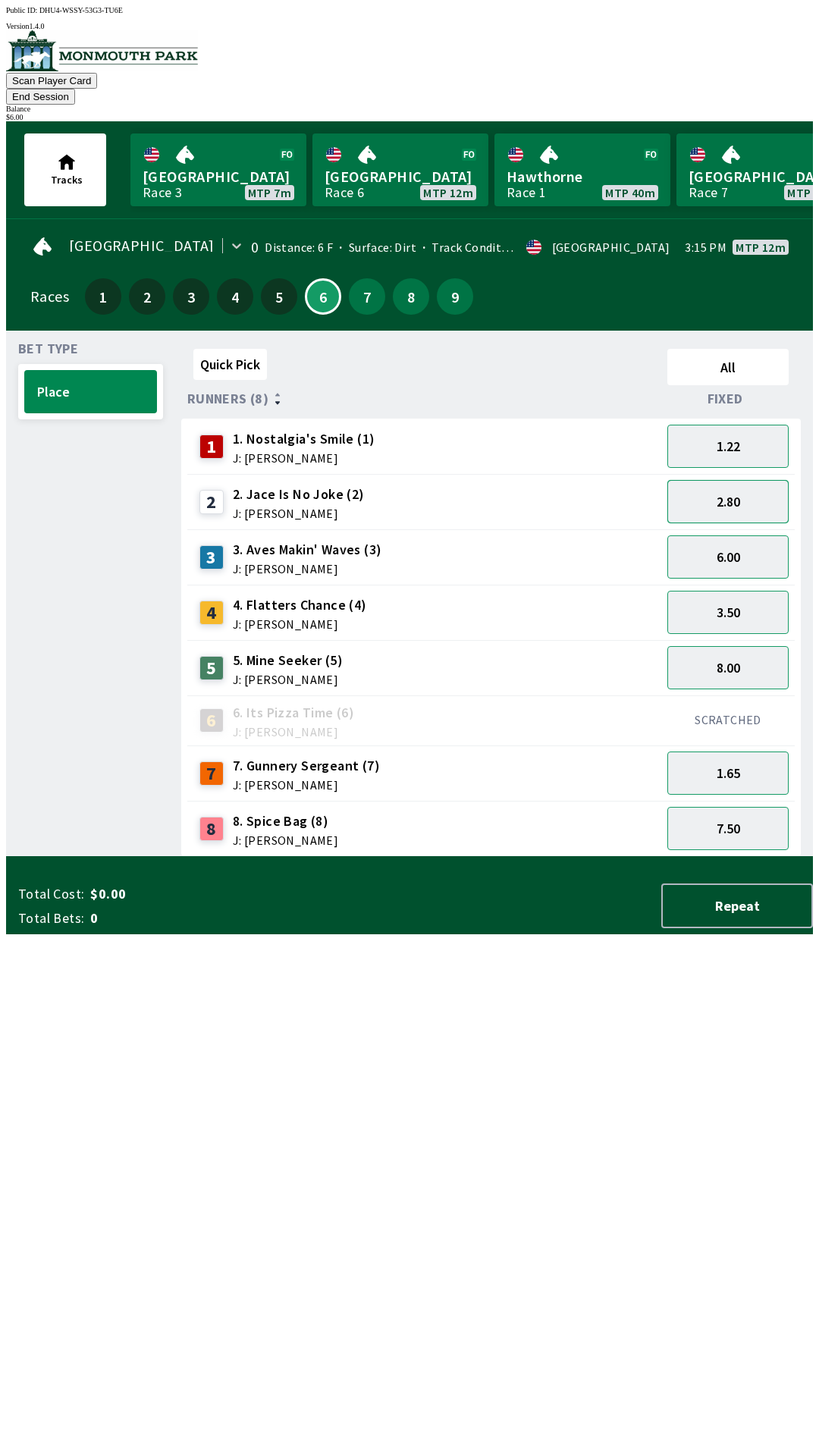
click at [751, 480] on button "2.80" at bounding box center [728, 501] width 121 height 43
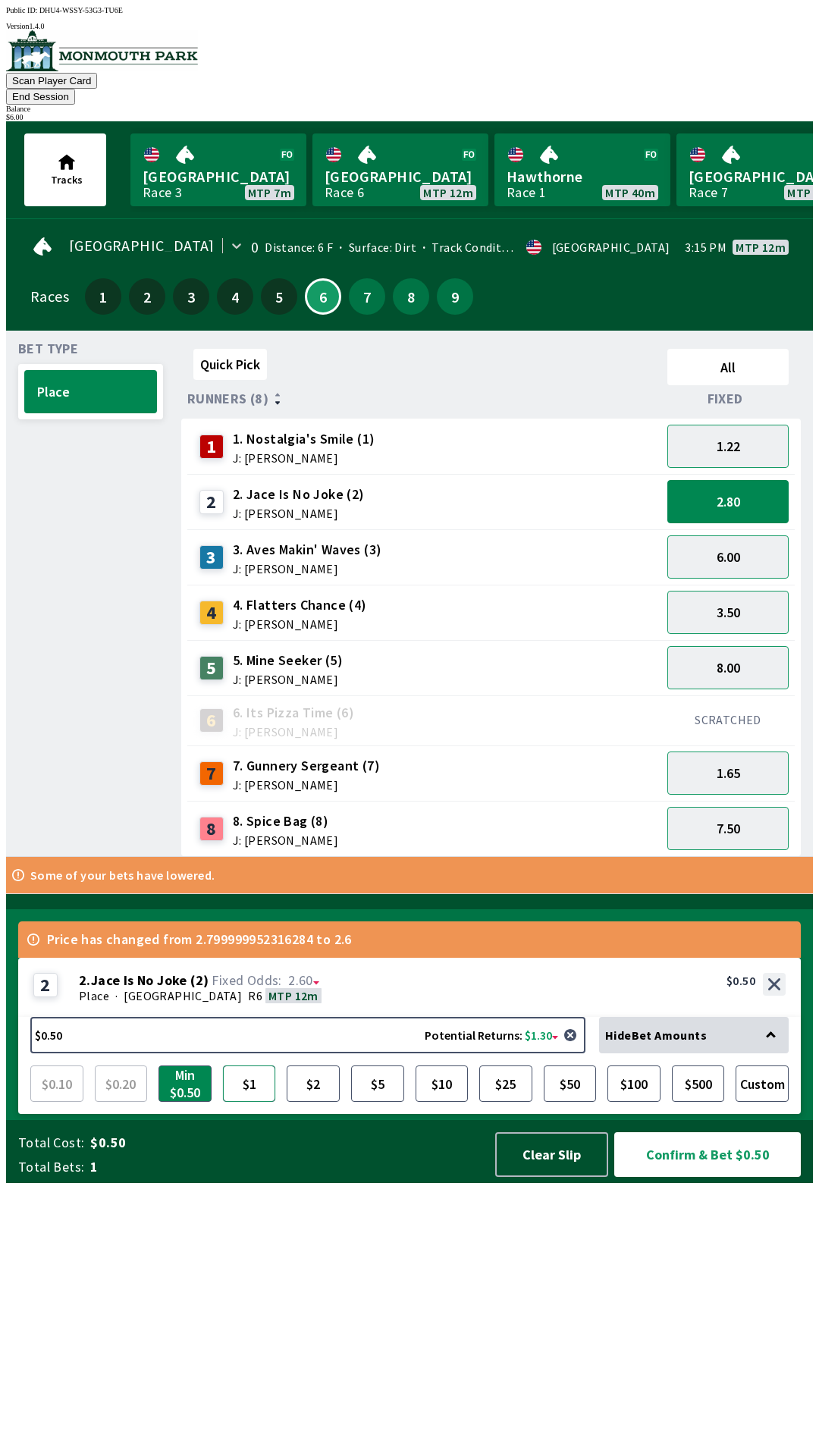
click at [247, 1102] on button "$1" at bounding box center [249, 1084] width 53 height 37
click at [755, 430] on button "1.22" at bounding box center [728, 445] width 121 height 43
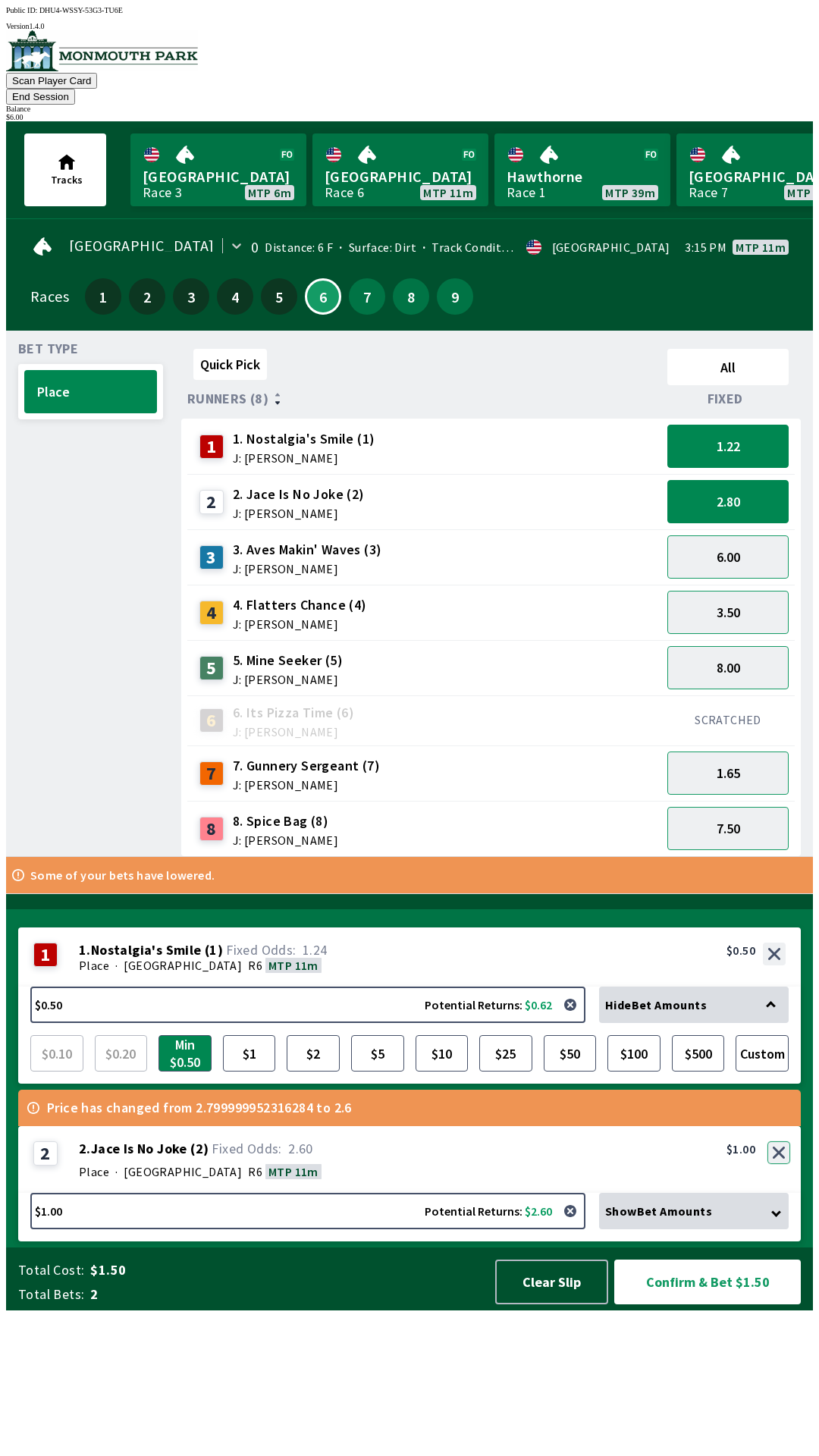
click at [780, 1164] on button "button" at bounding box center [780, 1153] width 23 height 23
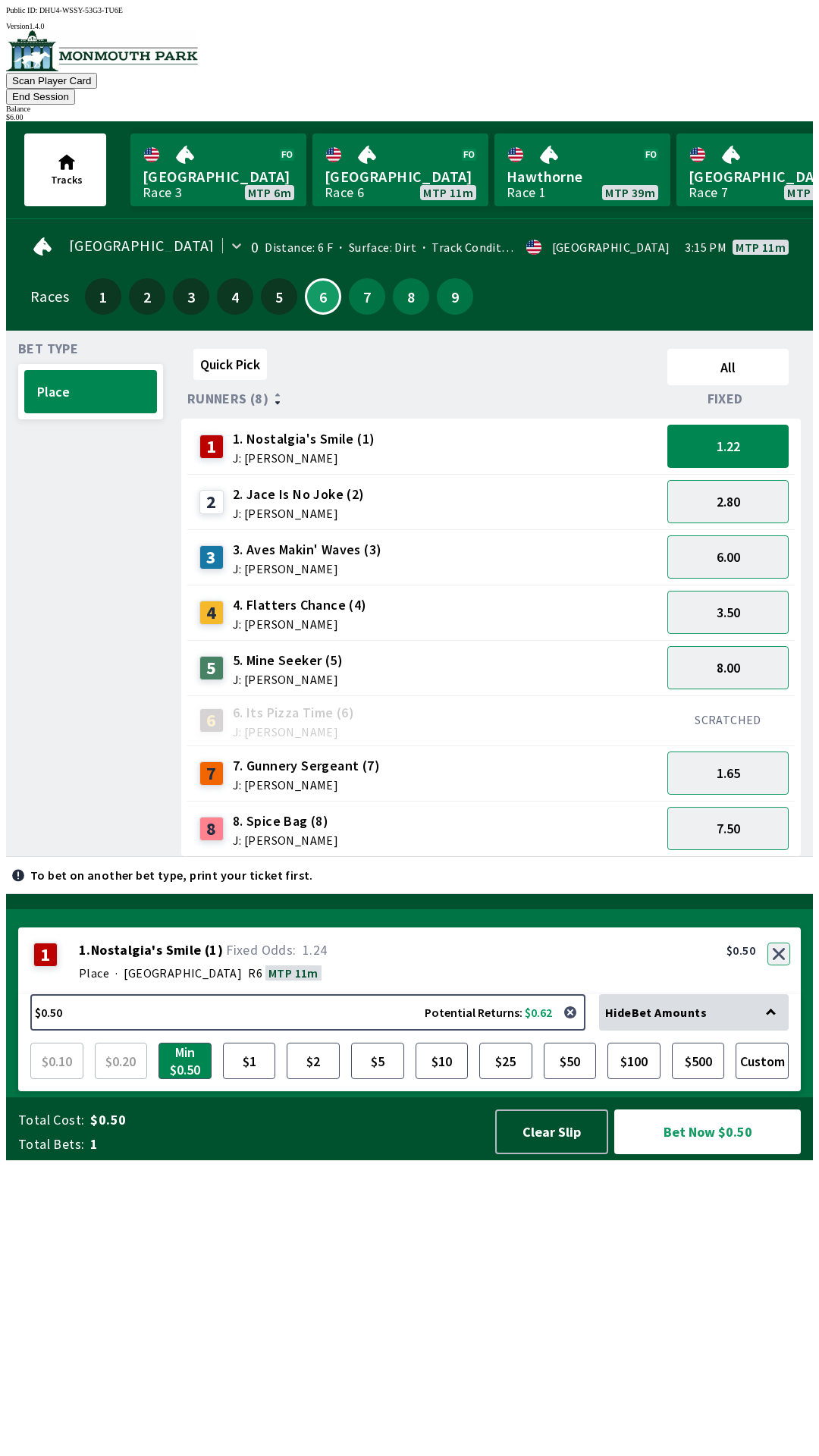
click at [779, 965] on button "button" at bounding box center [780, 954] width 23 height 23
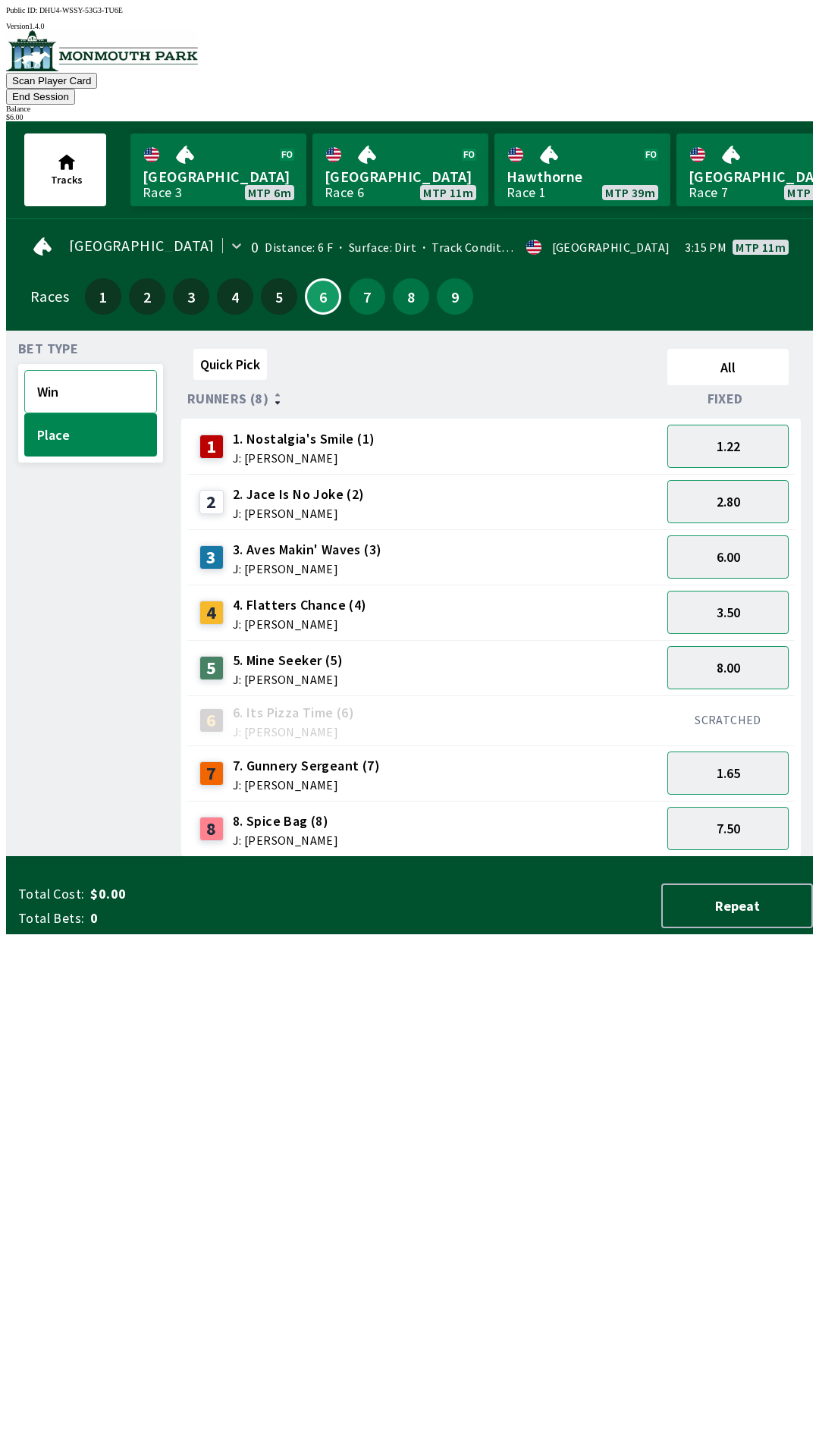
click at [78, 370] on button "Win" at bounding box center [90, 391] width 132 height 43
click at [762, 480] on button "6.50" at bounding box center [728, 501] width 121 height 43
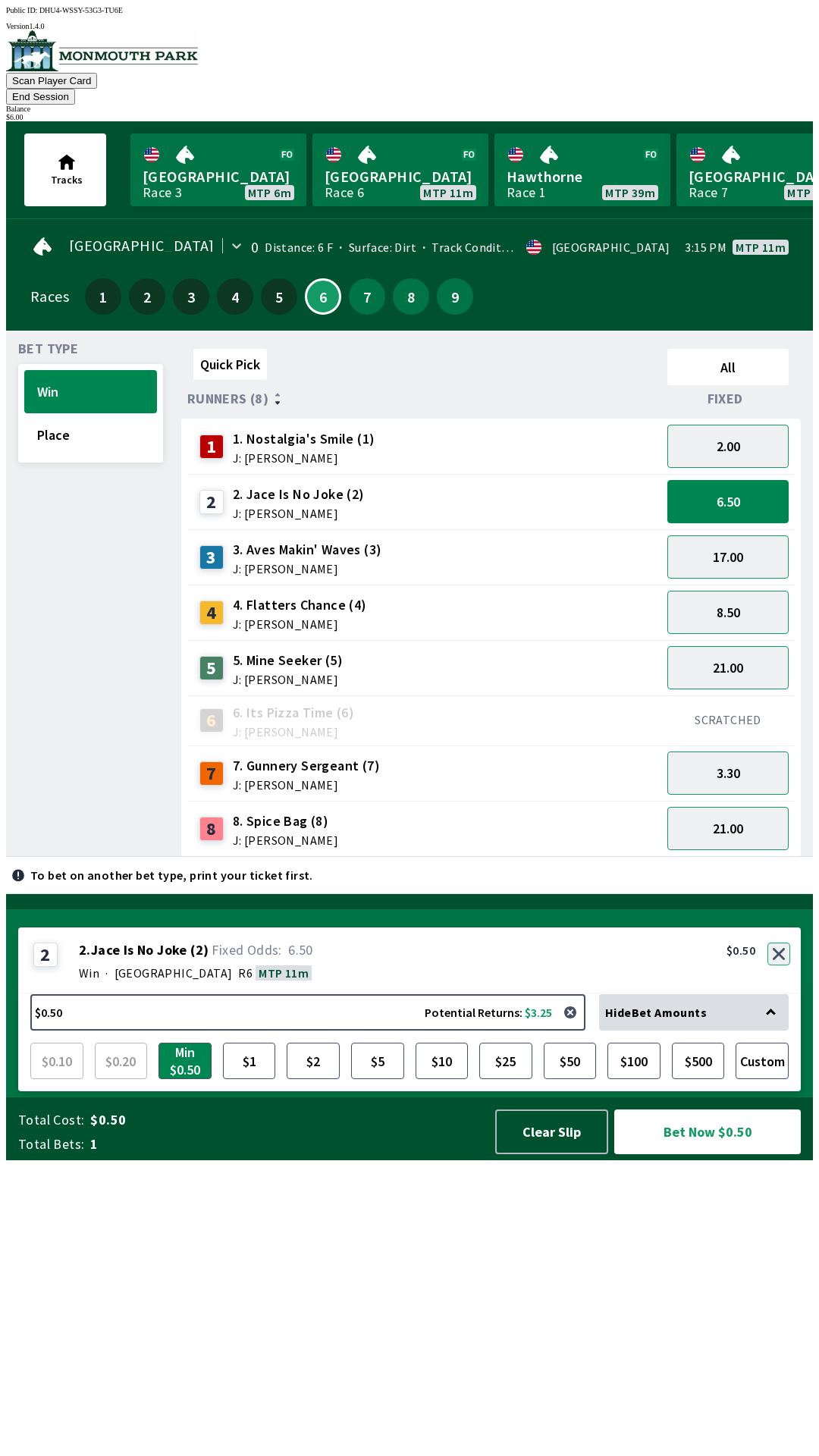
click at [779, 965] on button "button" at bounding box center [780, 954] width 23 height 23
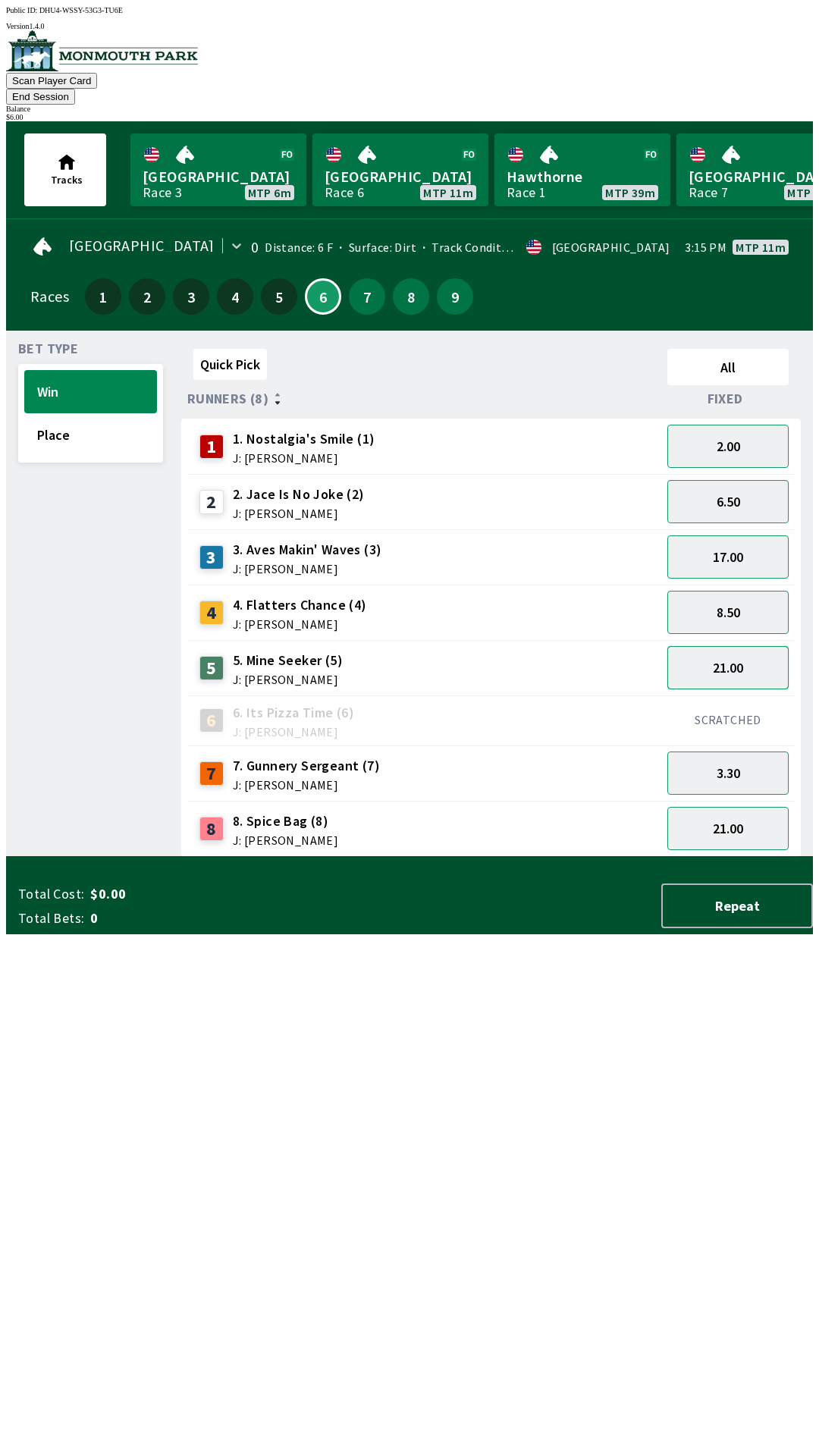
click at [758, 646] on button "21.00" at bounding box center [728, 667] width 121 height 43
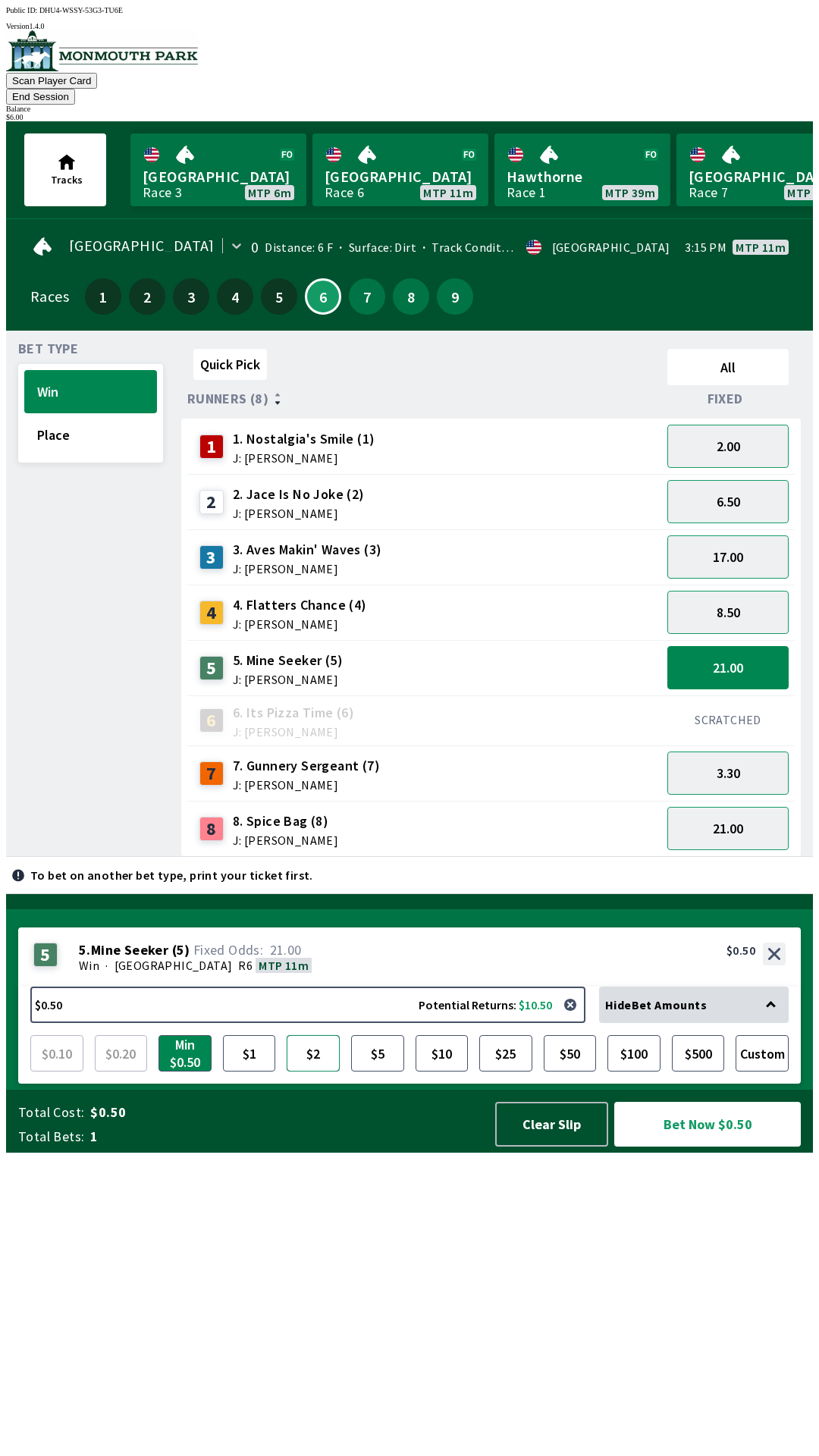
click at [318, 1071] on button "$2" at bounding box center [313, 1054] width 53 height 37
click at [705, 1147] on button "Bet Now $2.00" at bounding box center [708, 1124] width 187 height 45
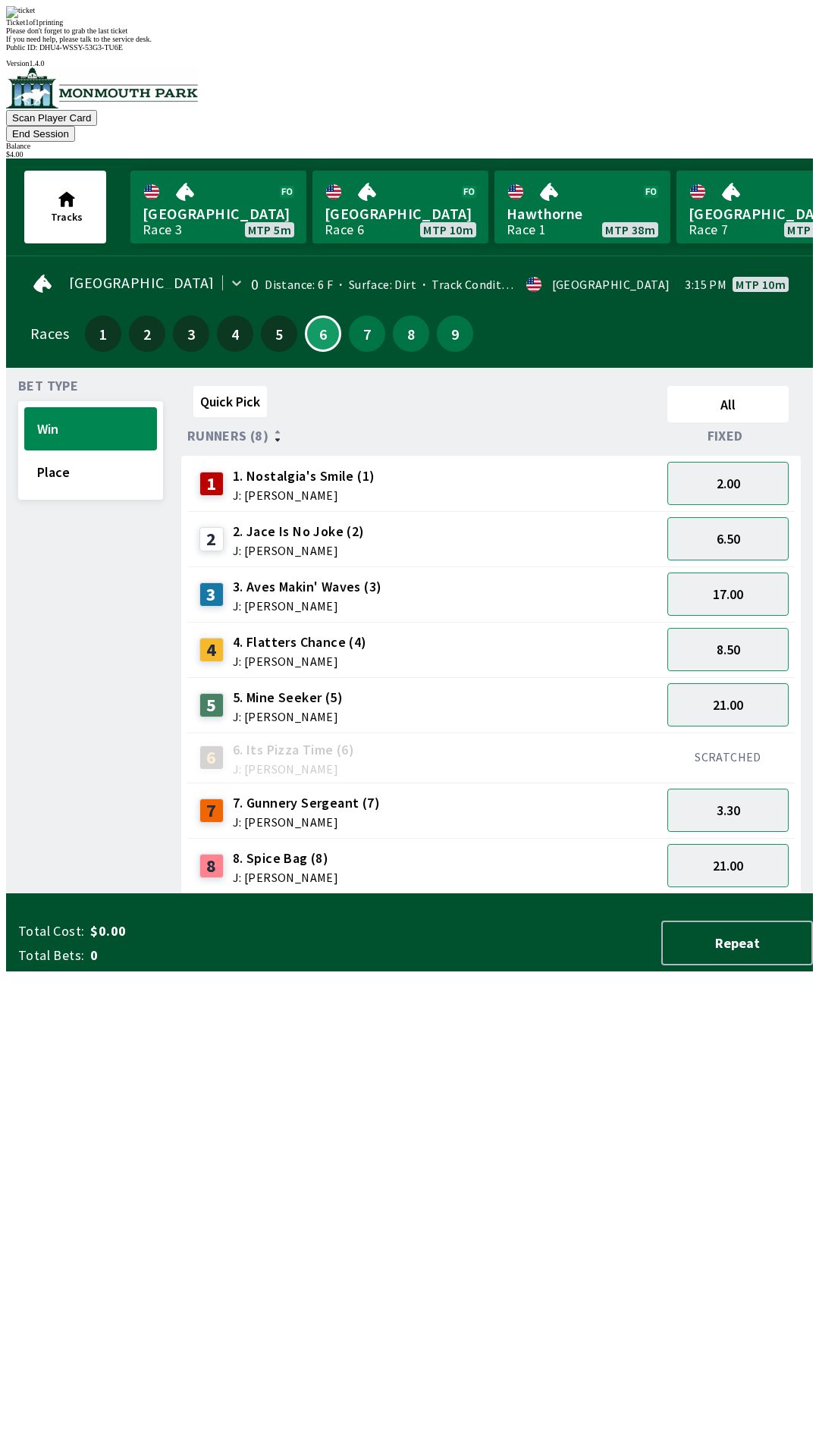
click at [388, 35] on div "Please don't forget to grab the last ticket" at bounding box center [410, 31] width 807 height 9
click at [422, 35] on div "Please don't forget to grab the last ticket" at bounding box center [410, 31] width 807 height 9
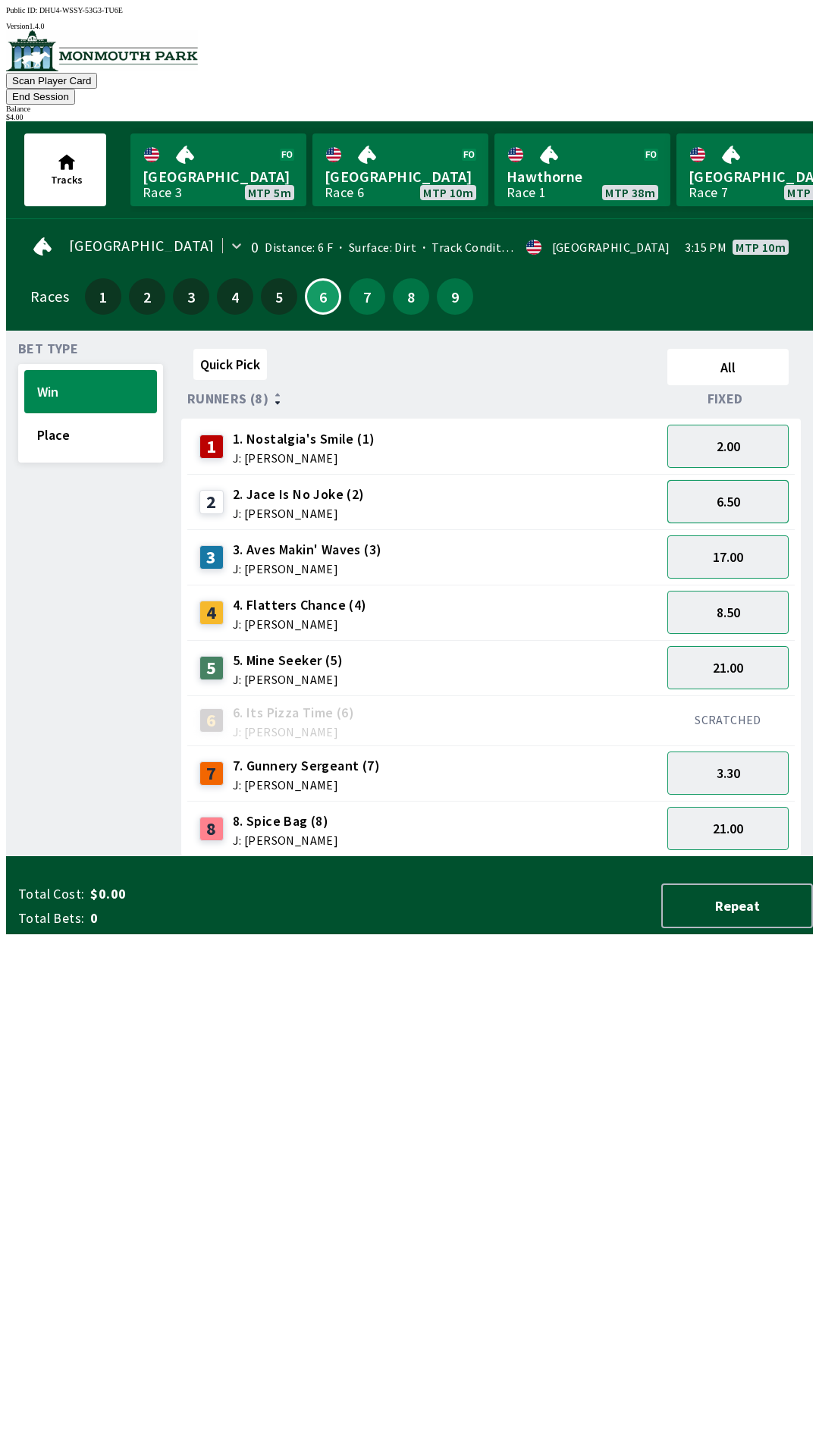
click at [717, 487] on button "6.50" at bounding box center [728, 501] width 121 height 43
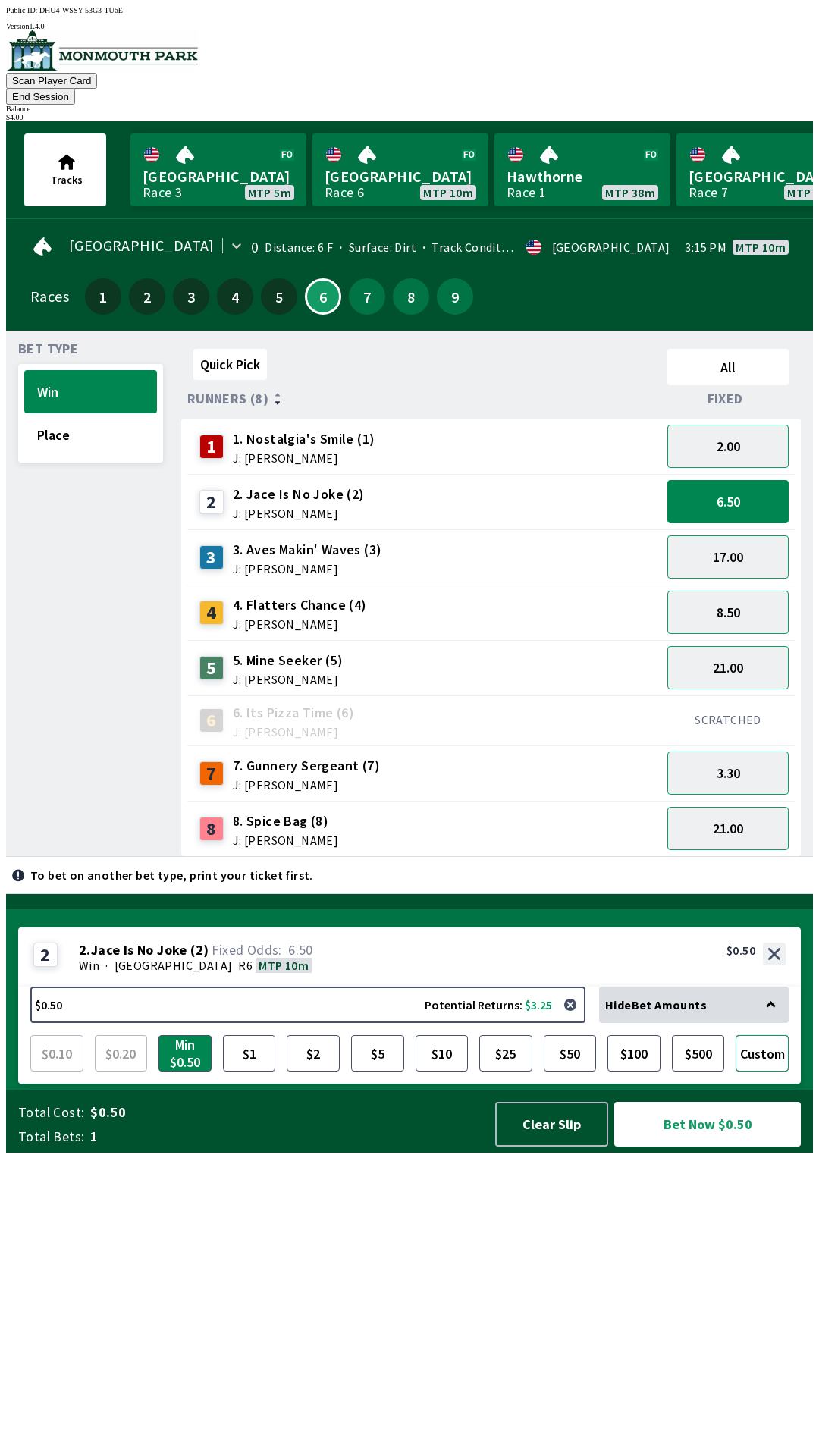
click at [773, 1071] on button "Custom" at bounding box center [762, 1054] width 53 height 37
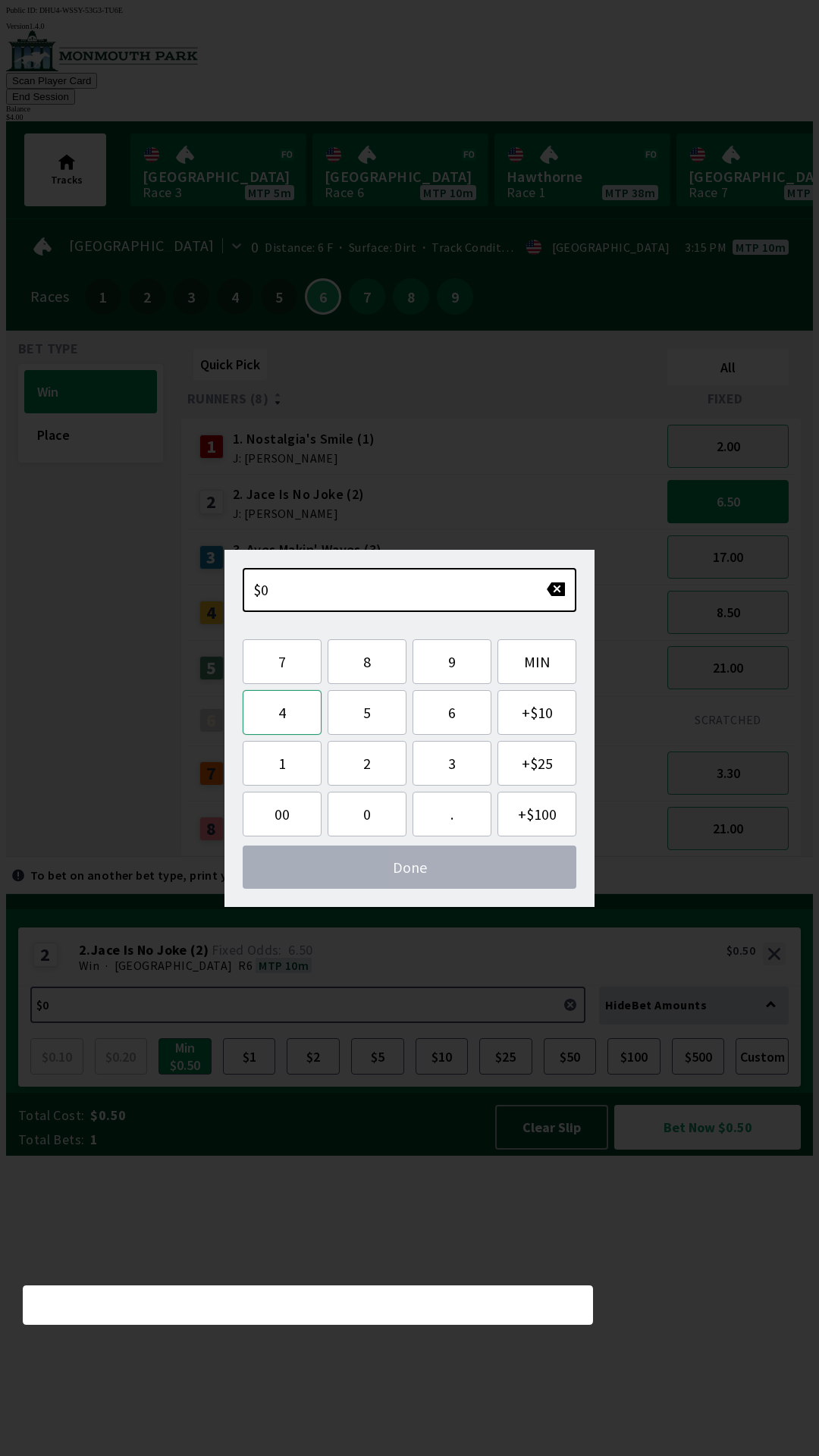
click at [296, 730] on button "4" at bounding box center [282, 712] width 79 height 45
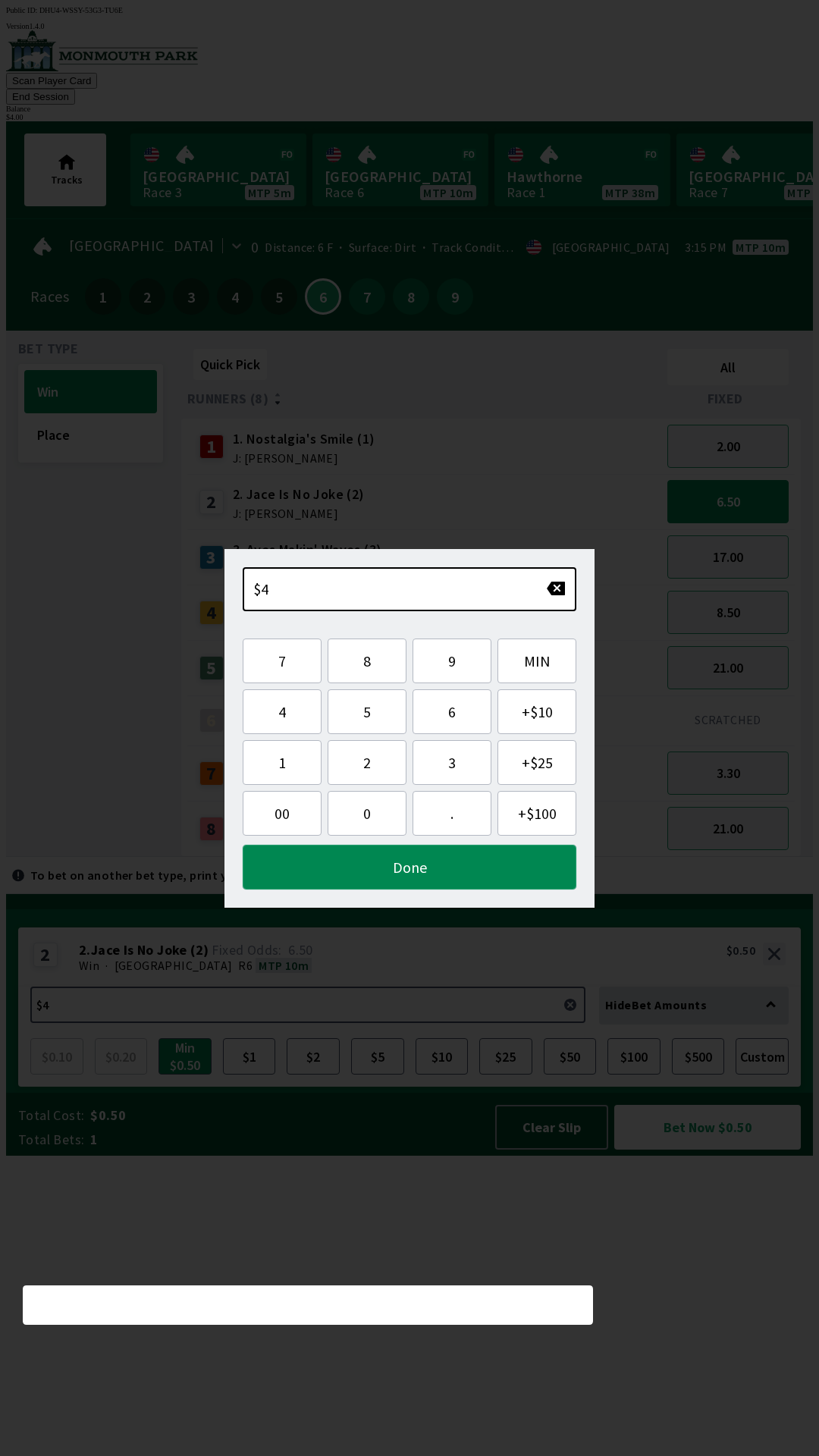
click at [381, 869] on button "Done" at bounding box center [410, 867] width 334 height 45
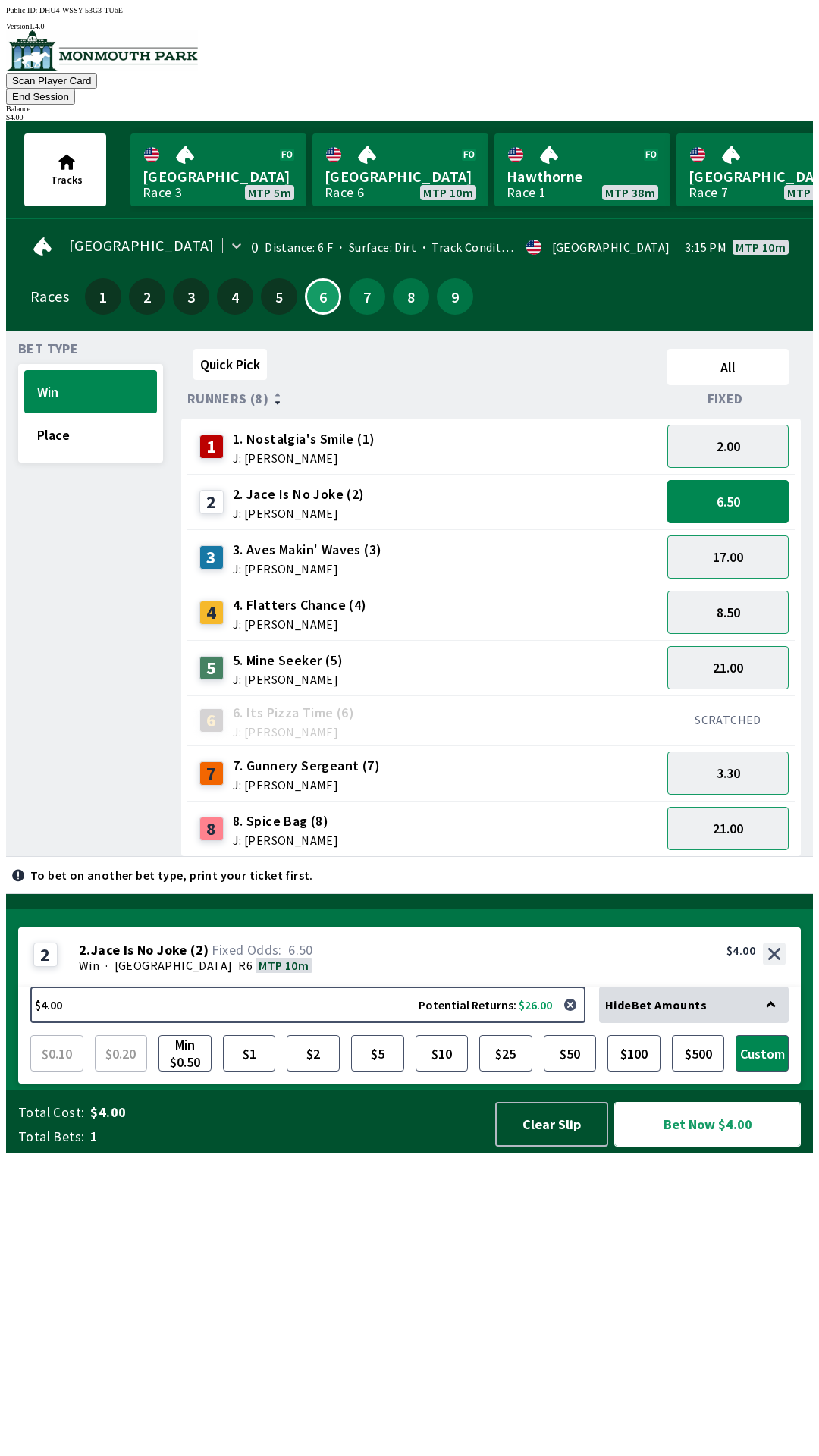
click at [692, 1147] on button "Bet Now $4.00" at bounding box center [708, 1124] width 187 height 45
